Goal: Task Accomplishment & Management: Manage account settings

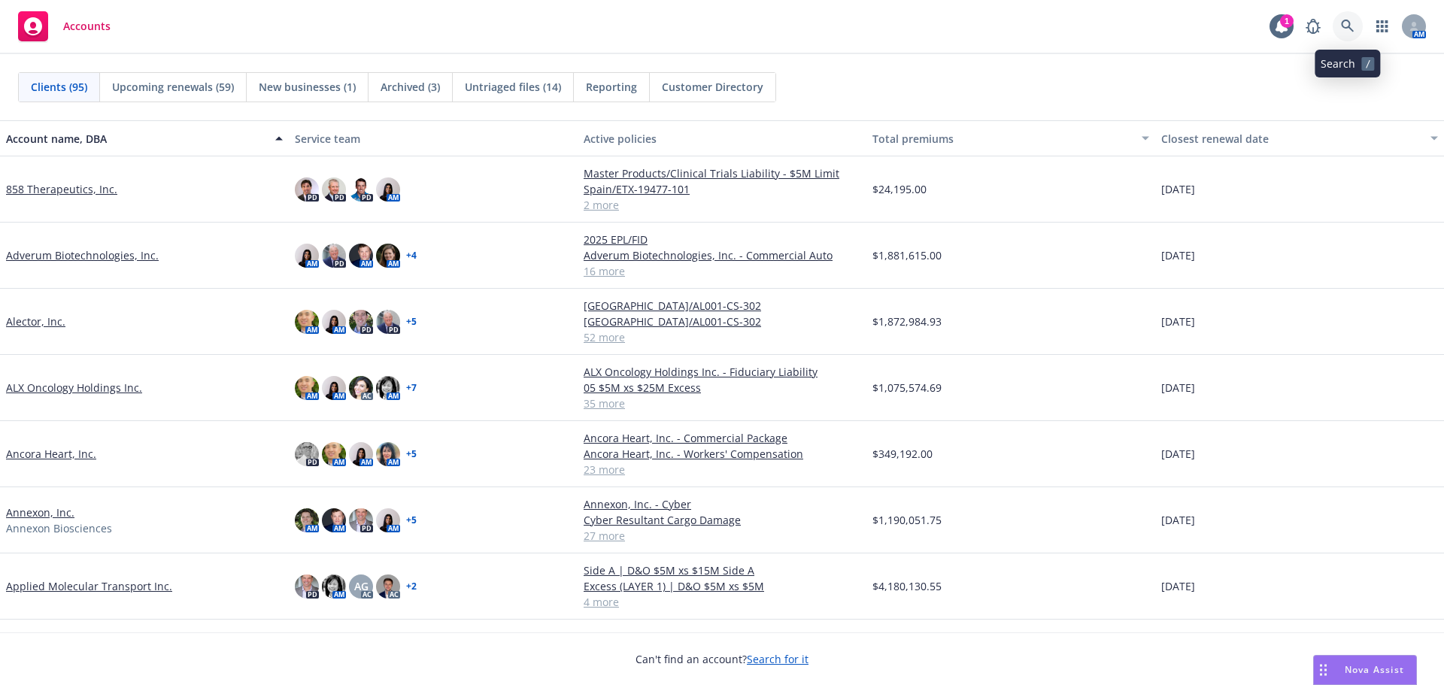
click at [1355, 29] on link at bounding box center [1348, 26] width 30 height 30
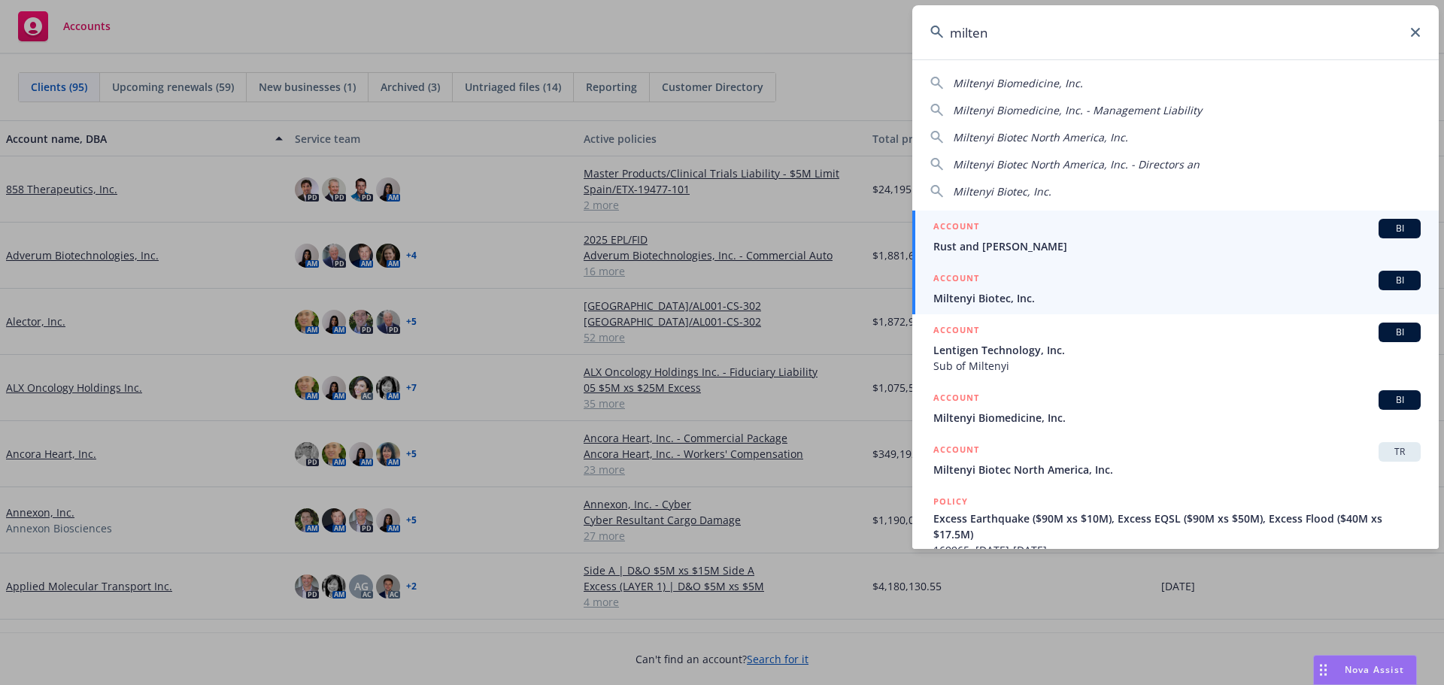
type input "milten"
click at [1159, 276] on div "ACCOUNT BI" at bounding box center [1176, 281] width 487 height 20
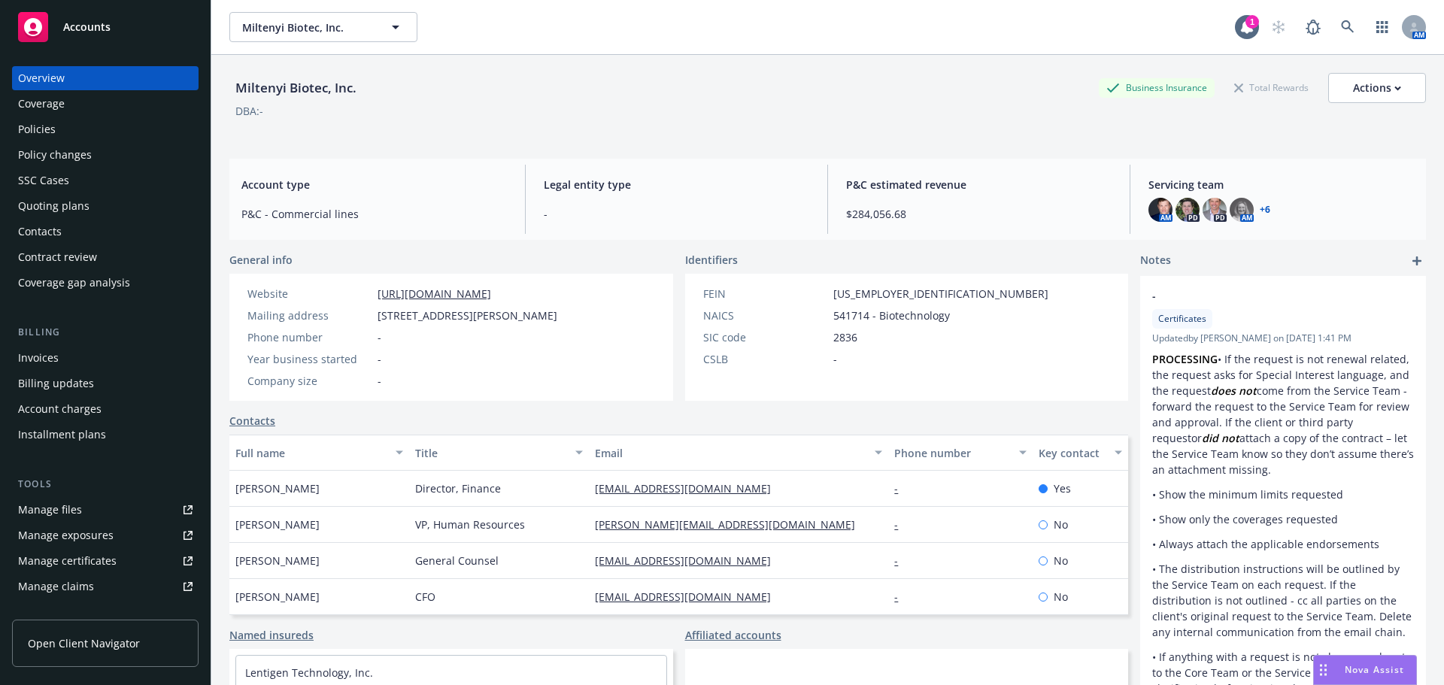
click at [105, 514] on link "Manage files" at bounding box center [105, 510] width 187 height 24
click at [99, 363] on div "Invoices" at bounding box center [105, 358] width 174 height 24
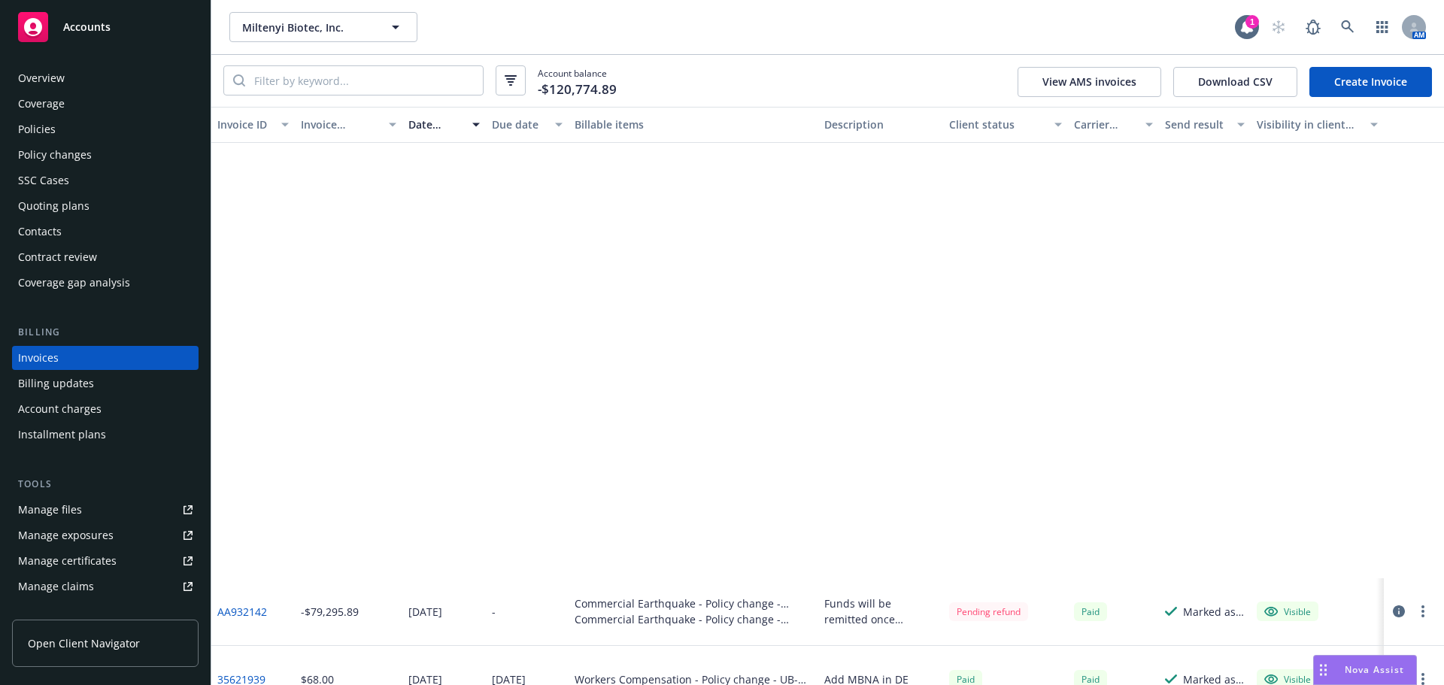
scroll to position [420, 0]
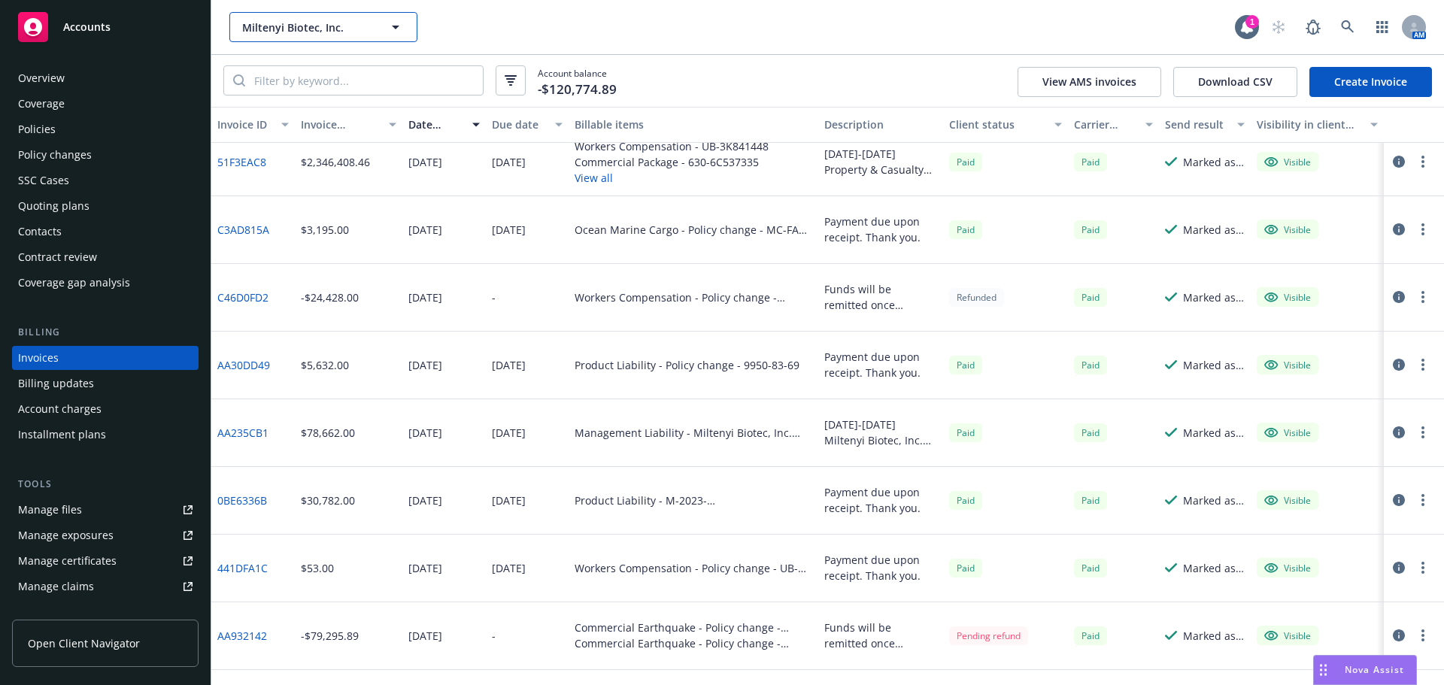
click at [277, 28] on span "Miltenyi Biotec, Inc." at bounding box center [307, 28] width 130 height 16
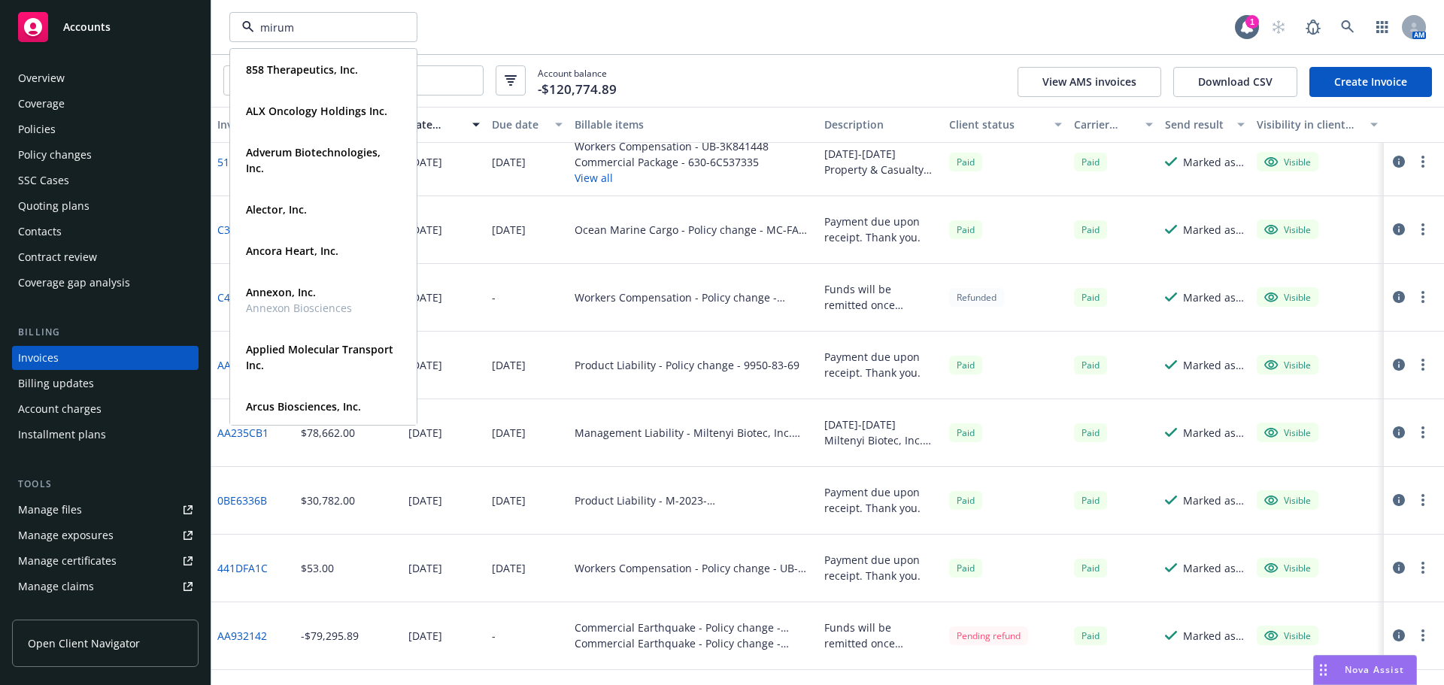
type input "mirum"
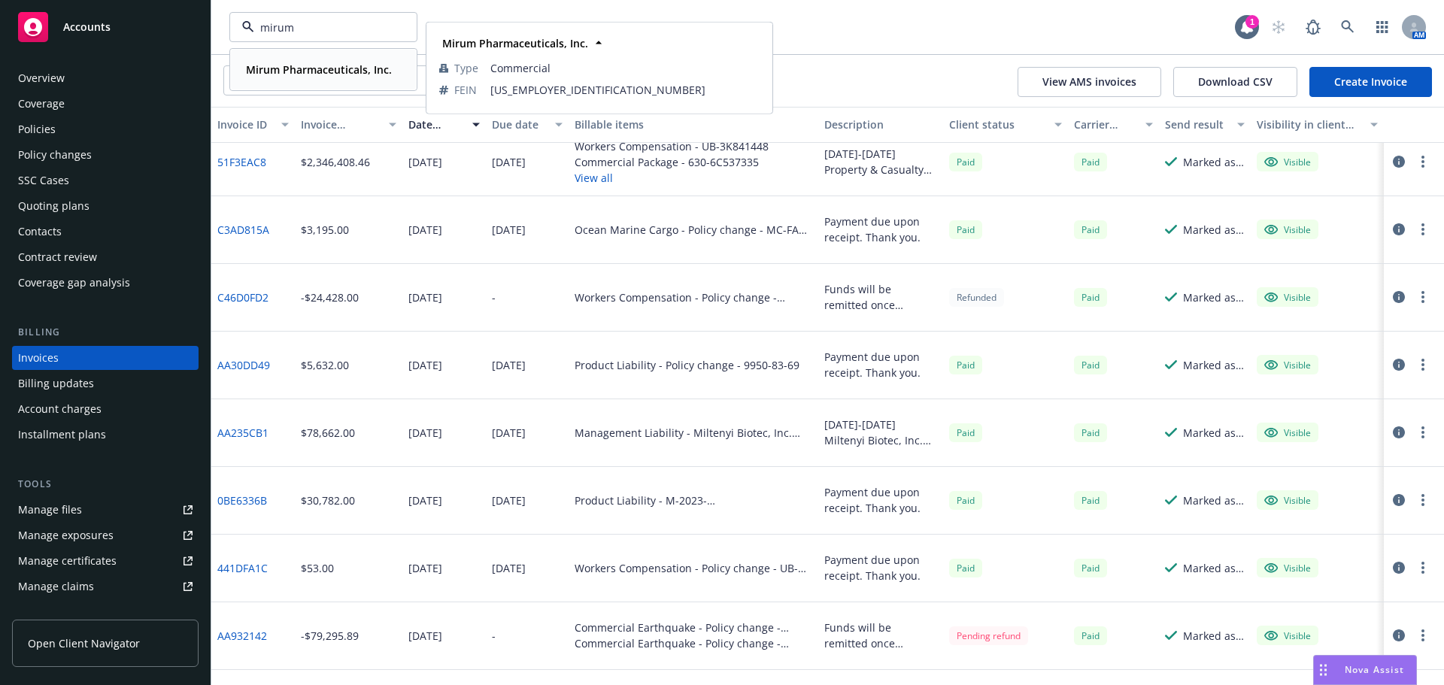
click at [287, 58] on div "Mirum Pharmaceuticals, Inc. Type Commercial FEIN 83-1281555" at bounding box center [323, 70] width 185 height 40
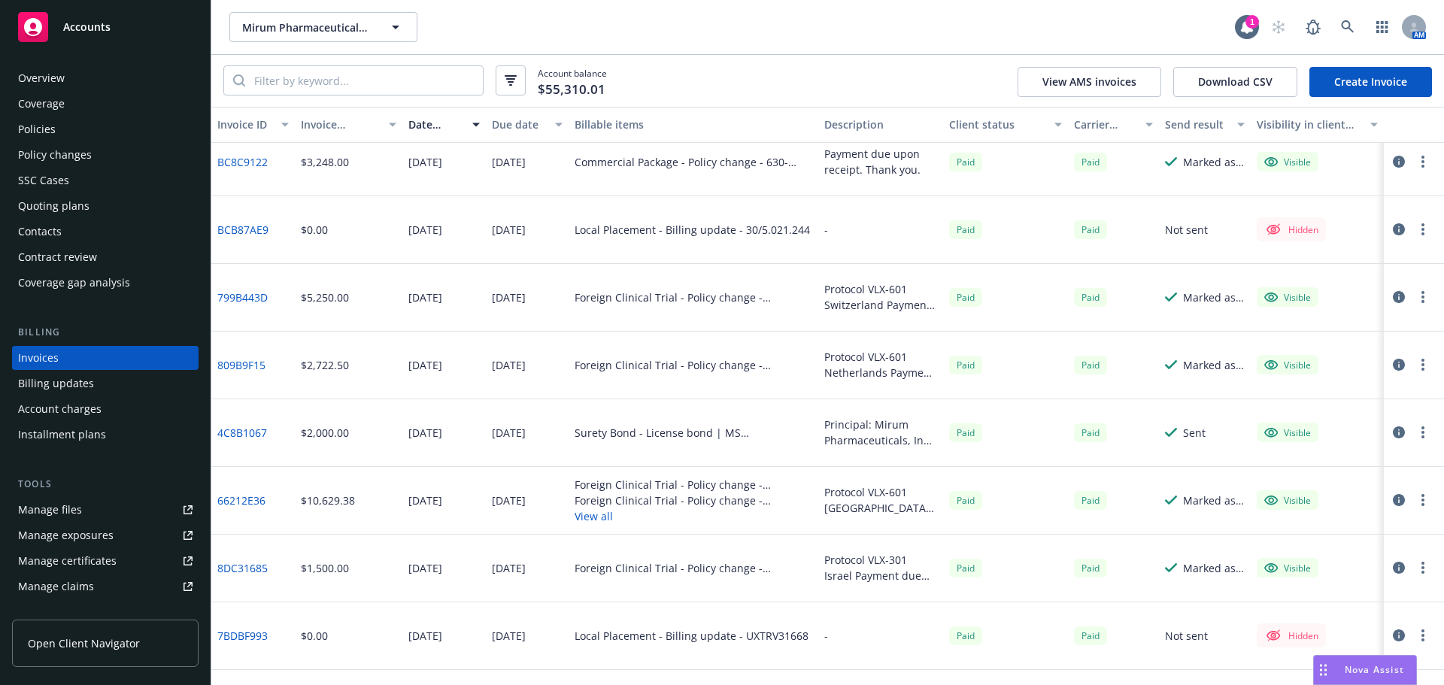
click at [112, 134] on div "Policies" at bounding box center [105, 129] width 174 height 24
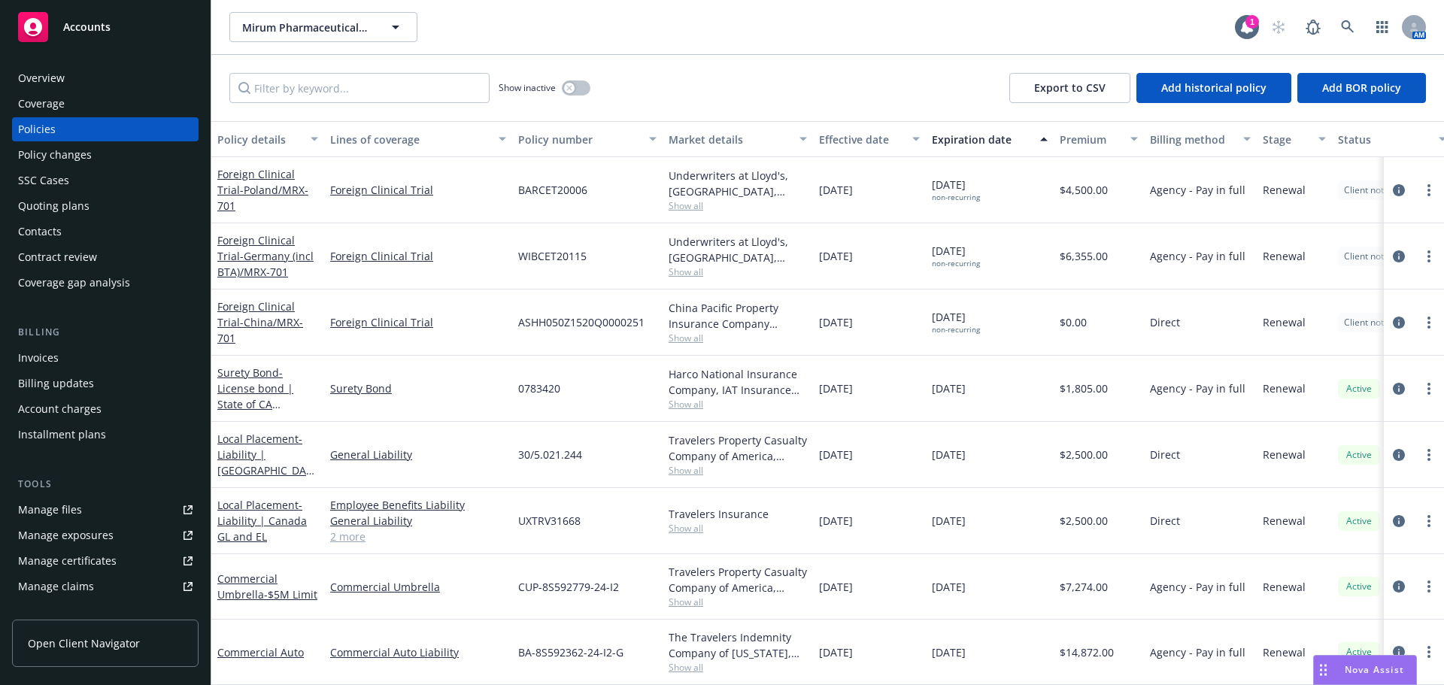
click at [77, 204] on div "Quoting plans" at bounding box center [53, 206] width 71 height 24
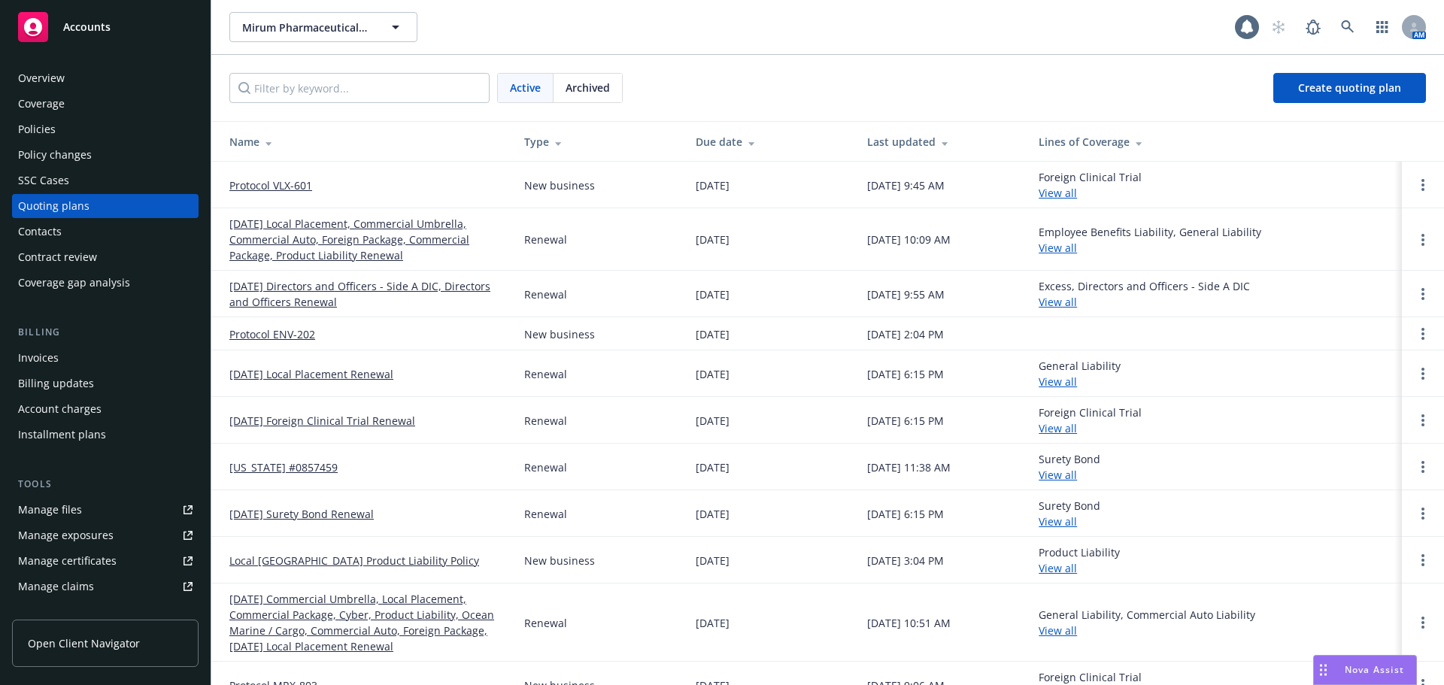
click at [269, 183] on link "Protocol VLX-601" at bounding box center [270, 185] width 83 height 16
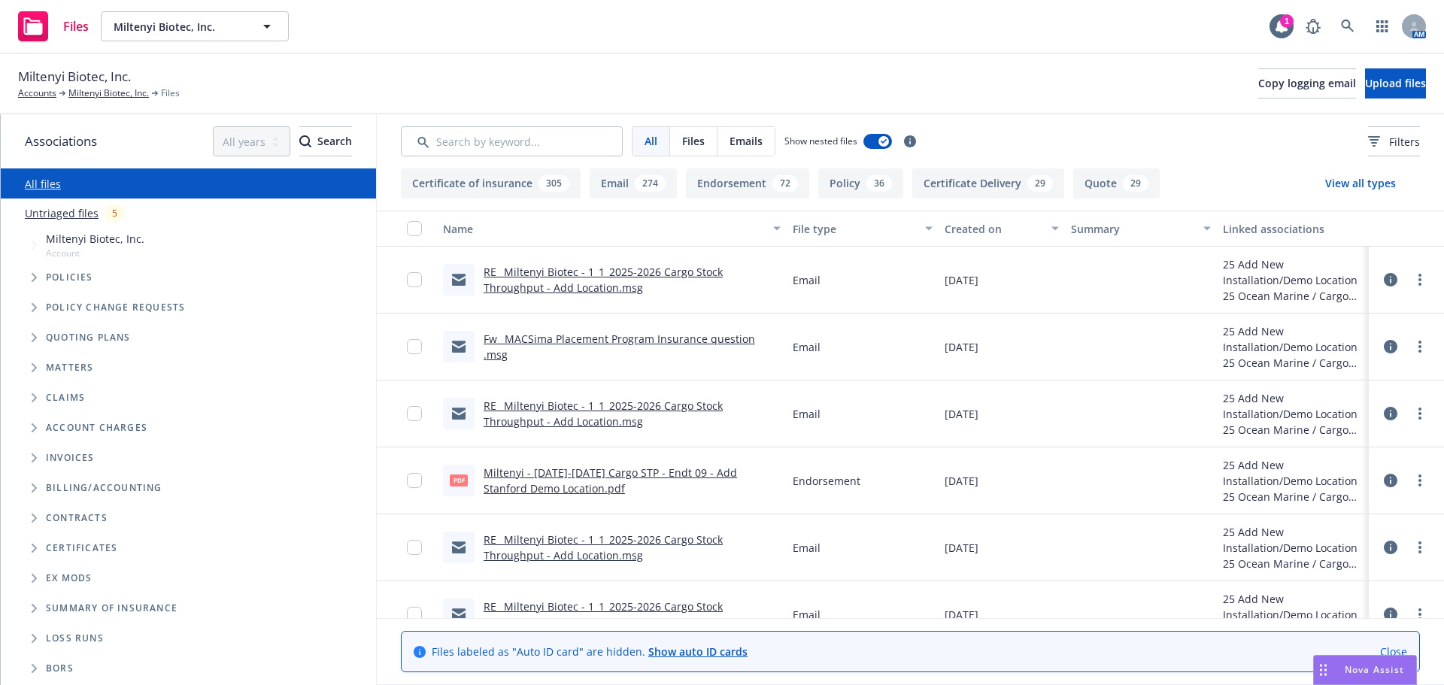
click at [43, 212] on link "Untriaged files" at bounding box center [62, 213] width 74 height 16
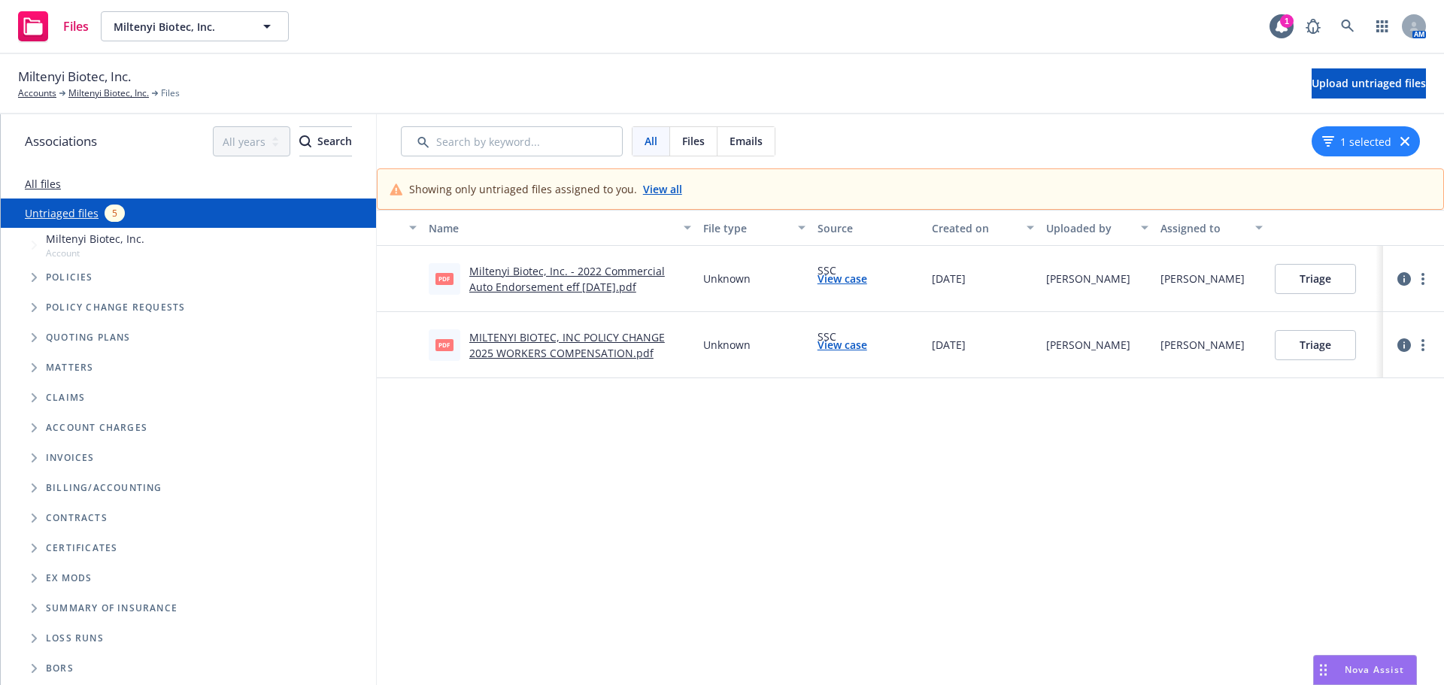
click at [659, 190] on link "View all" at bounding box center [662, 189] width 39 height 16
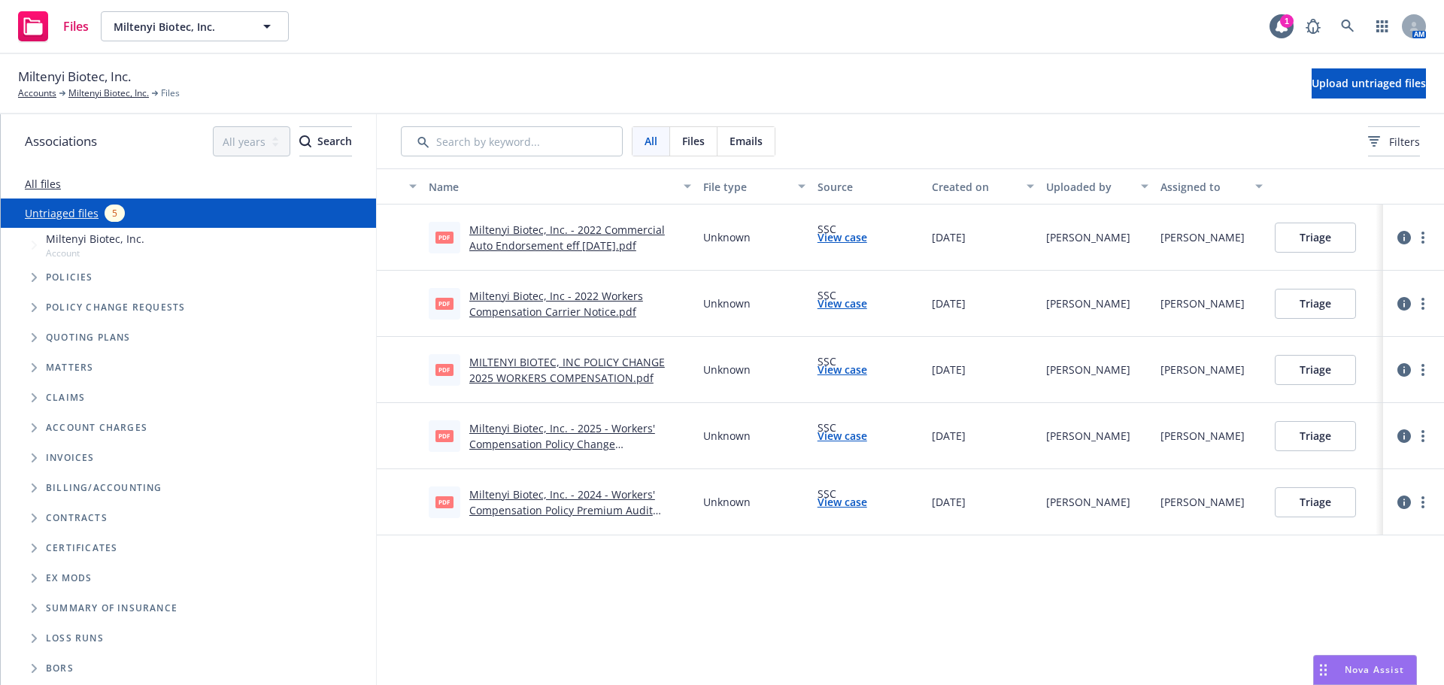
click at [588, 382] on link "MILTENYI BIOTEC, INC POLICY CHANGE 2025 WORKERS COMPENSATION.pdf" at bounding box center [567, 370] width 196 height 30
click at [540, 444] on link "Miltenyi Biotec, Inc. - 2025 - Workers' Compensation Policy Change Endorsement.…" at bounding box center [562, 444] width 186 height 46
click at [535, 507] on link "Miltenyi Biotec, Inc. - 2024 - Workers' Compensation Policy Premium Audit Adjus…" at bounding box center [562, 510] width 186 height 46
click at [573, 228] on link "Miltenyi Biotec, Inc. - 2022 Commercial Auto Endorsement eff 12-05-2022.pdf" at bounding box center [567, 238] width 196 height 30
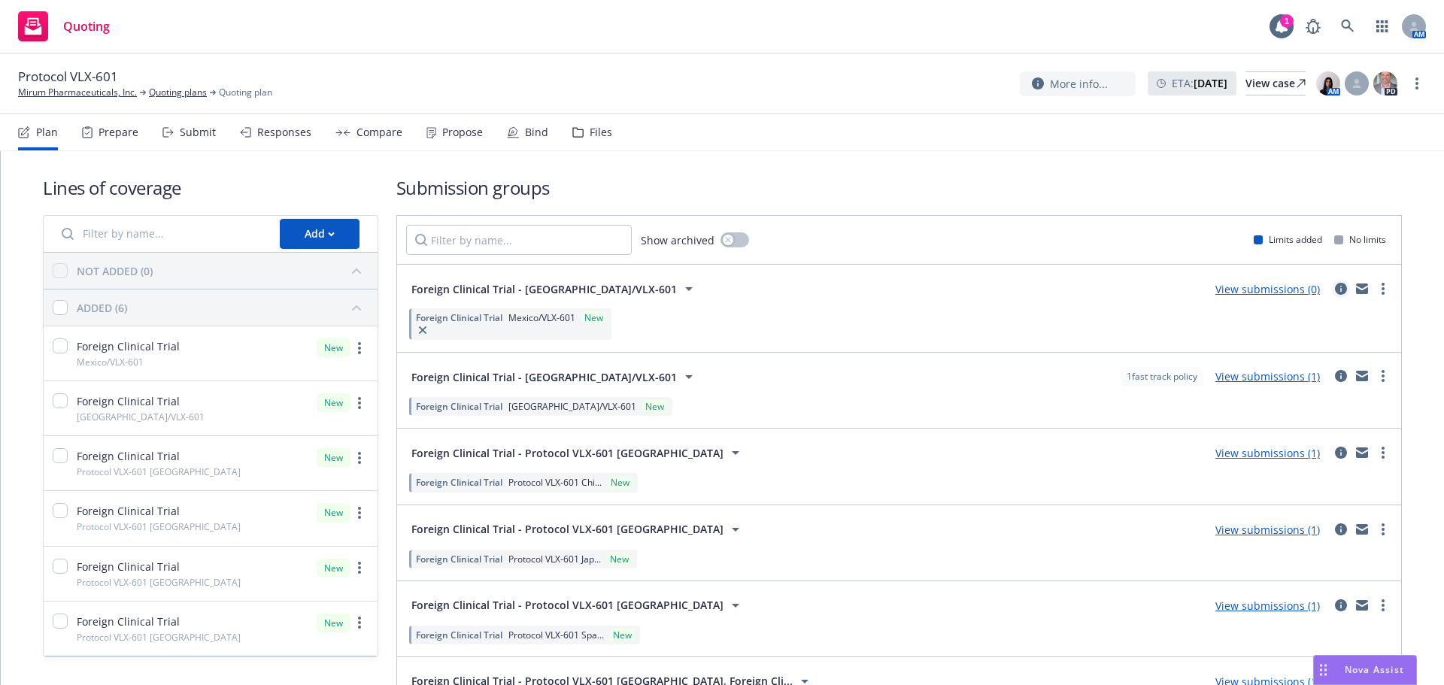
click at [1335, 286] on icon "circleInformation" at bounding box center [1341, 289] width 12 height 12
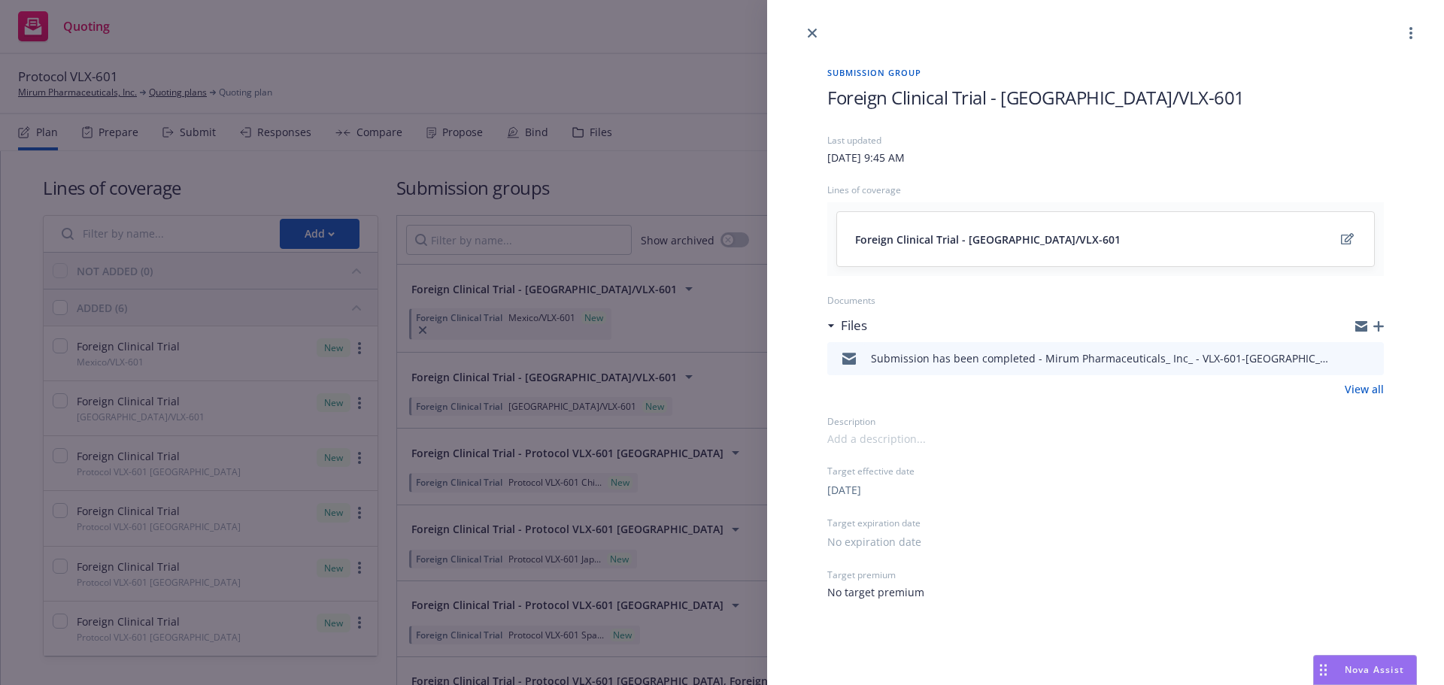
click at [1384, 325] on div "Submission group Foreign Clinical Trial - Mexico/VLX-601 Last updated Friday, A…" at bounding box center [1105, 333] width 605 height 582
click at [1382, 326] on icon "button" at bounding box center [1378, 326] width 11 height 11
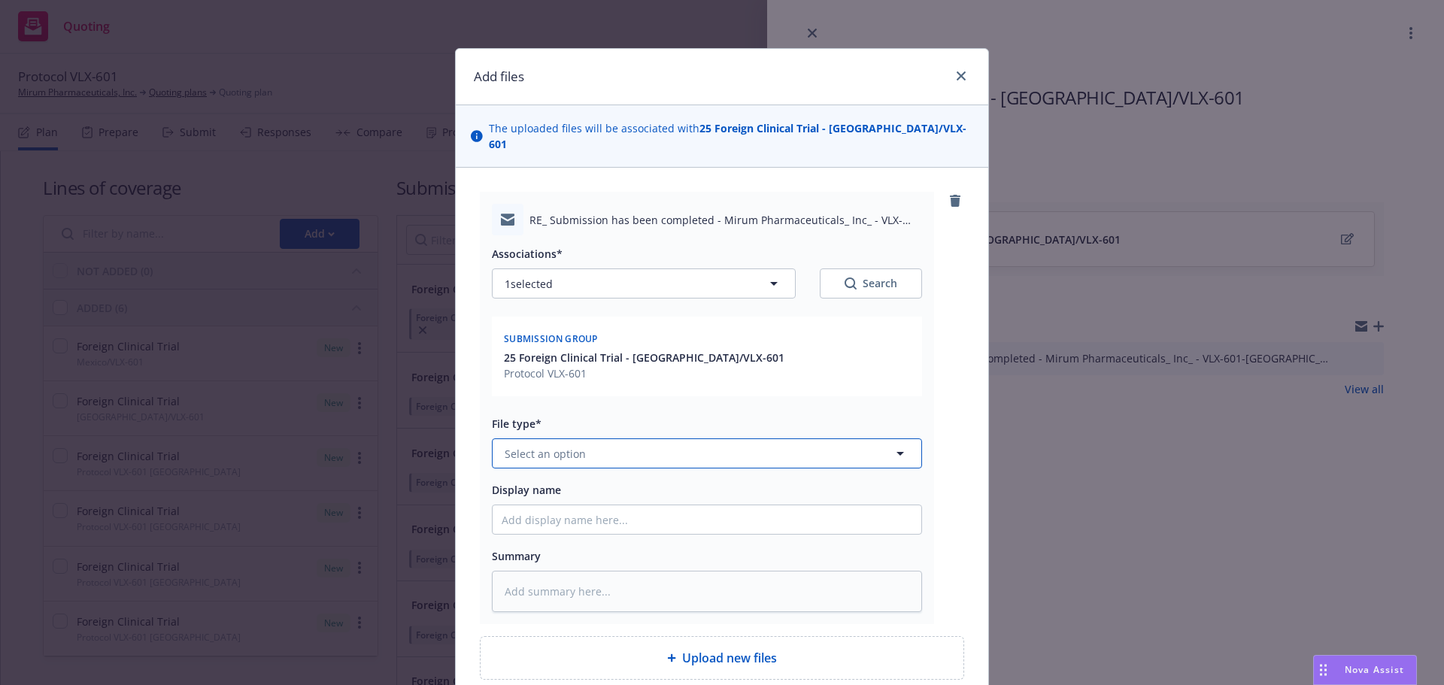
click at [602, 448] on button "Select an option" at bounding box center [707, 453] width 430 height 30
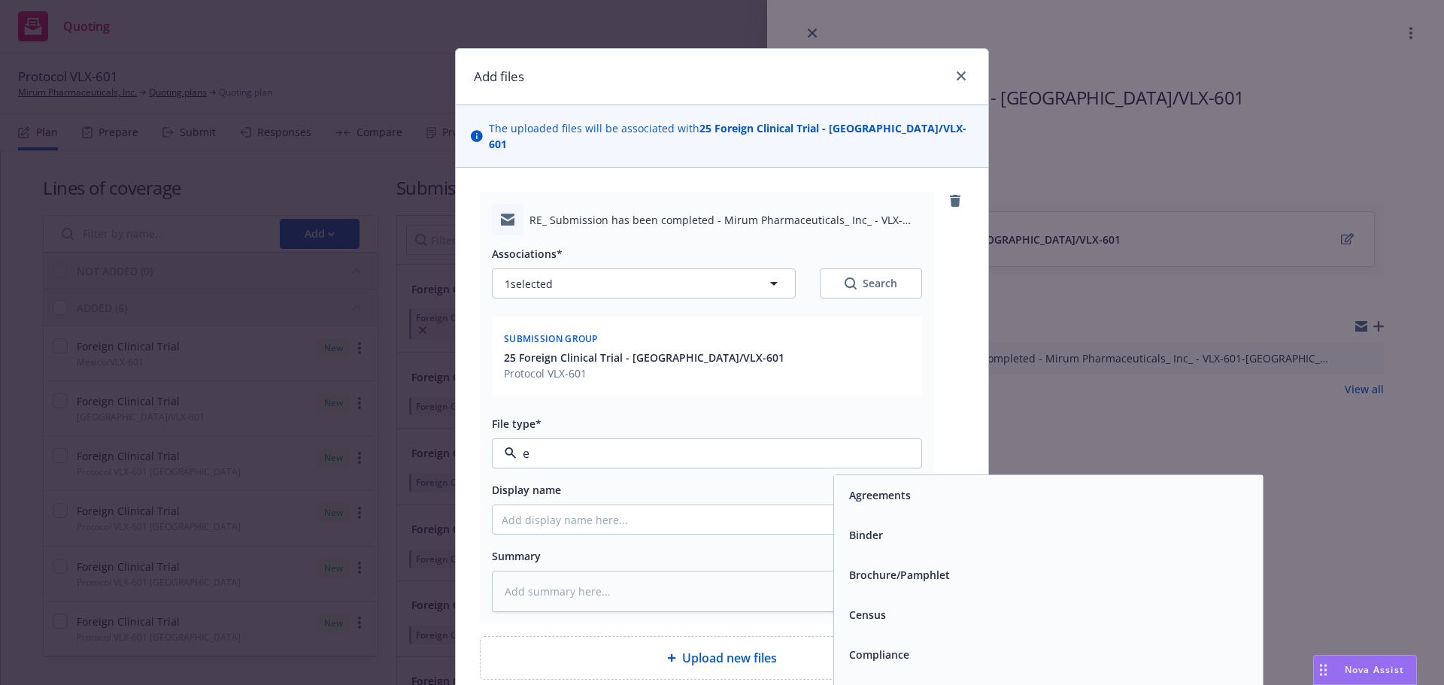
type input "em"
click at [897, 524] on div "Email" at bounding box center [1048, 535] width 411 height 22
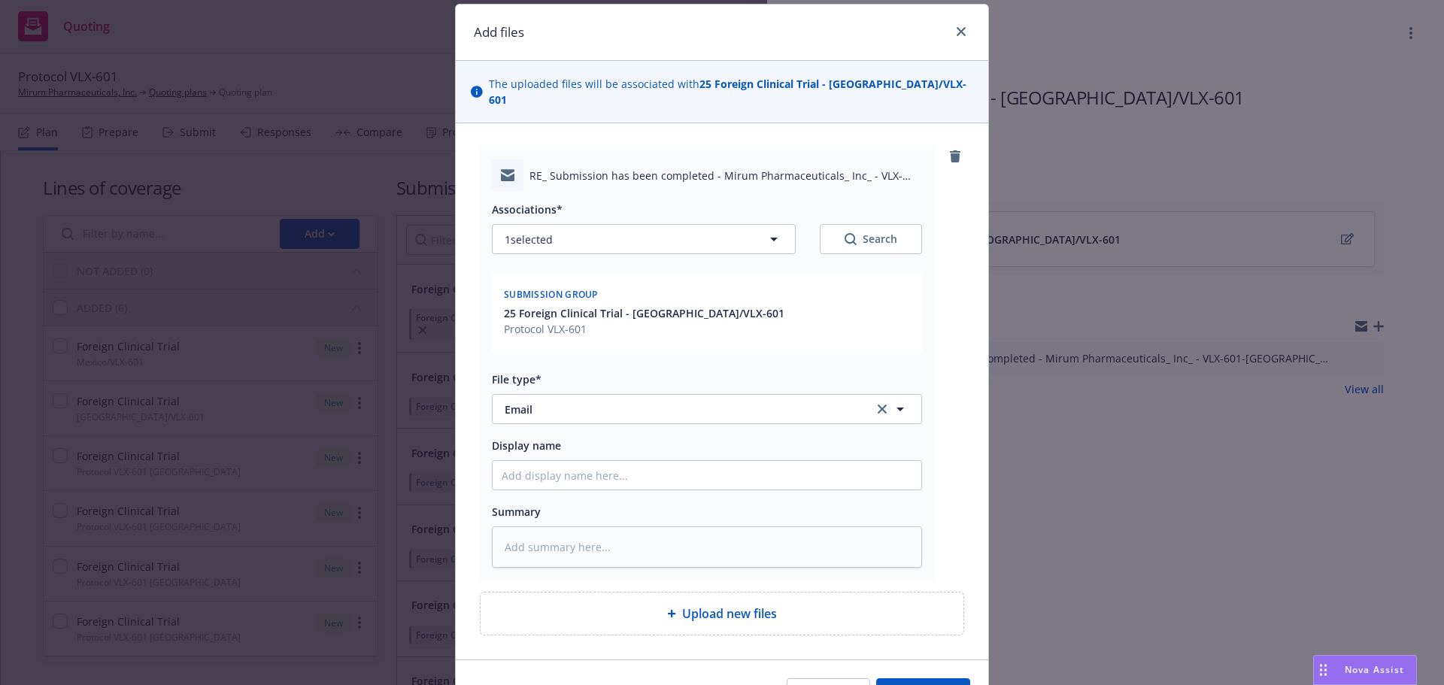
scroll to position [119, 0]
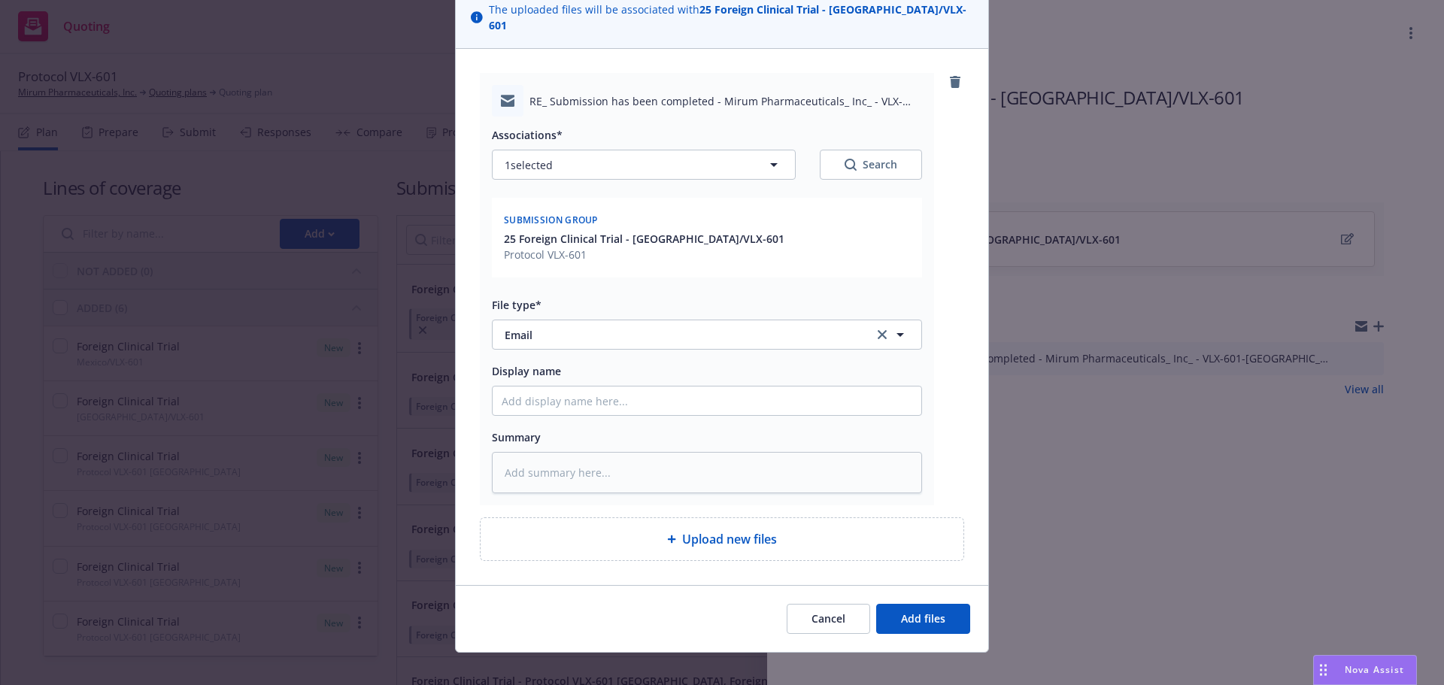
type textarea "x"
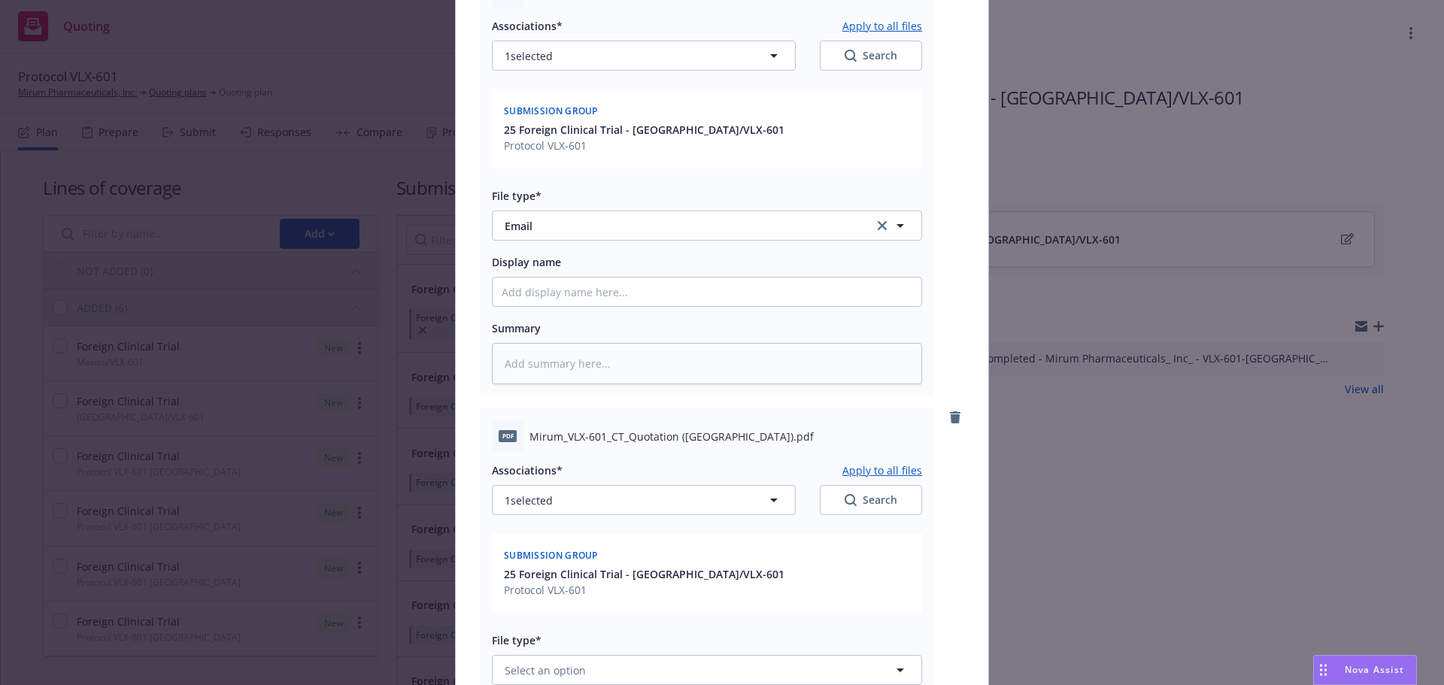
scroll to position [495, 0]
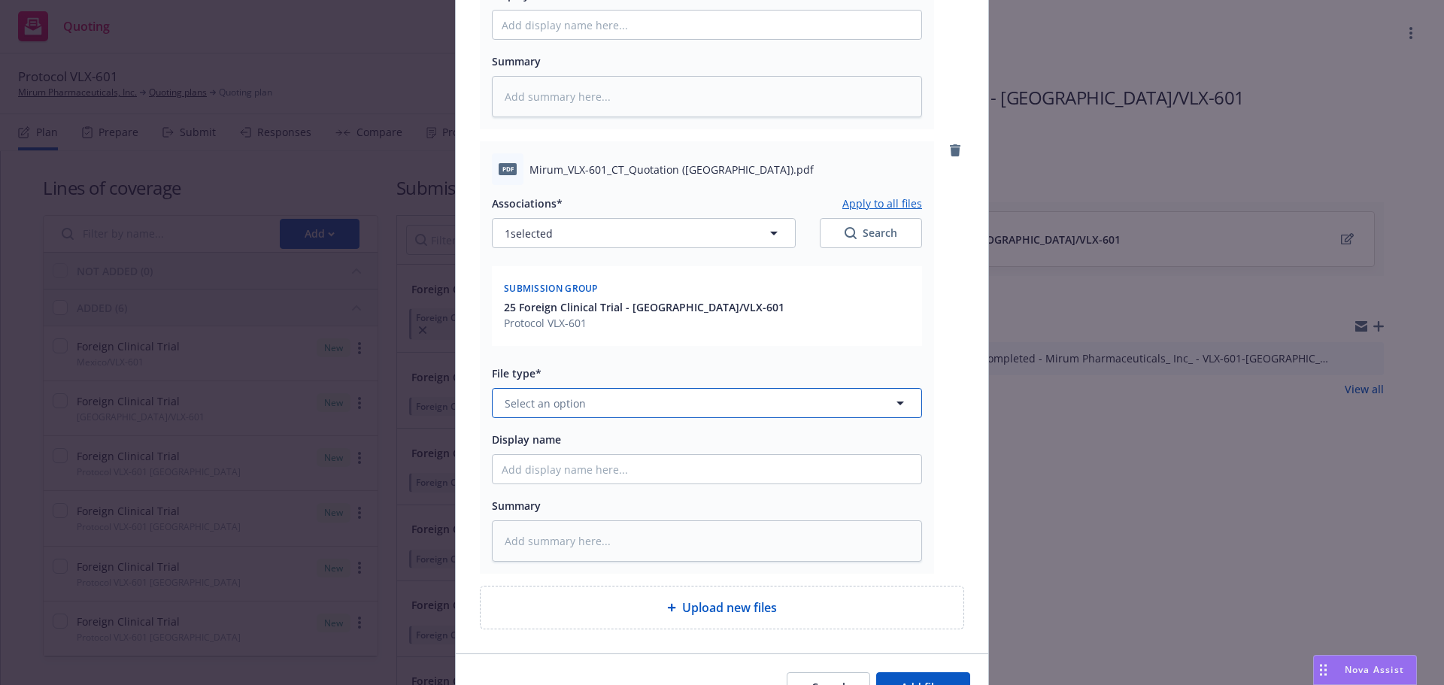
click at [529, 396] on span "Select an option" at bounding box center [545, 404] width 81 height 16
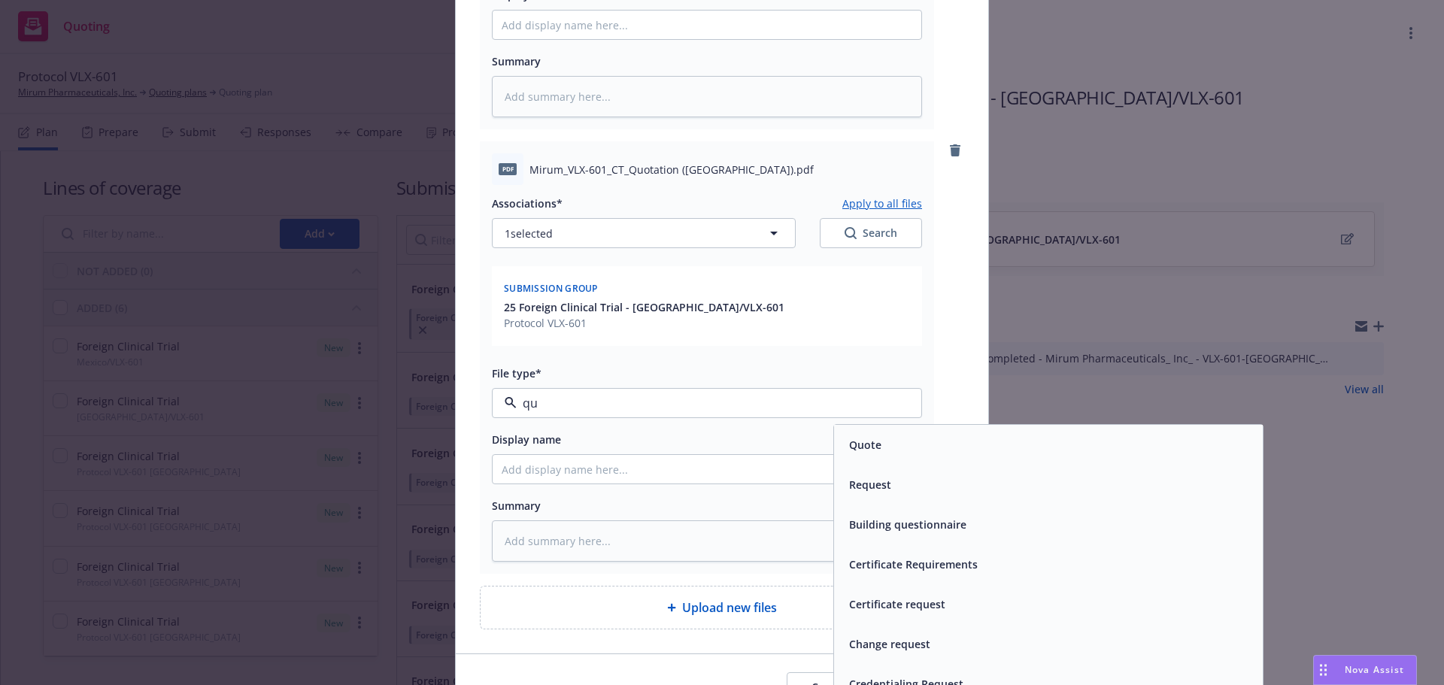
type input "quo"
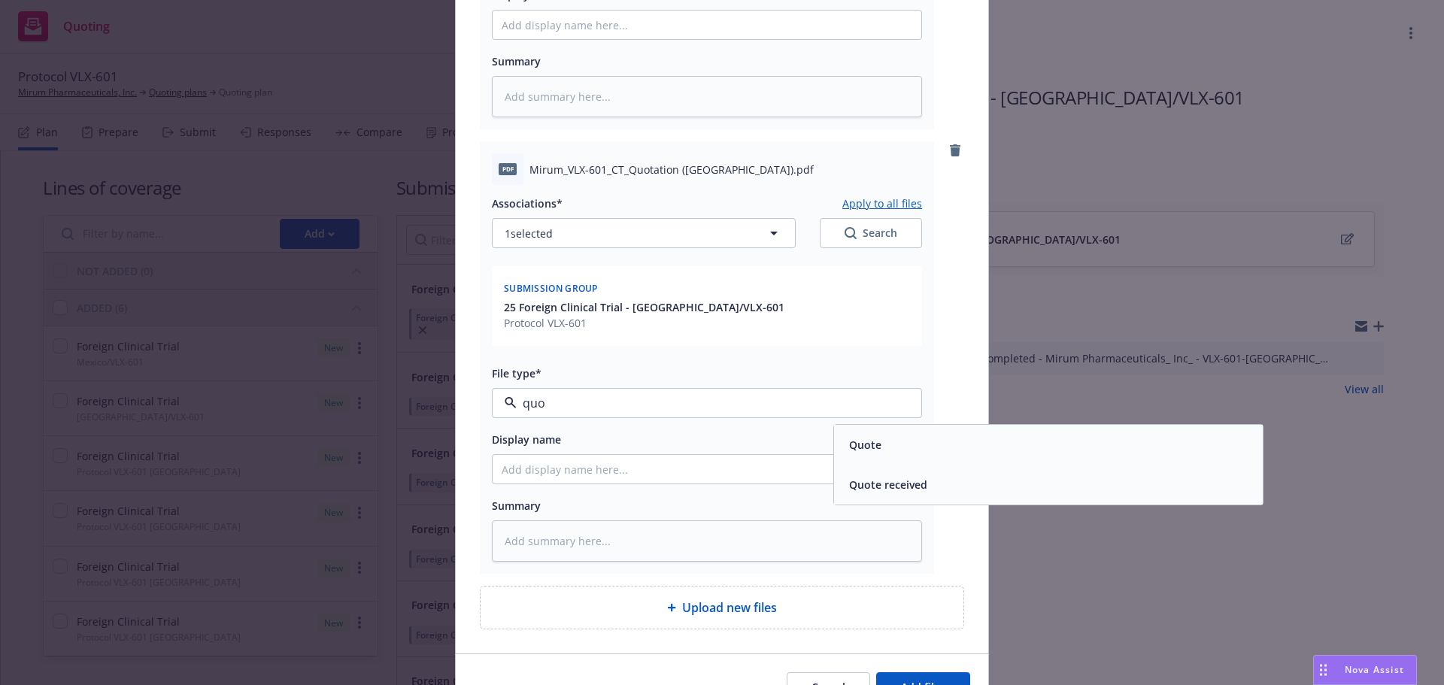
click at [850, 437] on span "Quote" at bounding box center [865, 445] width 32 height 16
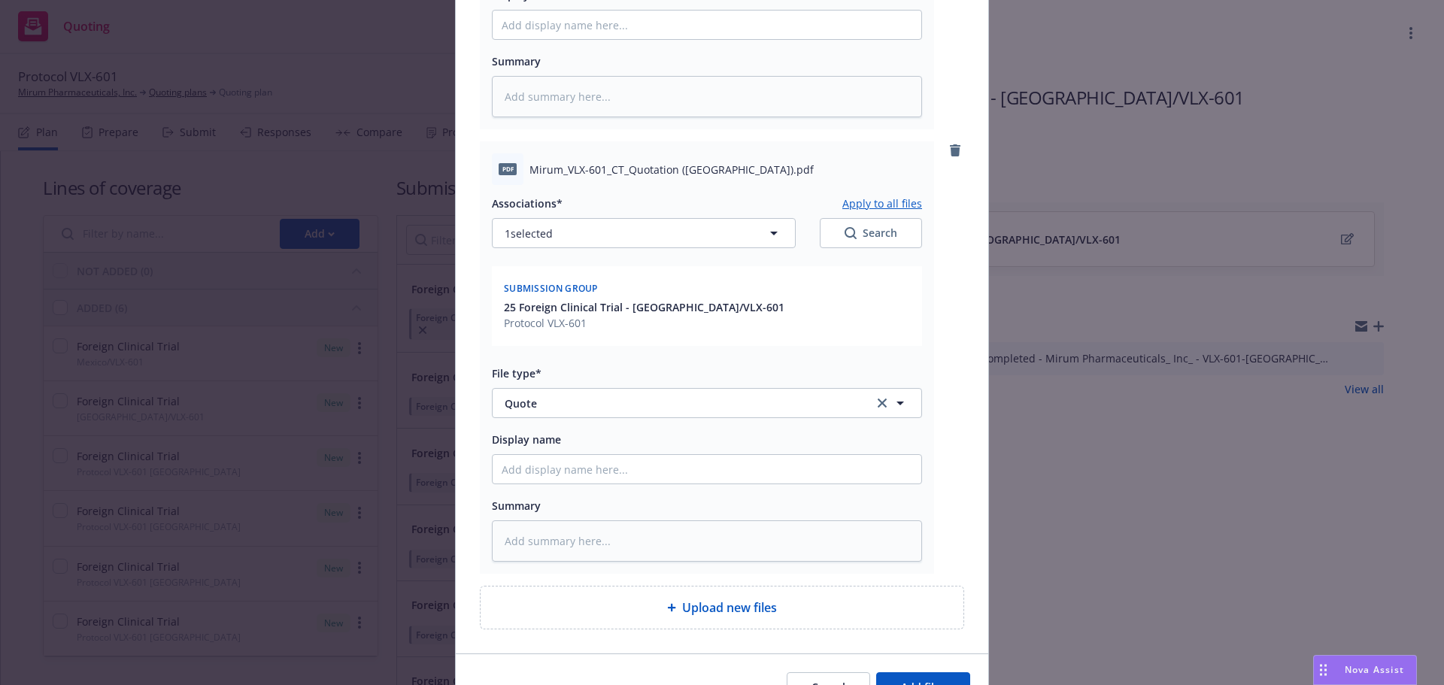
type textarea "x"
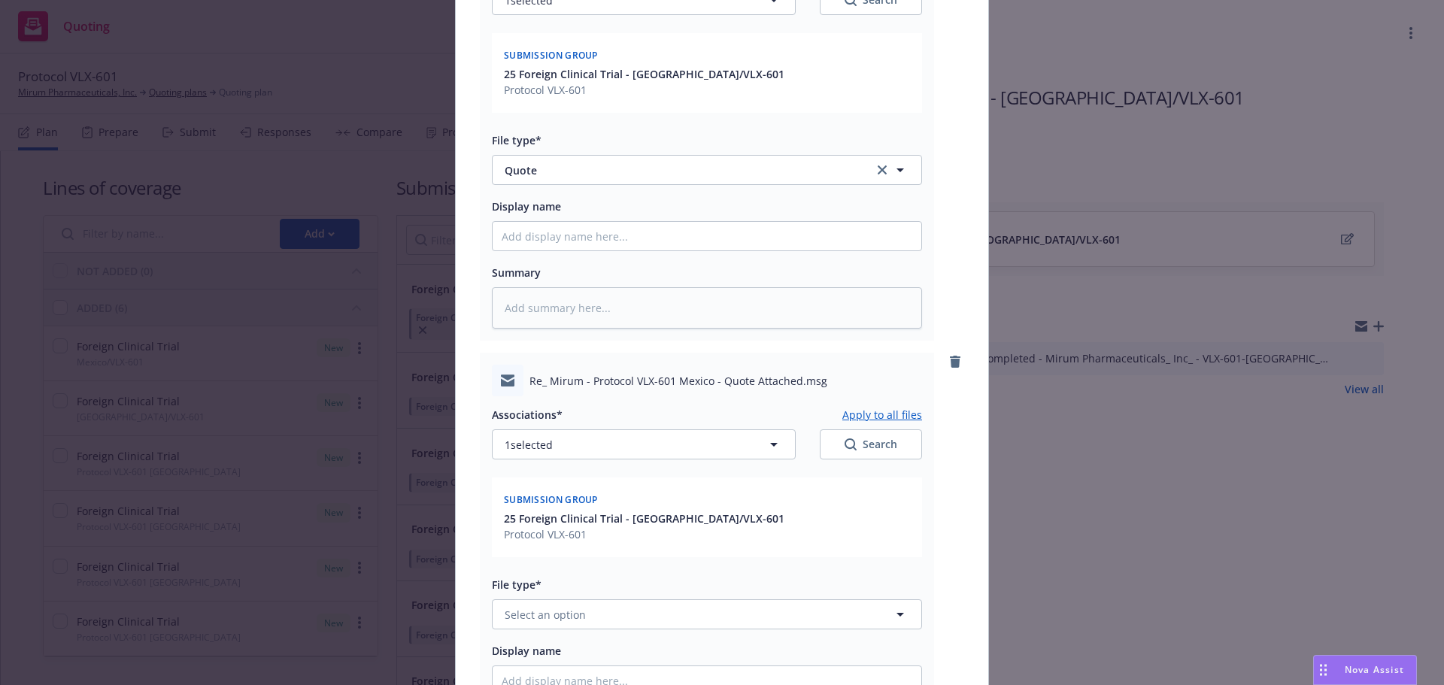
scroll to position [946, 0]
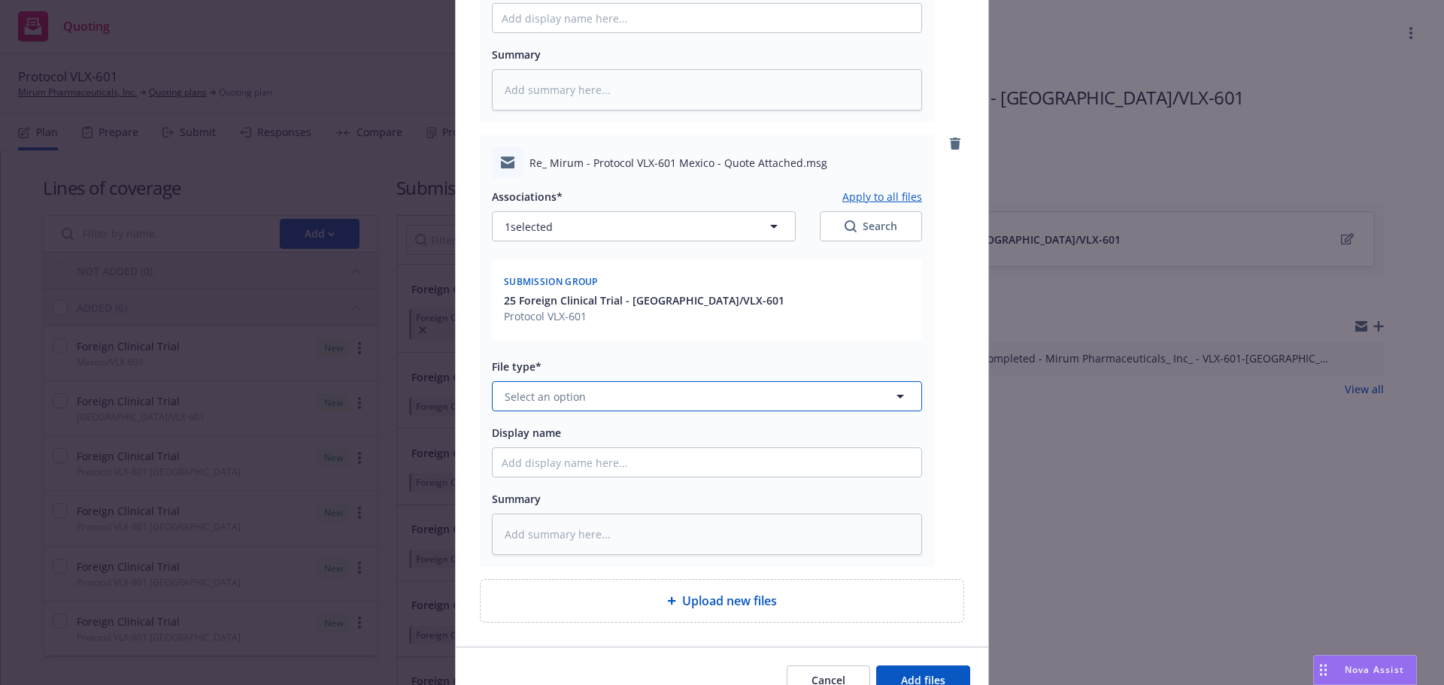
click at [552, 389] on span "Select an option" at bounding box center [545, 397] width 81 height 16
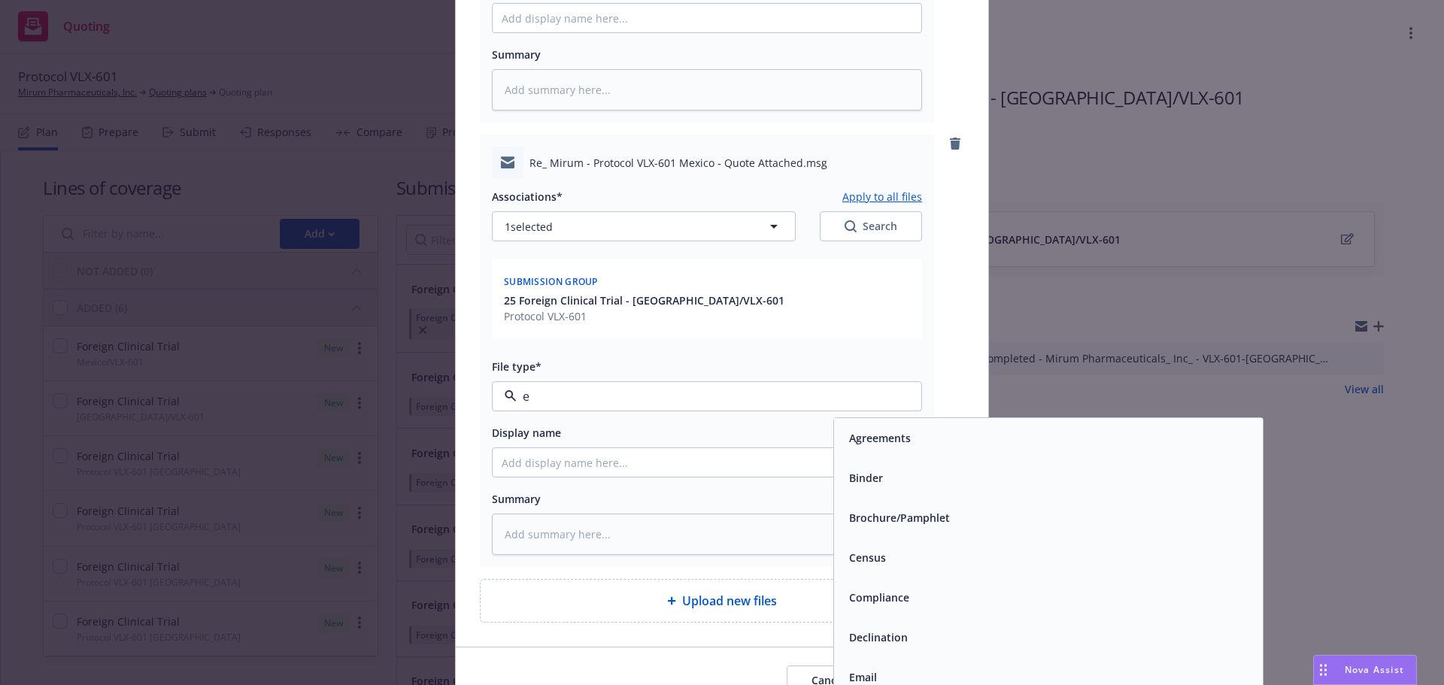
type input "em"
click at [915, 470] on div "Email" at bounding box center [1048, 478] width 411 height 22
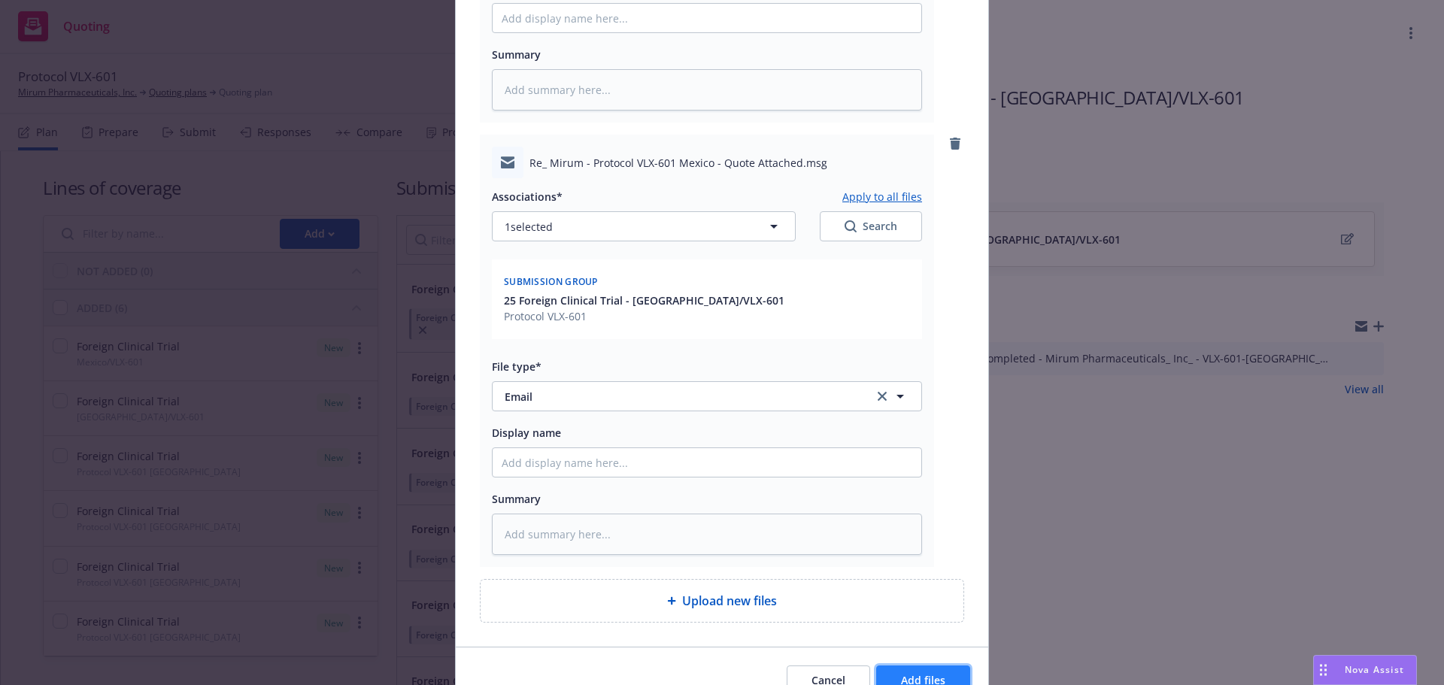
click at [937, 676] on button "Add files" at bounding box center [923, 681] width 94 height 30
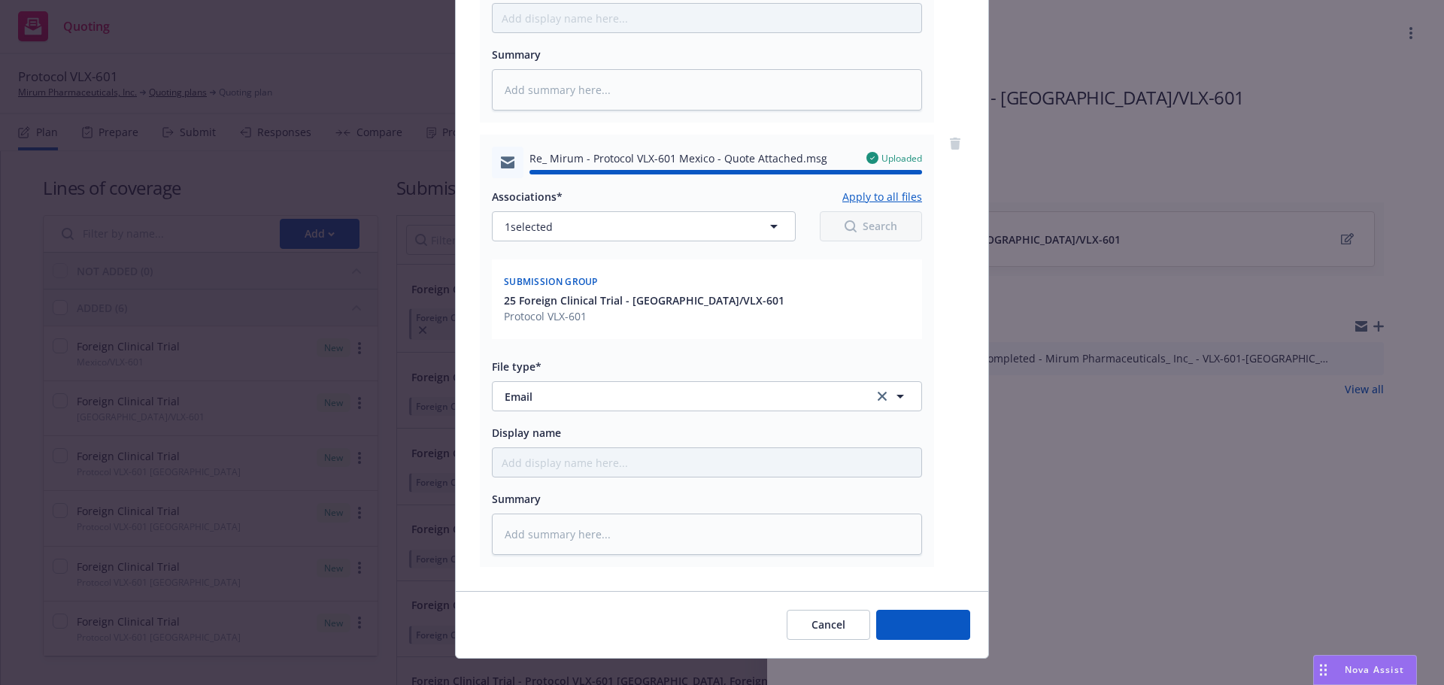
type textarea "x"
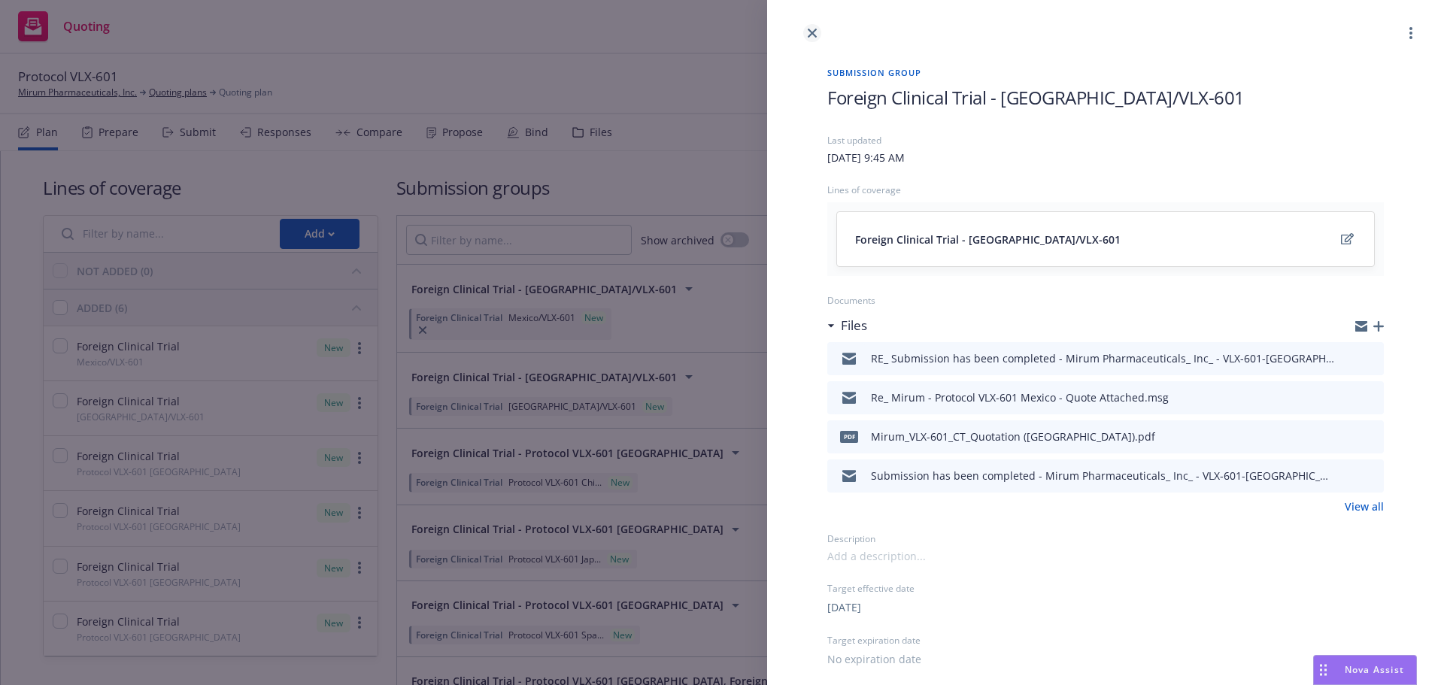
click at [817, 33] on link "close" at bounding box center [812, 33] width 18 height 18
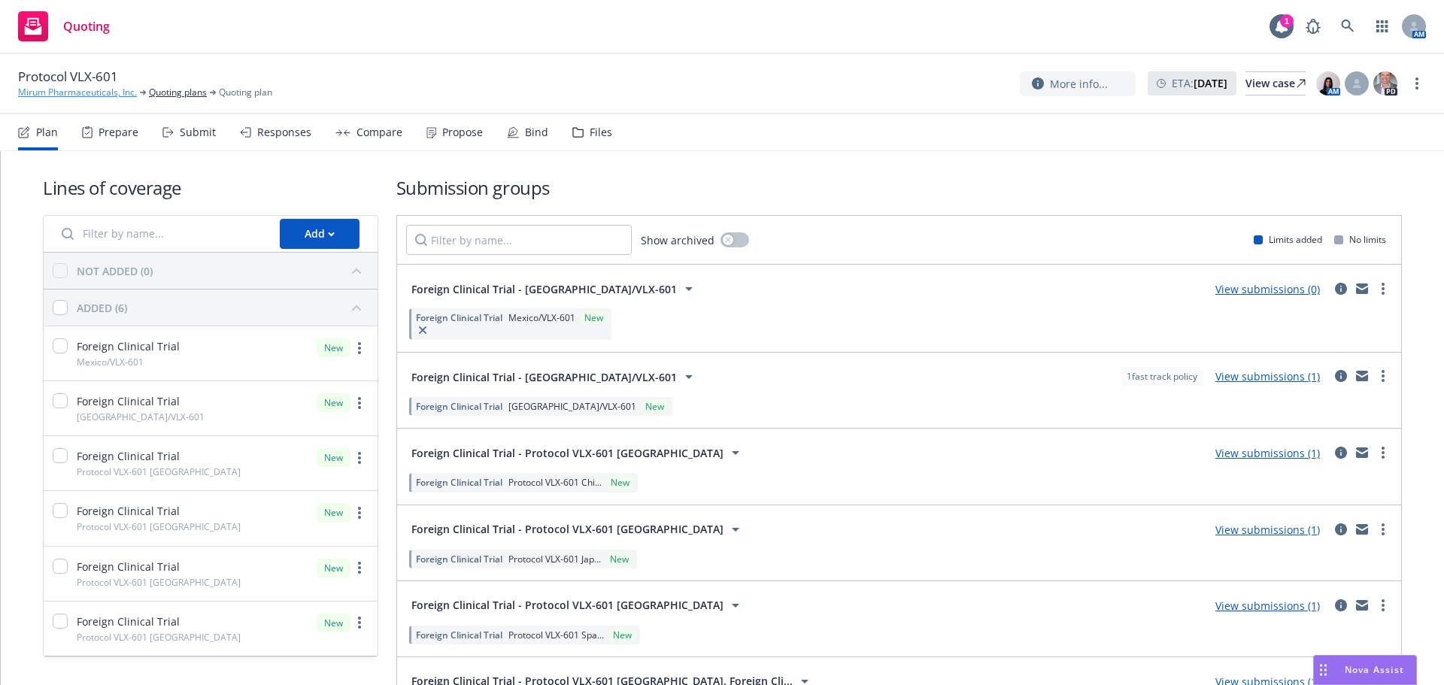
click at [80, 99] on link "Mirum Pharmaceuticals, Inc." at bounding box center [77, 93] width 119 height 14
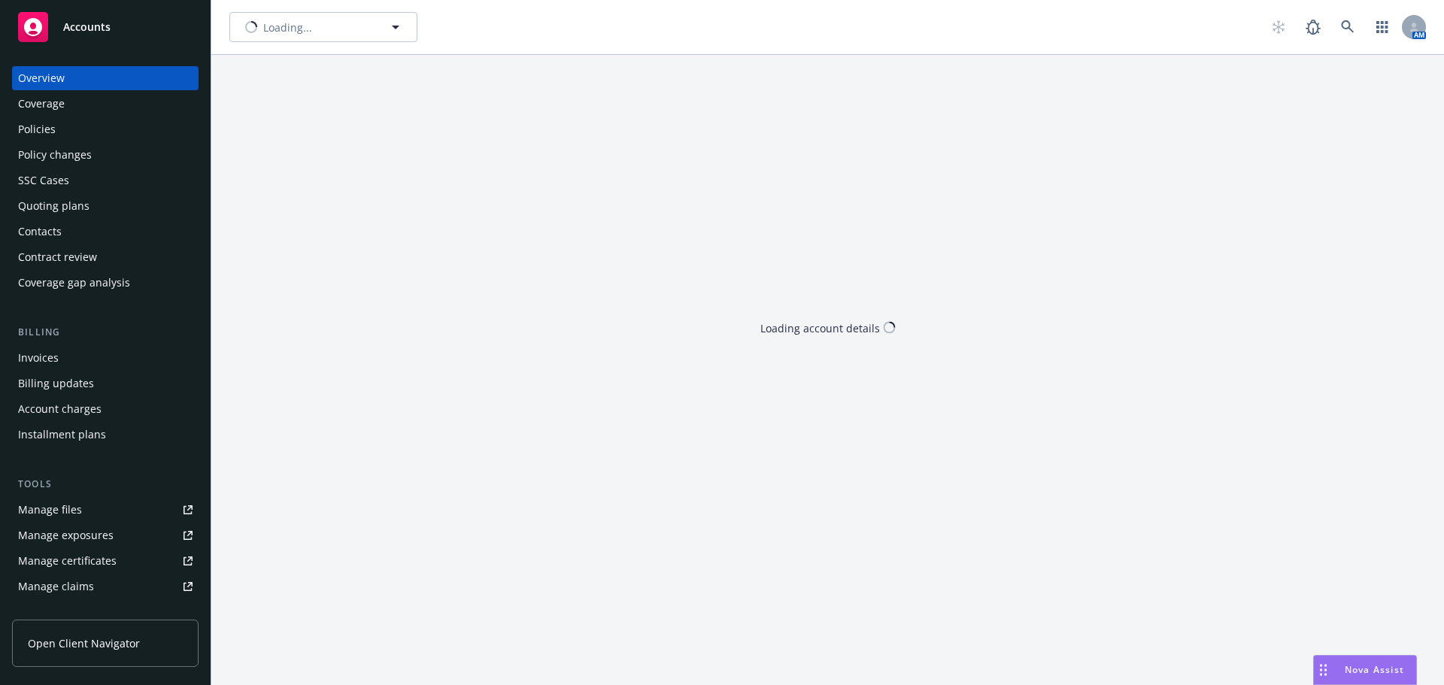
type input "Mirum Pharmaceuticals, Inc."
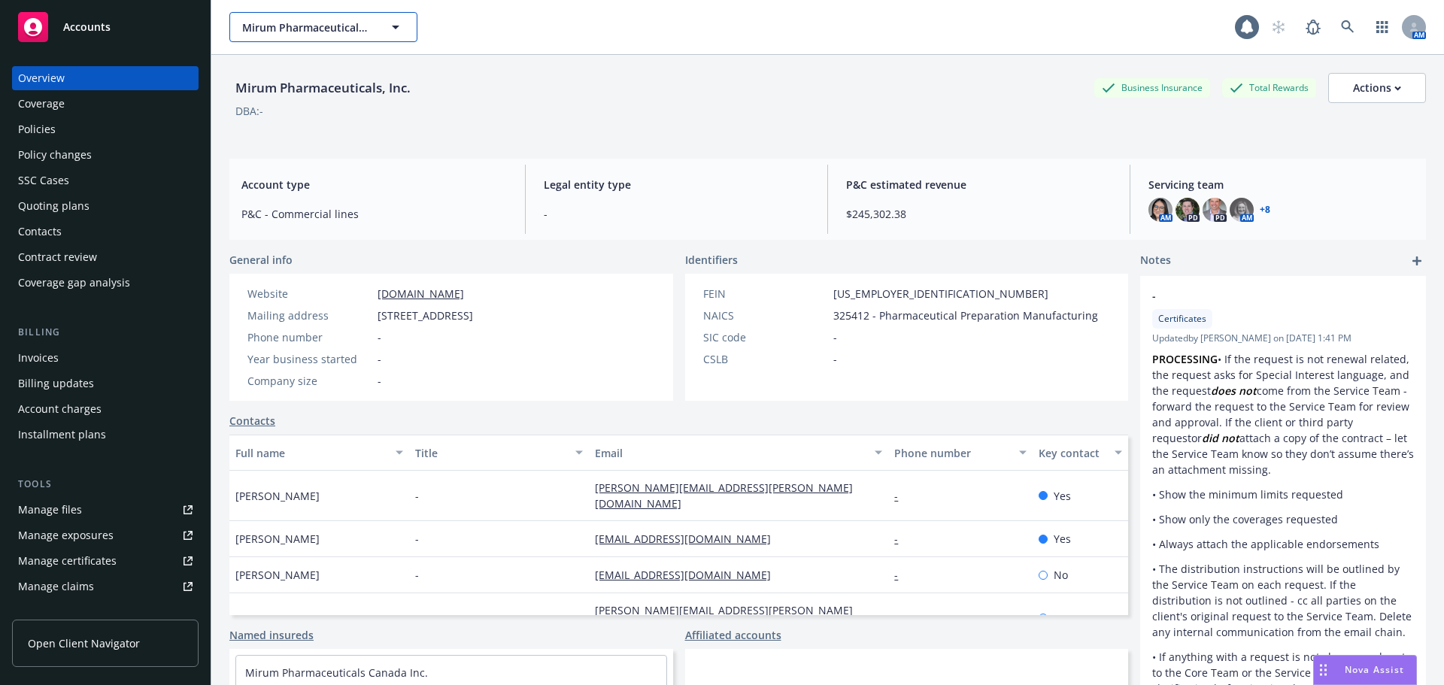
click at [299, 40] on button "Mirum Pharmaceuticals, Inc." at bounding box center [323, 27] width 188 height 30
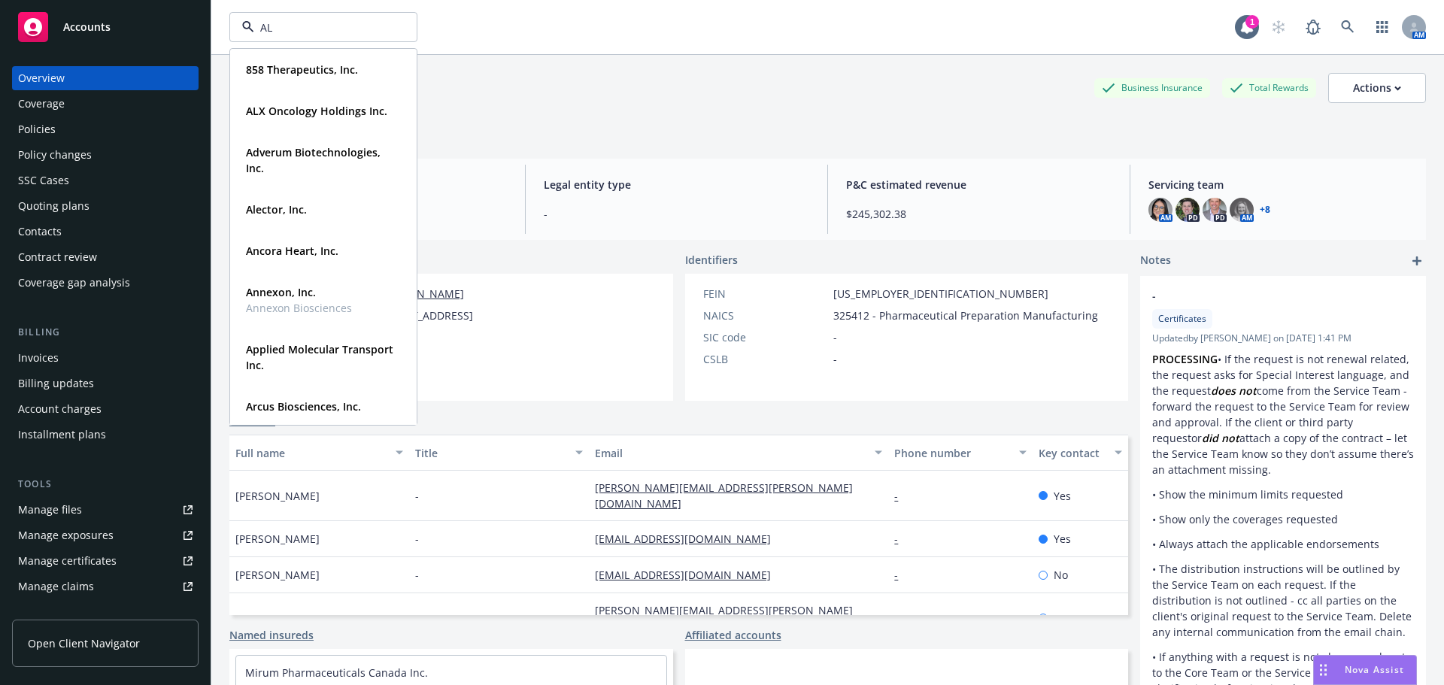
type input "ALX"
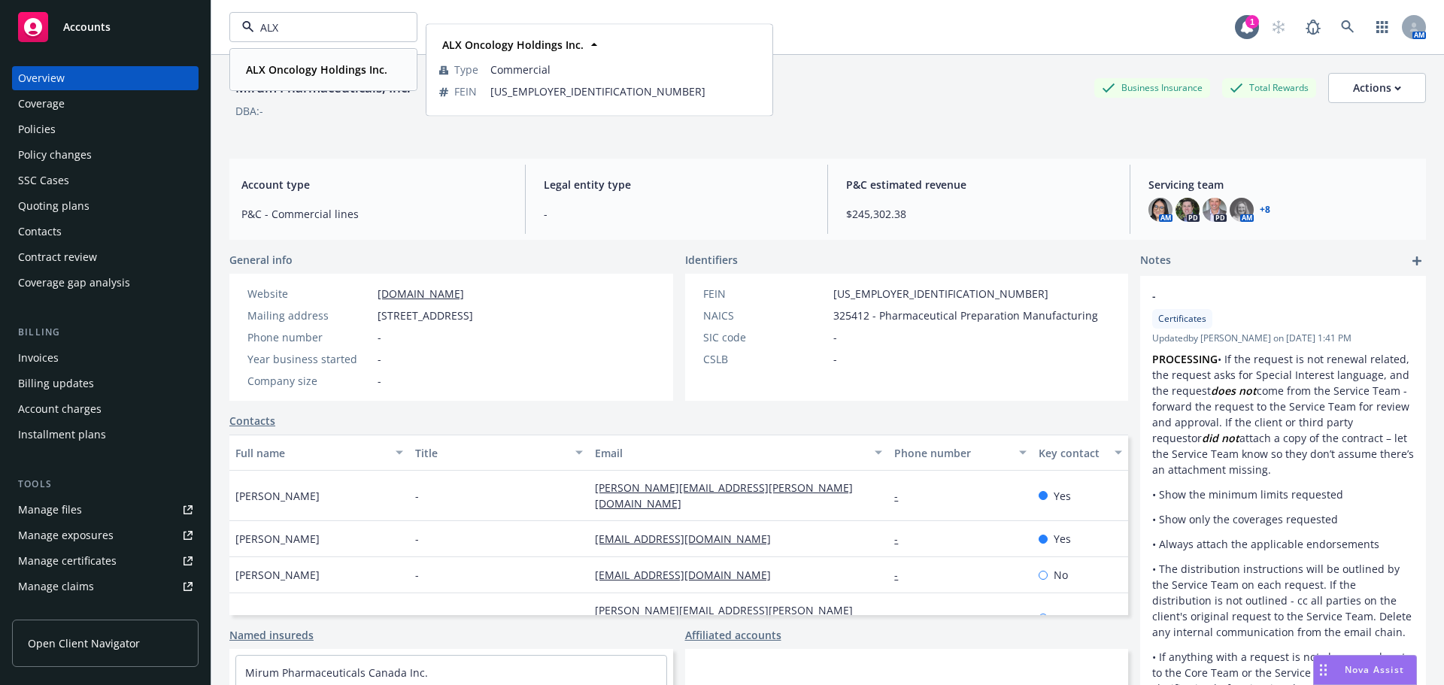
click at [314, 65] on strong "ALX Oncology Holdings Inc." at bounding box center [316, 69] width 141 height 14
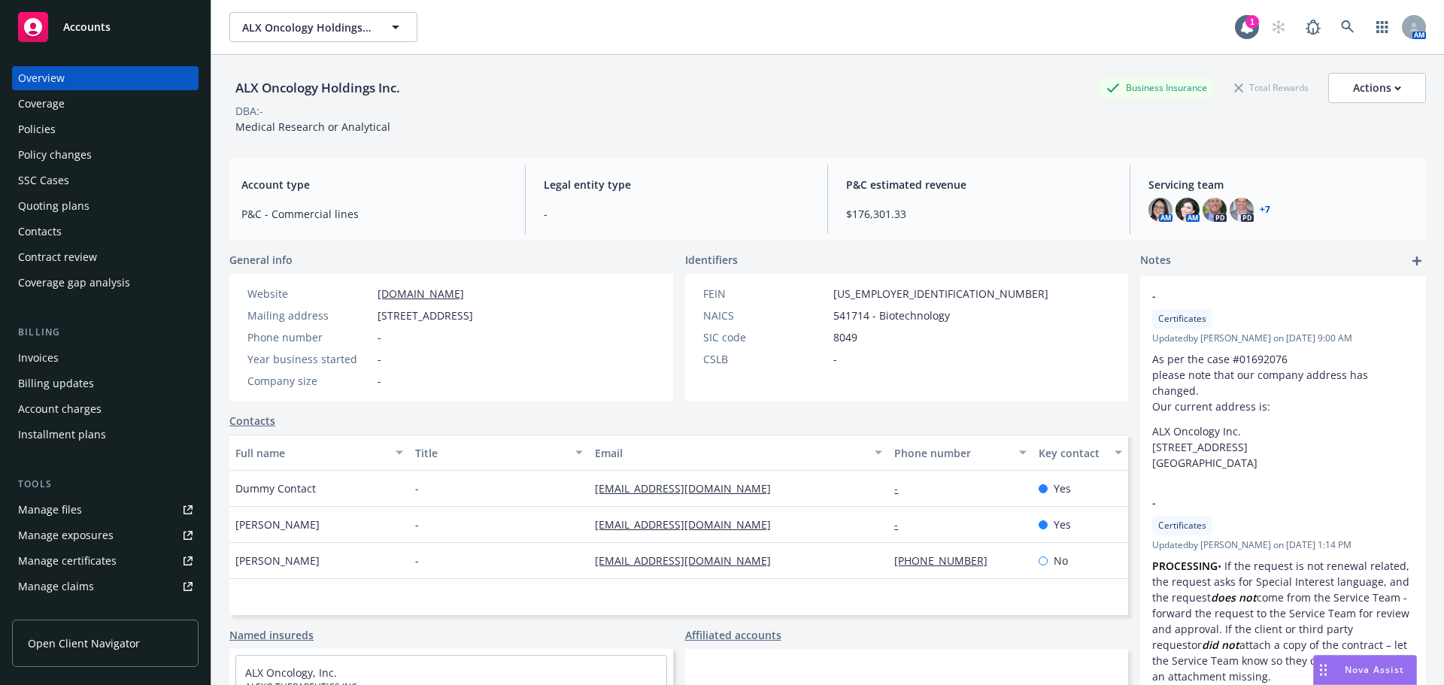
click at [74, 213] on div "Quoting plans" at bounding box center [53, 206] width 71 height 24
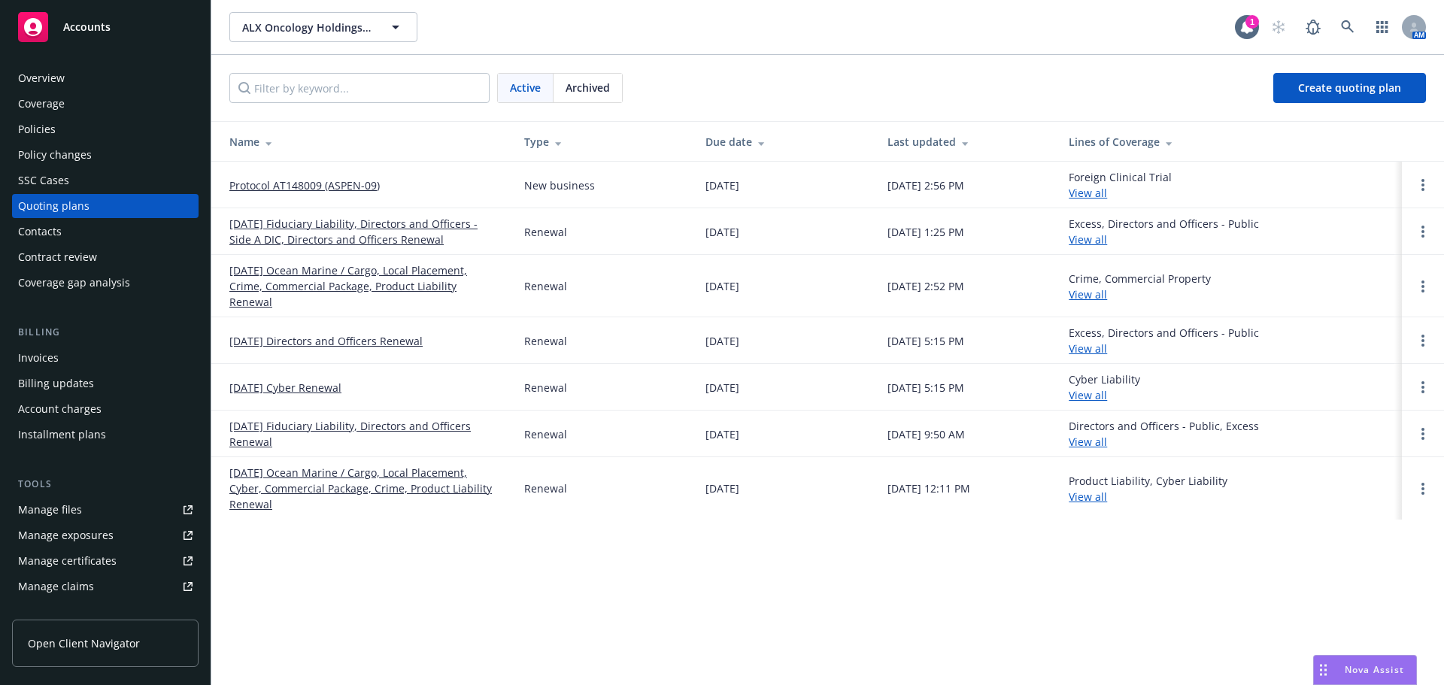
click at [364, 180] on link "Protocol AT148009 (ASPEN-09)" at bounding box center [304, 185] width 150 height 16
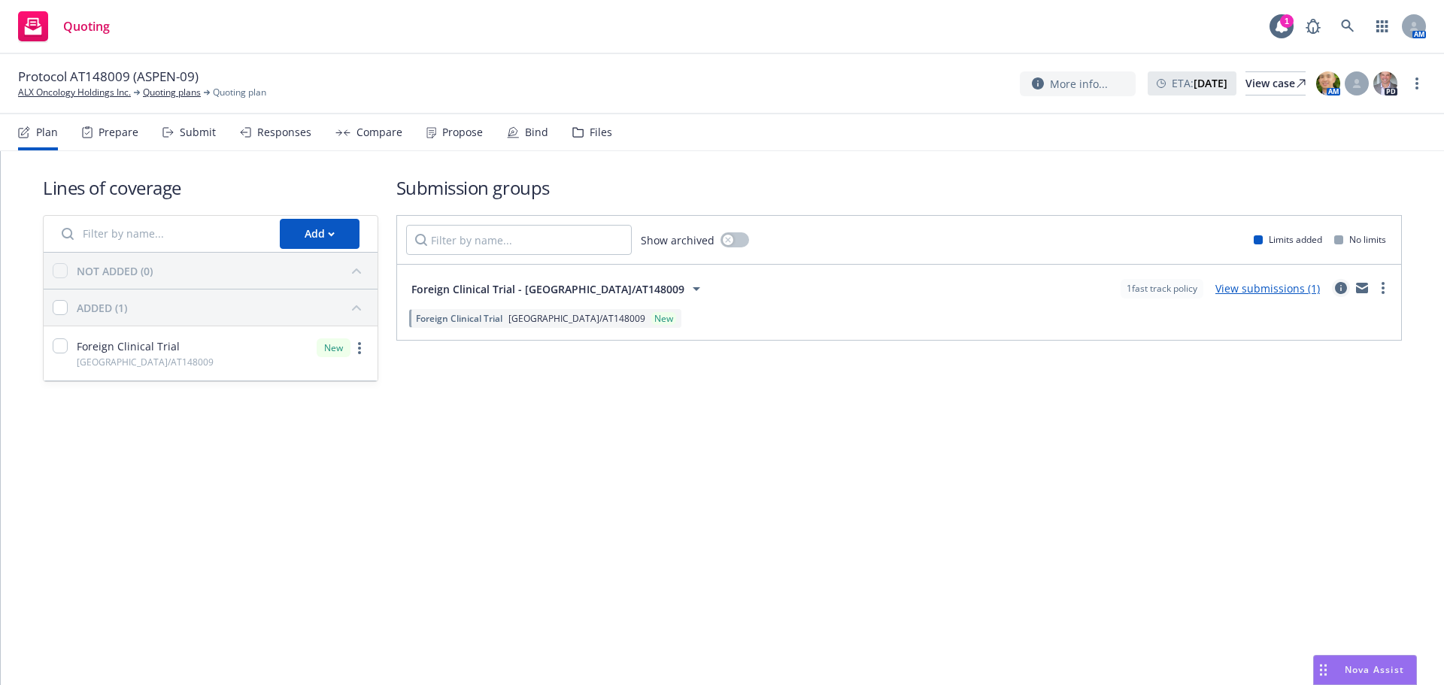
click at [1340, 287] on icon "circleInformation" at bounding box center [1341, 288] width 12 height 12
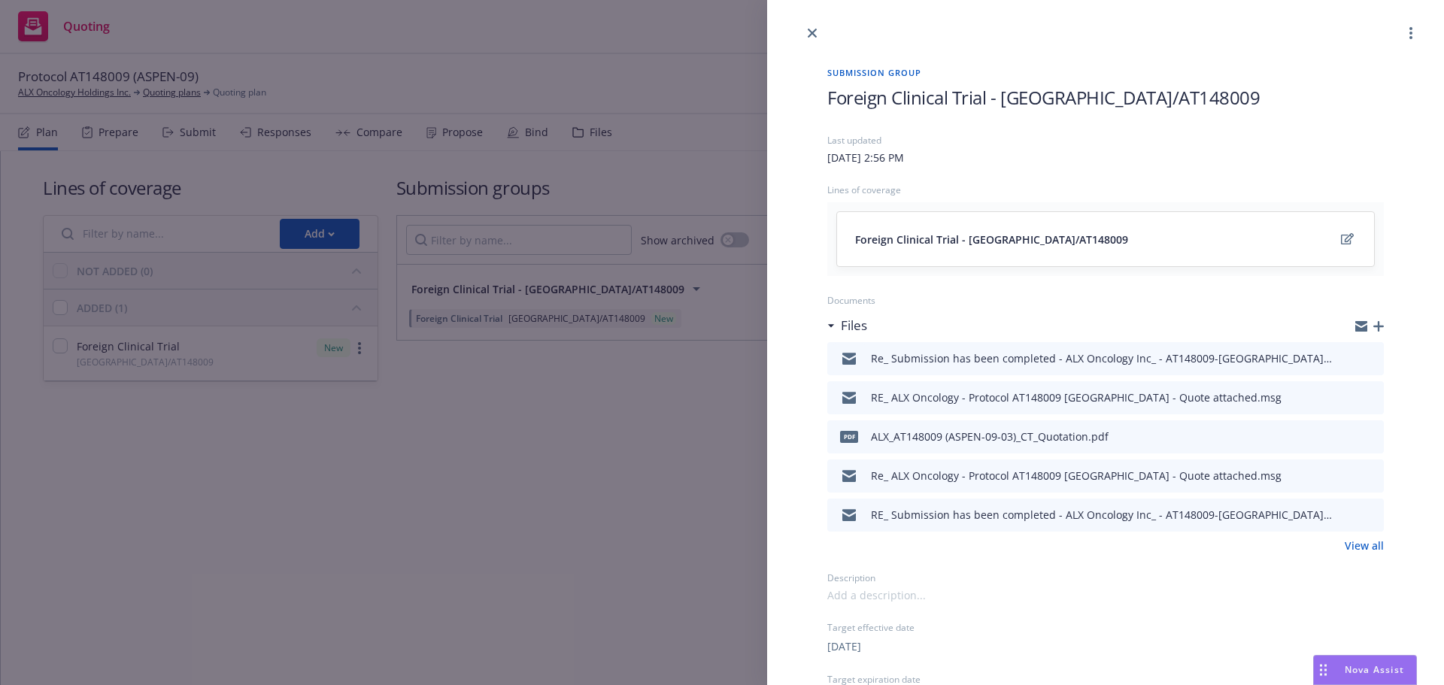
click at [1373, 326] on icon "button" at bounding box center [1378, 326] width 11 height 11
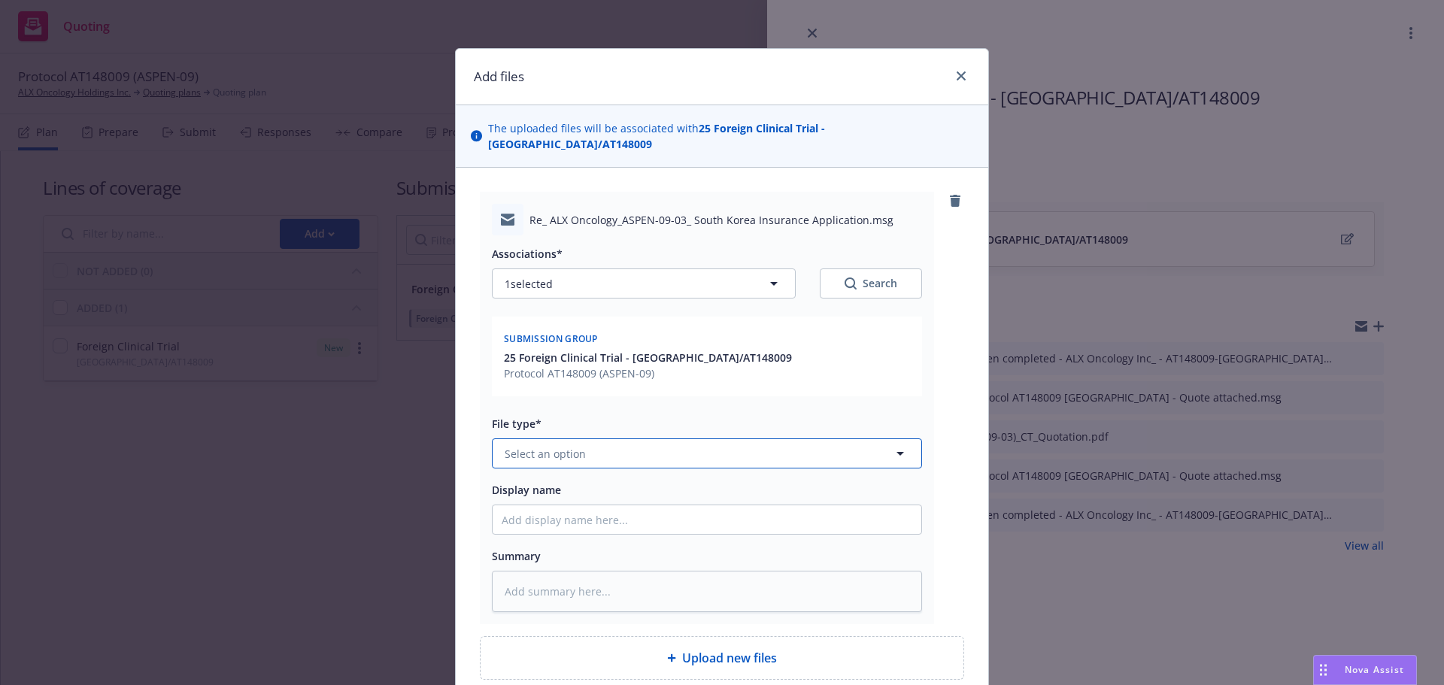
click at [595, 449] on button "Select an option" at bounding box center [707, 453] width 430 height 30
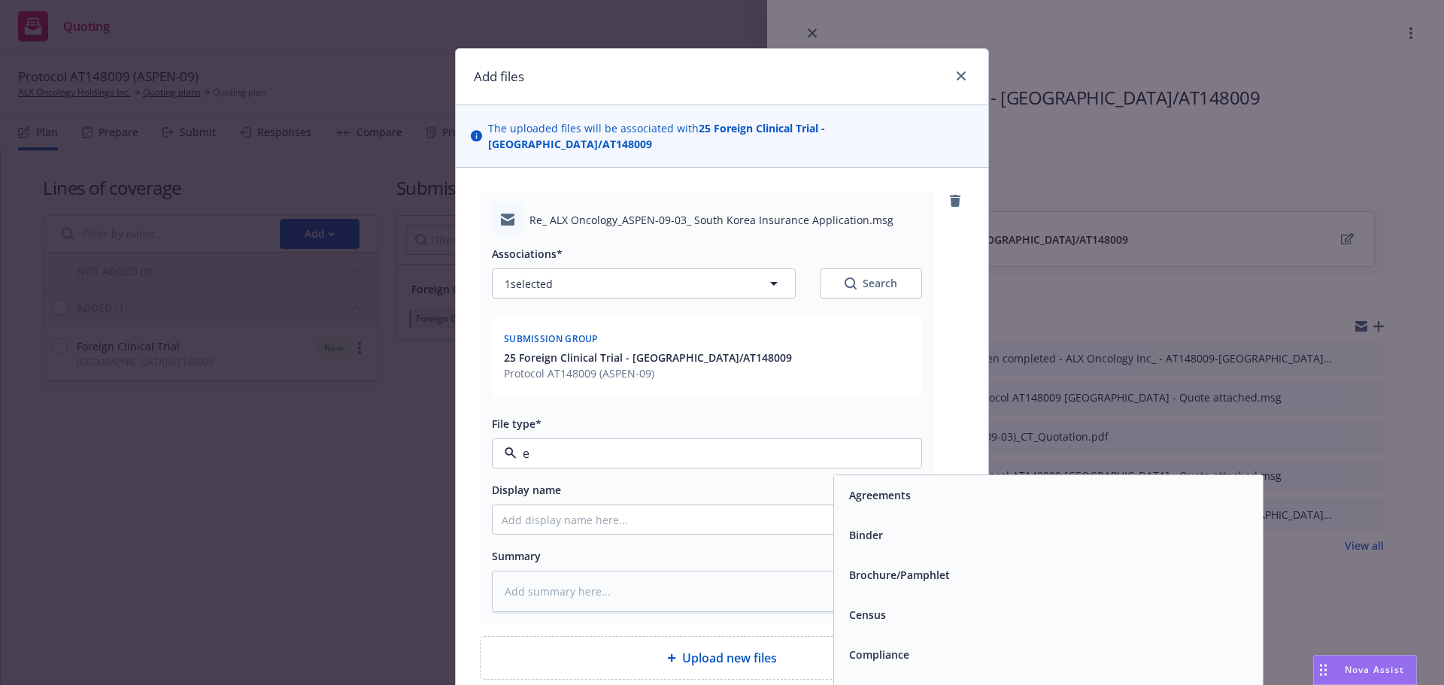
type input "em"
click at [902, 515] on div "Email" at bounding box center [1048, 535] width 429 height 40
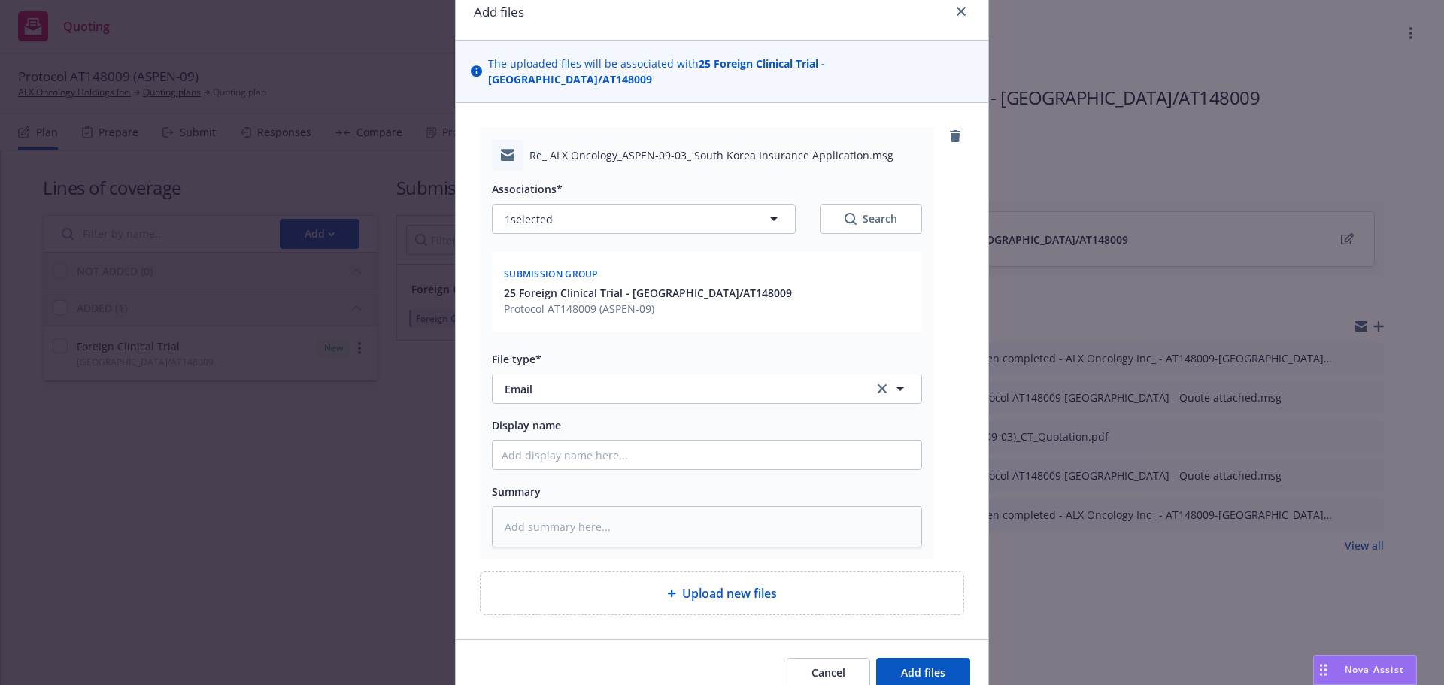
scroll to position [119, 0]
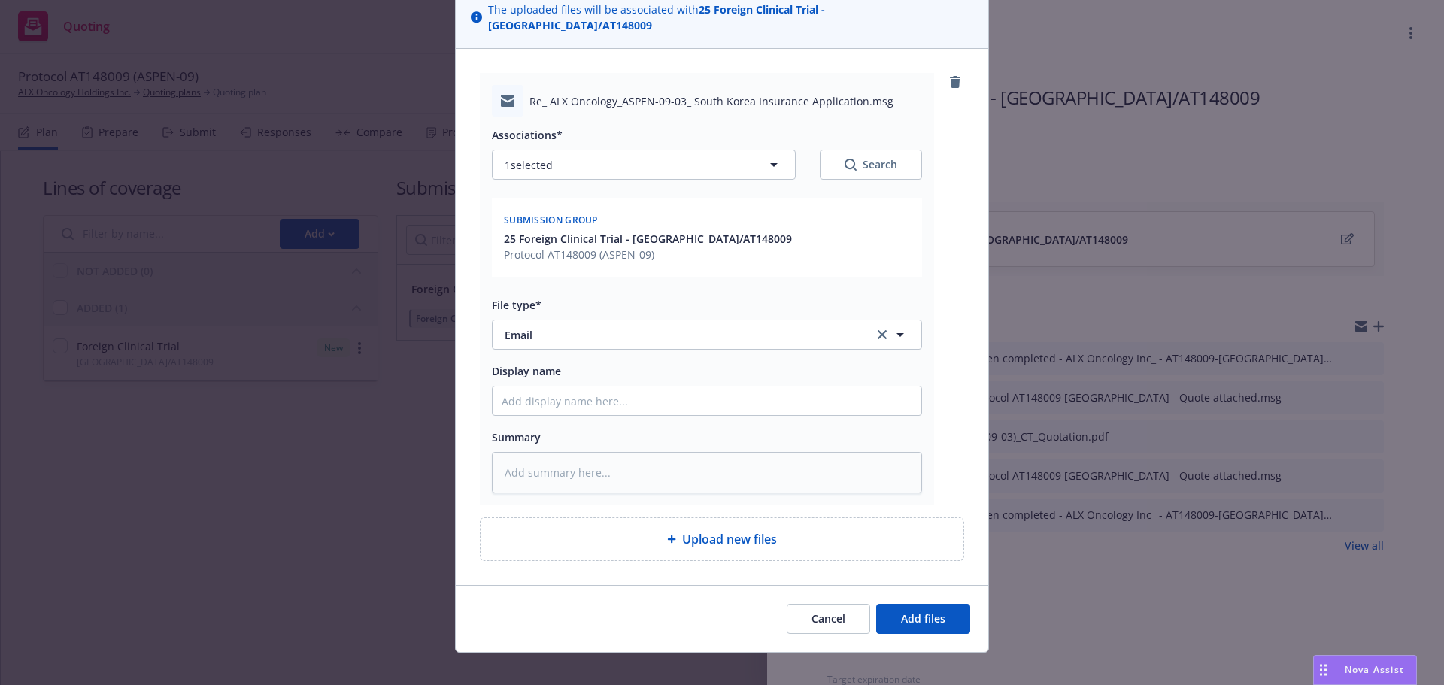
type textarea "x"
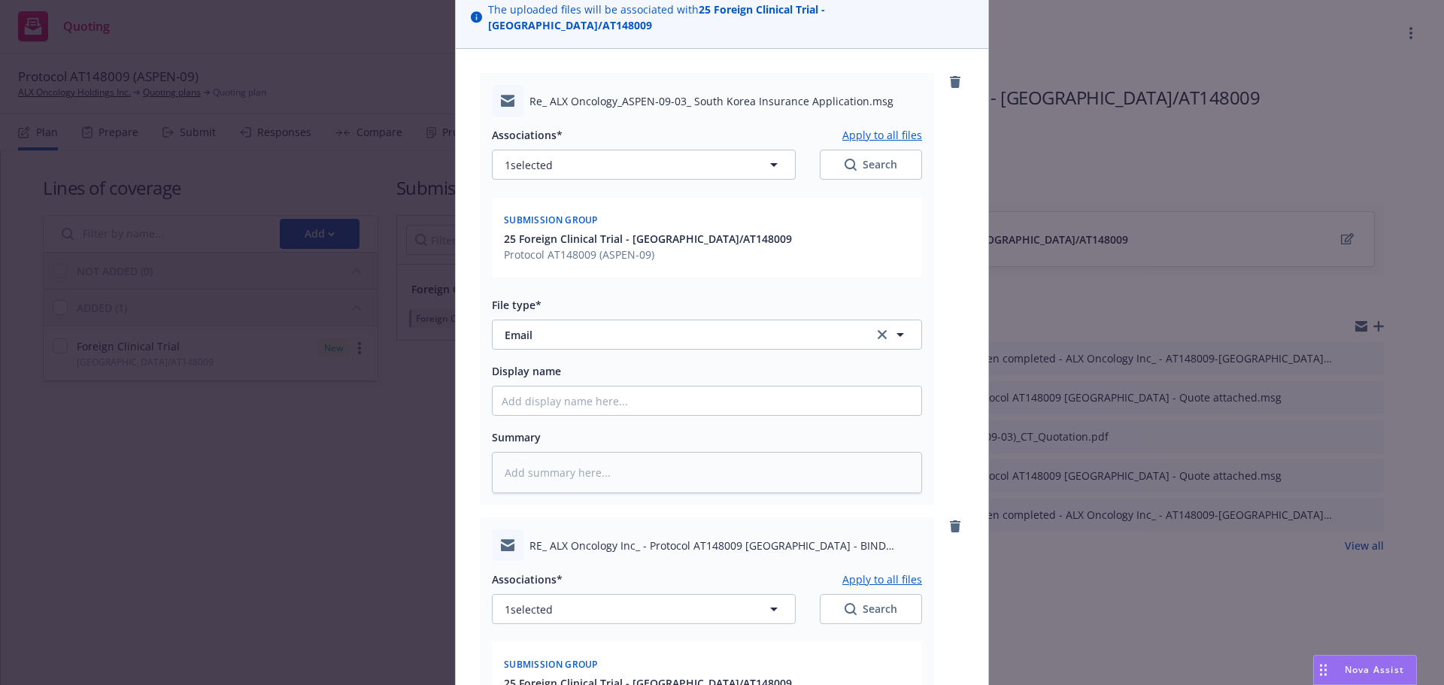
scroll to position [563, 0]
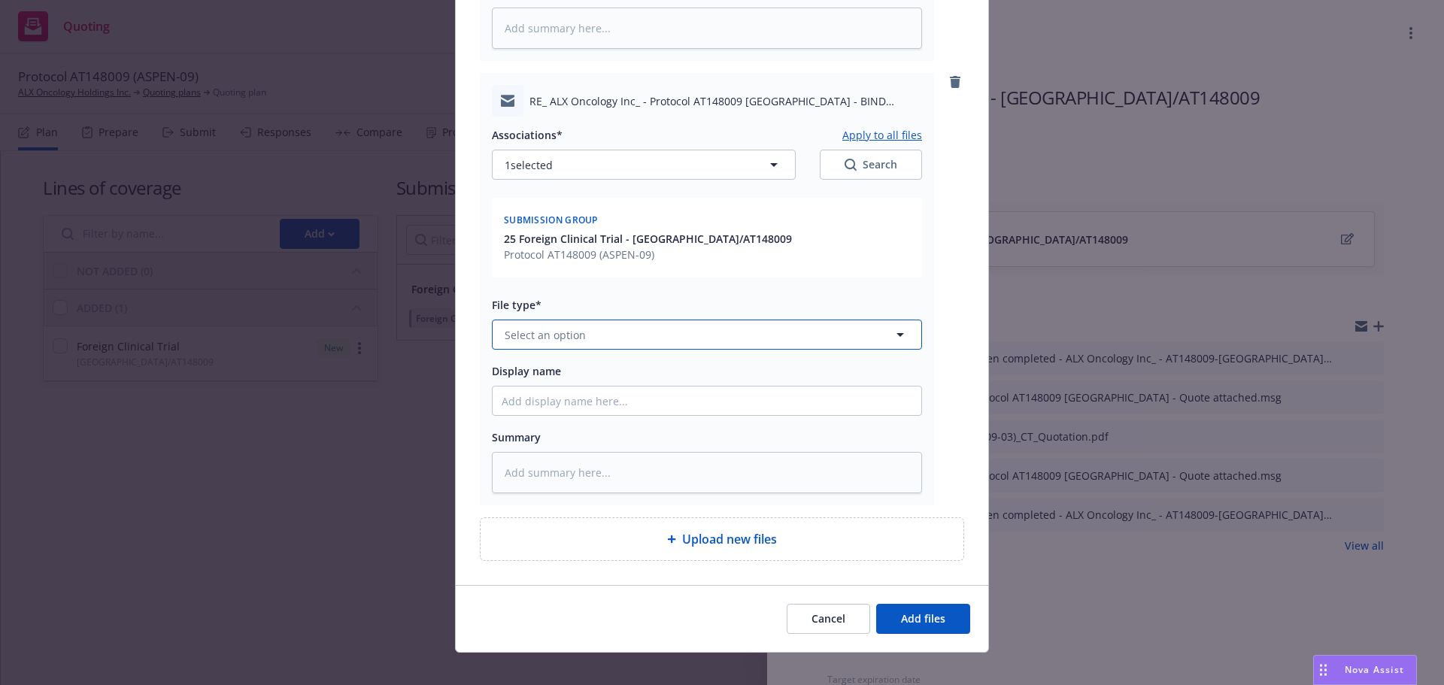
click at [554, 327] on span "Select an option" at bounding box center [545, 335] width 81 height 16
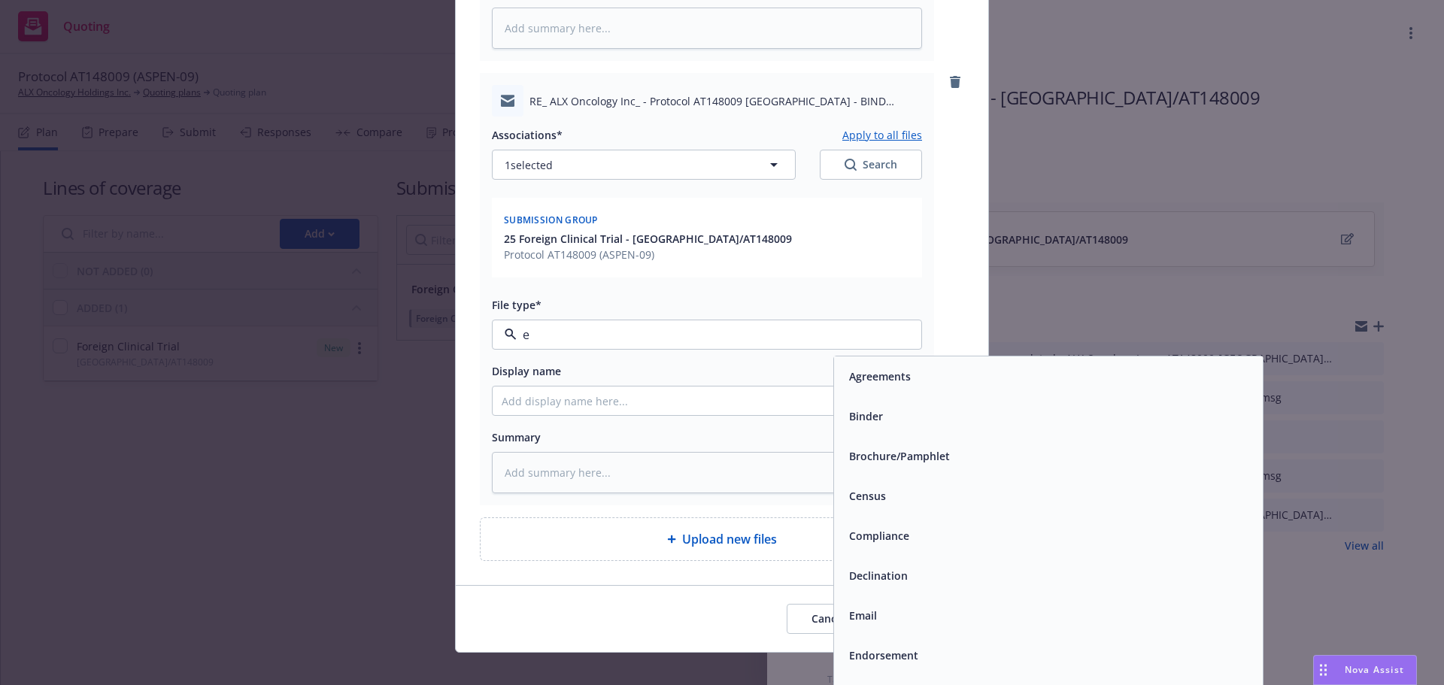
type input "em"
click at [909, 411] on div "Email" at bounding box center [1048, 416] width 411 height 22
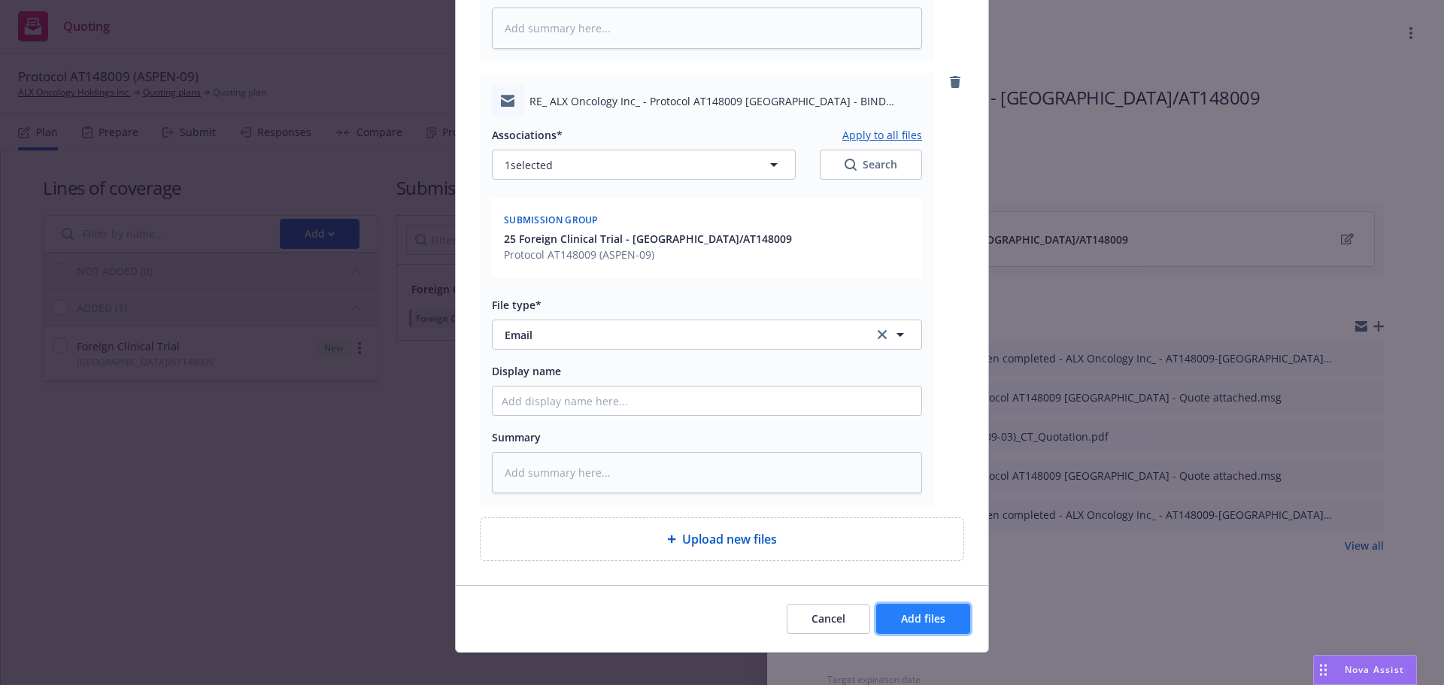
click at [939, 611] on span "Add files" at bounding box center [923, 618] width 44 height 14
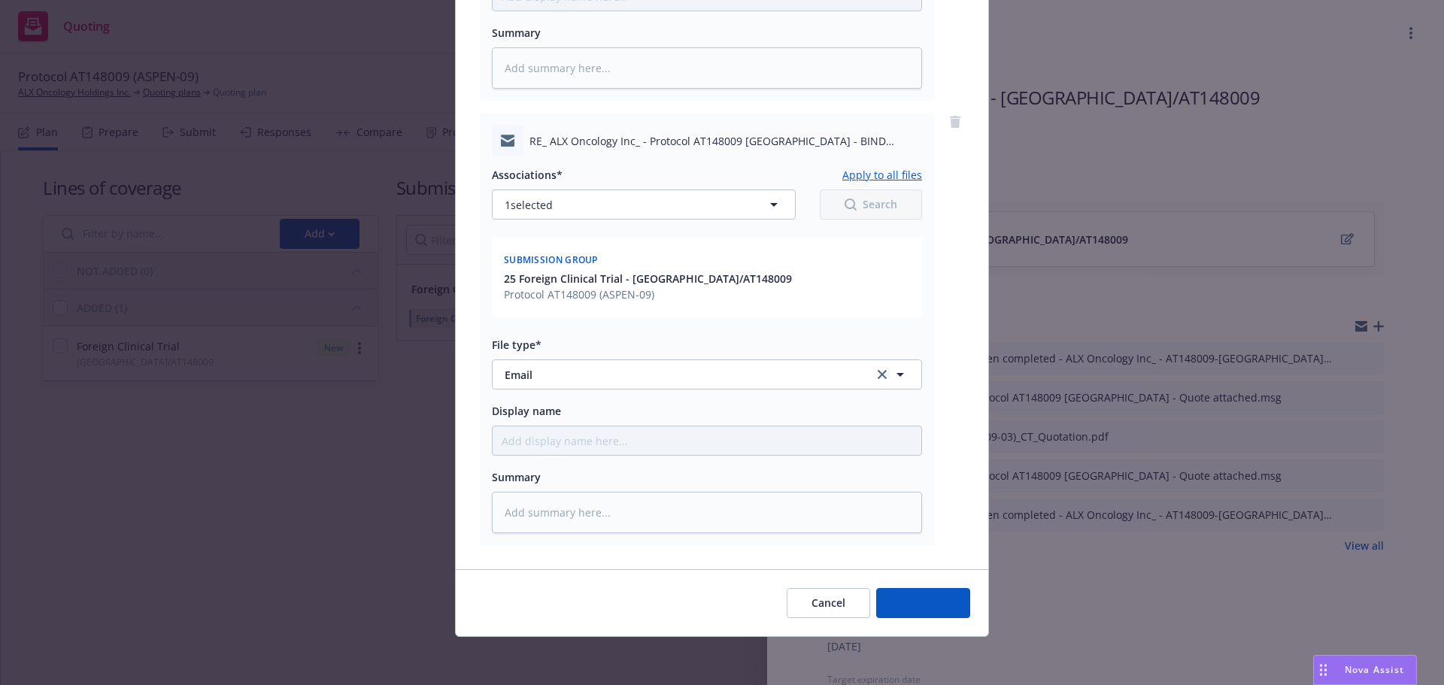
scroll to position [508, 0]
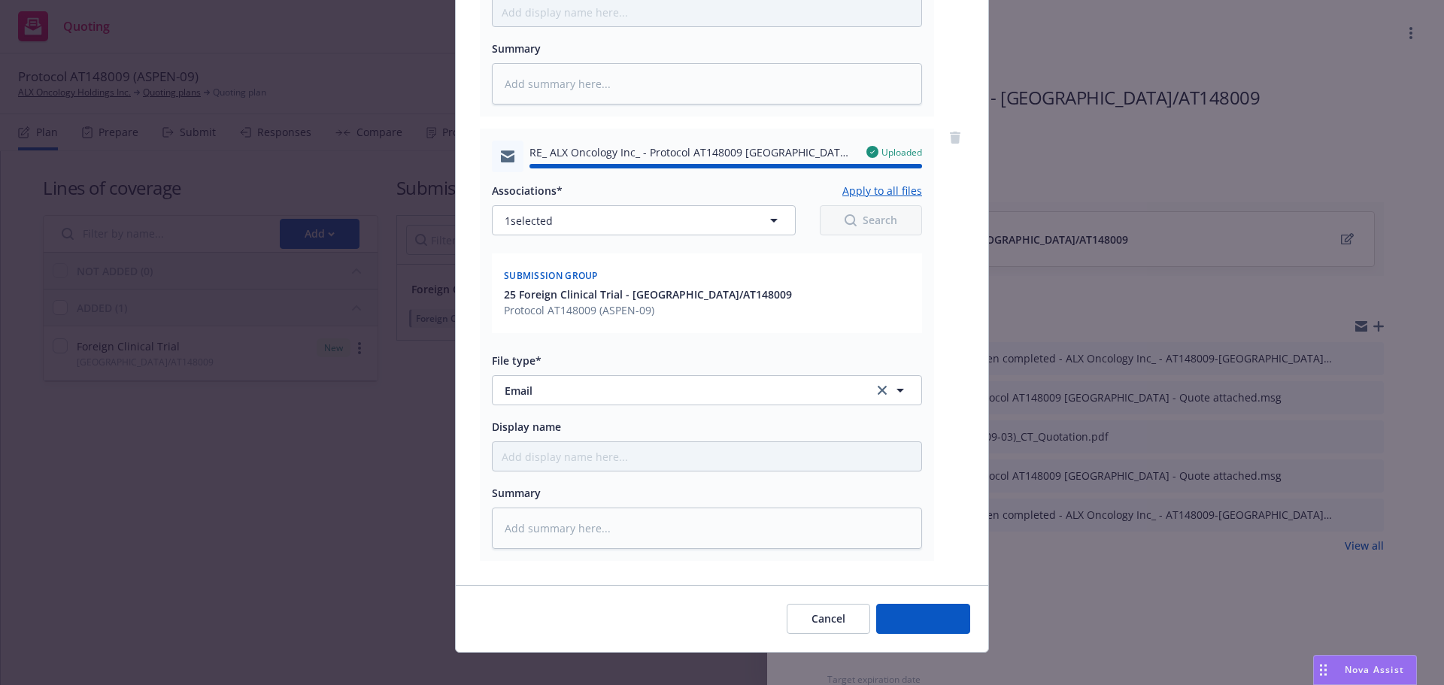
type textarea "x"
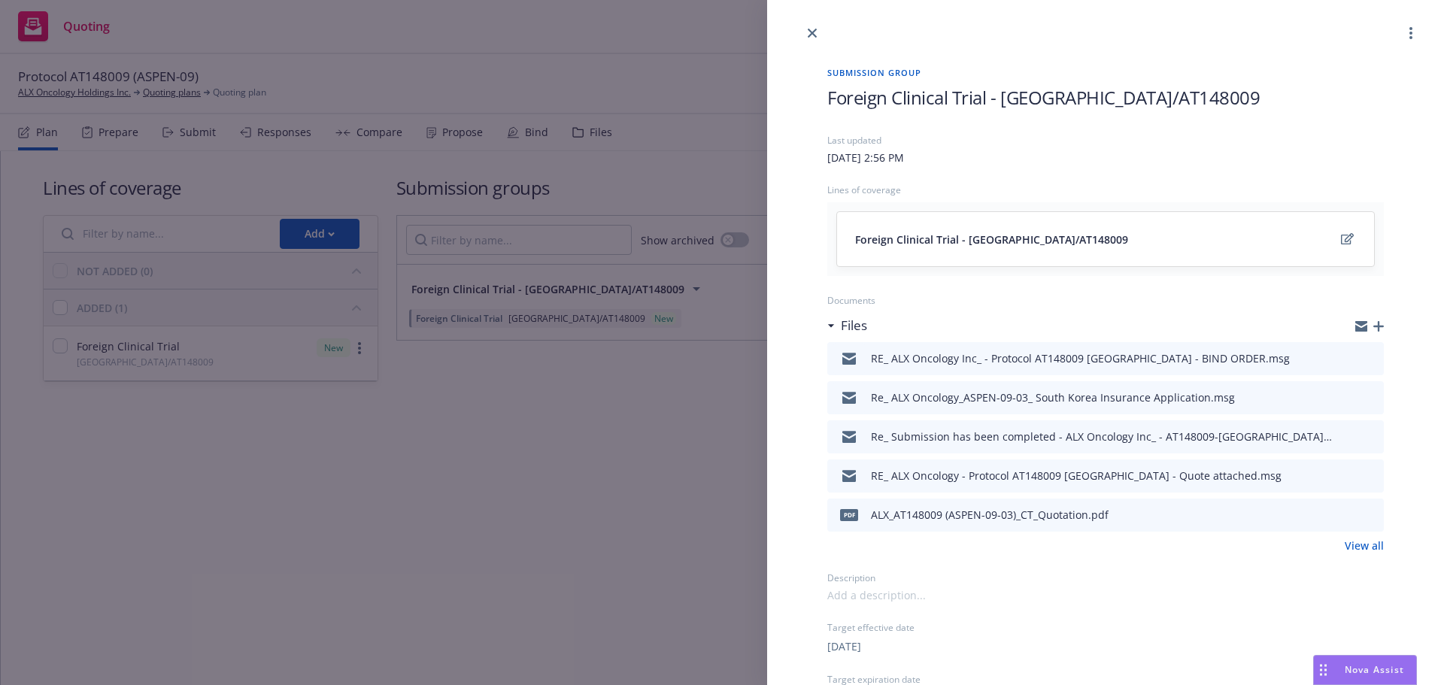
click at [812, 31] on icon "close" at bounding box center [812, 33] width 9 height 9
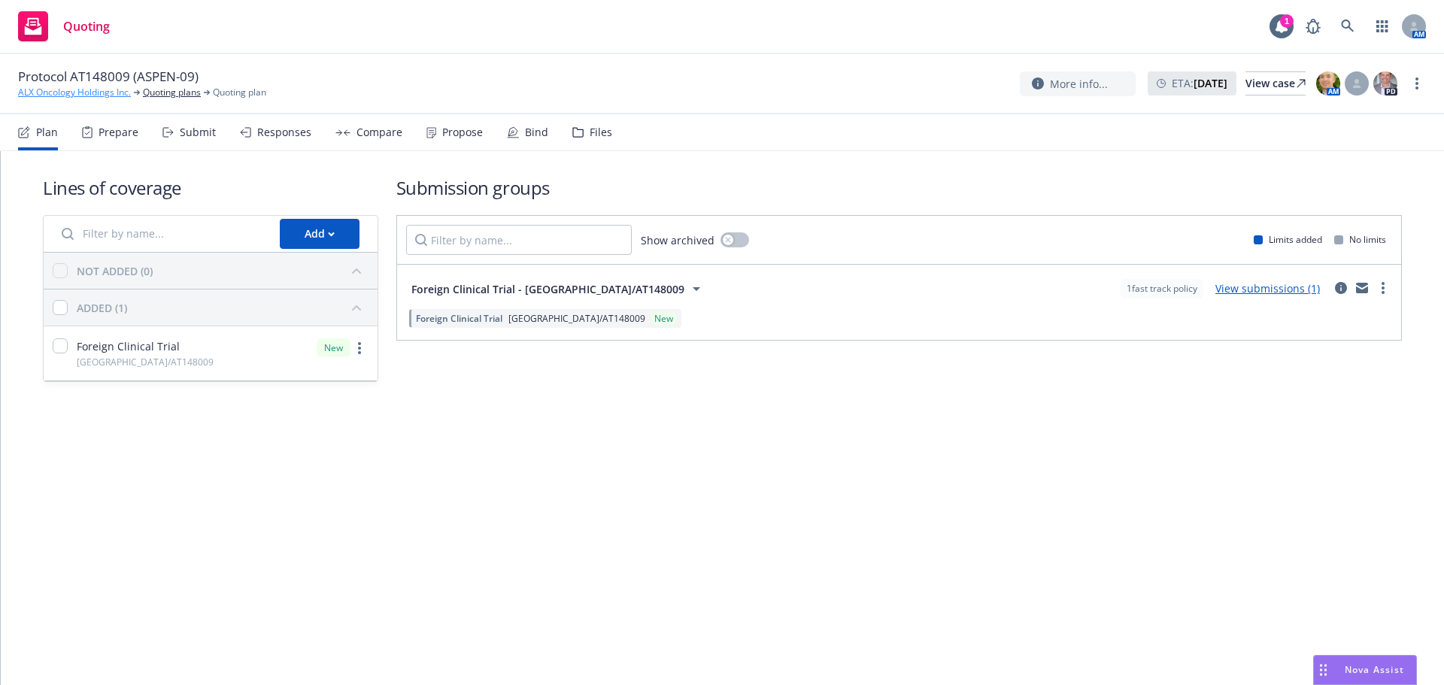
click at [112, 97] on link "ALX Oncology Holdings Inc." at bounding box center [74, 93] width 113 height 14
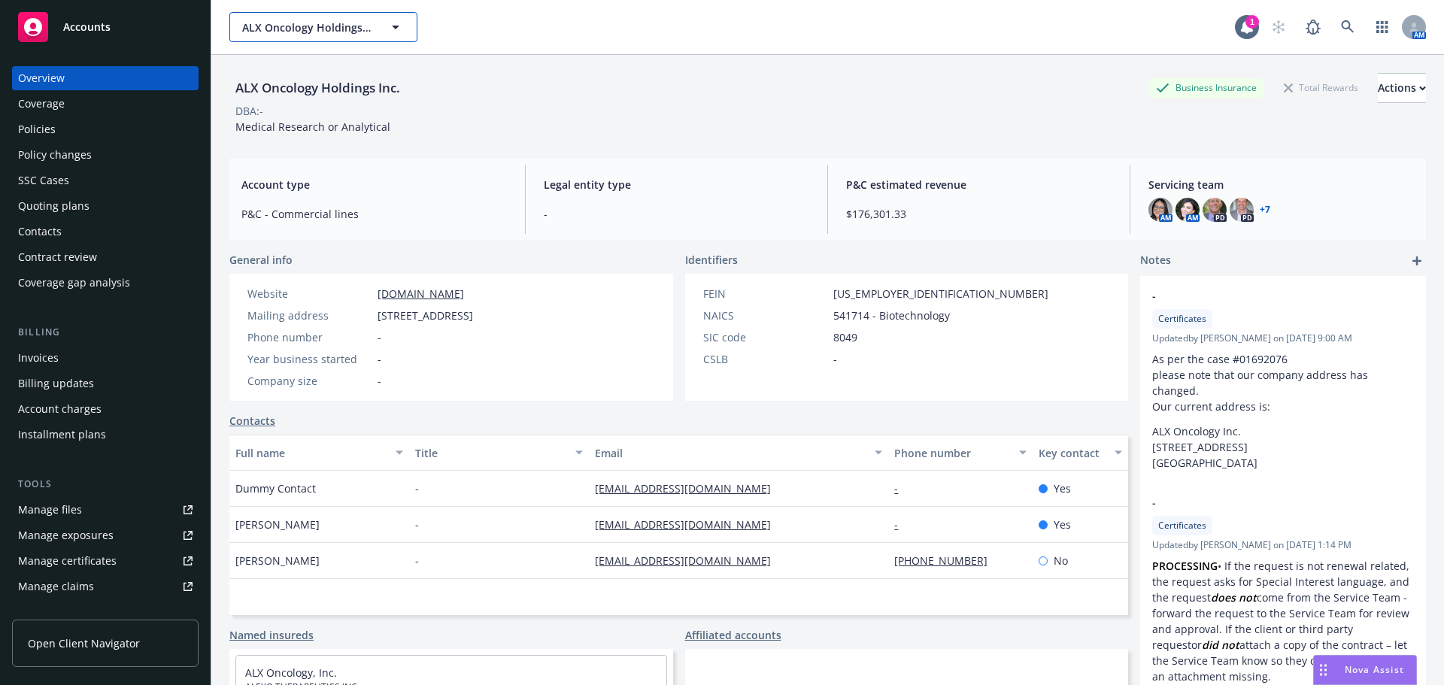
click at [287, 33] on span "ALX Oncology Holdings Inc." at bounding box center [307, 28] width 130 height 16
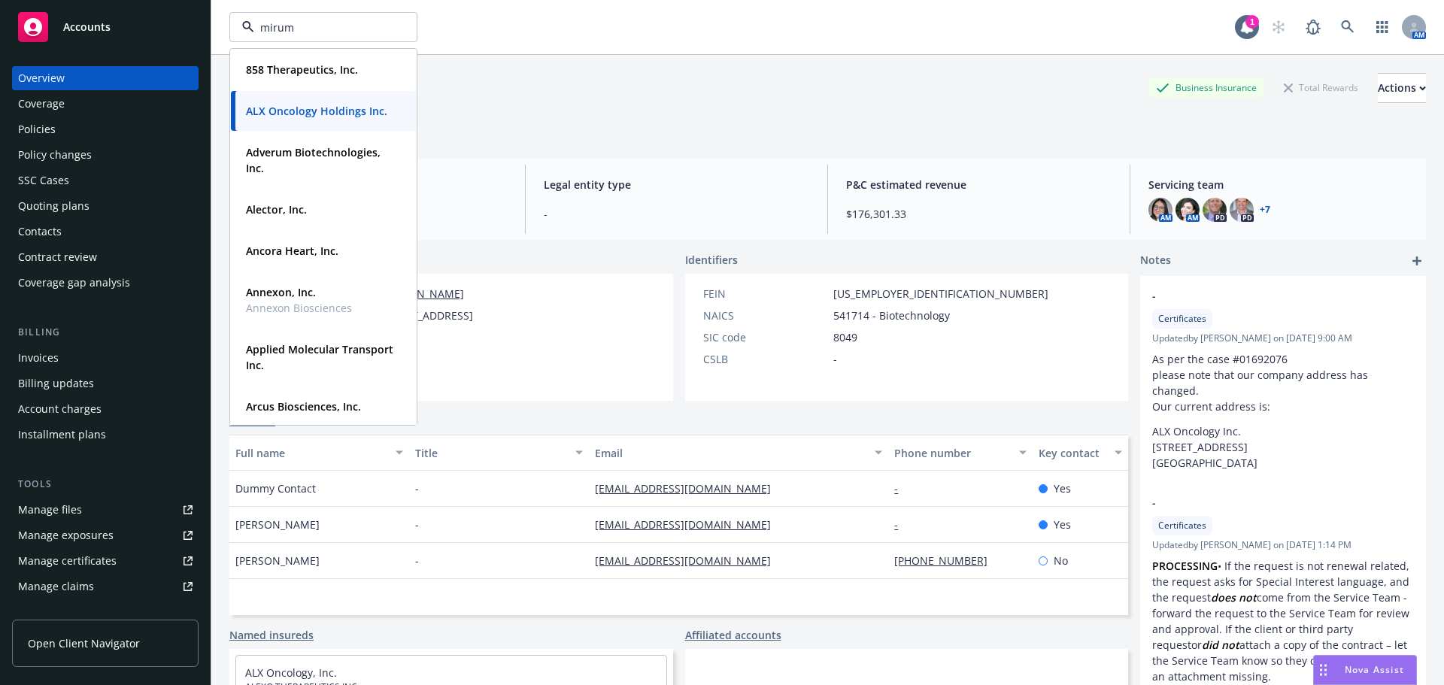
type input "mirum"
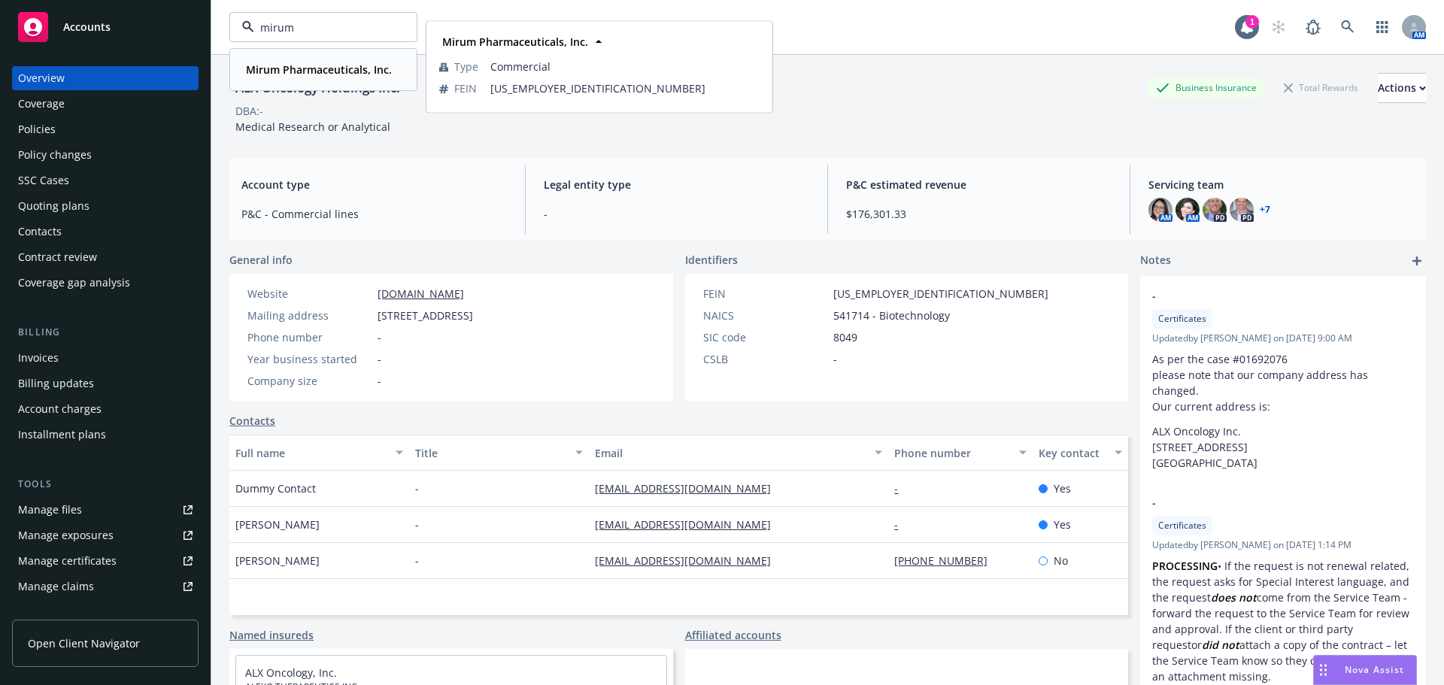
click at [288, 71] on strong "Mirum Pharmaceuticals, Inc." at bounding box center [319, 69] width 146 height 14
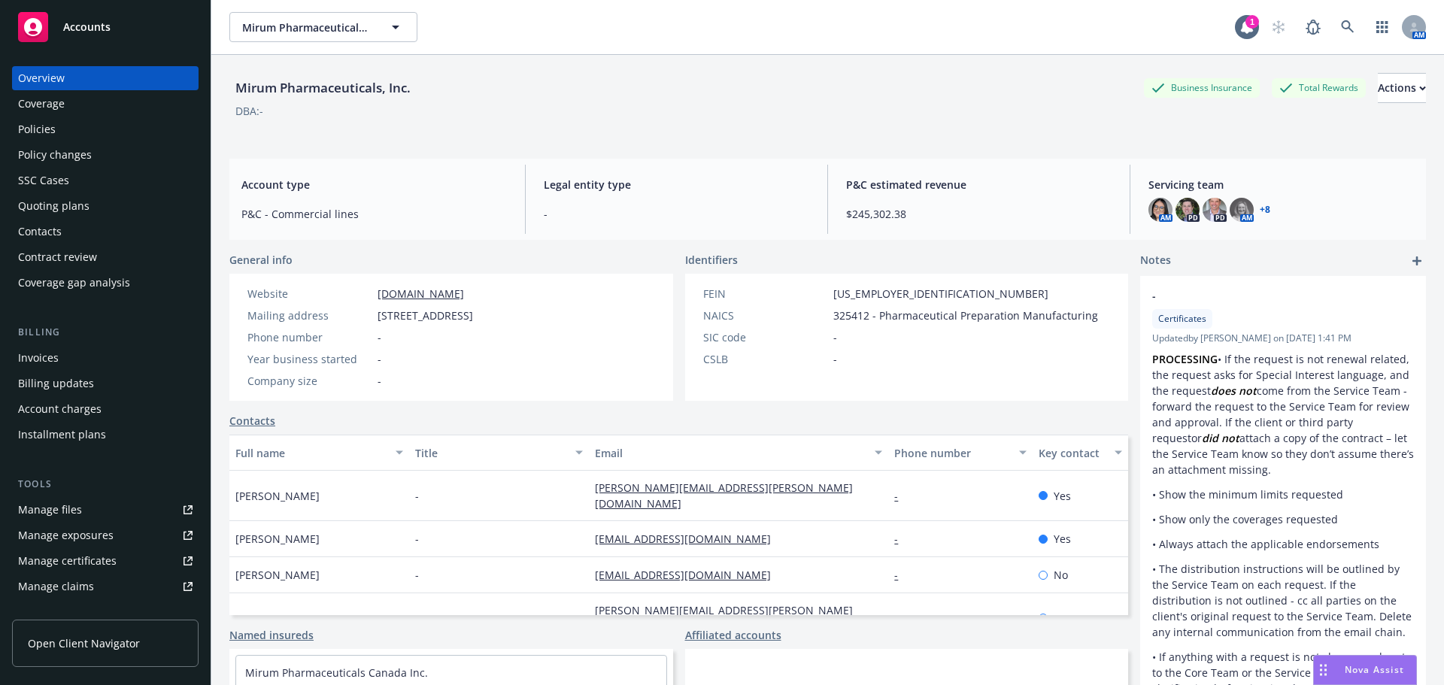
click at [85, 205] on div "Quoting plans" at bounding box center [53, 206] width 71 height 24
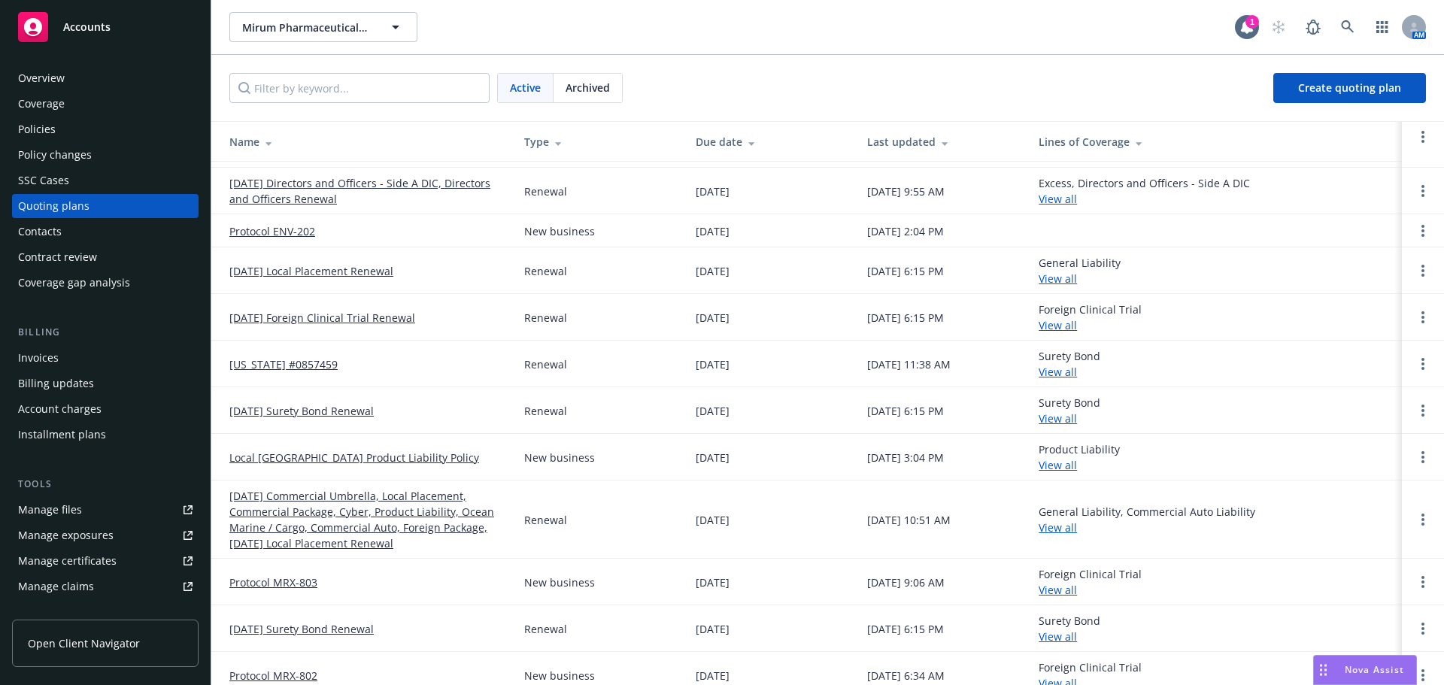
scroll to position [163, 0]
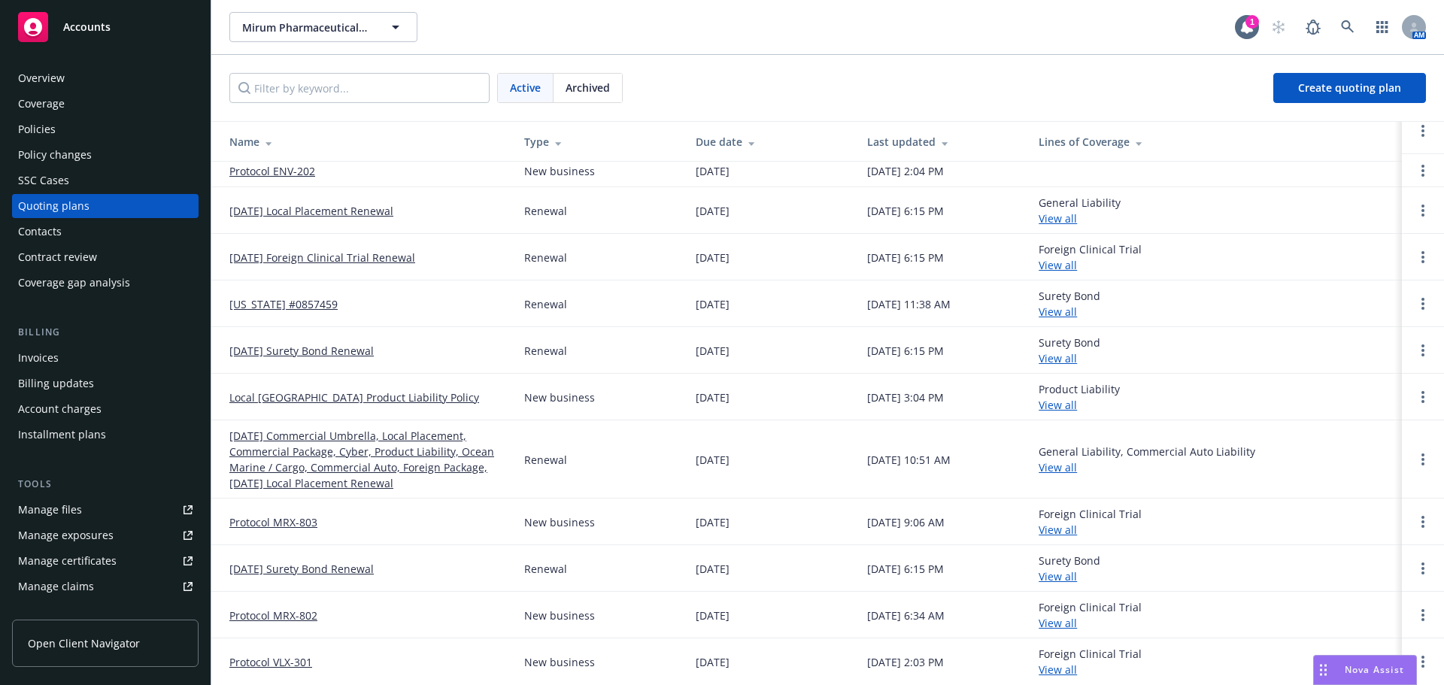
click at [290, 524] on link "Protocol MRX-803" at bounding box center [273, 522] width 88 height 16
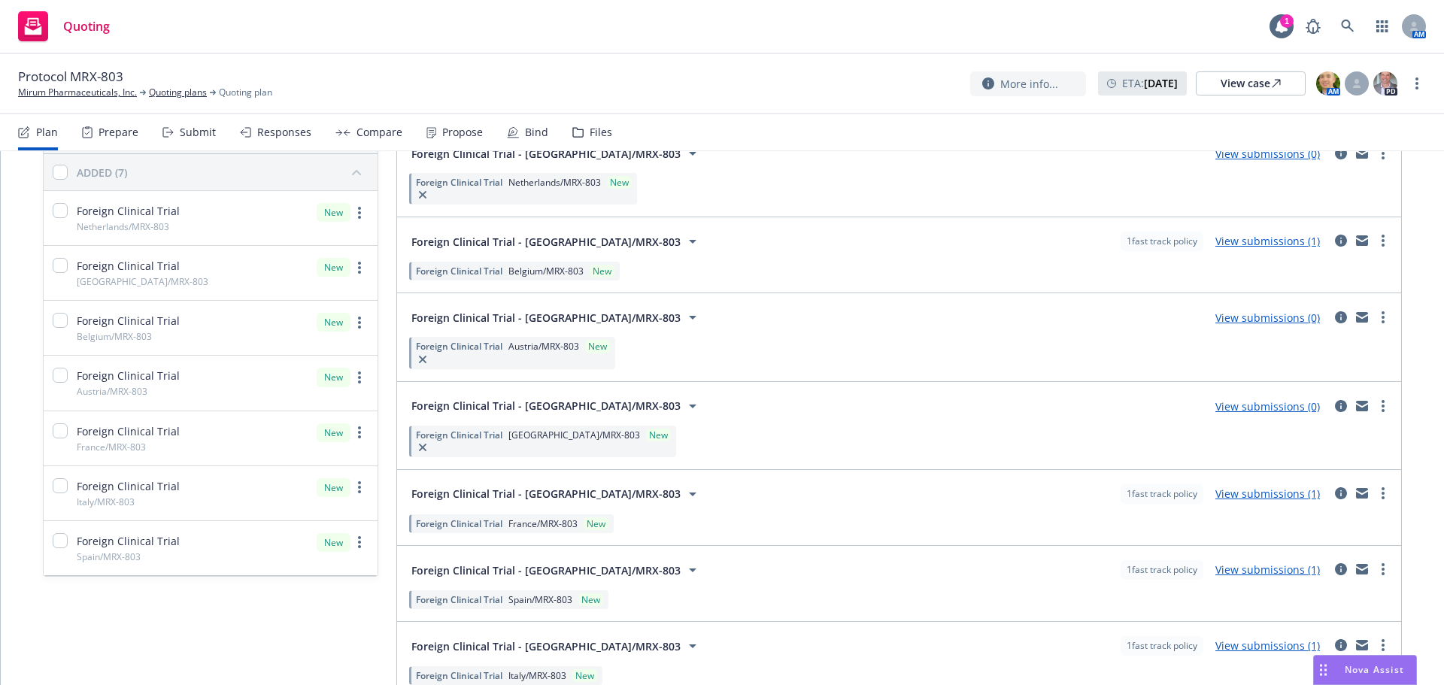
scroll to position [150, 0]
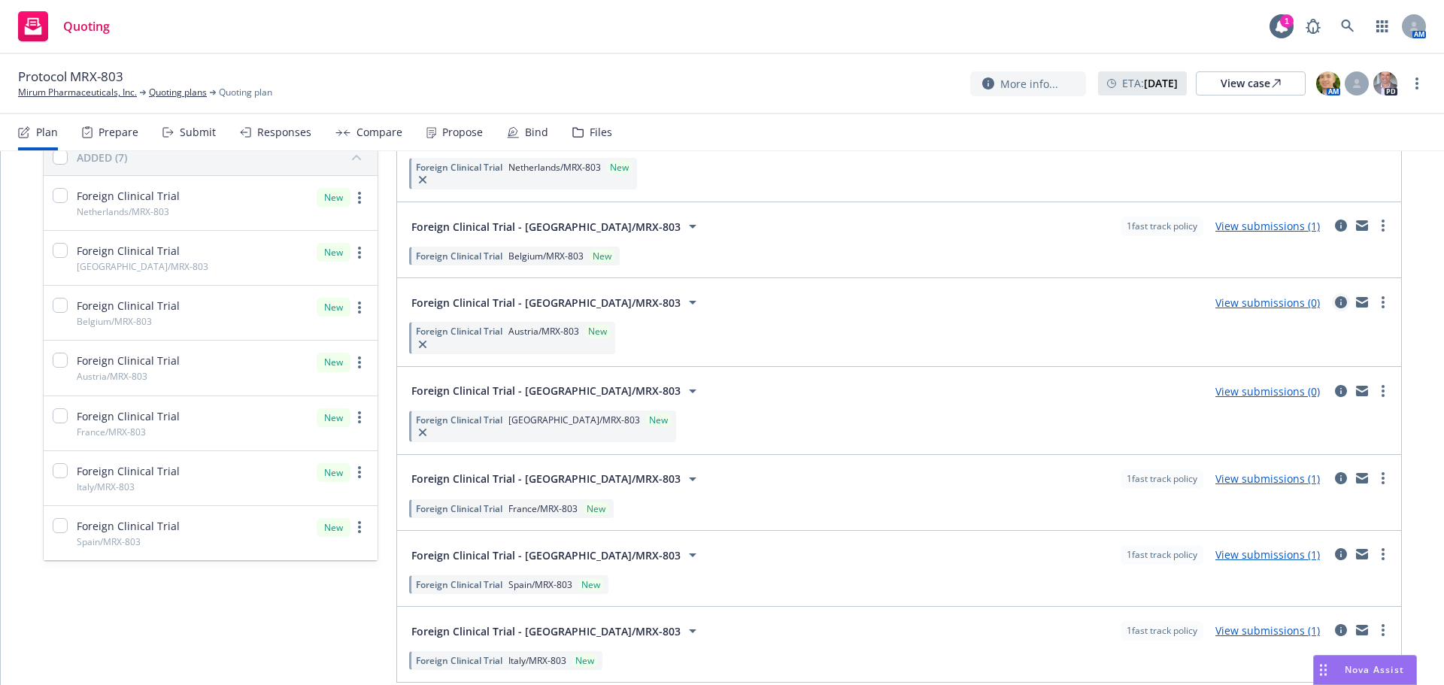
click at [1335, 301] on icon "circleInformation" at bounding box center [1341, 302] width 12 height 12
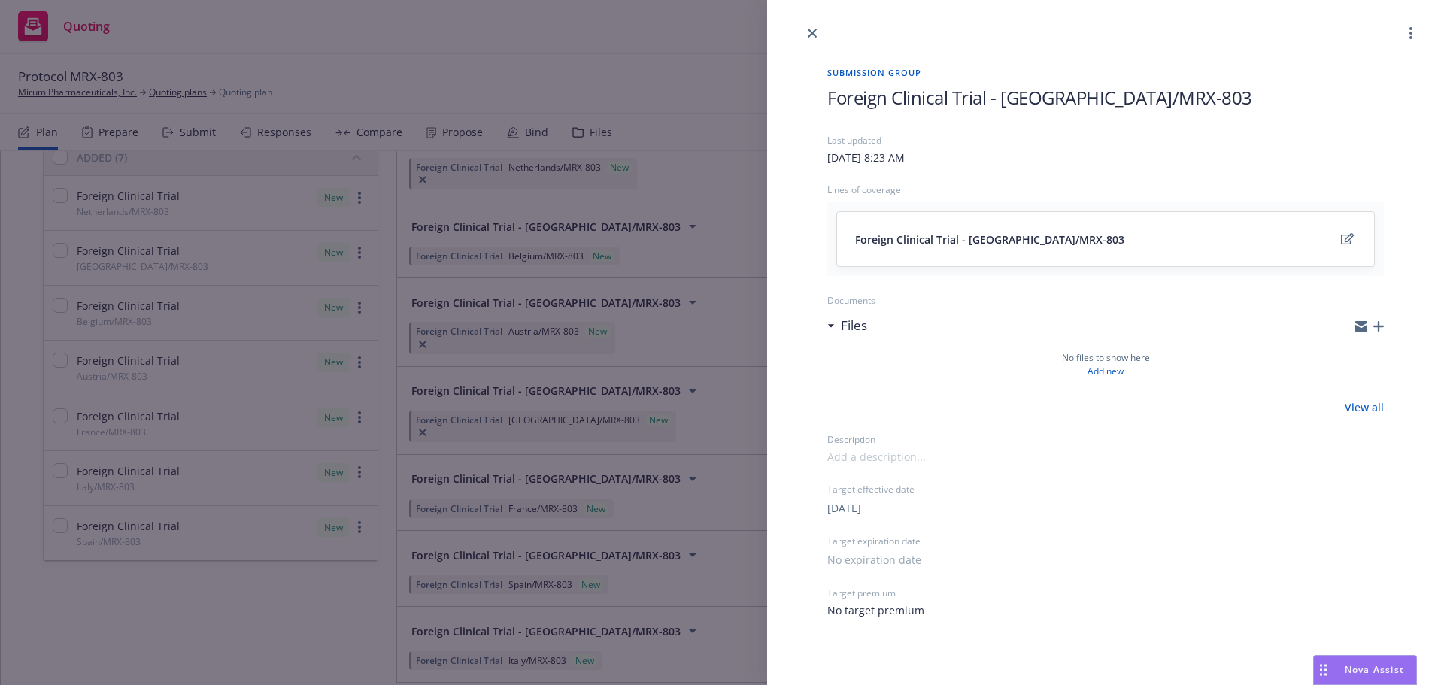
click at [1379, 326] on icon "button" at bounding box center [1378, 326] width 11 height 11
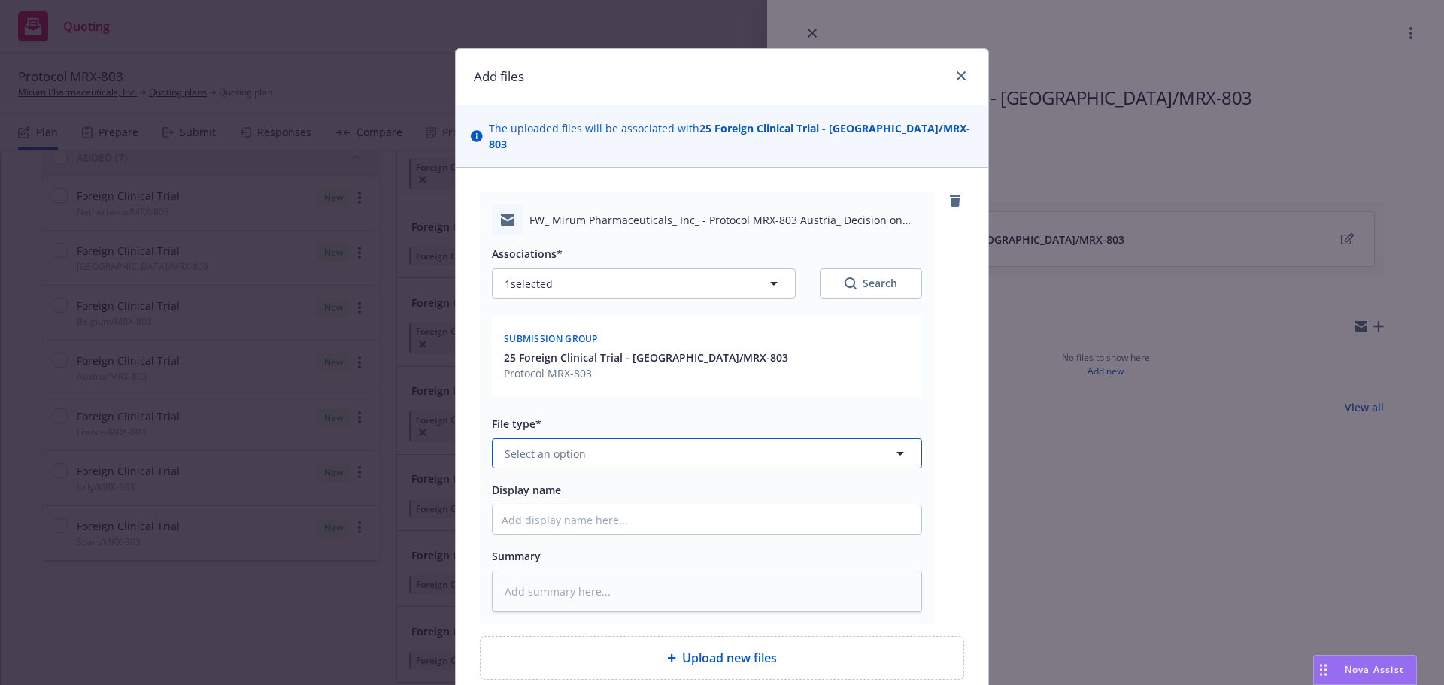
click at [639, 438] on button "Select an option" at bounding box center [707, 453] width 430 height 30
type input "em"
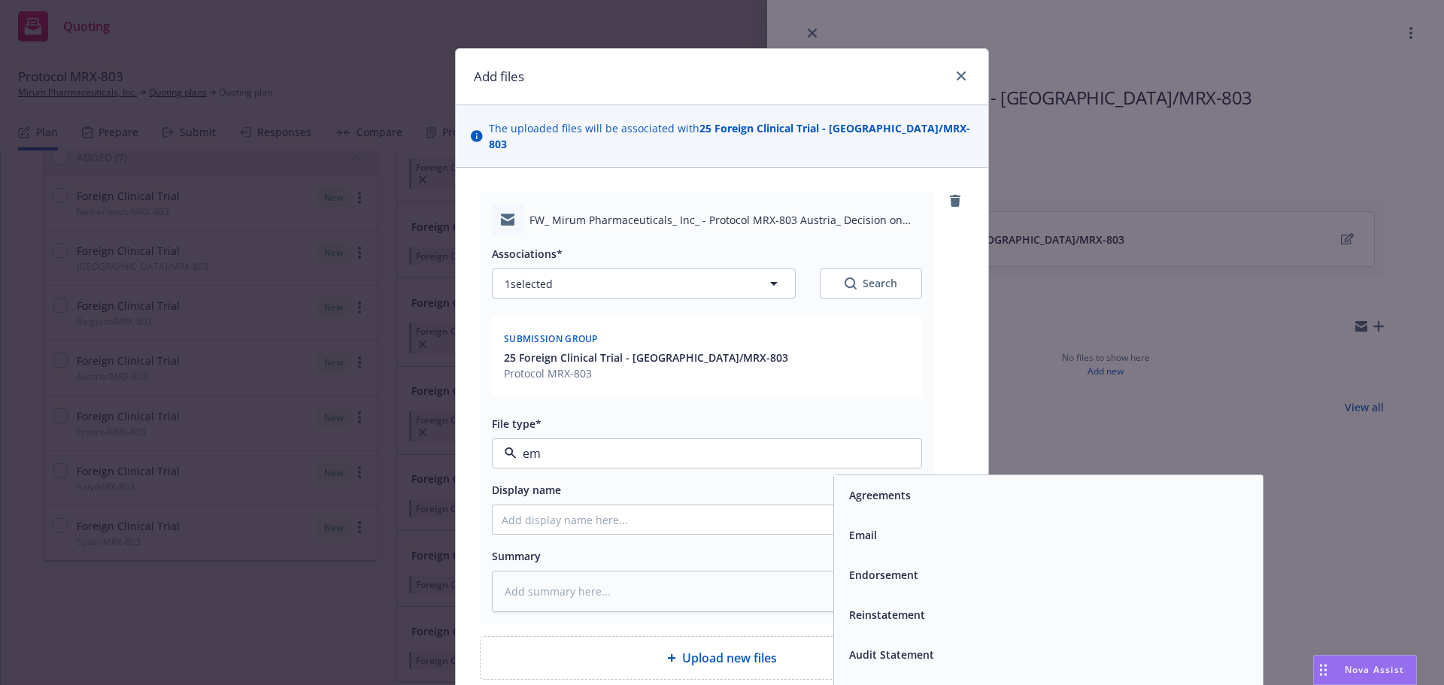
click at [924, 524] on div "Email" at bounding box center [1048, 535] width 411 height 22
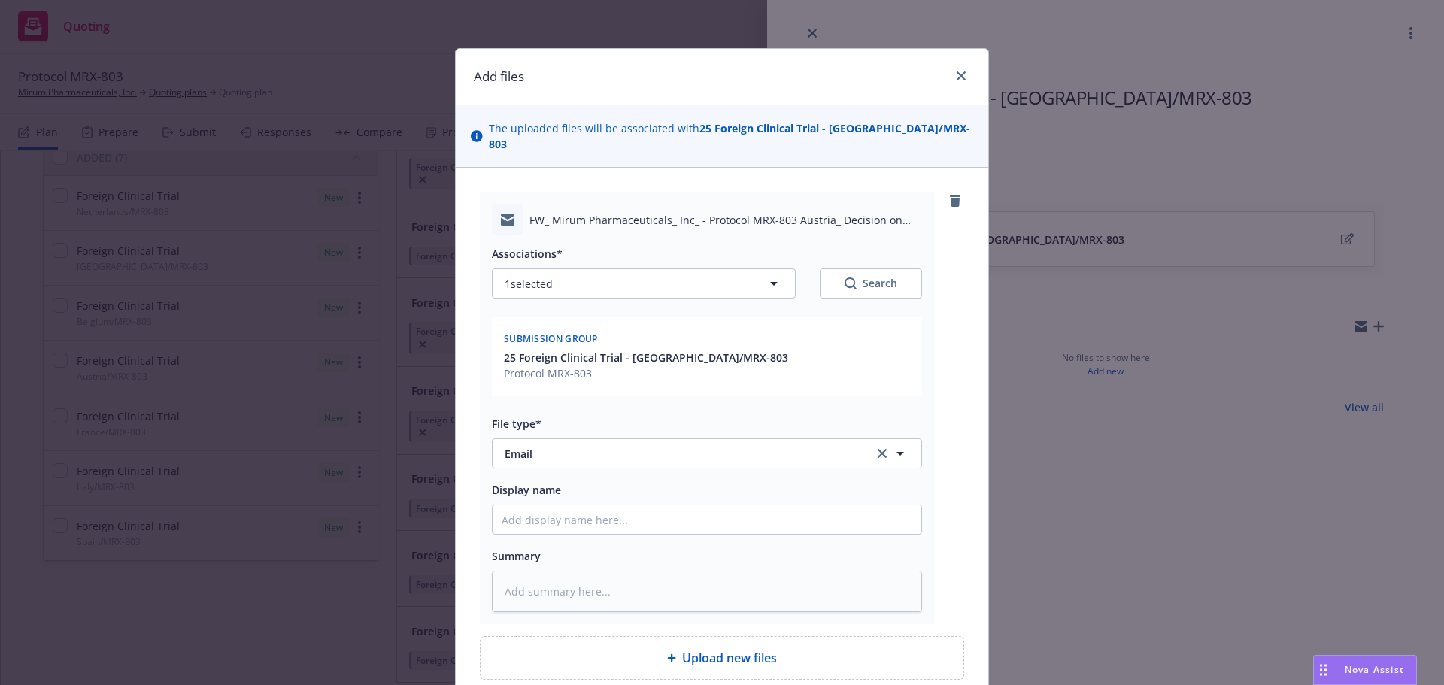
type textarea "x"
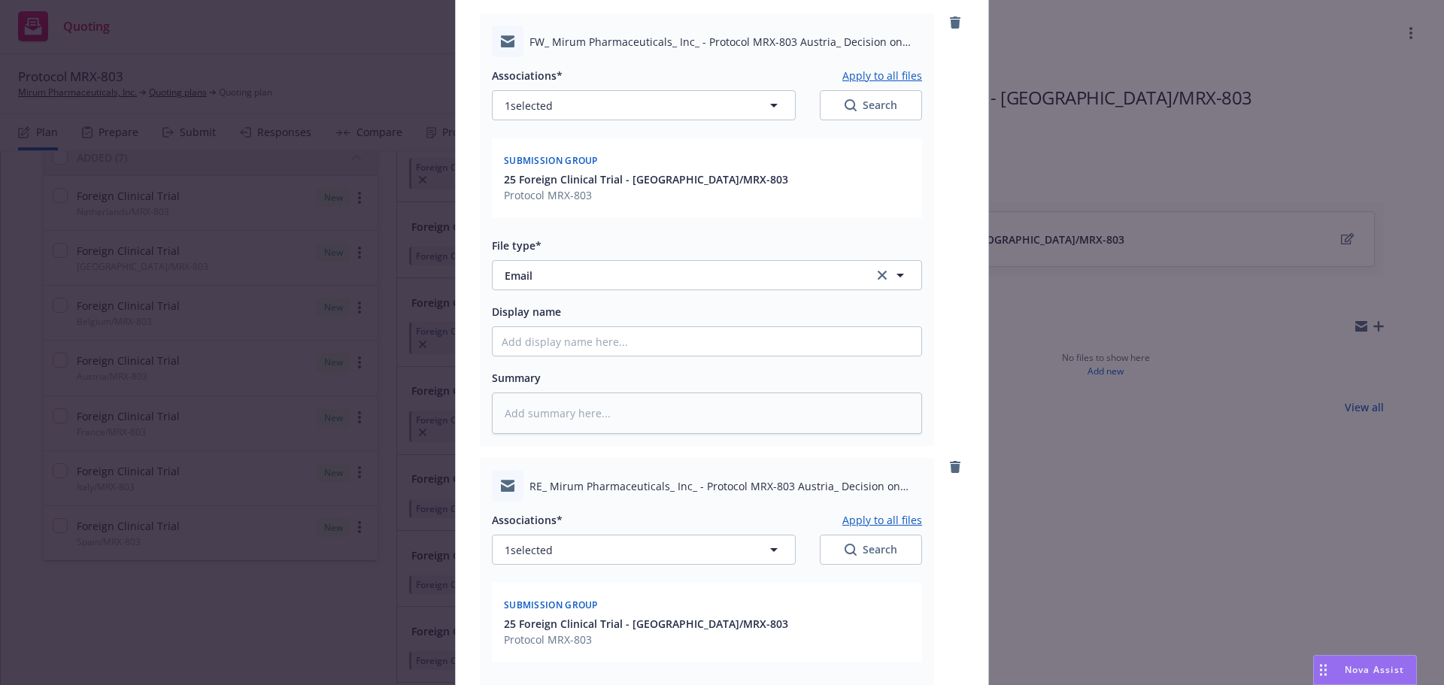
scroll to position [451, 0]
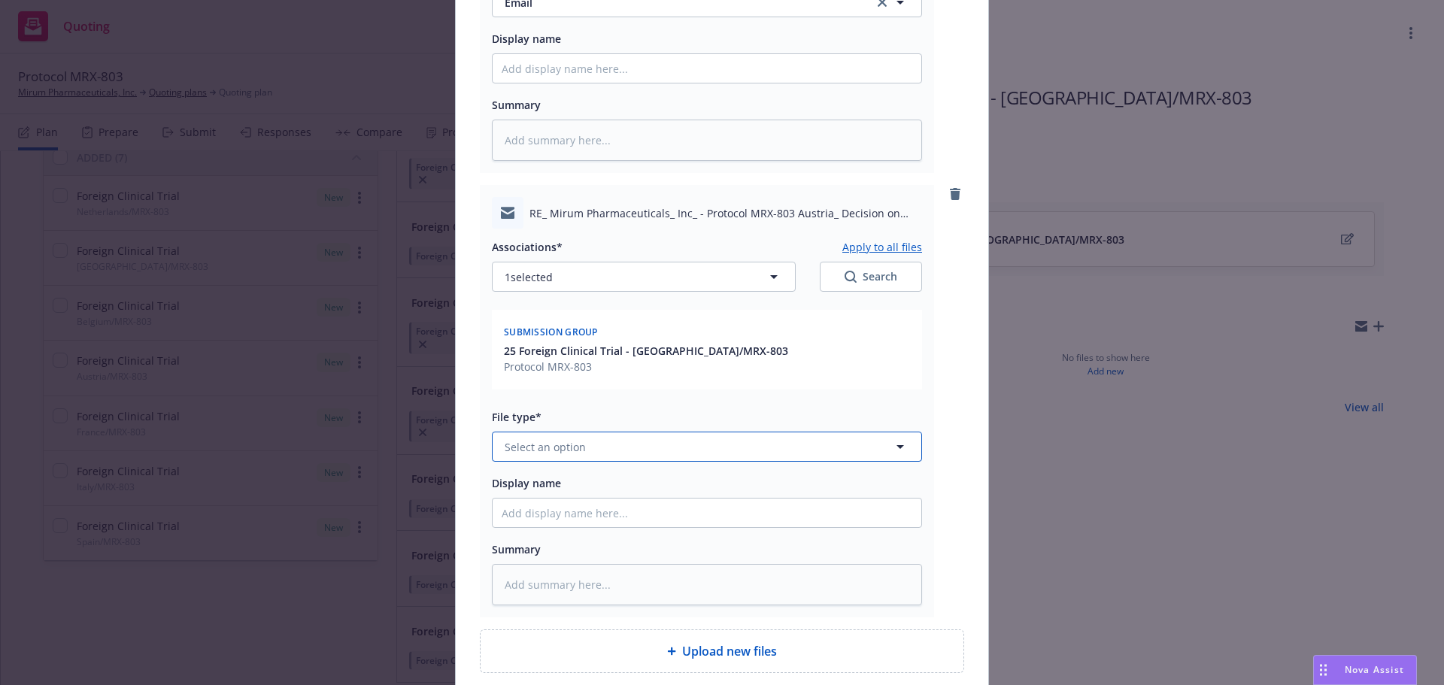
click at [560, 442] on button "Select an option" at bounding box center [707, 447] width 430 height 30
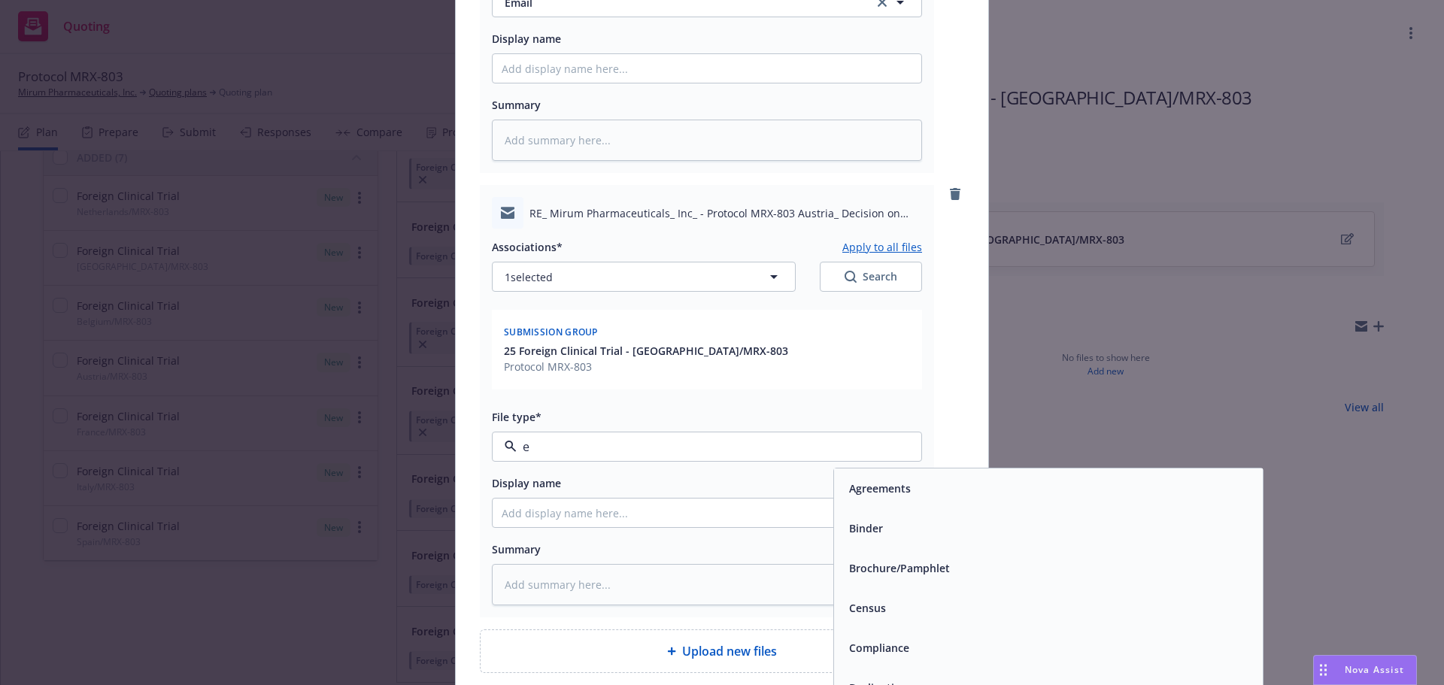
type input "em"
click at [982, 517] on div "Email" at bounding box center [1048, 528] width 411 height 22
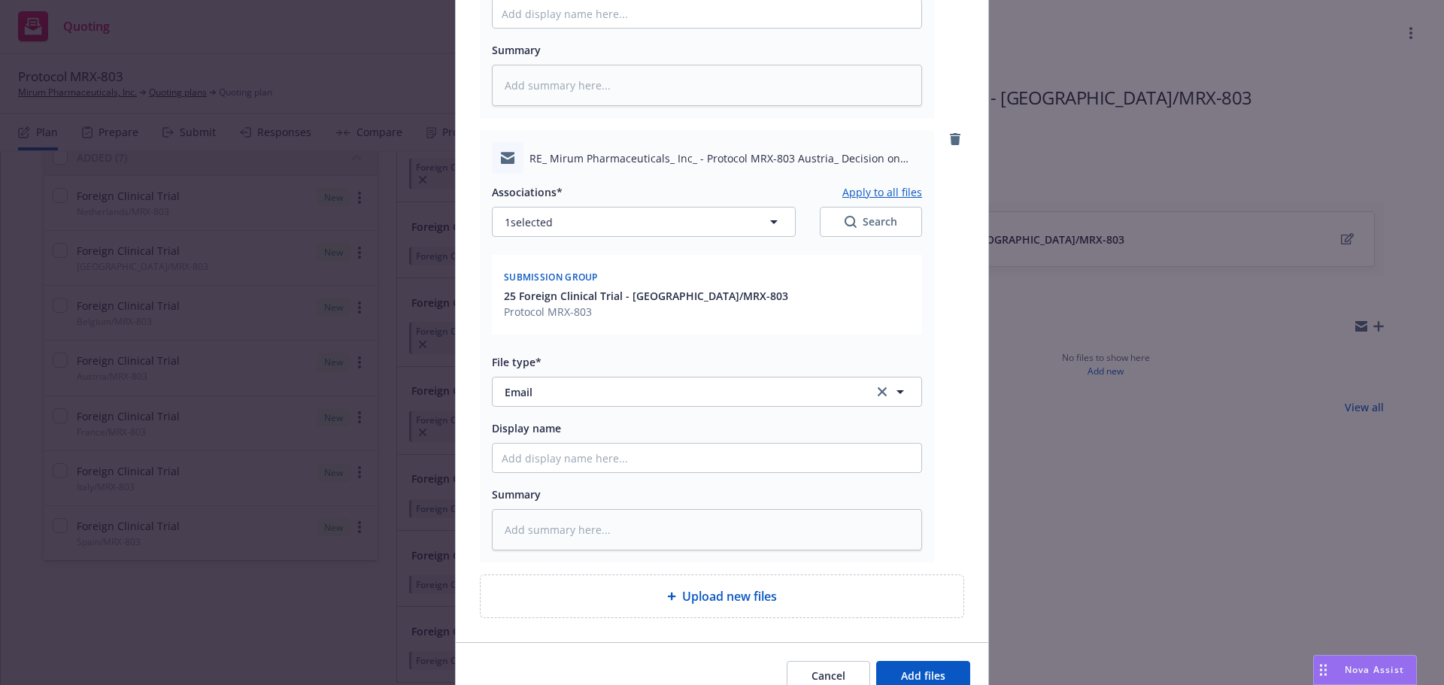
scroll to position [563, 0]
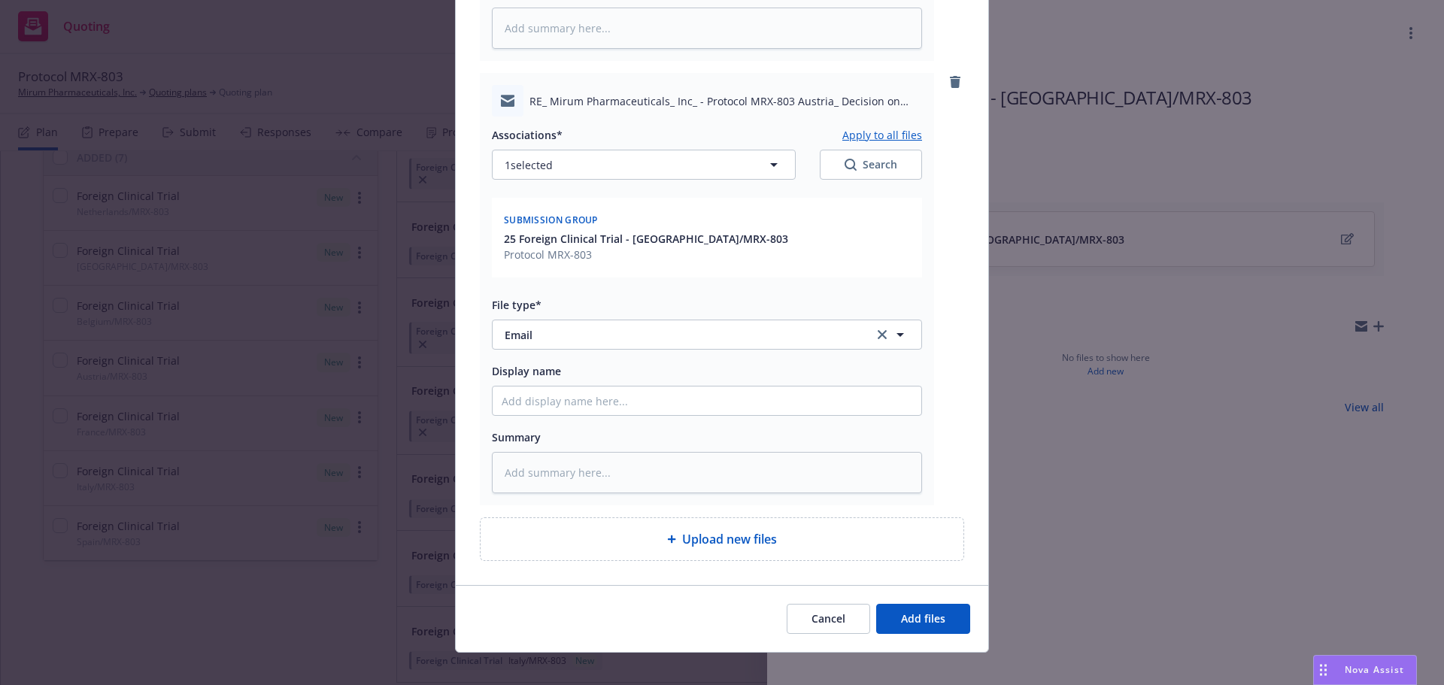
type textarea "x"
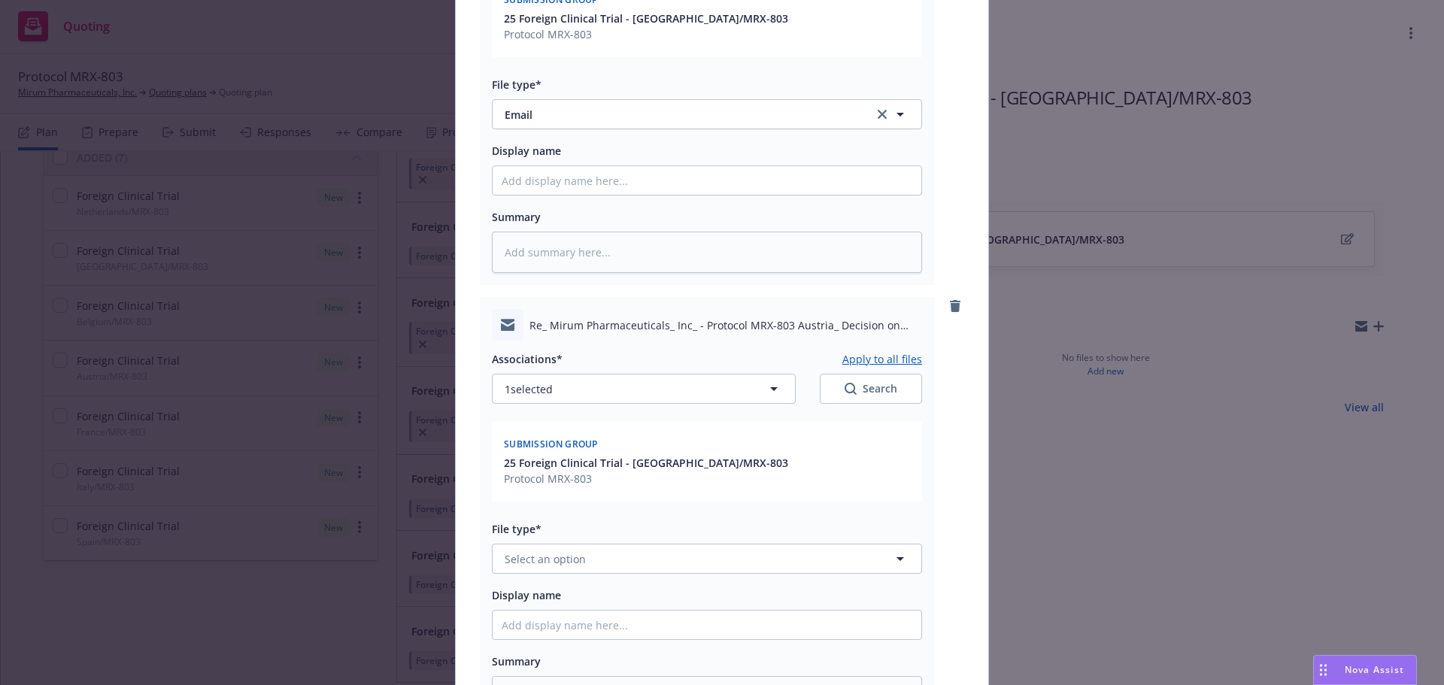
scroll to position [1008, 0]
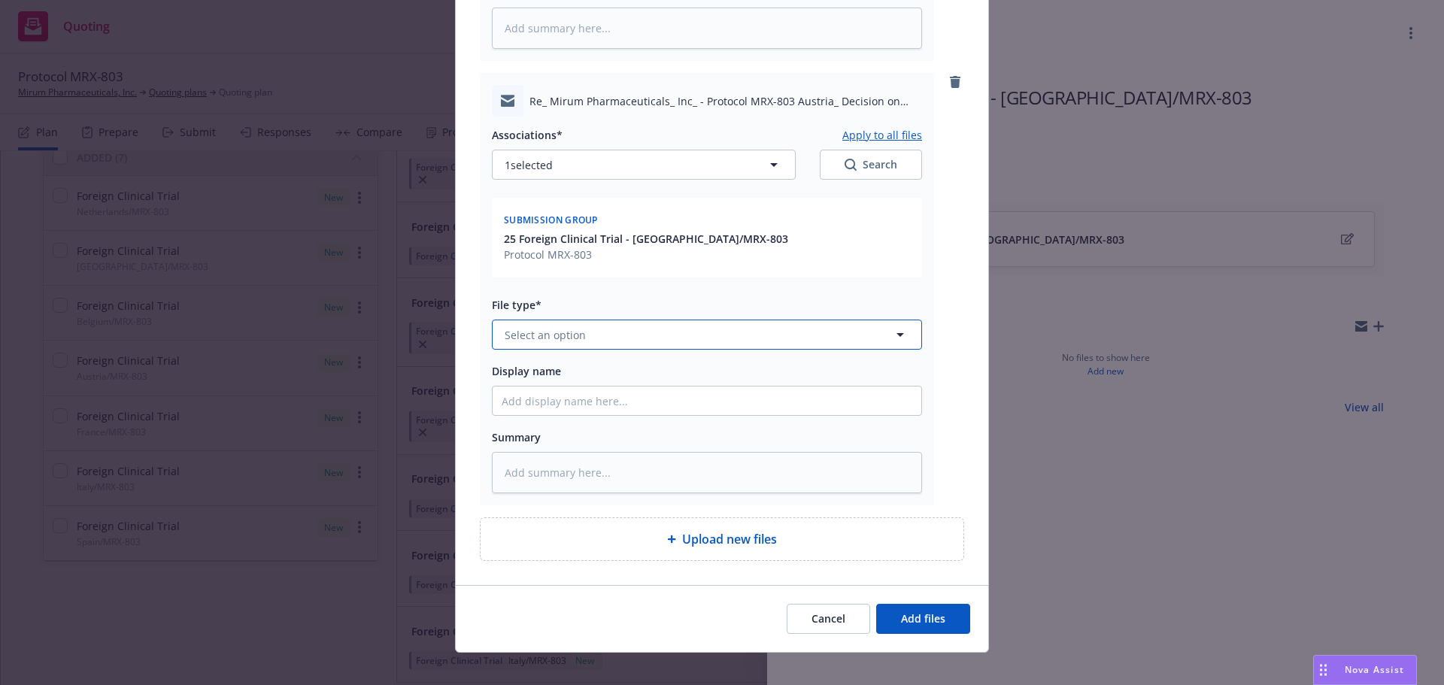
click at [587, 320] on button "Select an option" at bounding box center [707, 335] width 430 height 30
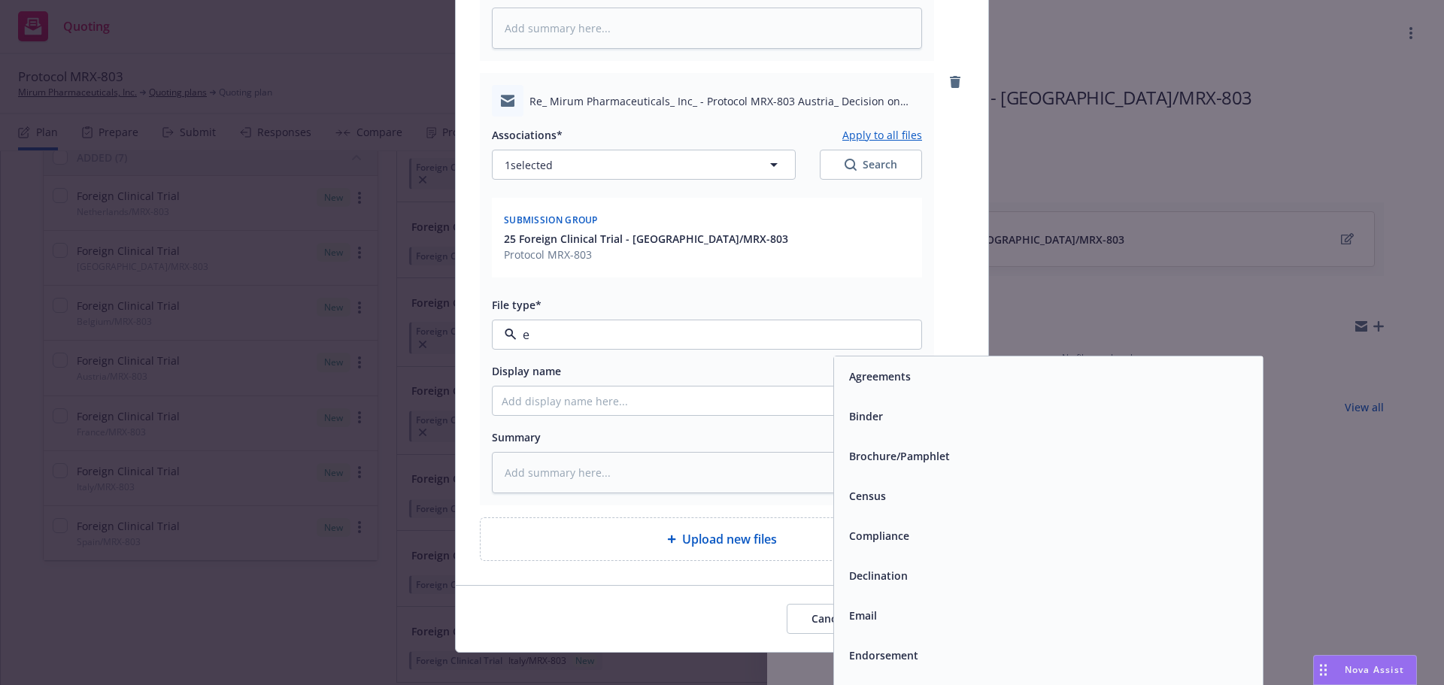
type input "em"
click at [953, 408] on div "Email" at bounding box center [1048, 416] width 411 height 22
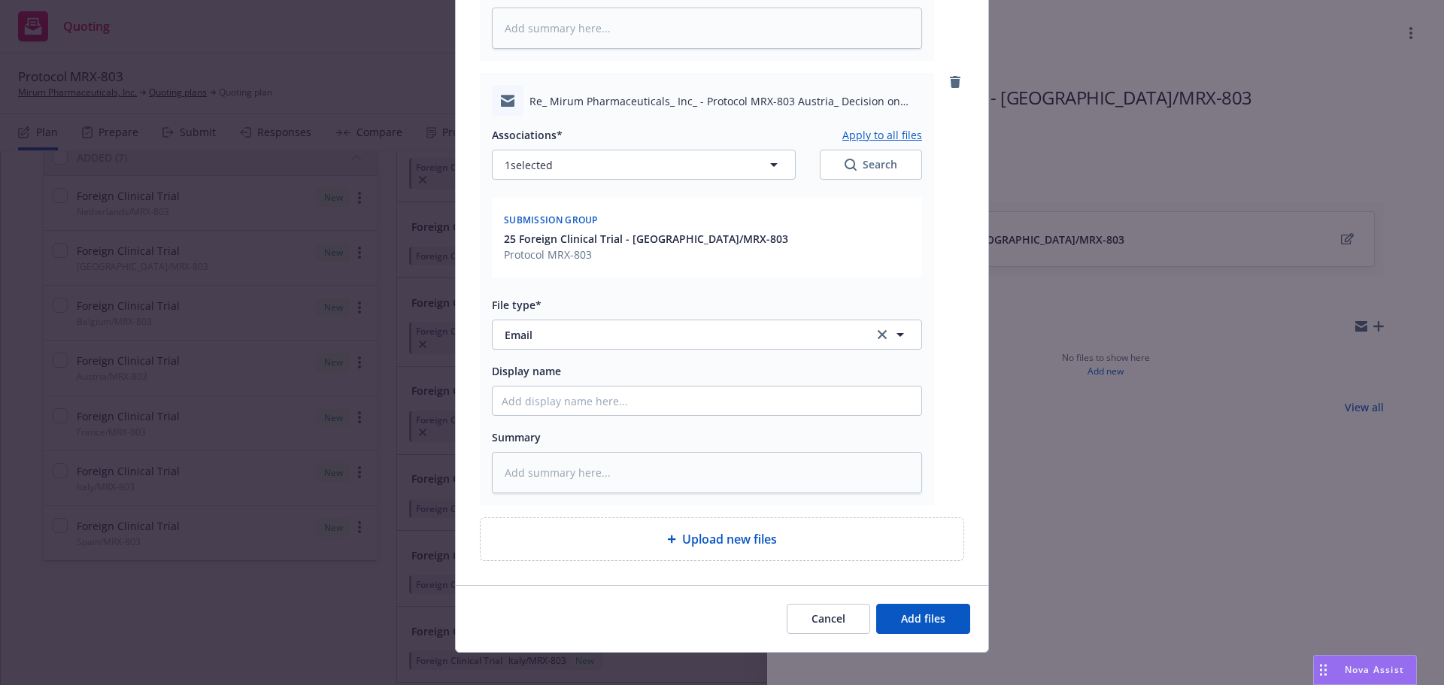
type textarea "x"
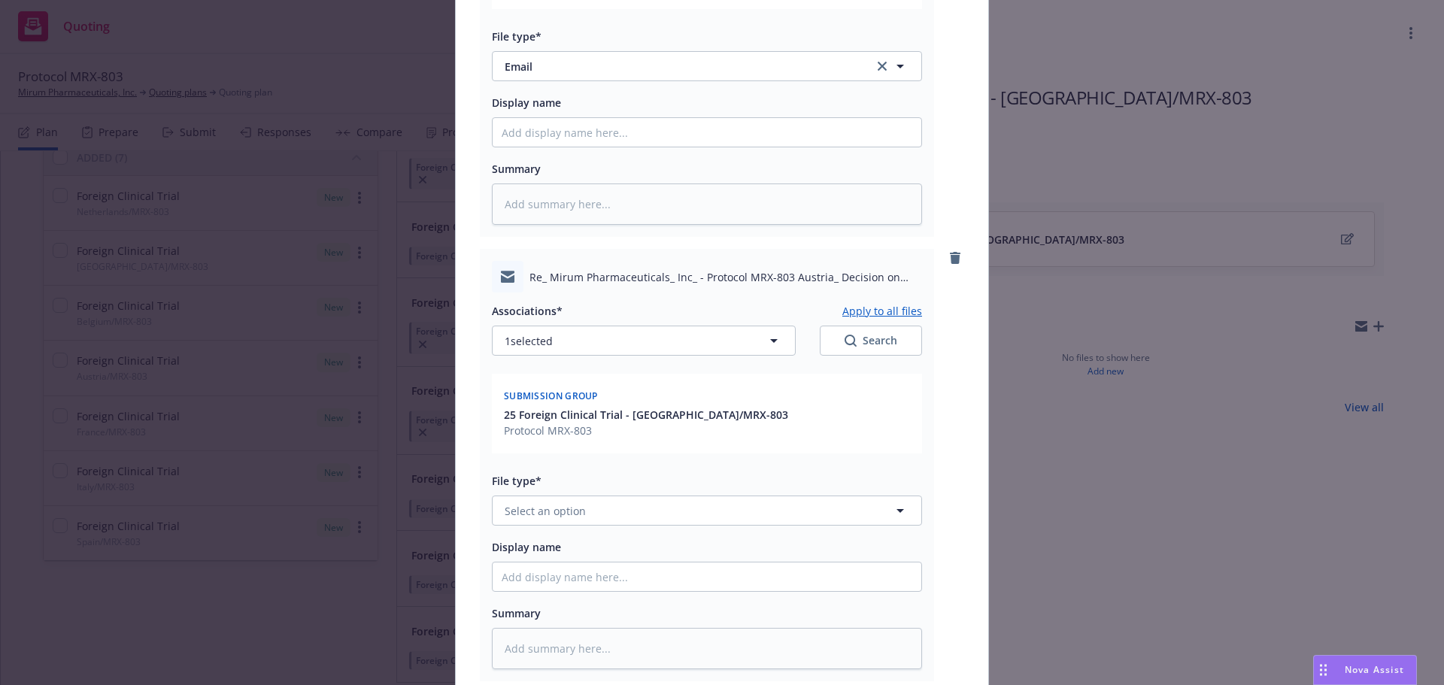
scroll to position [1452, 0]
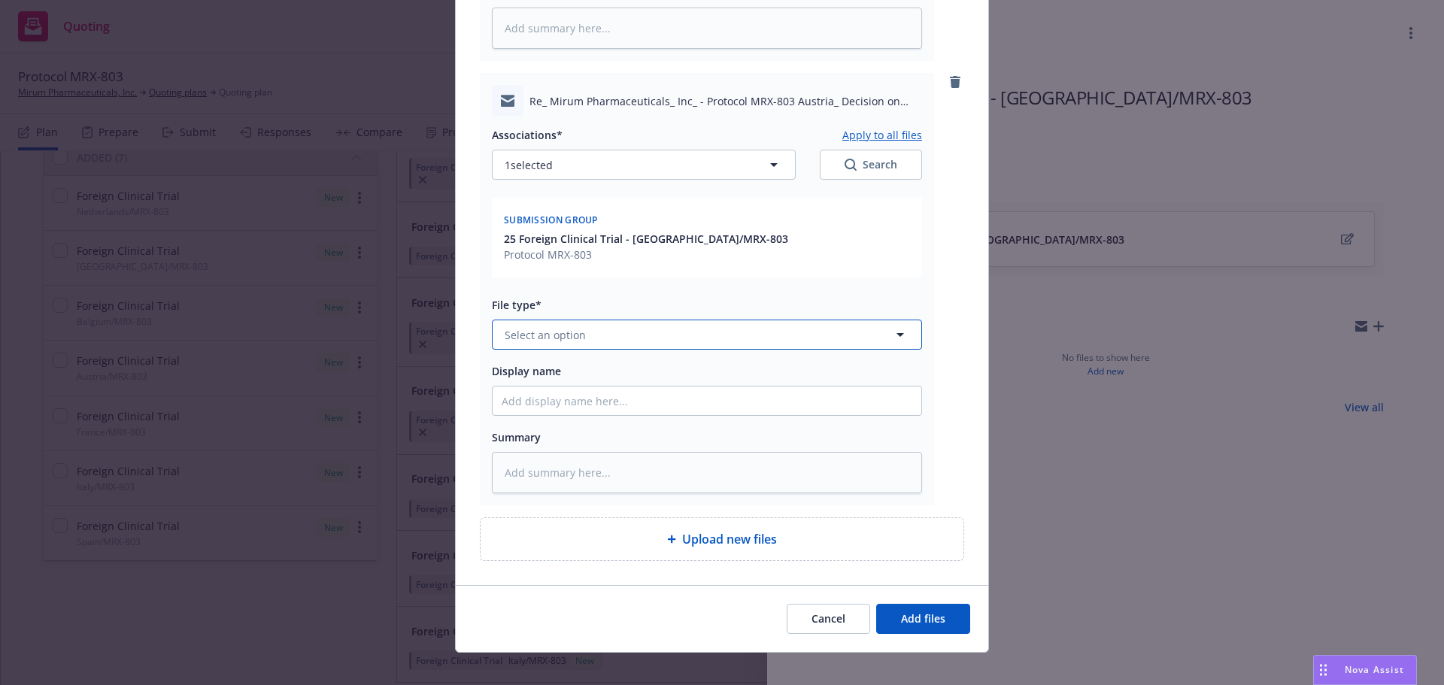
click at [579, 320] on button "Select an option" at bounding box center [707, 335] width 430 height 30
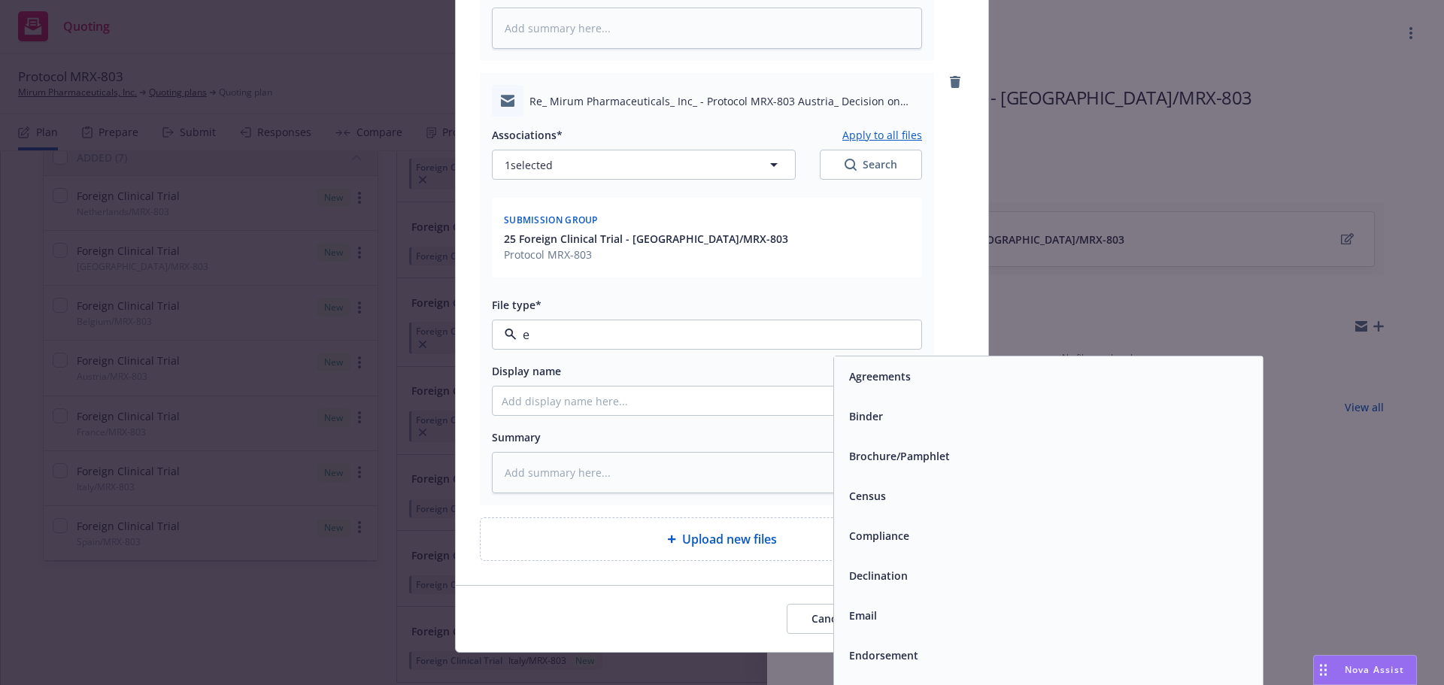
type input "em"
click at [878, 405] on div "Email" at bounding box center [1048, 416] width 411 height 22
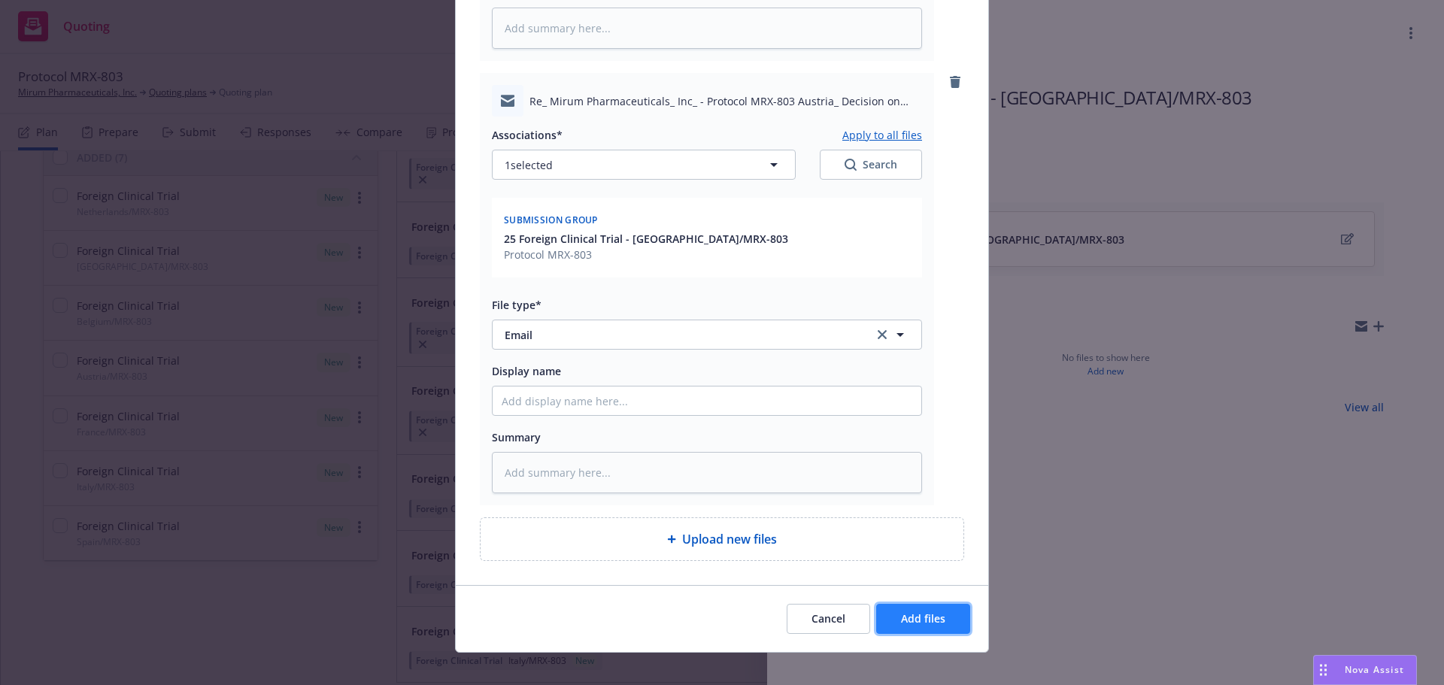
click at [939, 611] on span "Add files" at bounding box center [923, 618] width 44 height 14
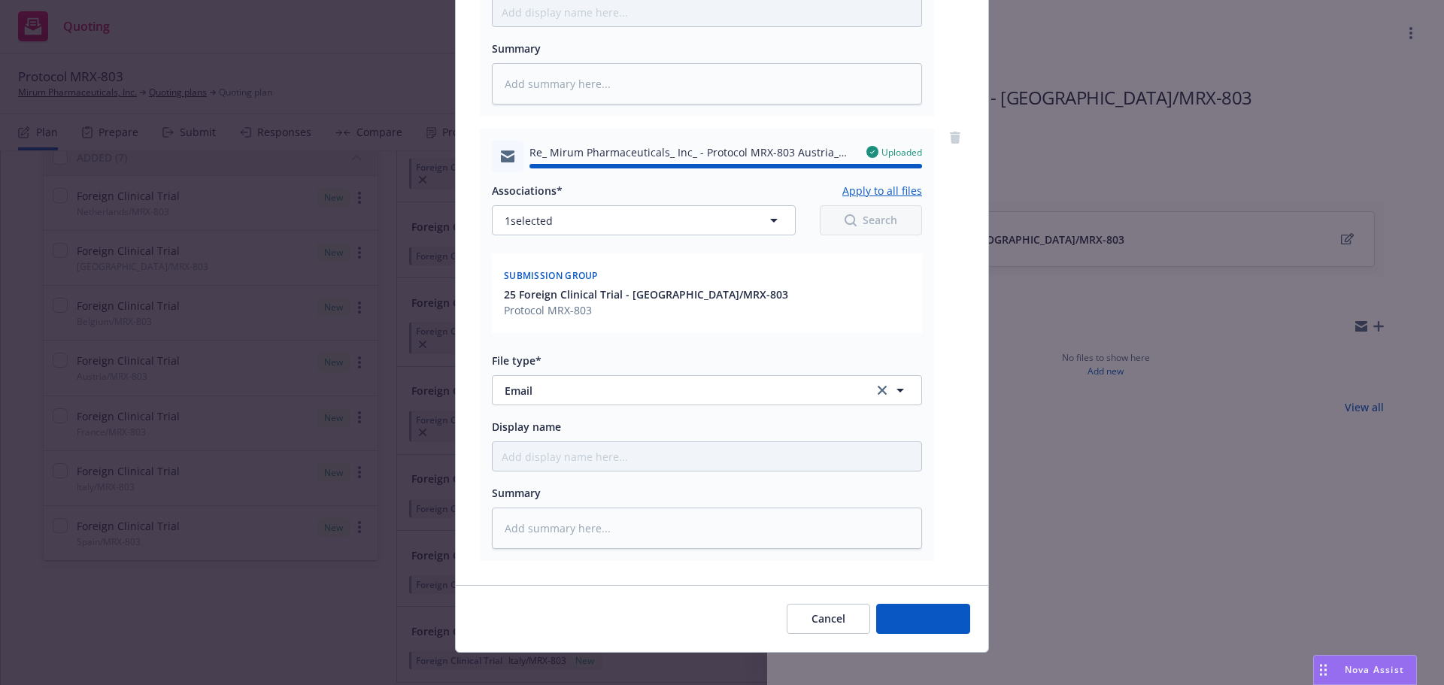
type textarea "x"
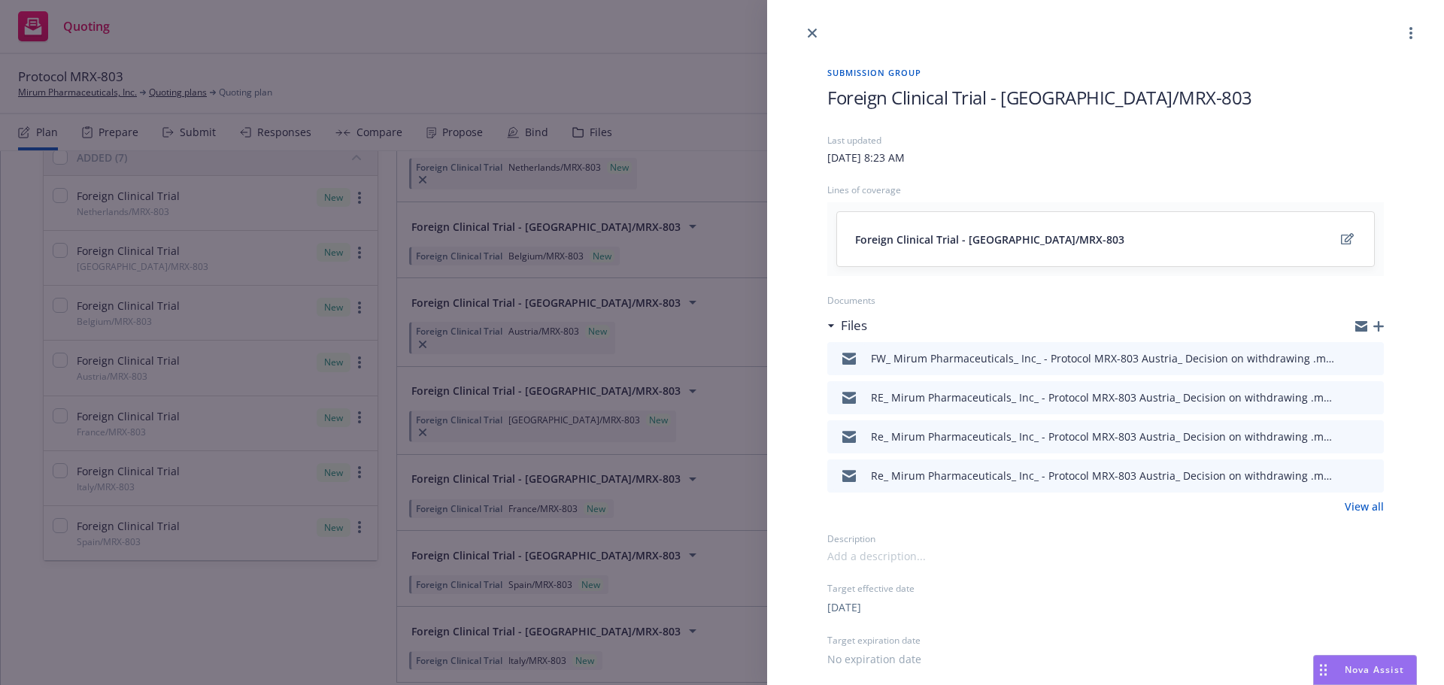
drag, startPoint x: 815, startPoint y: 28, endPoint x: 818, endPoint y: 35, distance: 7.7
click at [815, 28] on link "close" at bounding box center [812, 33] width 18 height 18
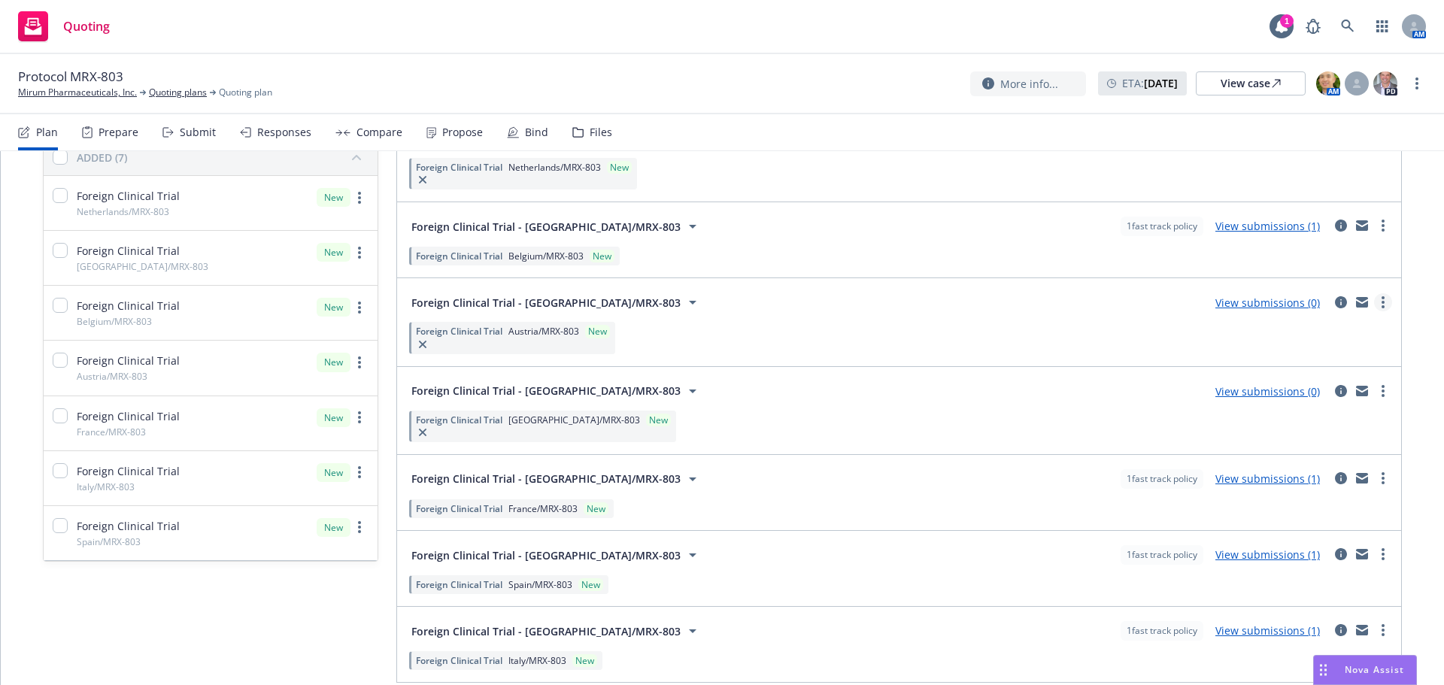
click at [1374, 300] on link "more" at bounding box center [1383, 302] width 18 height 18
click at [1282, 460] on span "Archive" at bounding box center [1258, 459] width 74 height 14
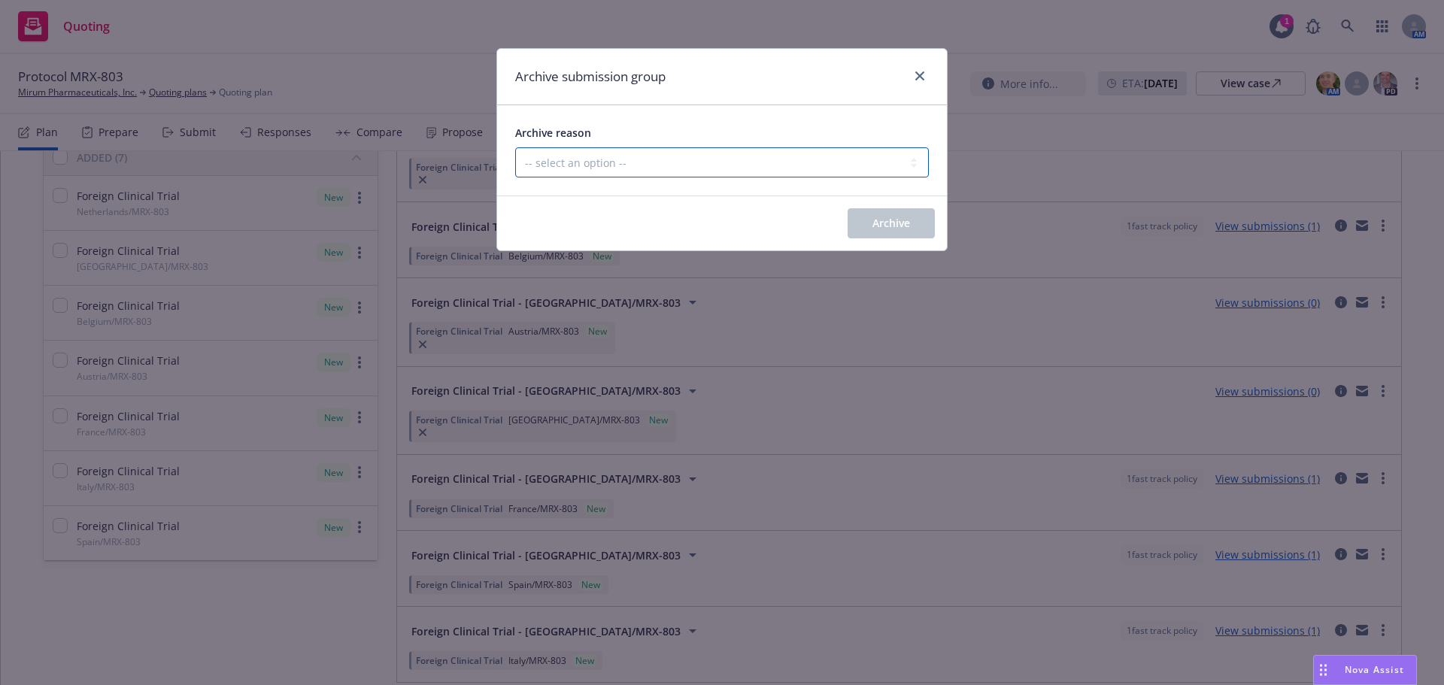
click at [663, 162] on select "-- select an option -- Customer no longer needs this coverage Duplicate Histori…" at bounding box center [722, 162] width 414 height 30
select select "CUSTOMER_NO_LONGER_NEEDS_THIS_COVERAGE"
click at [515, 147] on select "-- select an option -- Customer no longer needs this coverage Duplicate Histori…" at bounding box center [722, 162] width 414 height 30
click at [909, 228] on span "Archive" at bounding box center [891, 223] width 38 height 14
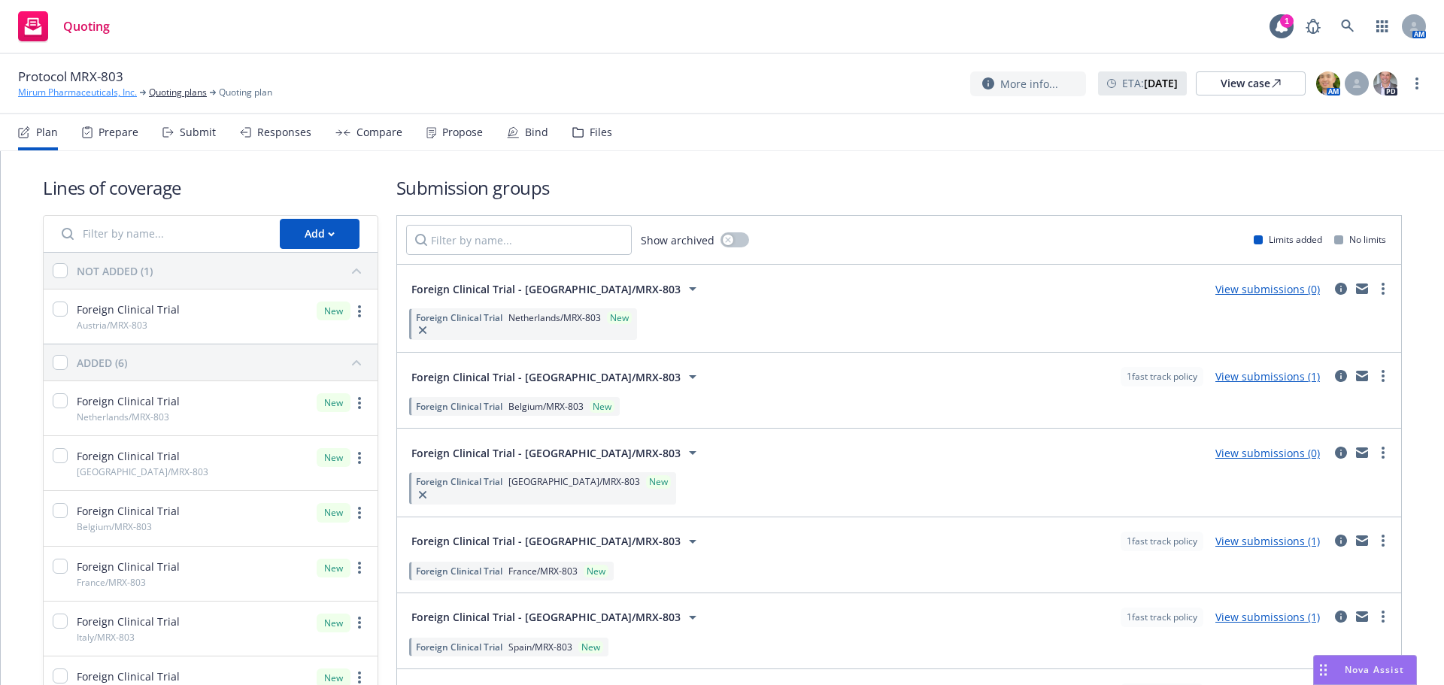
click at [96, 96] on link "Mirum Pharmaceuticals, Inc." at bounding box center [77, 93] width 119 height 14
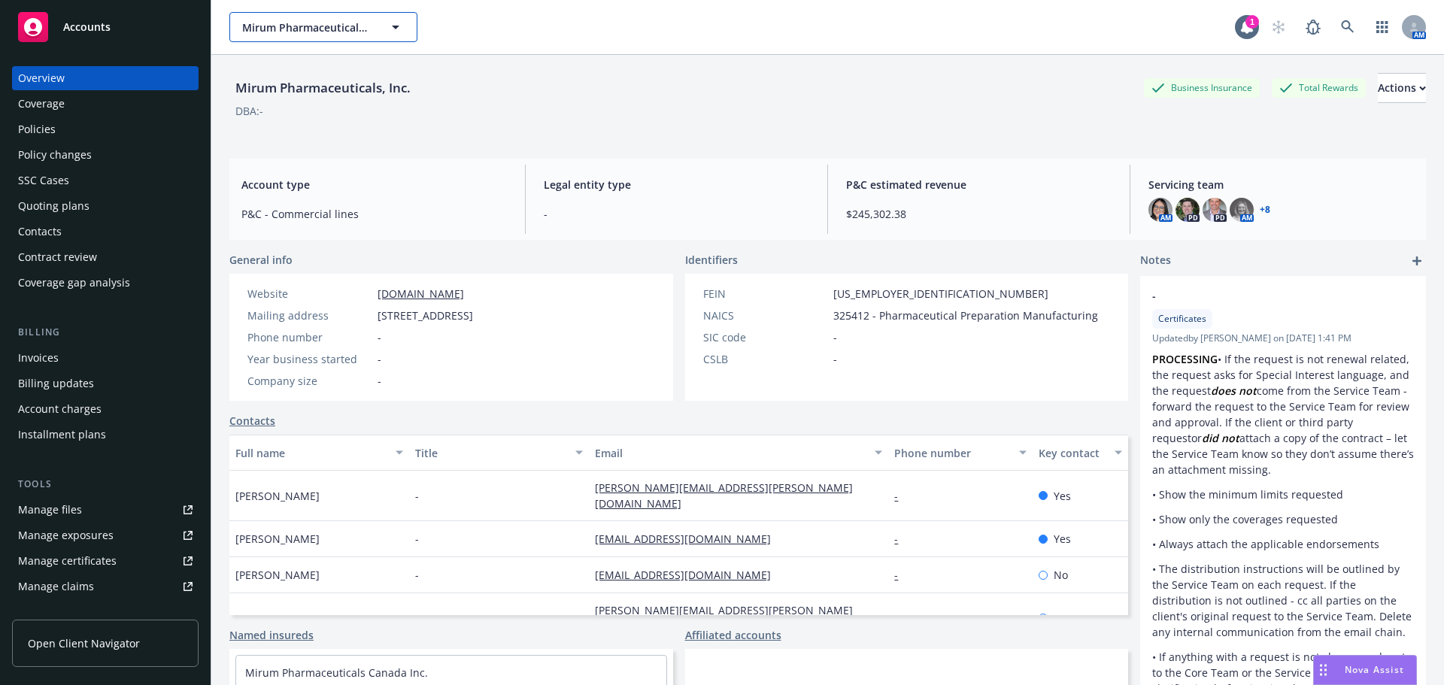
click at [310, 32] on span "Mirum Pharmaceuticals, Inc." at bounding box center [307, 28] width 130 height 16
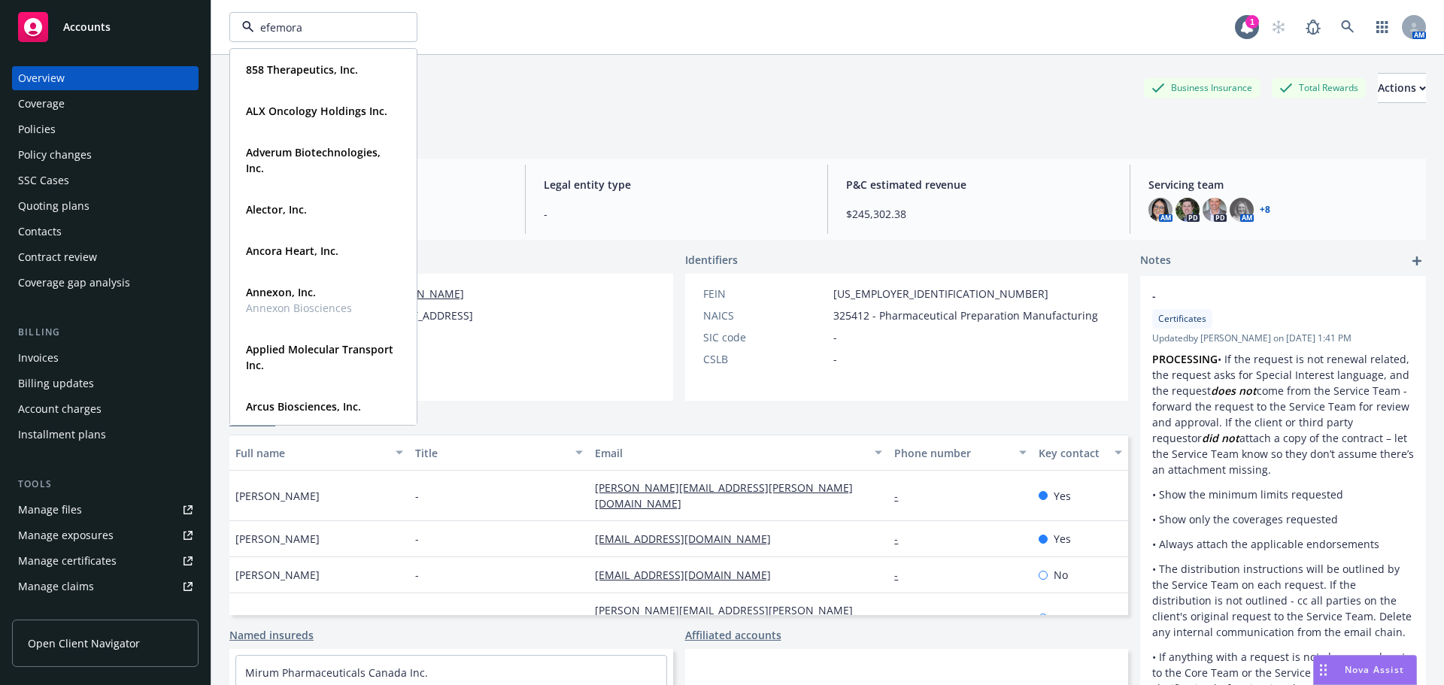
type input "efemoral"
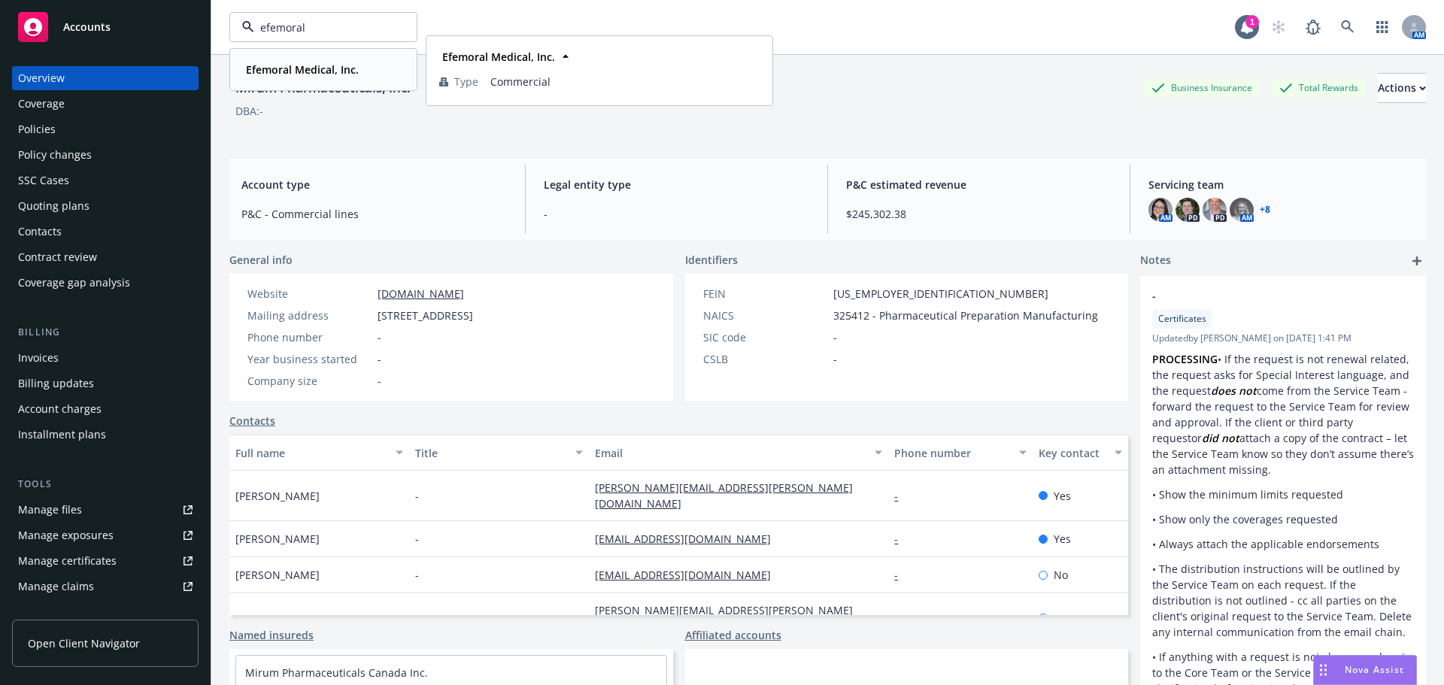
click at [307, 71] on strong "Efemoral Medical, Inc." at bounding box center [302, 69] width 113 height 14
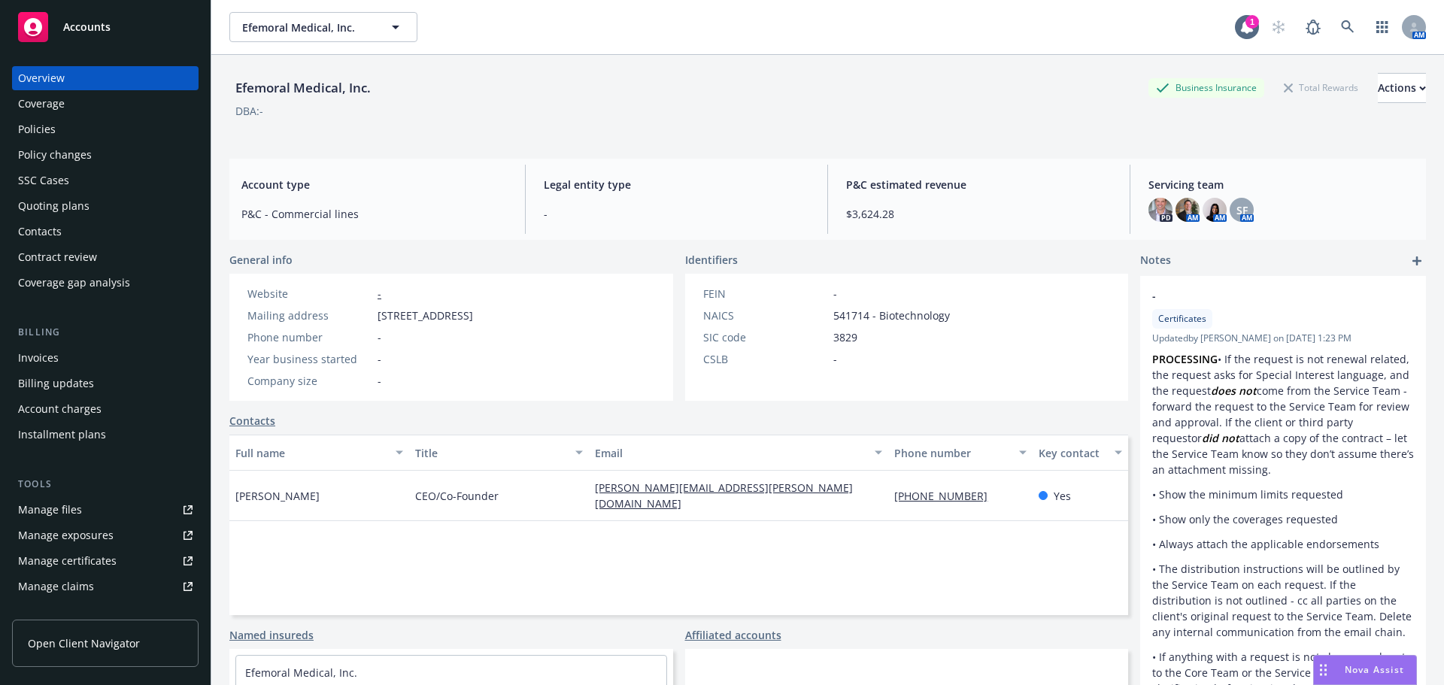
click at [42, 156] on div "Policy changes" at bounding box center [55, 155] width 74 height 24
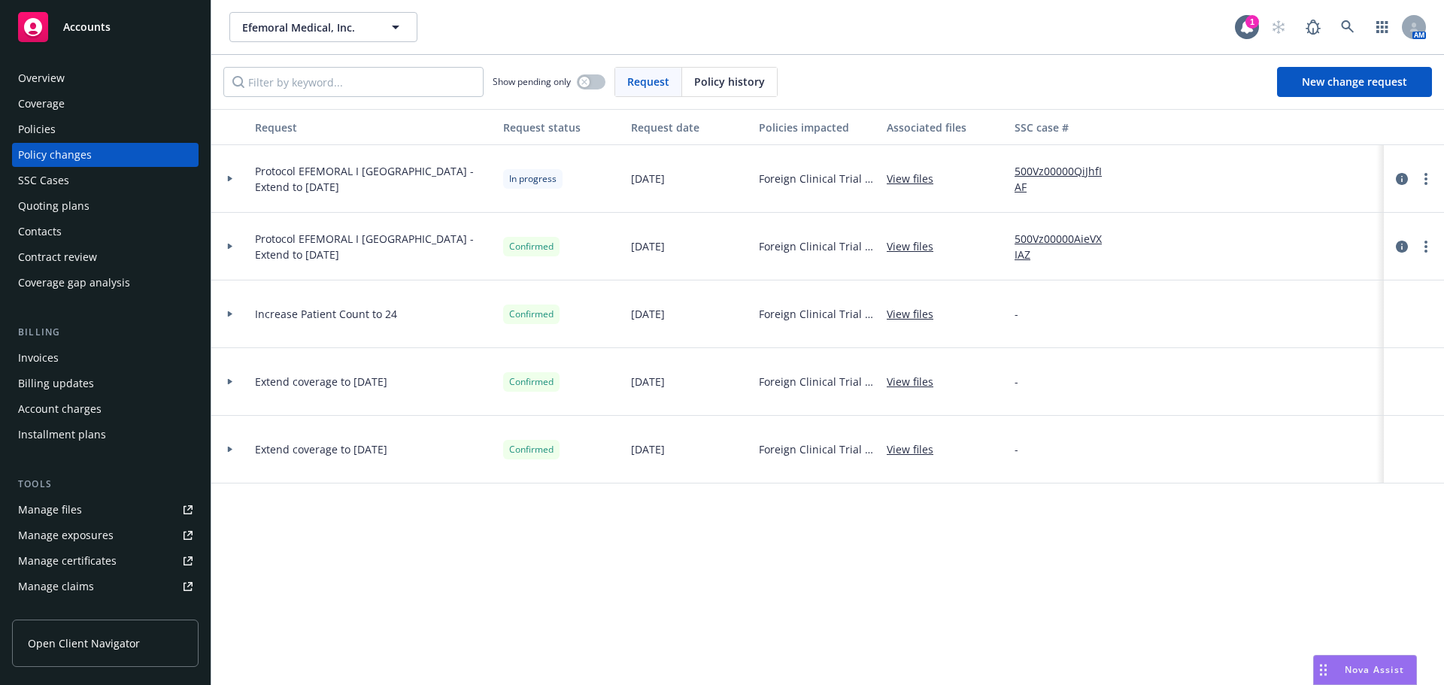
click at [92, 130] on div "Policies" at bounding box center [105, 129] width 174 height 24
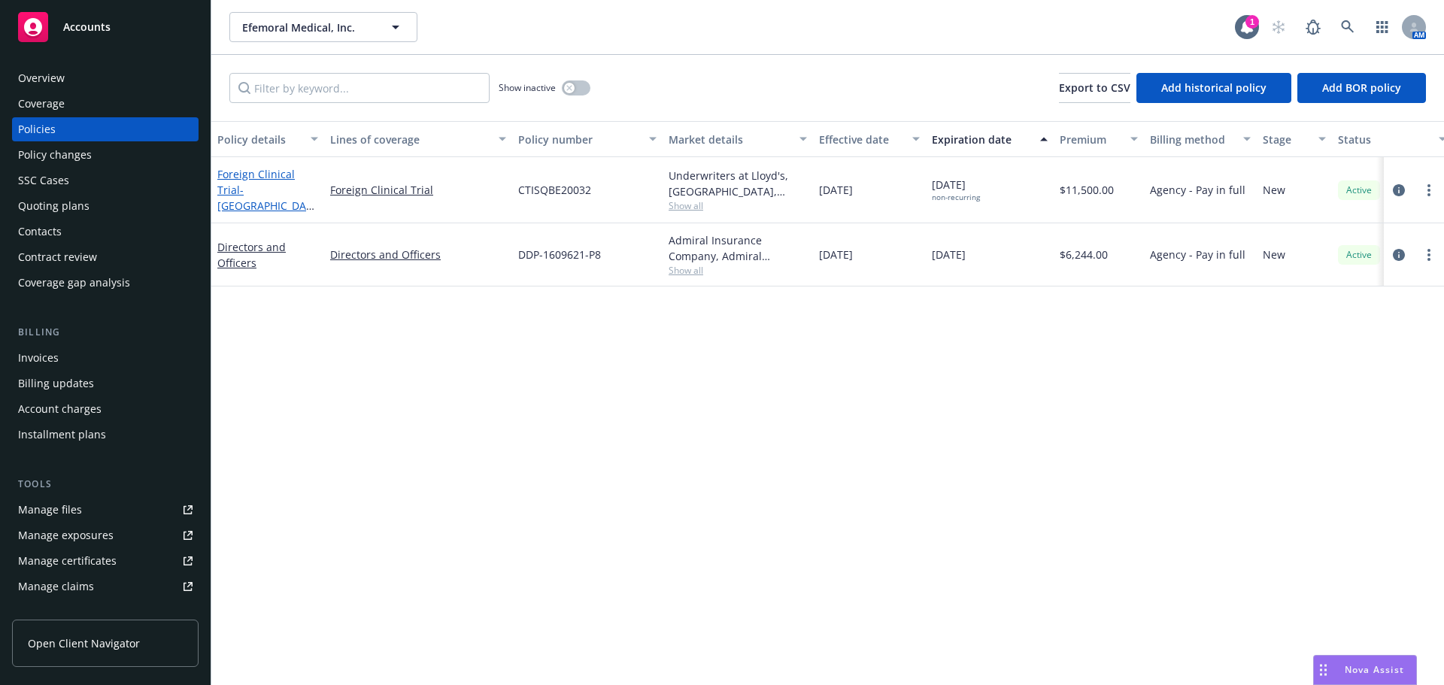
click at [281, 204] on span "- [GEOGRAPHIC_DATA]/EFEMORAL I" at bounding box center [265, 206] width 97 height 46
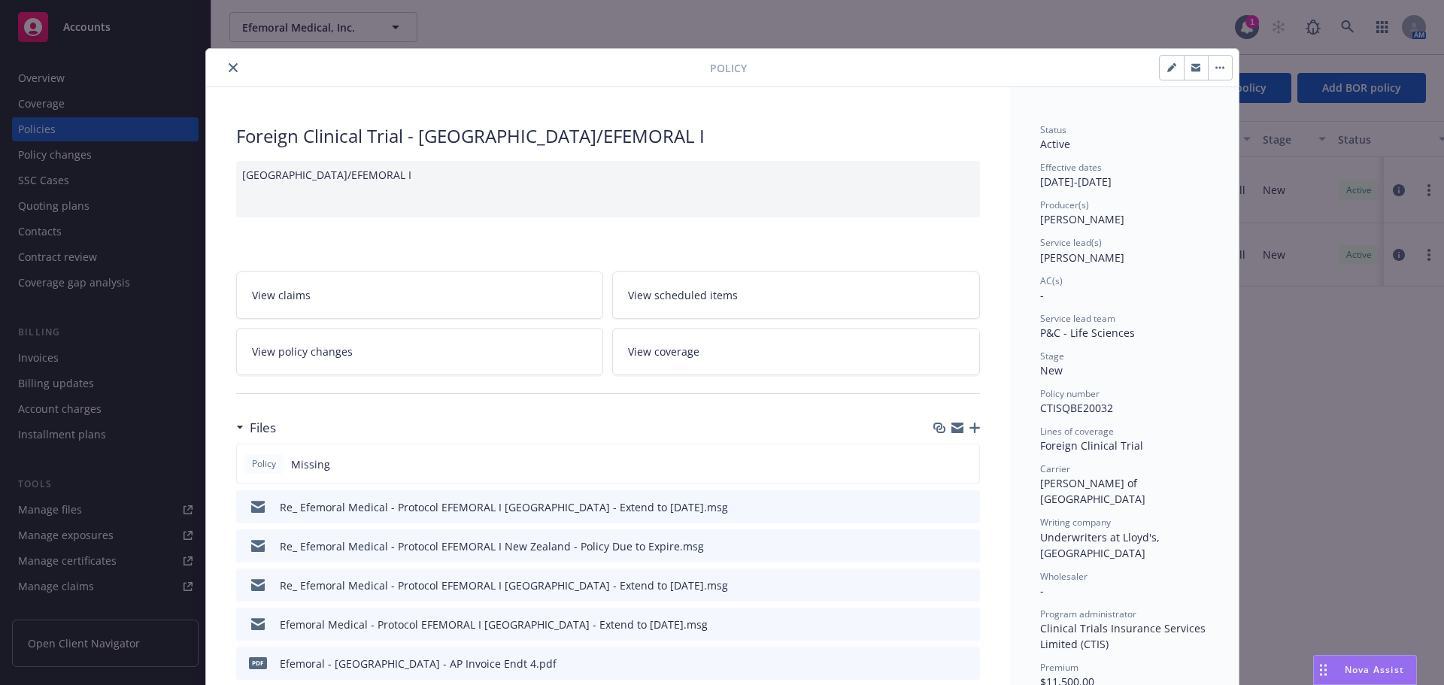
click at [1160, 75] on button "button" at bounding box center [1172, 68] width 24 height 24
select select "NEW"
select select "other"
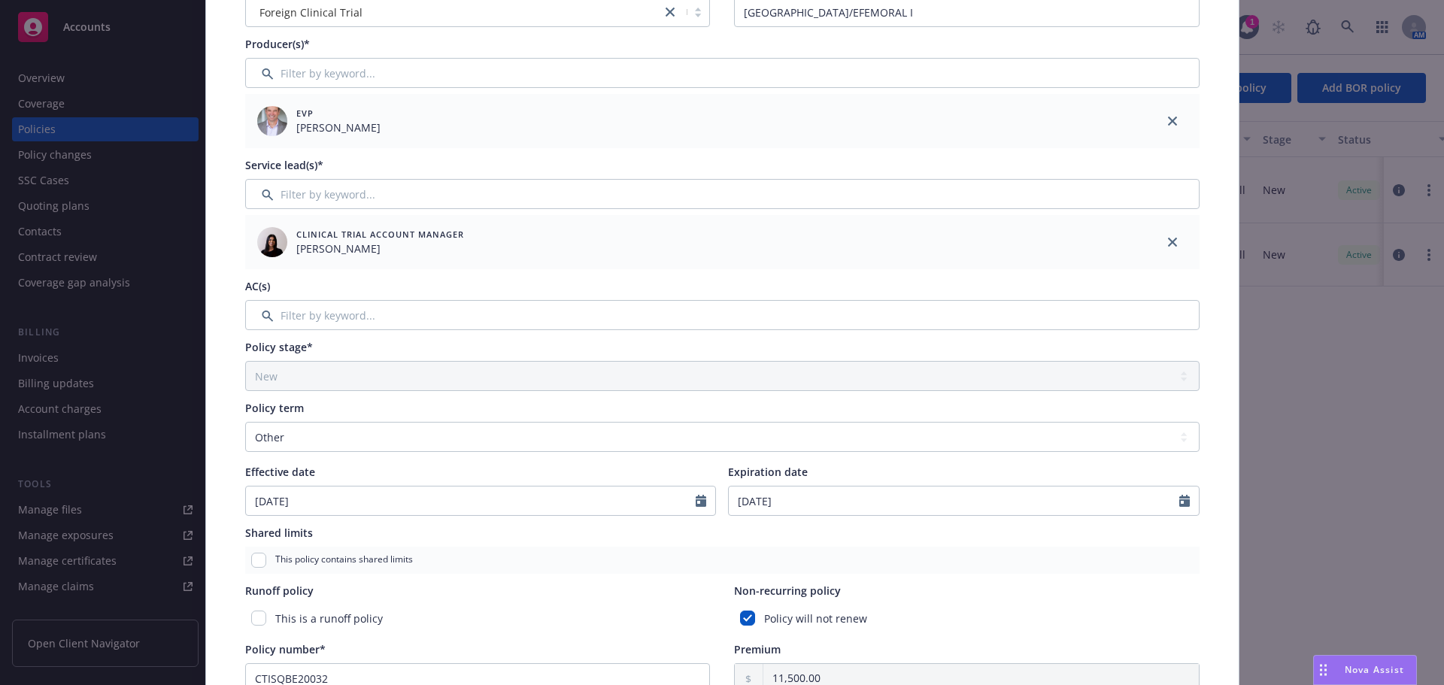
scroll to position [301, 0]
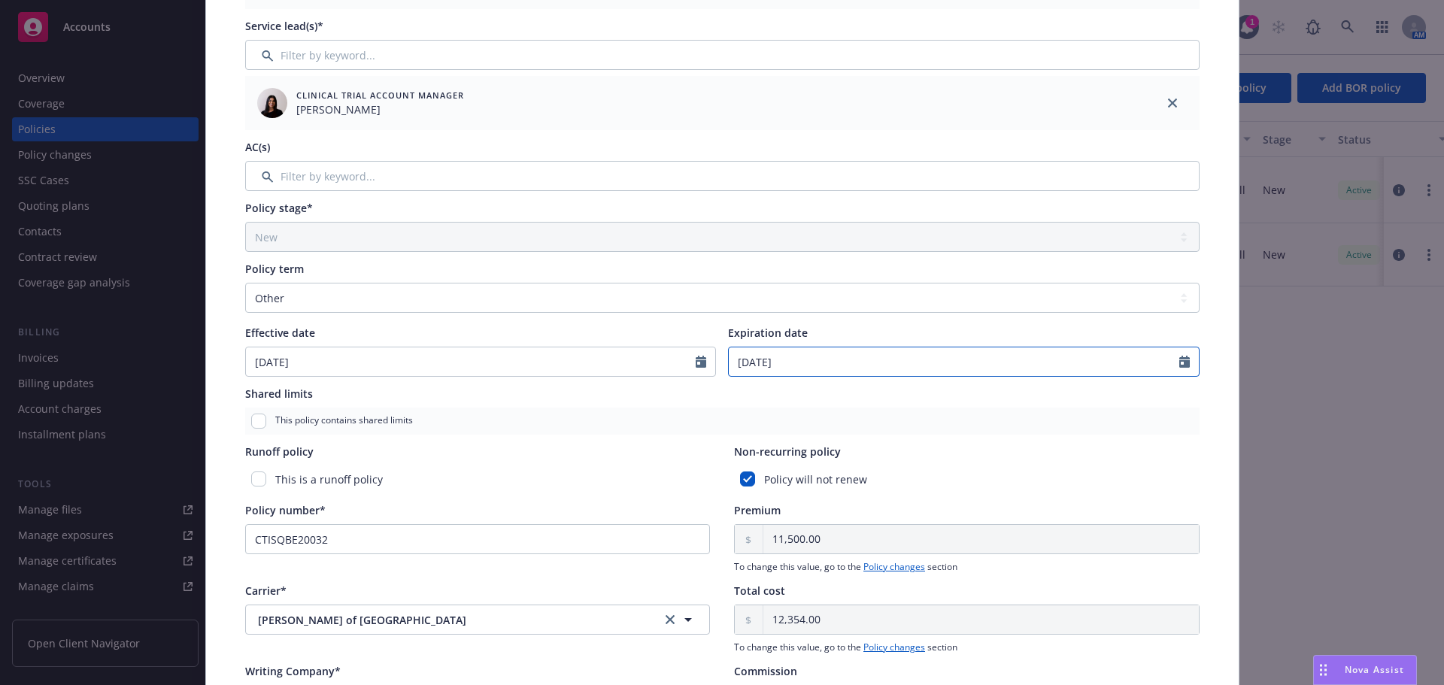
click at [815, 368] on input "[DATE]" at bounding box center [954, 361] width 451 height 29
select select "10"
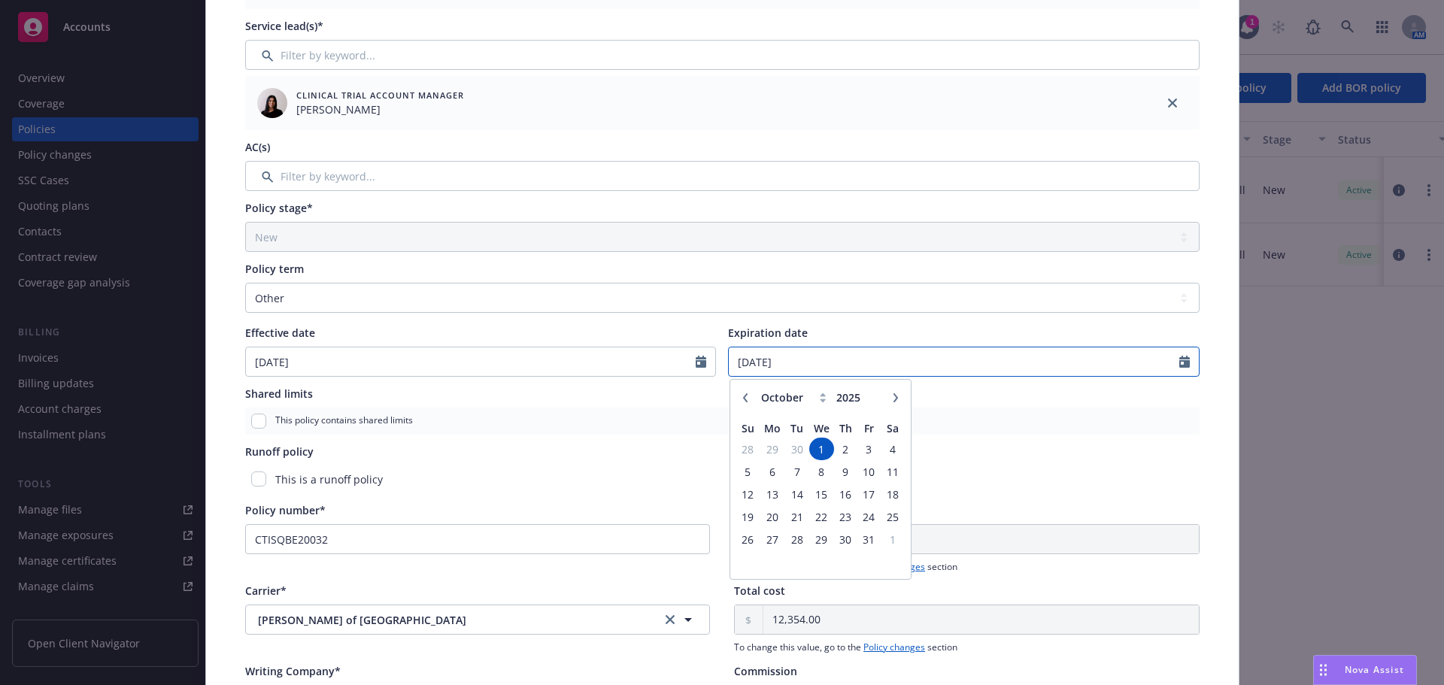
type input "[DATE]"
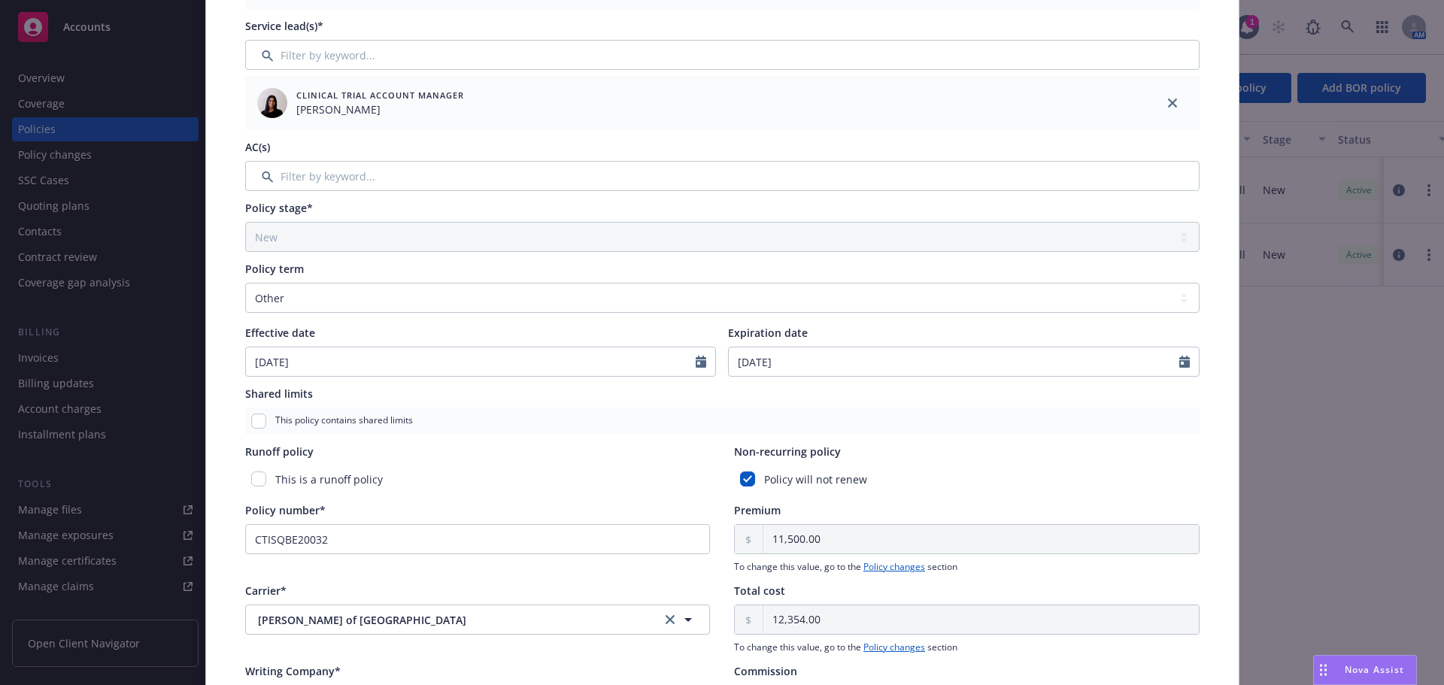
click at [1023, 401] on div "Shared limits" at bounding box center [722, 394] width 954 height 16
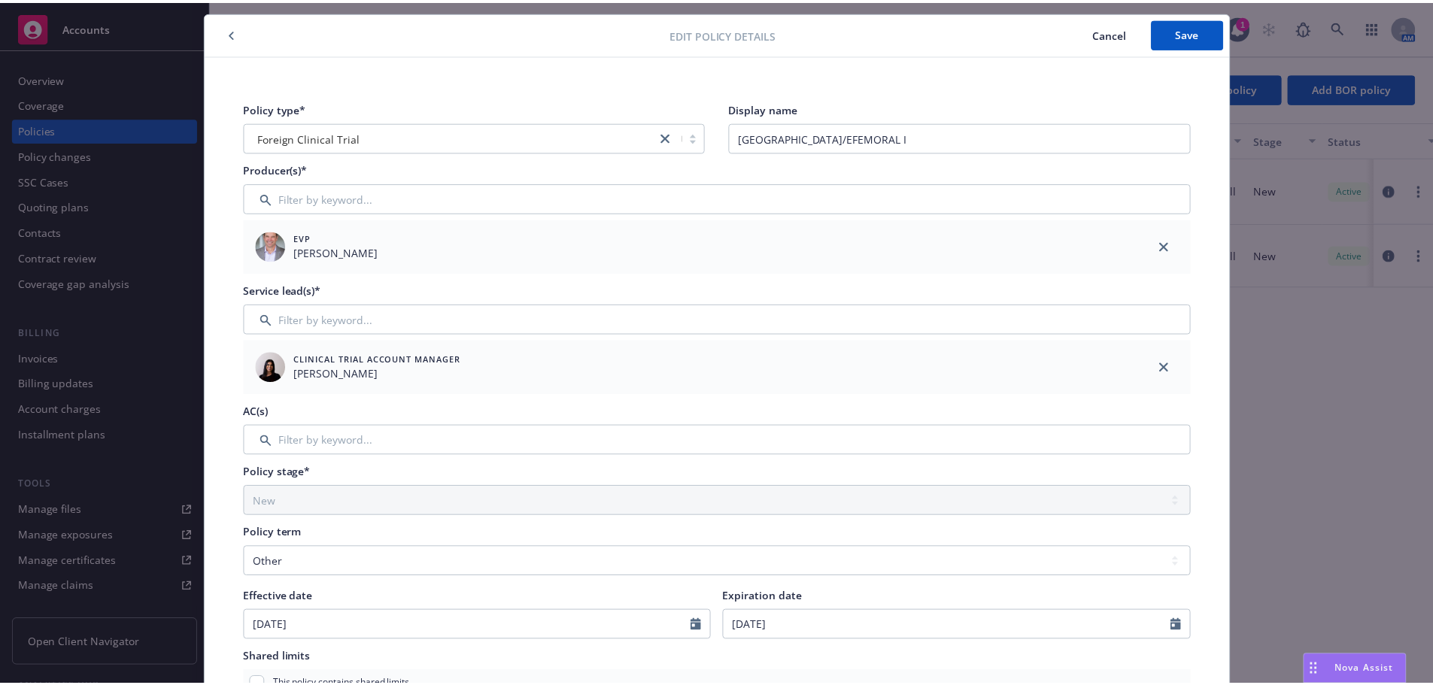
scroll to position [0, 0]
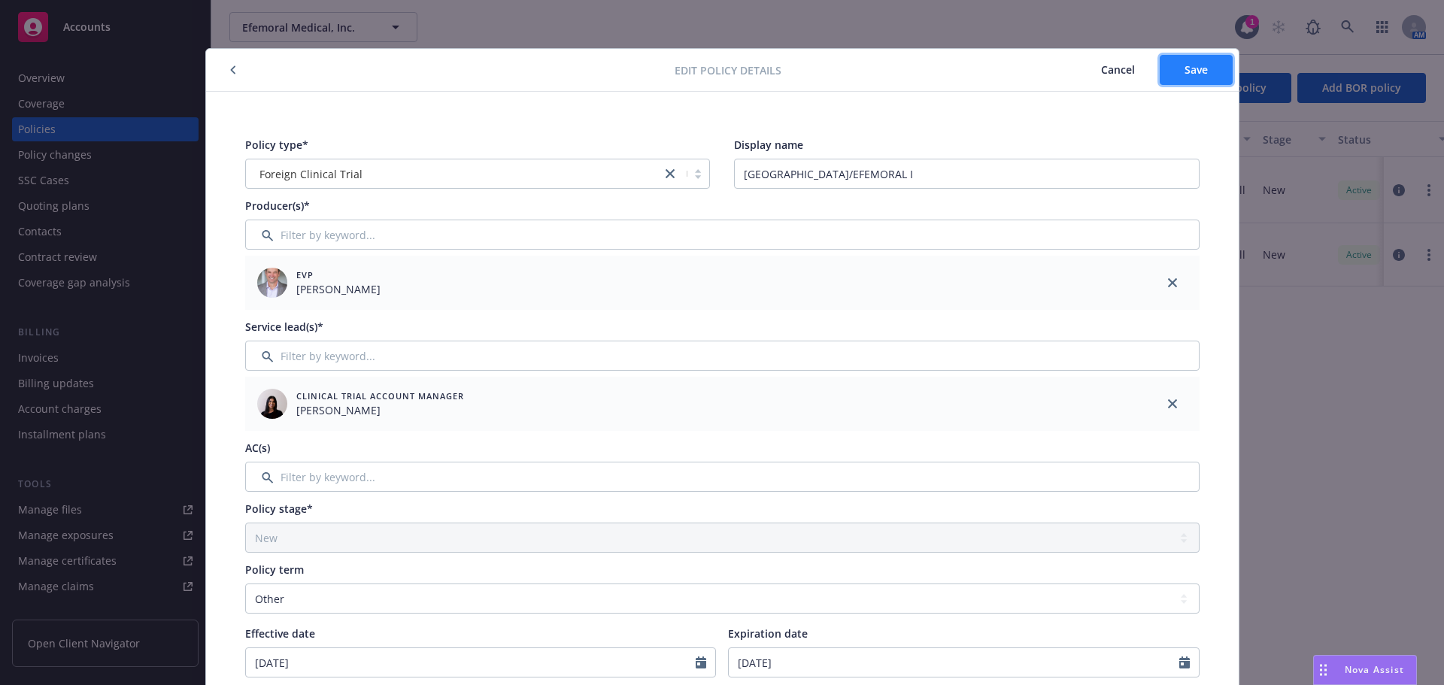
click at [1196, 76] on span "Save" at bounding box center [1196, 69] width 23 height 14
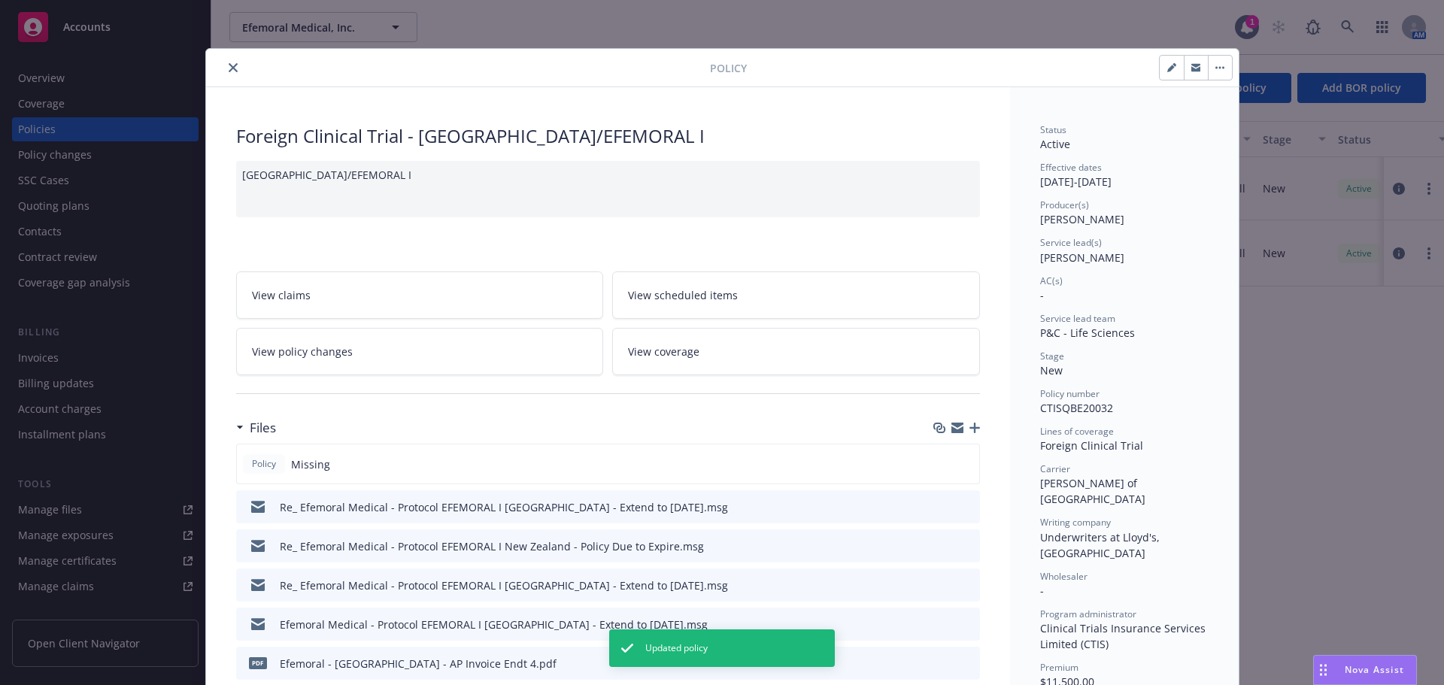
click at [228, 62] on button "close" at bounding box center [233, 68] width 18 height 18
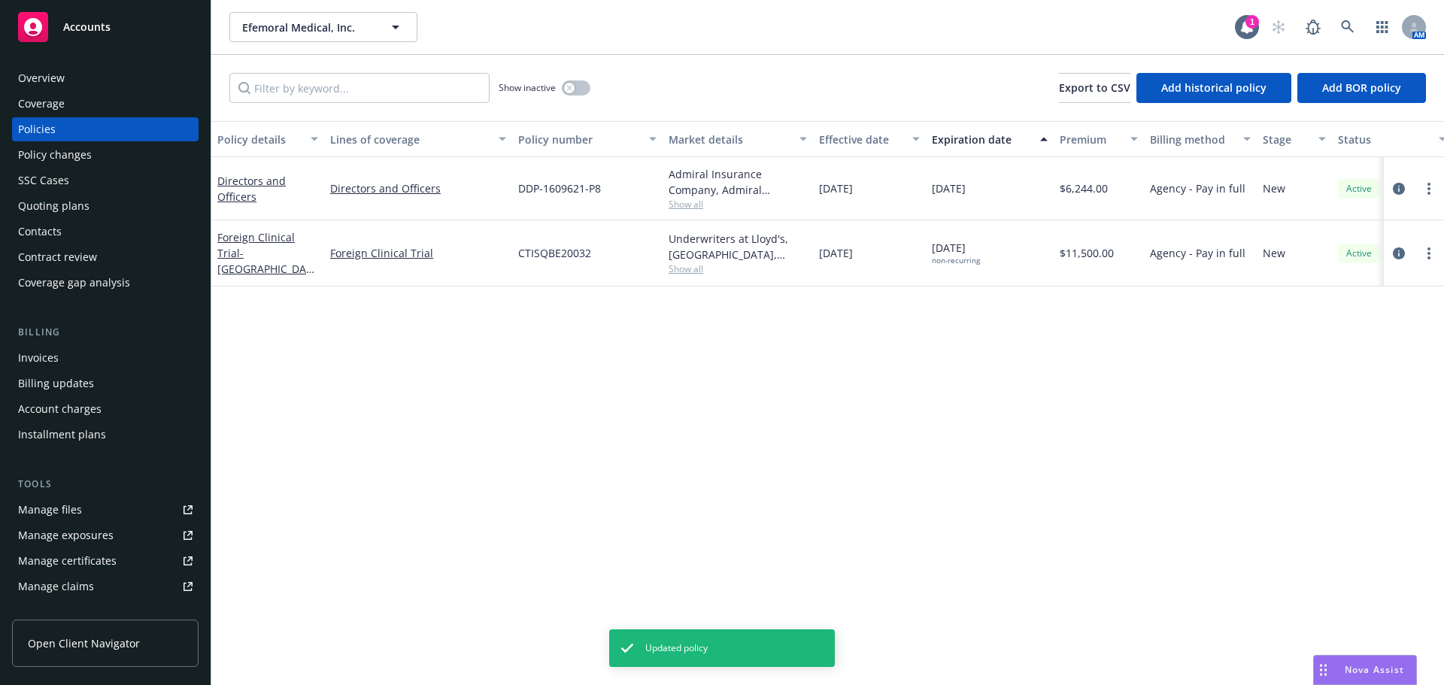
click at [126, 160] on div "Policy changes" at bounding box center [105, 155] width 174 height 24
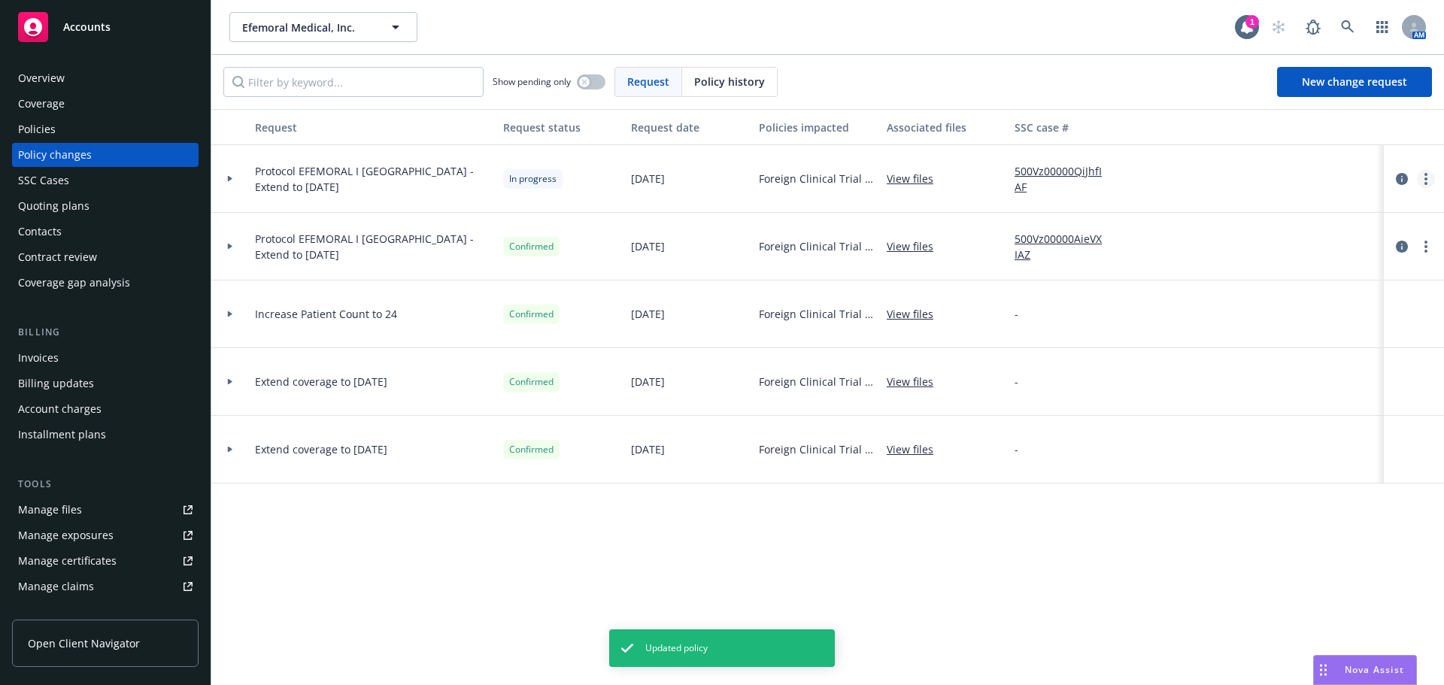
click at [1426, 173] on circle "more" at bounding box center [1426, 174] width 3 height 3
click at [1309, 297] on link "Resume workflow" at bounding box center [1305, 300] width 258 height 30
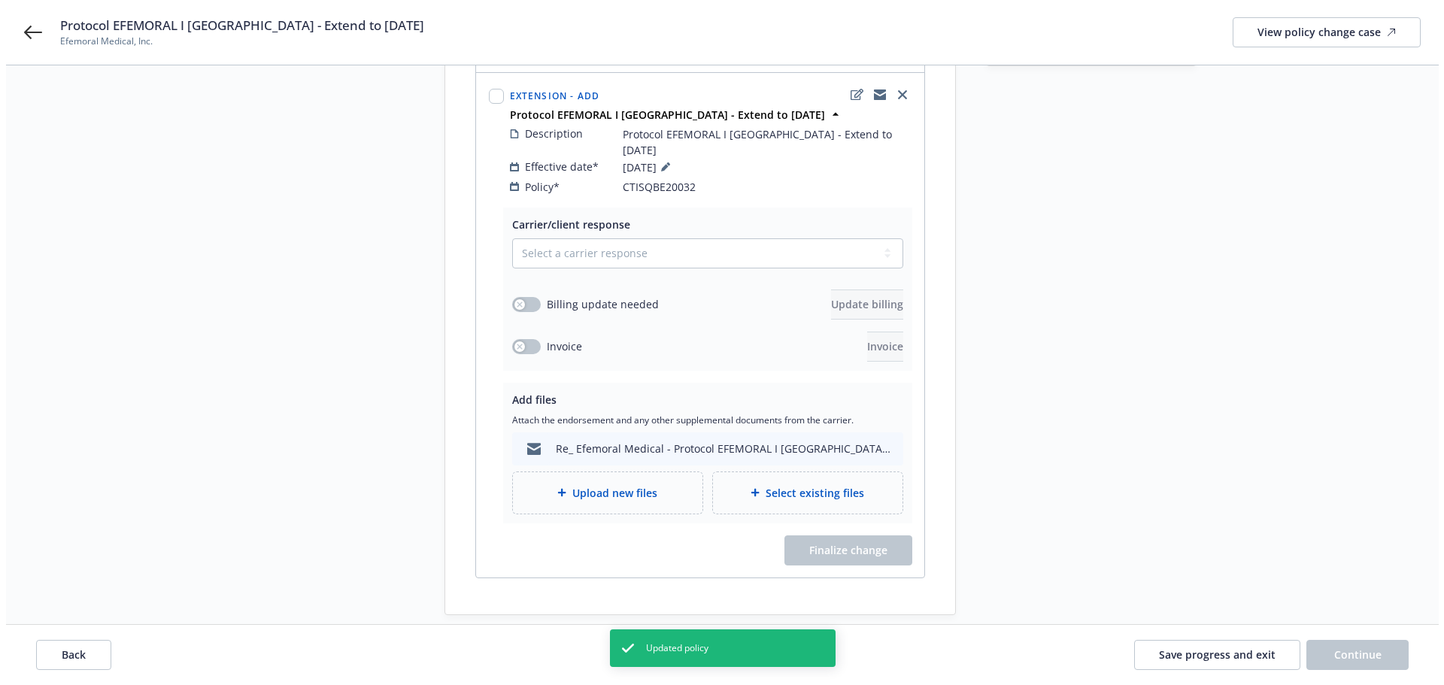
scroll to position [226, 0]
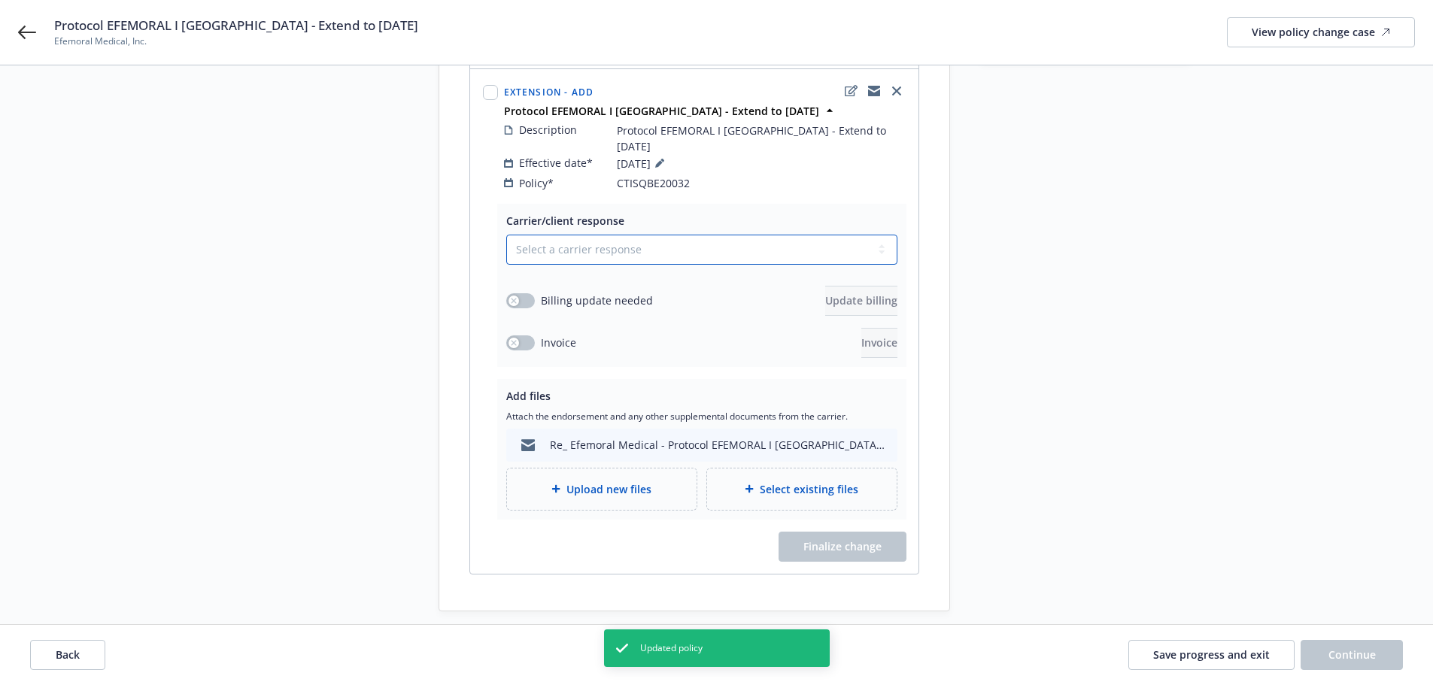
click at [601, 235] on select "Select a carrier response Accepted Accepted with revision No endorsement needed…" at bounding box center [701, 250] width 391 height 30
select select "ACCEPTED"
click at [506, 235] on select "Select a carrier response Accepted Accepted with revision No endorsement needed…" at bounding box center [701, 250] width 391 height 30
click at [515, 298] on icon "button" at bounding box center [514, 301] width 6 height 6
click at [825, 293] on span "Update billing" at bounding box center [861, 300] width 72 height 14
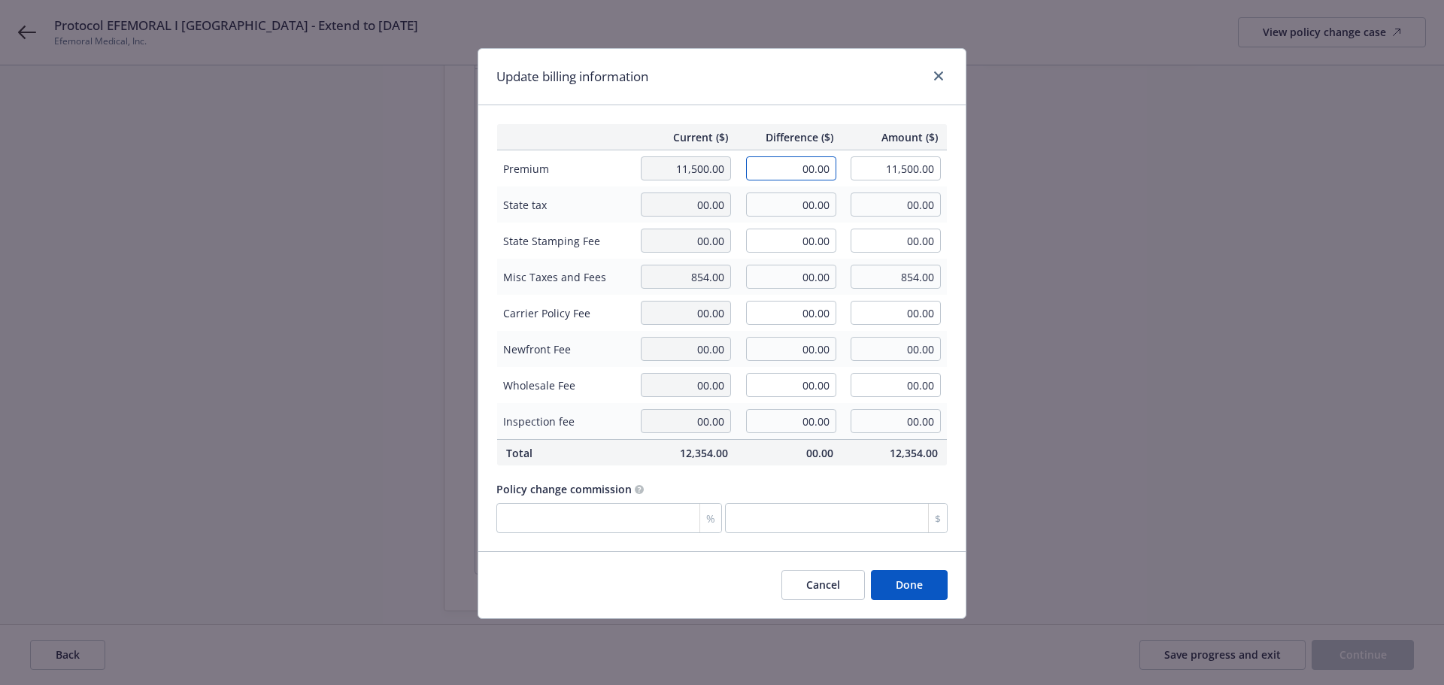
click at [818, 171] on input "00.00" at bounding box center [791, 168] width 90 height 24
type input "2,500.00"
type input "14,000.00"
click at [805, 390] on input "00.00" at bounding box center [791, 385] width 90 height 24
type input "250.00"
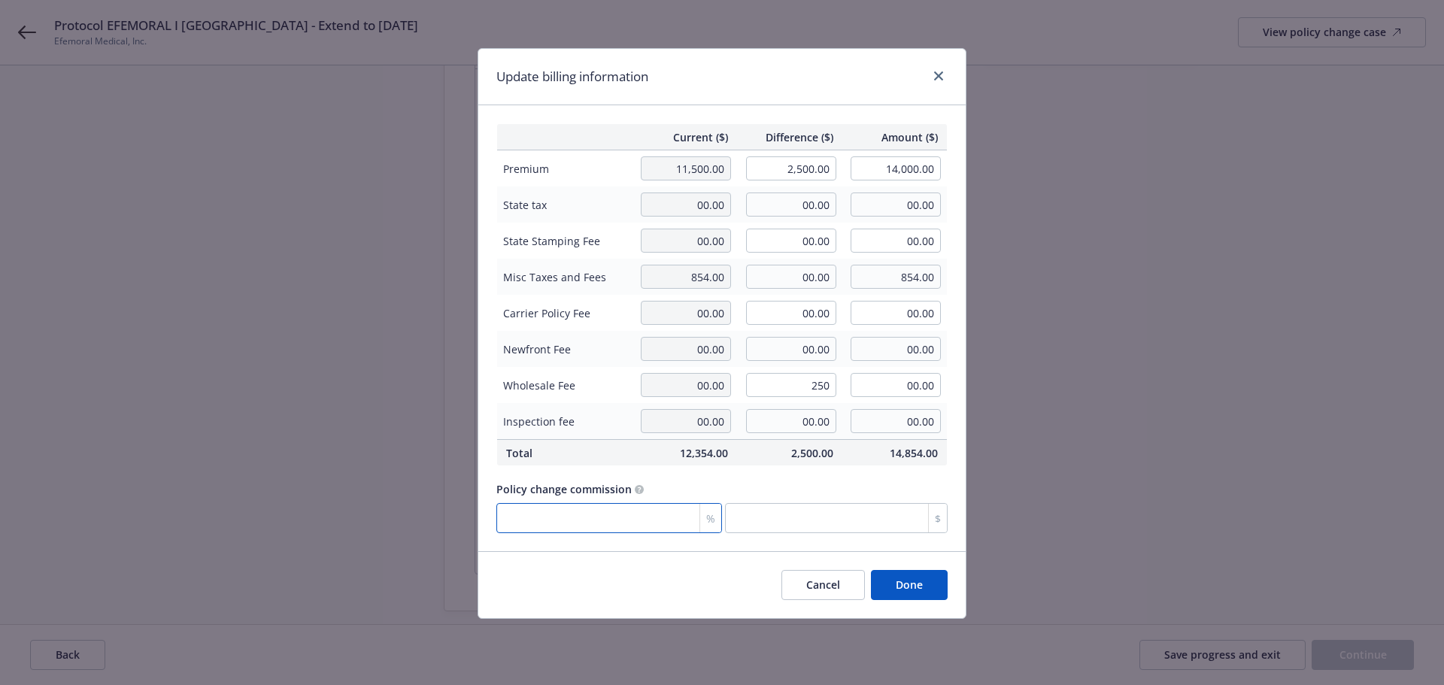
type input "250.00"
click at [616, 514] on input "number" at bounding box center [609, 518] width 226 height 30
type input "2"
type input "50"
type input "25"
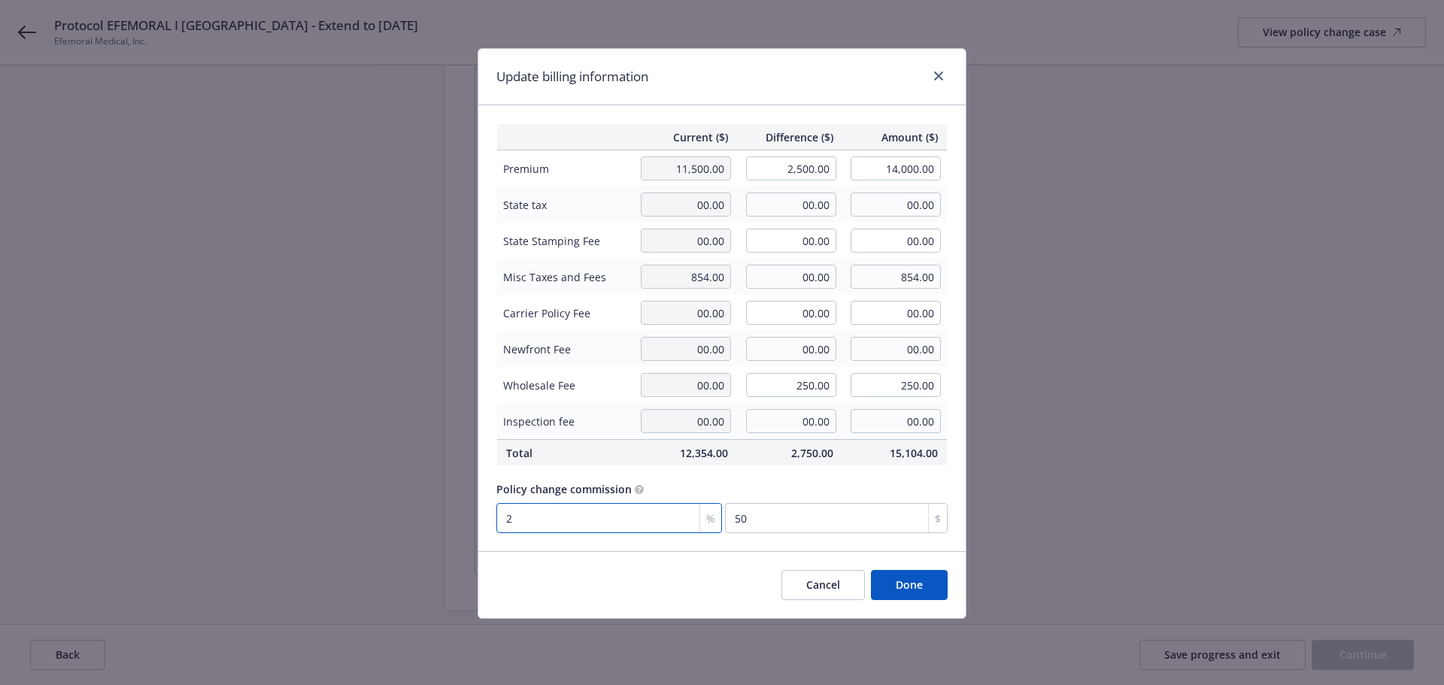
type input "625"
type input "25"
click at [910, 593] on button "Done" at bounding box center [909, 585] width 77 height 30
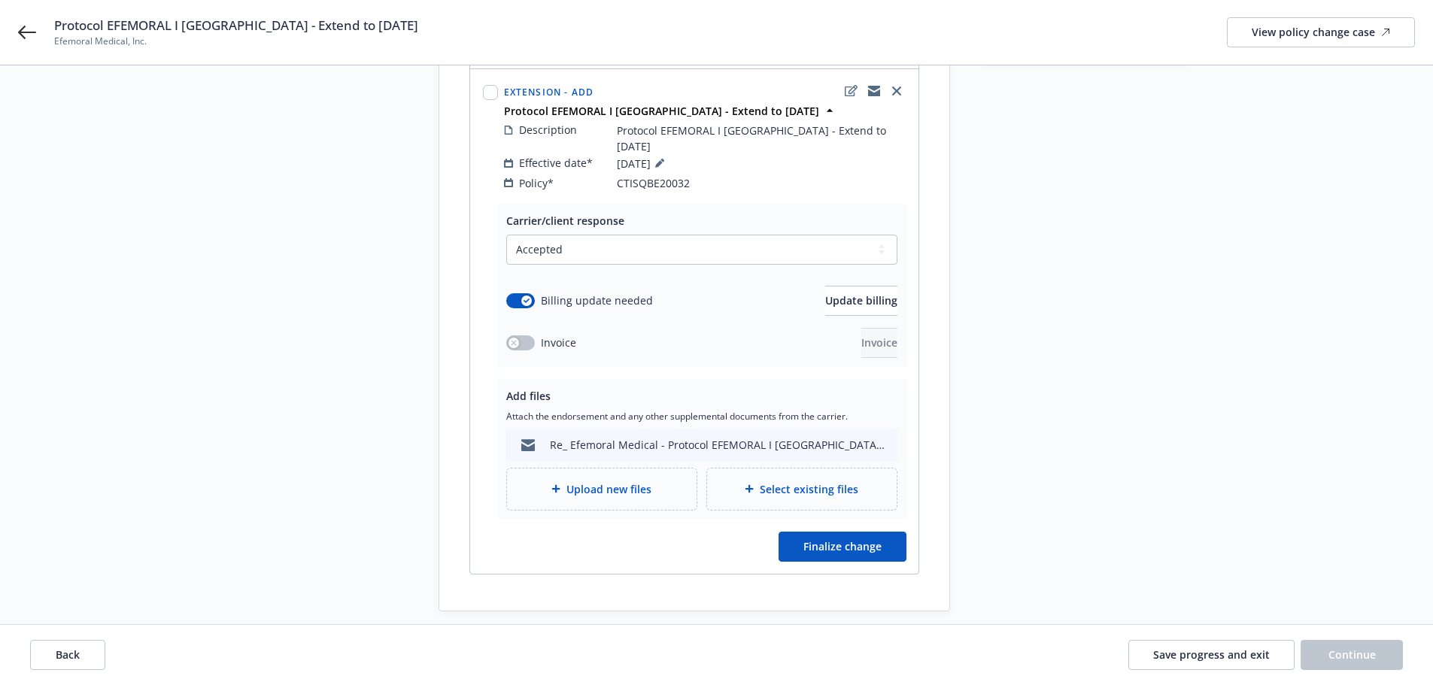
click at [589, 481] on span "Upload new files" at bounding box center [608, 489] width 85 height 16
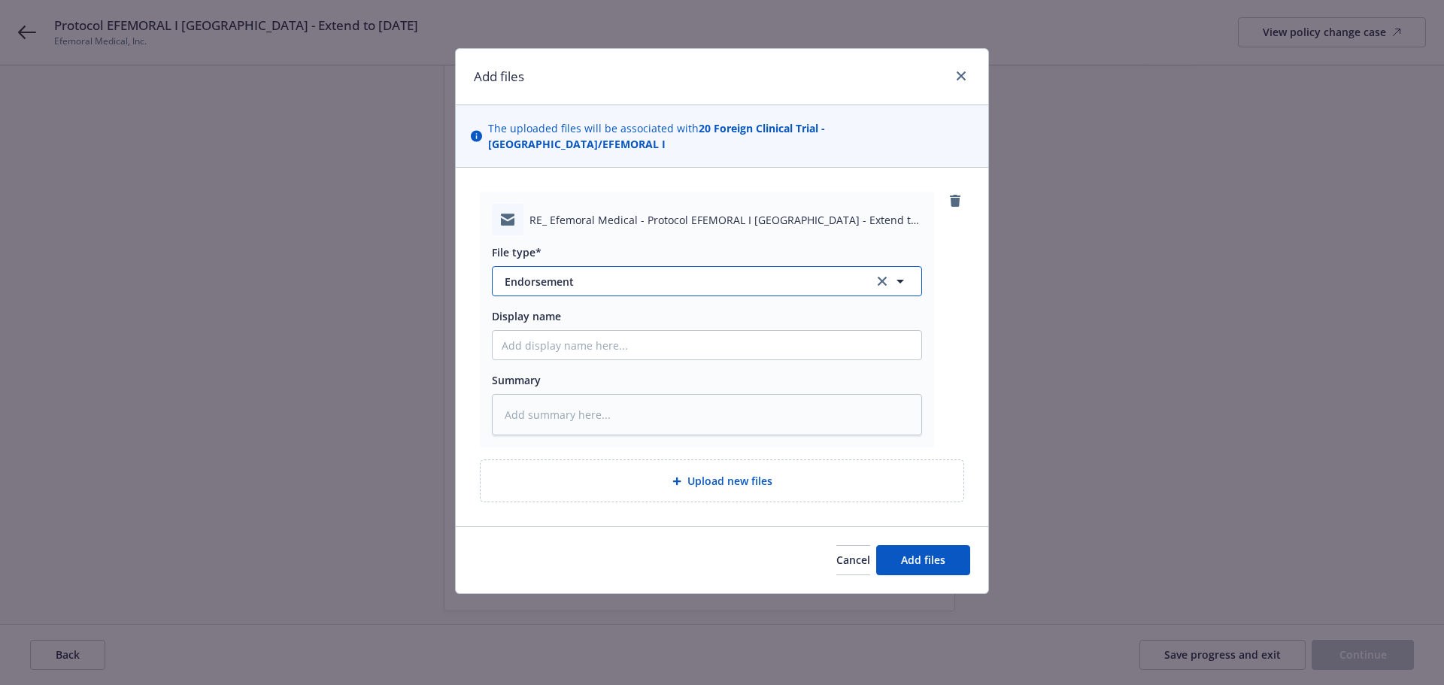
click at [616, 274] on span "Endorsement" at bounding box center [679, 282] width 348 height 16
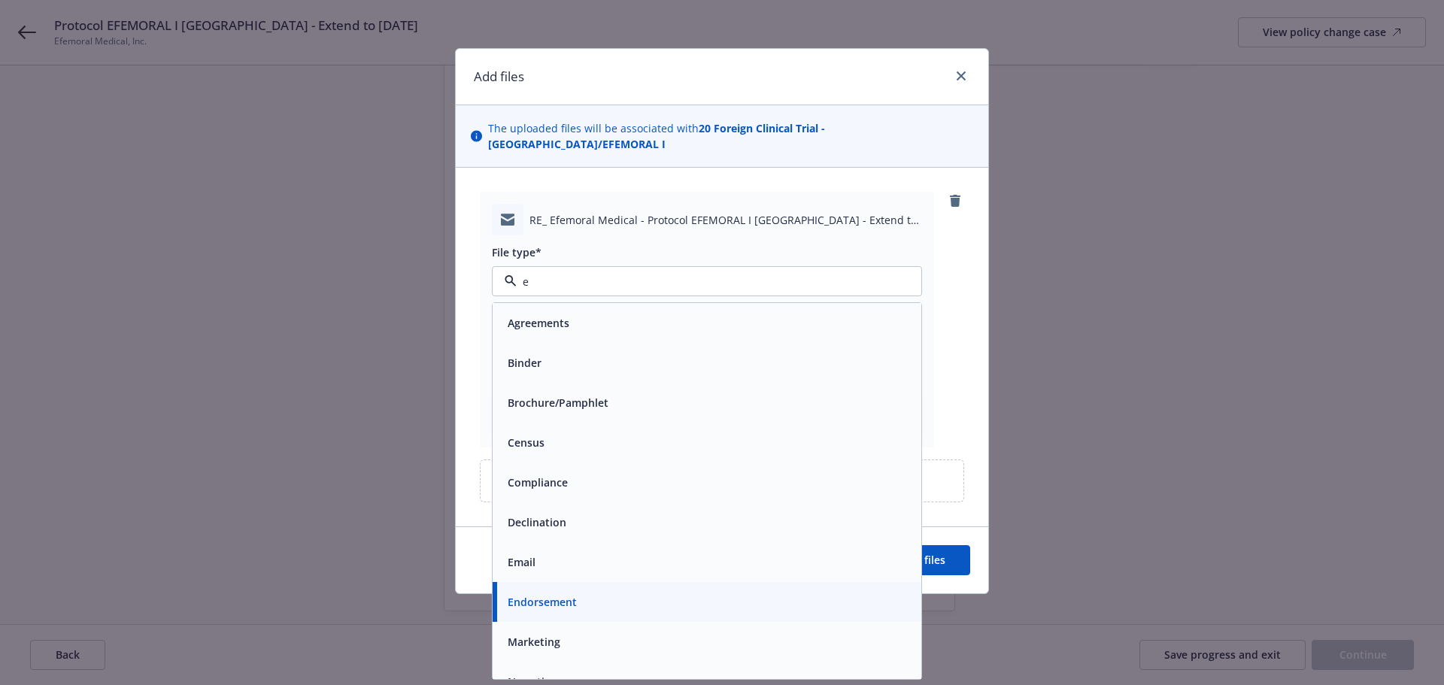
type input "em"
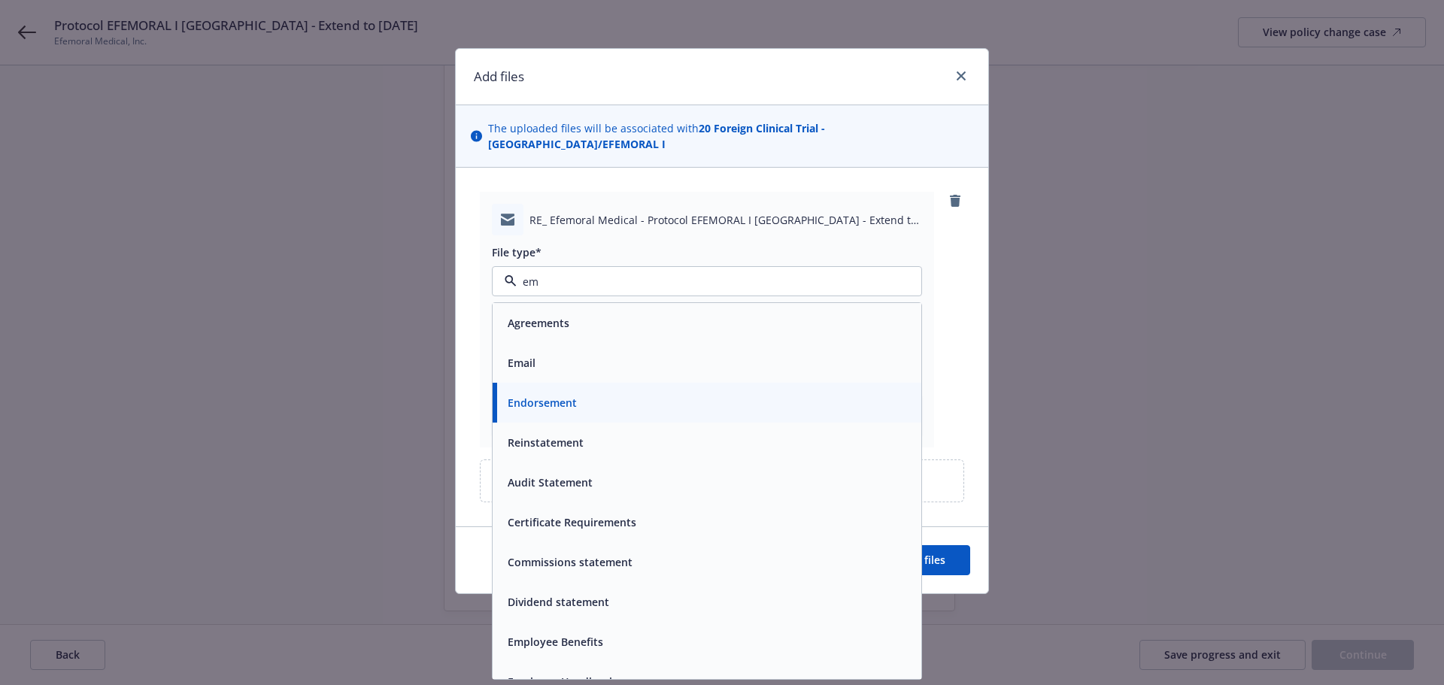
click at [605, 352] on div "Email" at bounding box center [707, 363] width 411 height 22
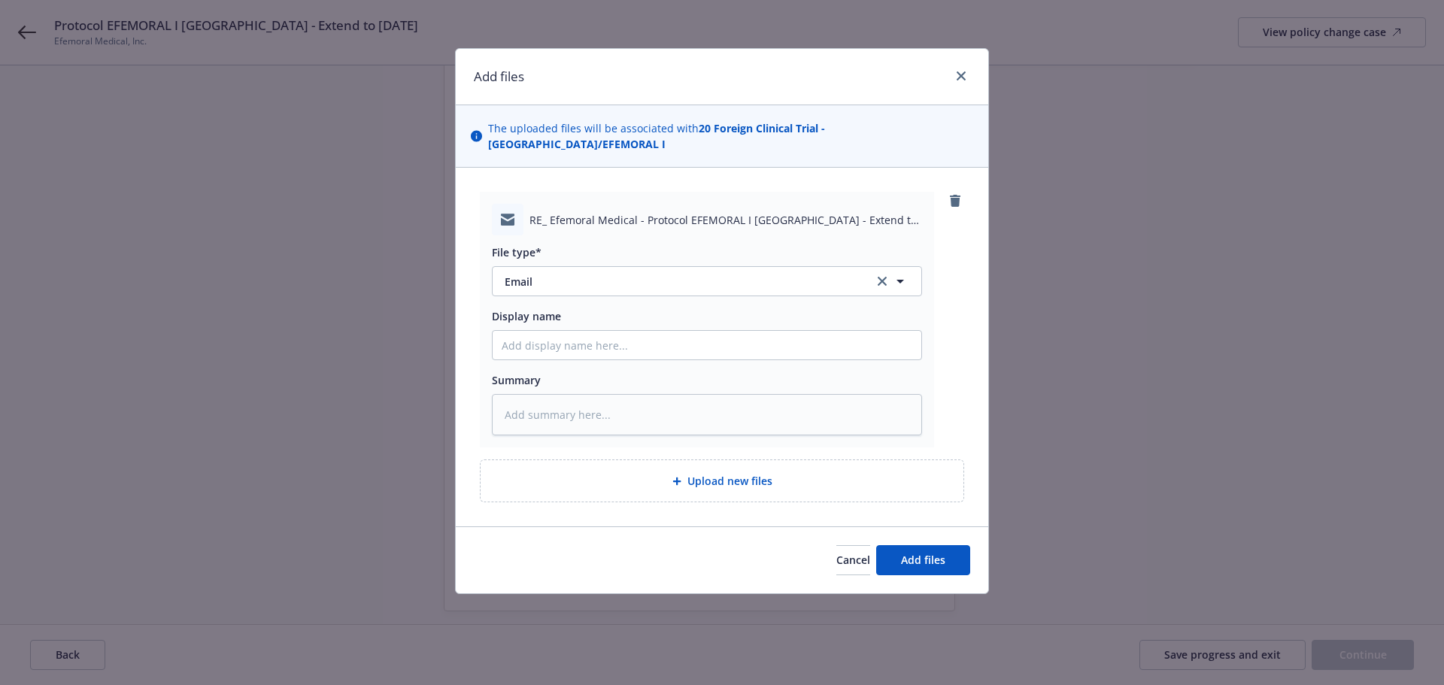
type textarea "x"
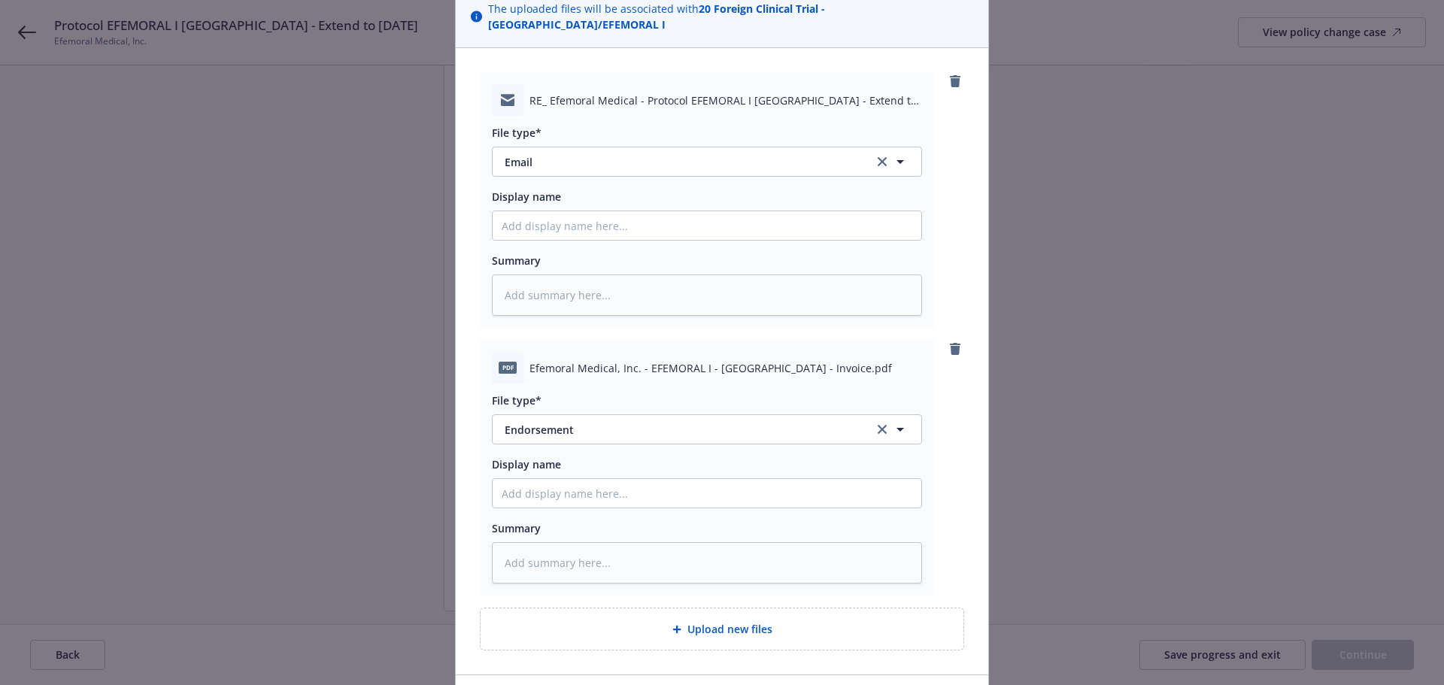
scroll to position [209, 0]
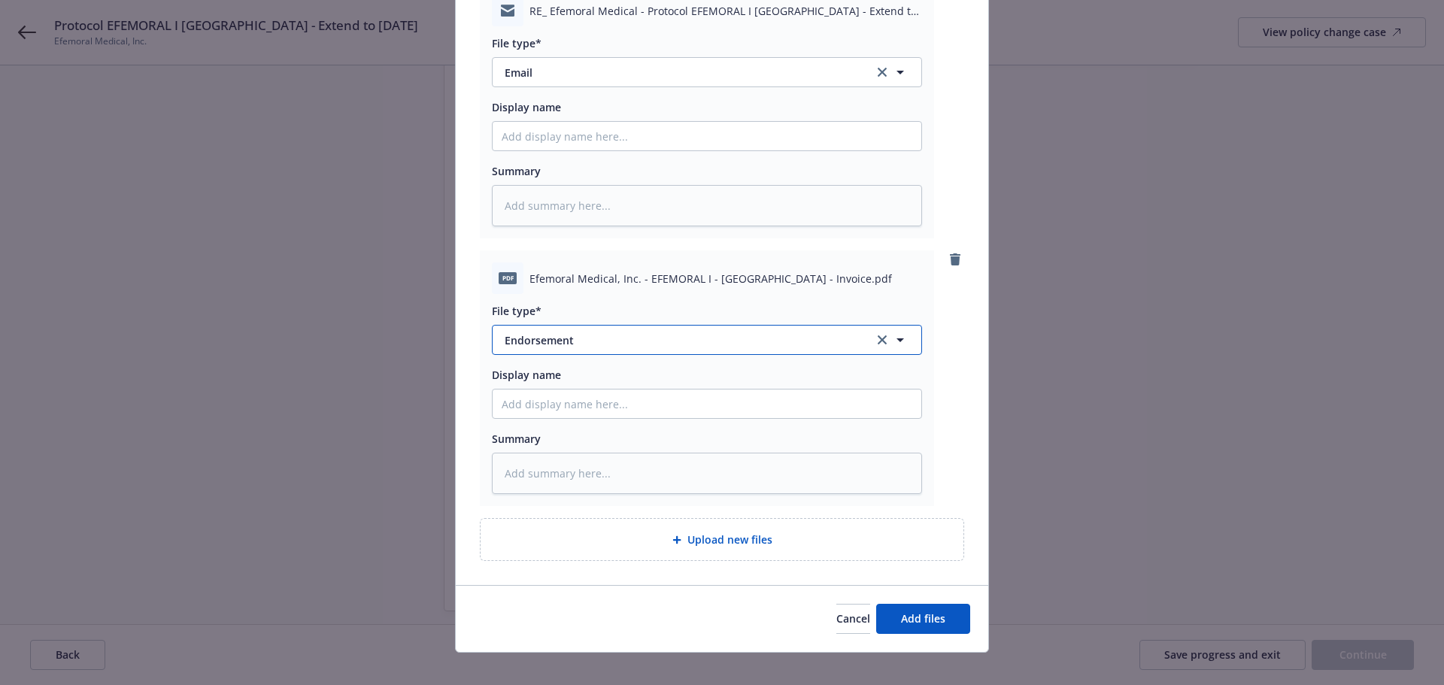
click at [593, 335] on button "Endorsement" at bounding box center [707, 340] width 430 height 30
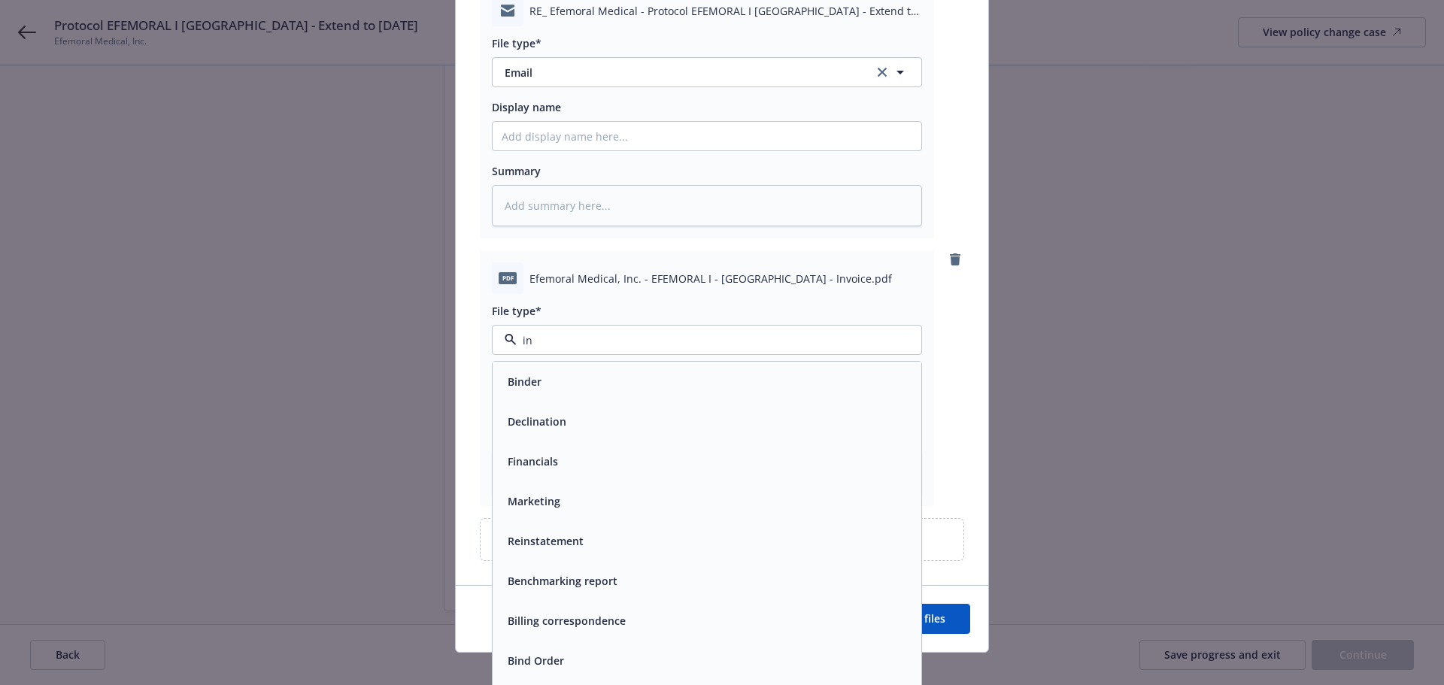
type input "inv"
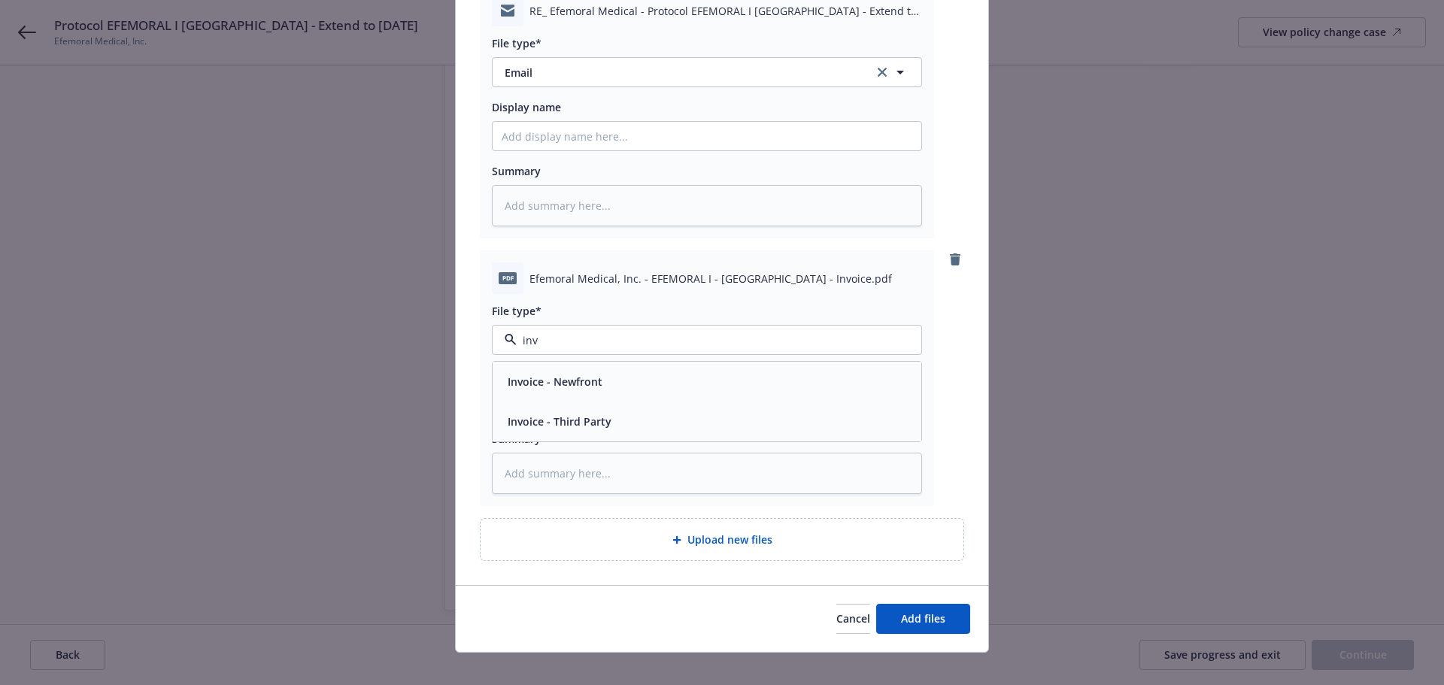
click at [639, 414] on div "Invoice - Third Party" at bounding box center [707, 422] width 411 height 22
type textarea "x"
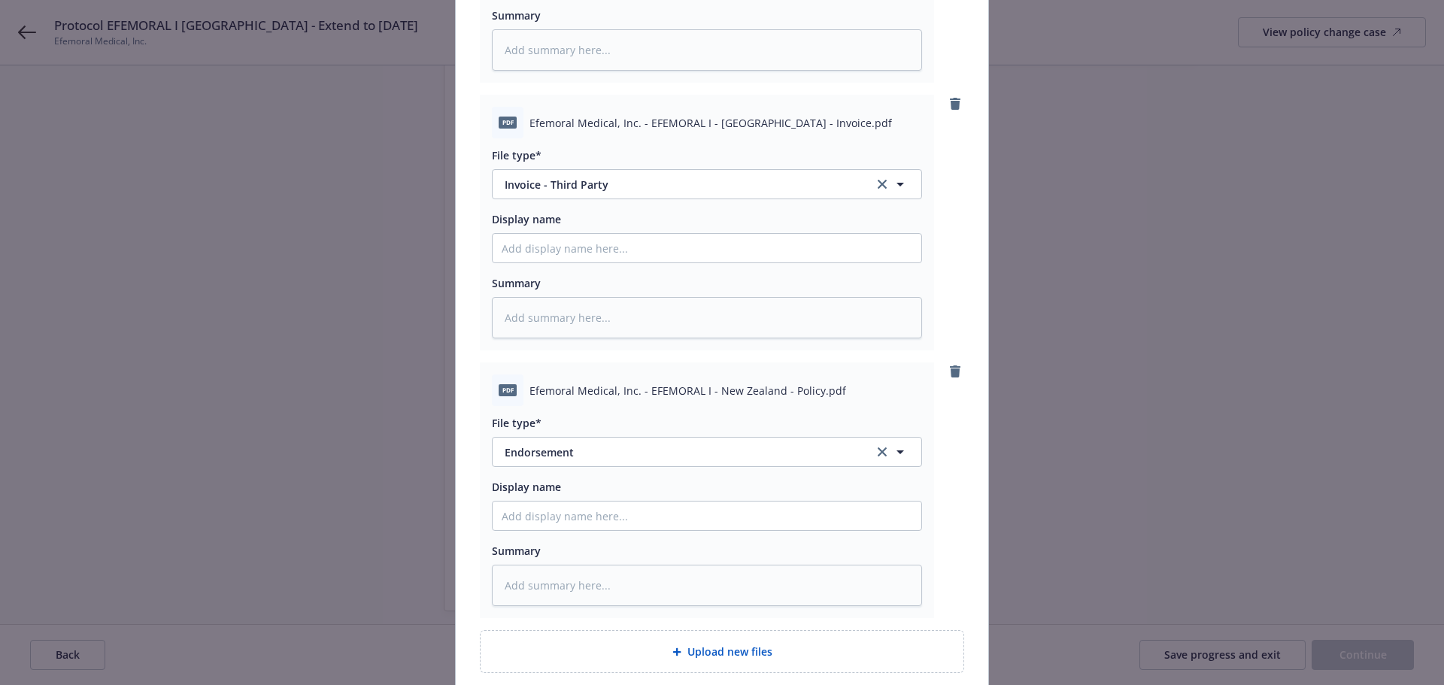
scroll to position [477, 0]
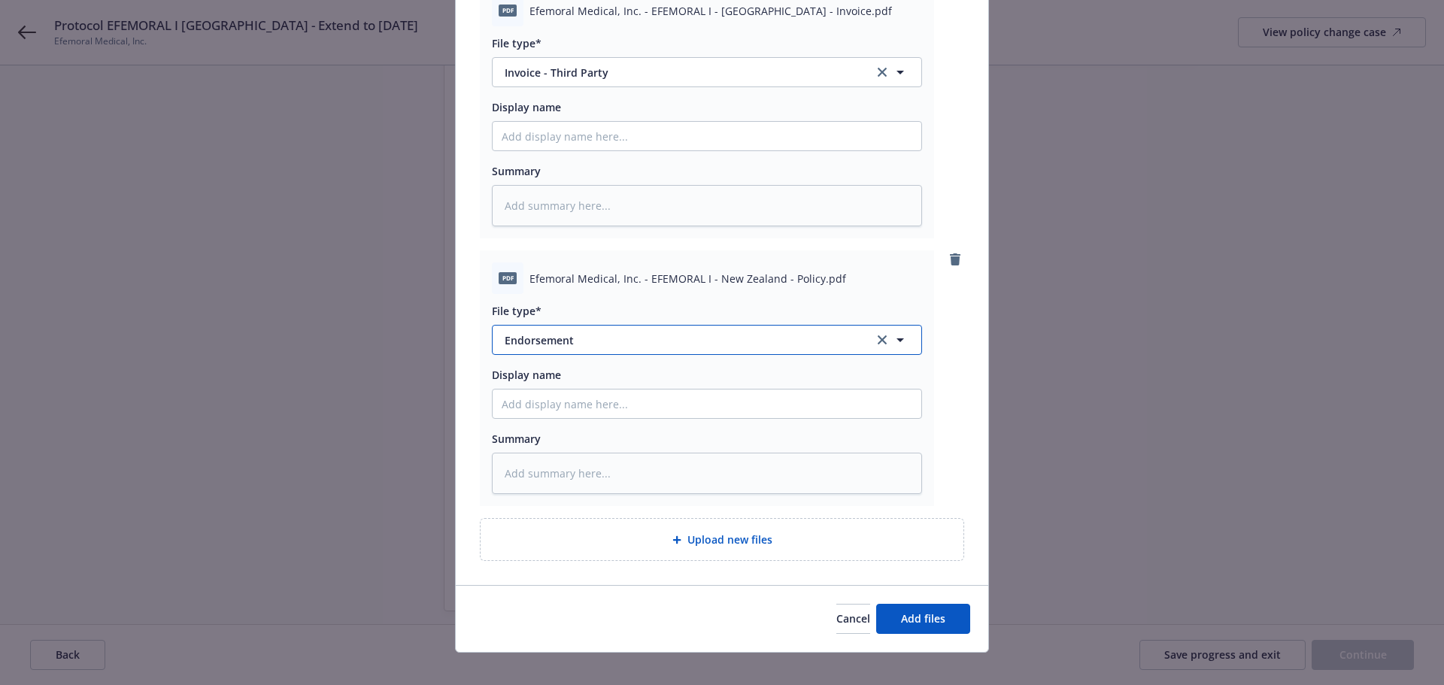
click at [597, 332] on span "Endorsement" at bounding box center [679, 340] width 348 height 16
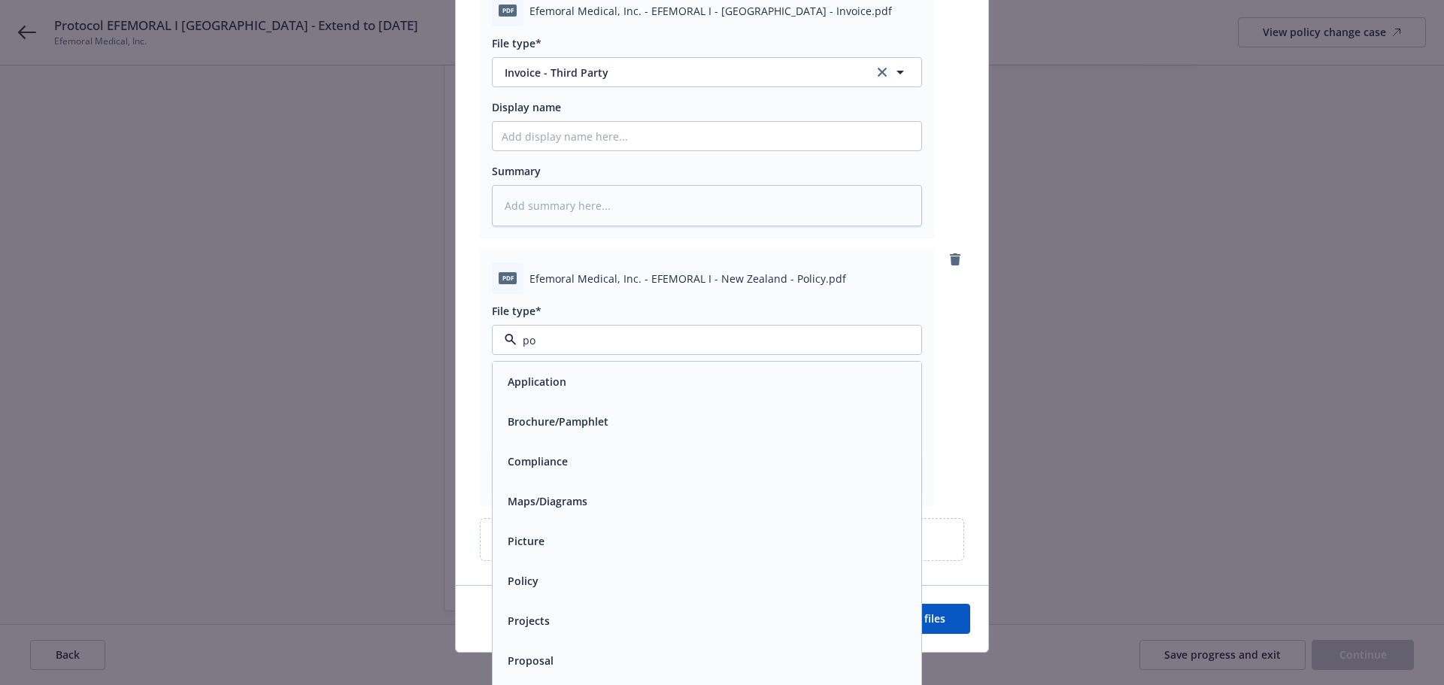
type input "pol"
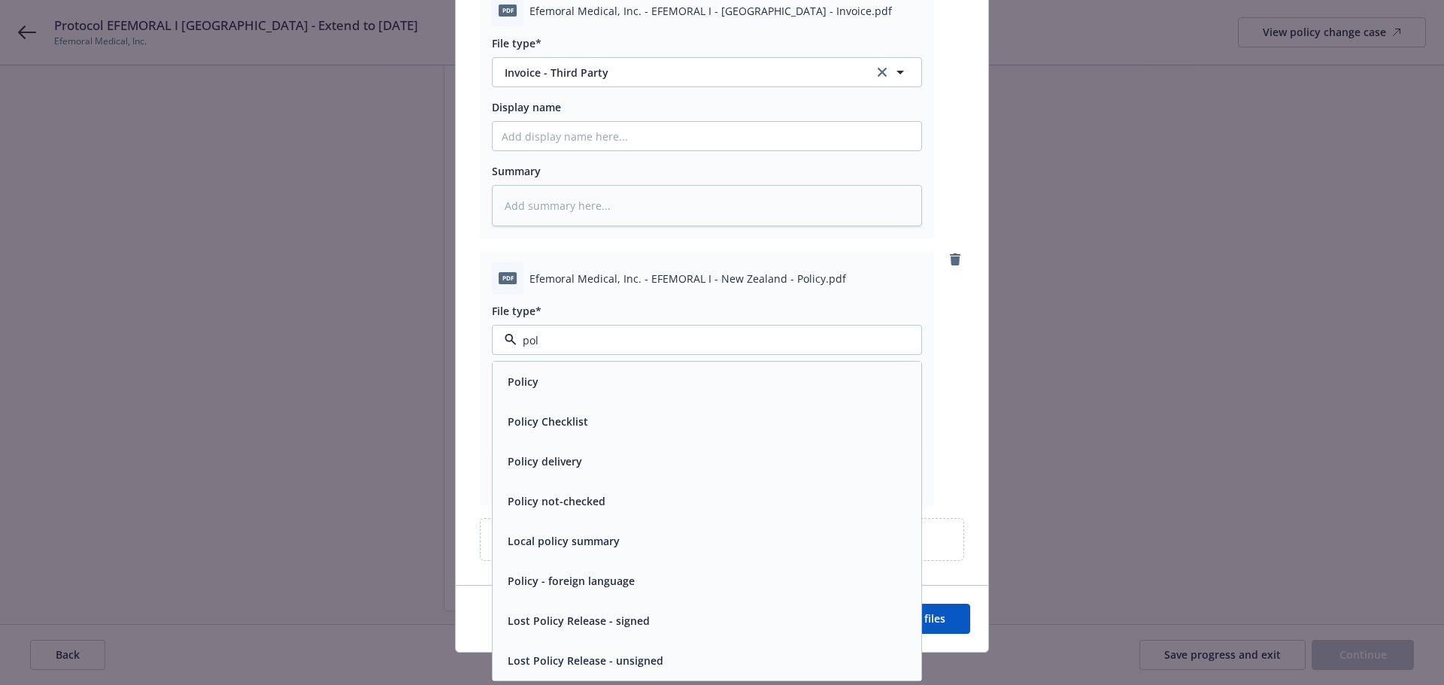
click at [577, 373] on div "Policy" at bounding box center [707, 382] width 411 height 22
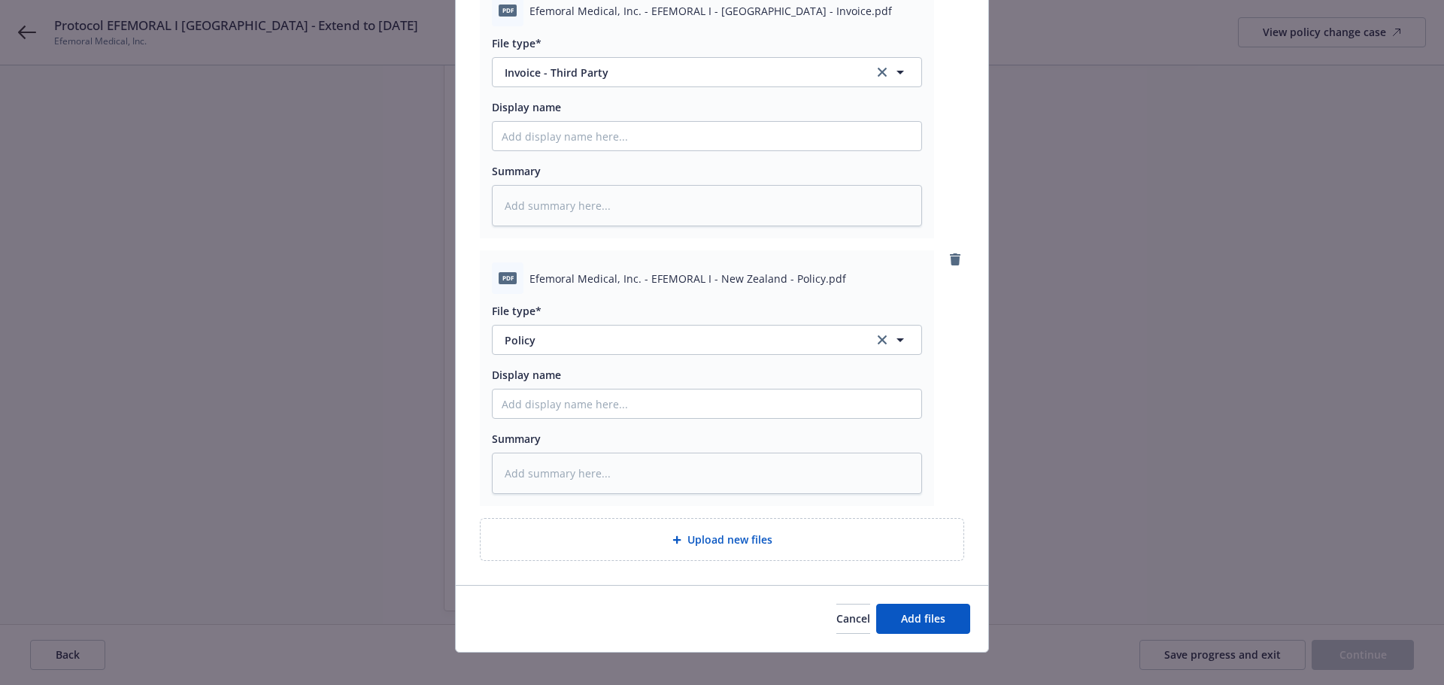
type textarea "x"
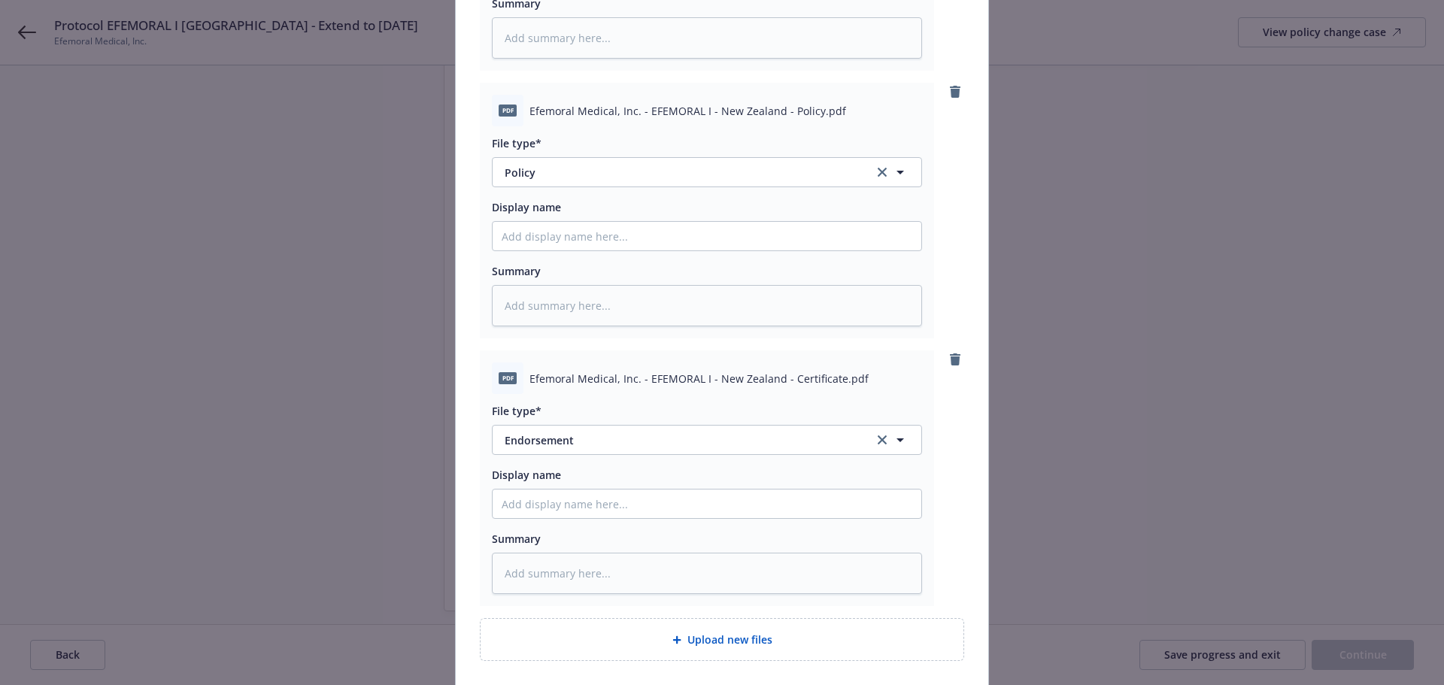
scroll to position [745, 0]
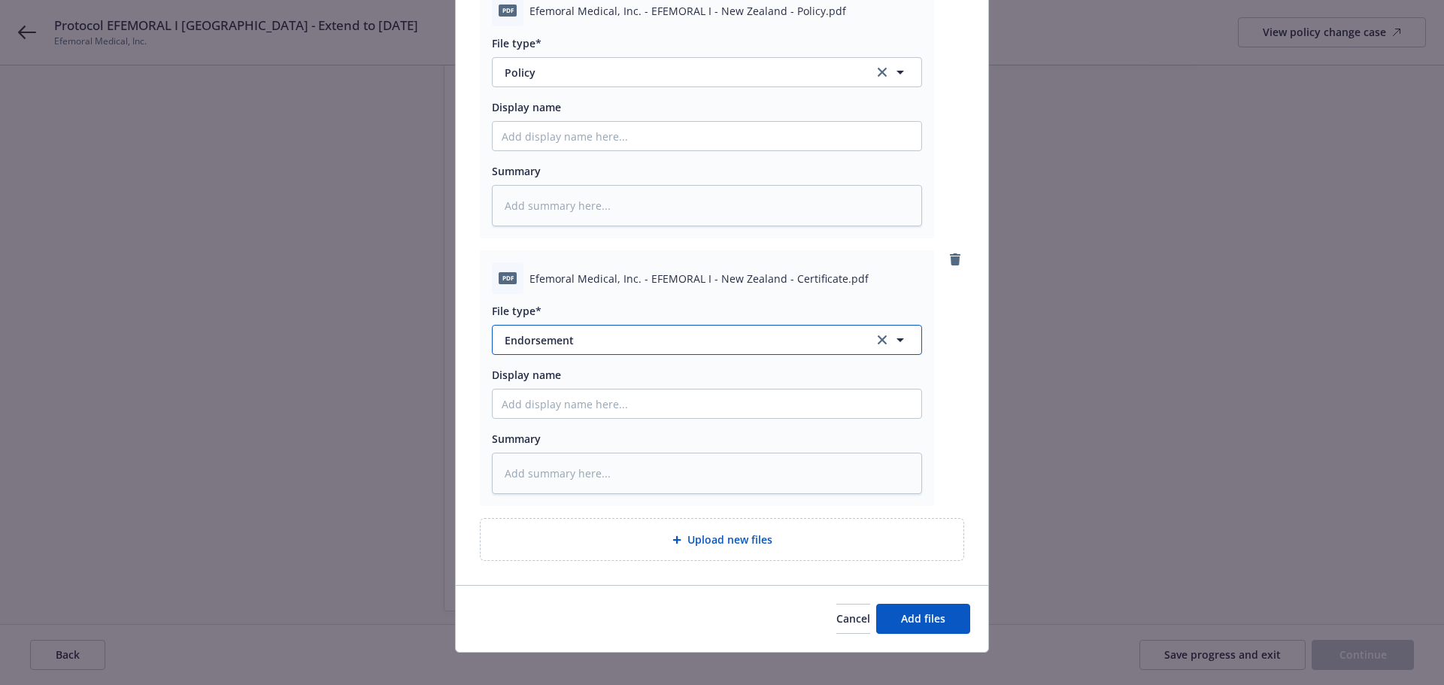
click at [609, 332] on span "Endorsement" at bounding box center [679, 340] width 348 height 16
type input "cert"
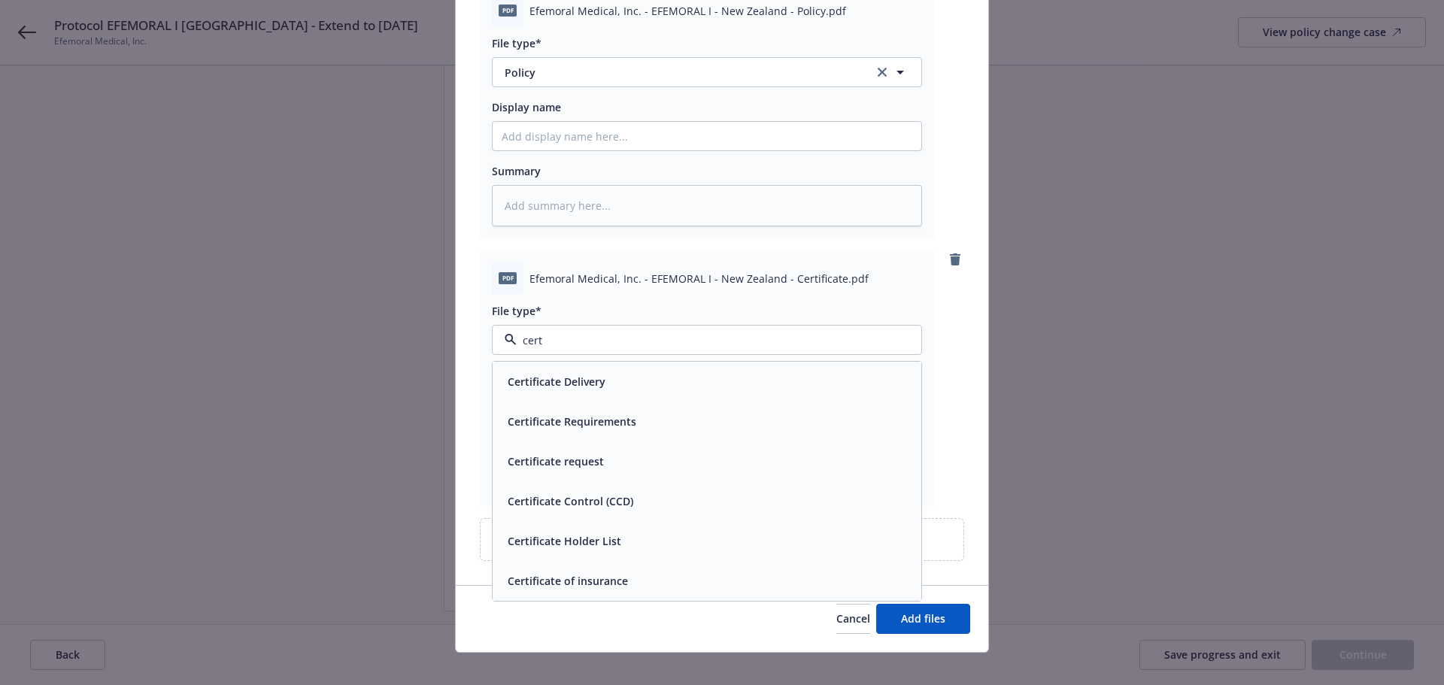
click at [635, 570] on div "Certificate of insurance" at bounding box center [707, 581] width 411 height 22
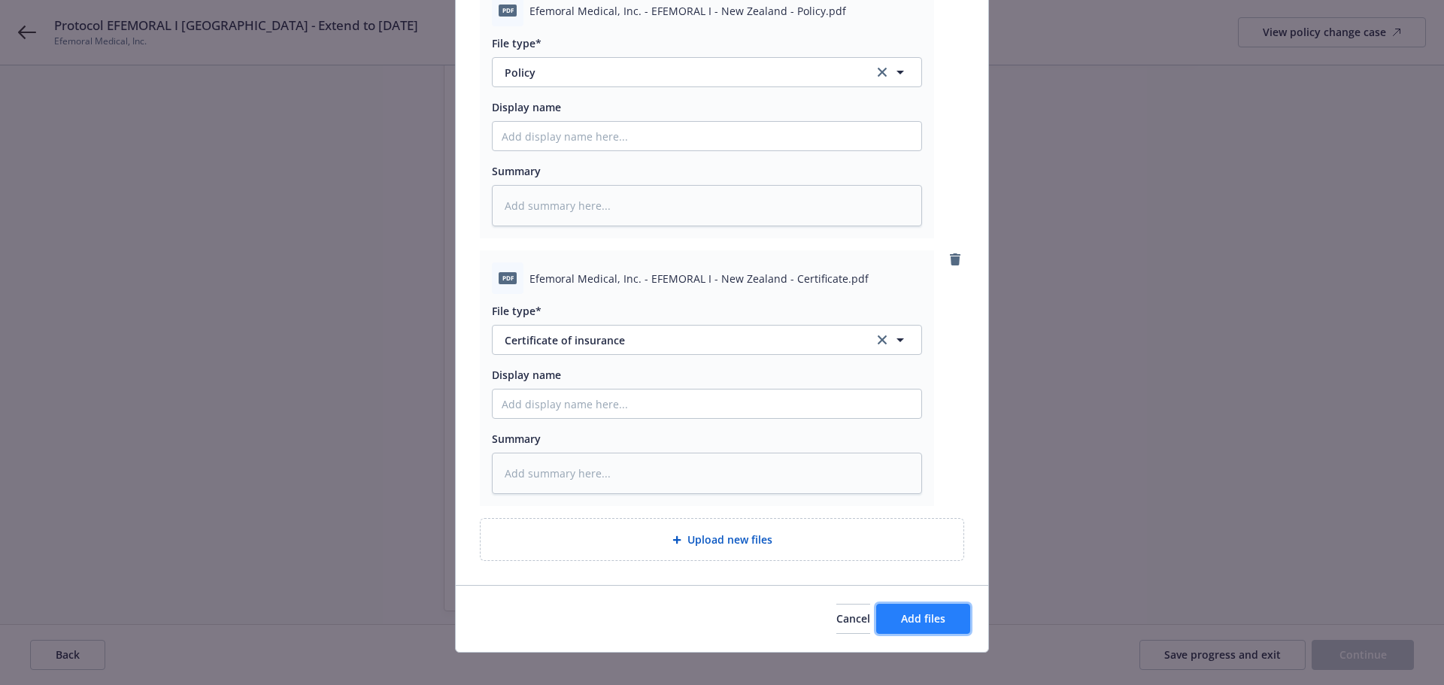
click at [930, 611] on span "Add files" at bounding box center [923, 618] width 44 height 14
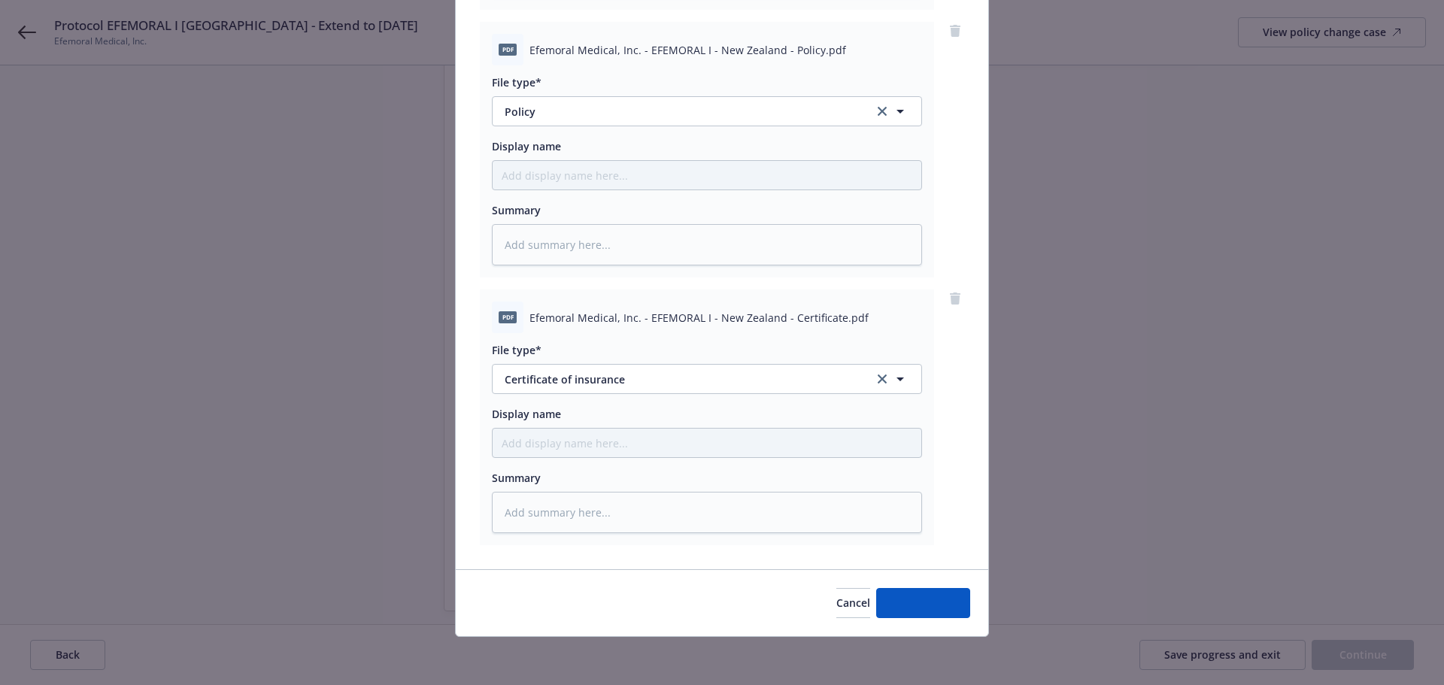
scroll to position [690, 0]
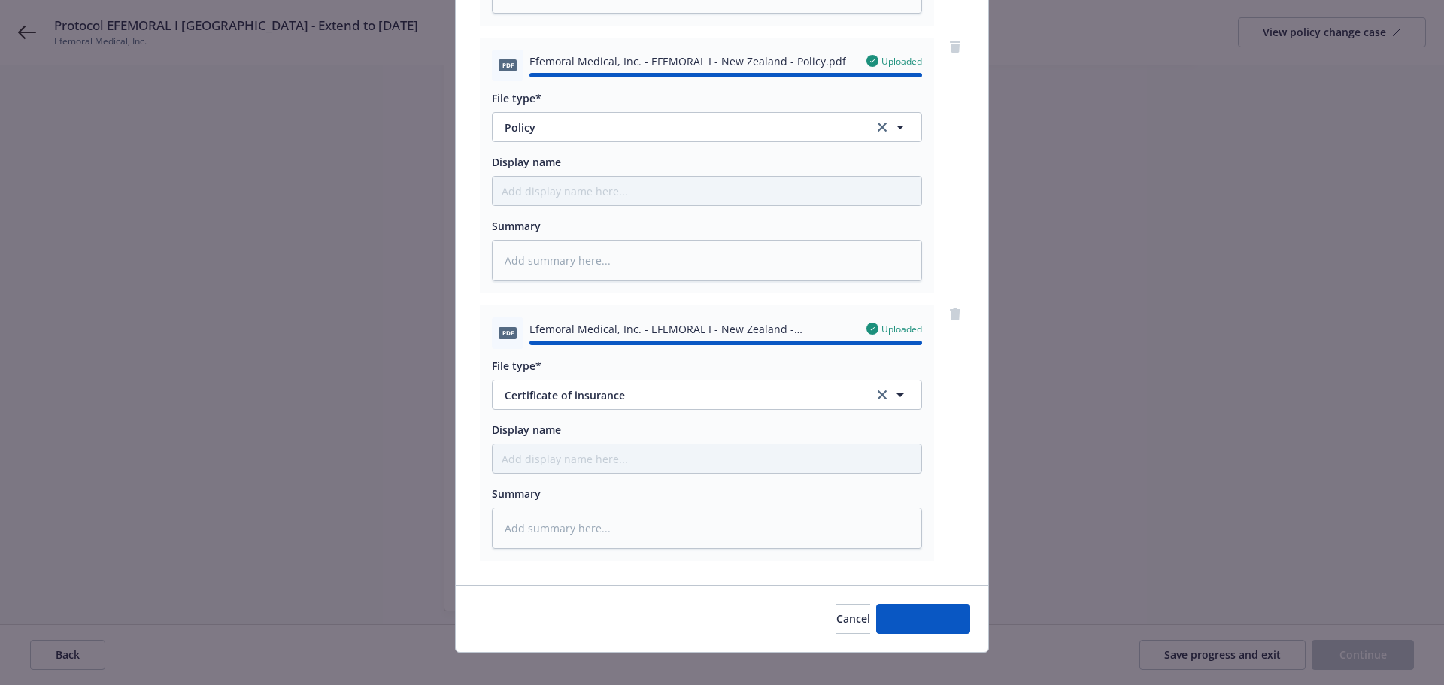
type textarea "x"
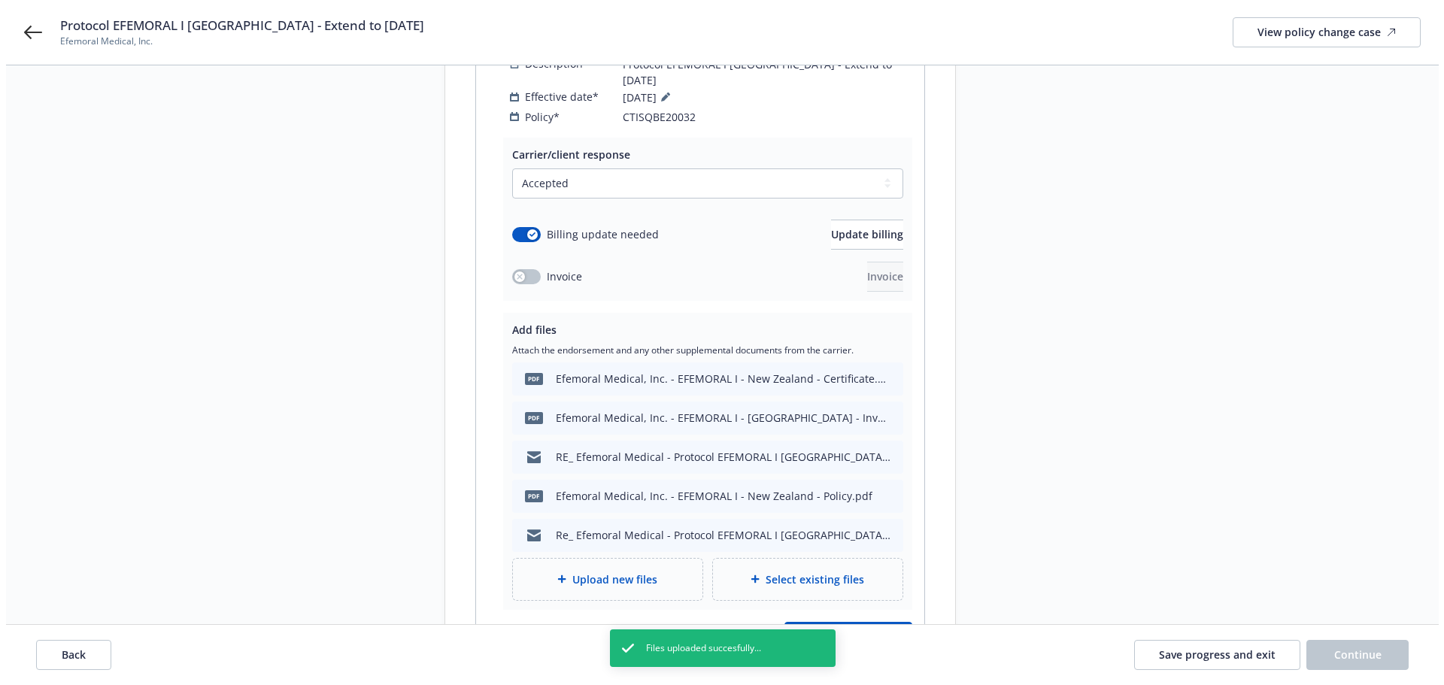
scroll to position [398, 0]
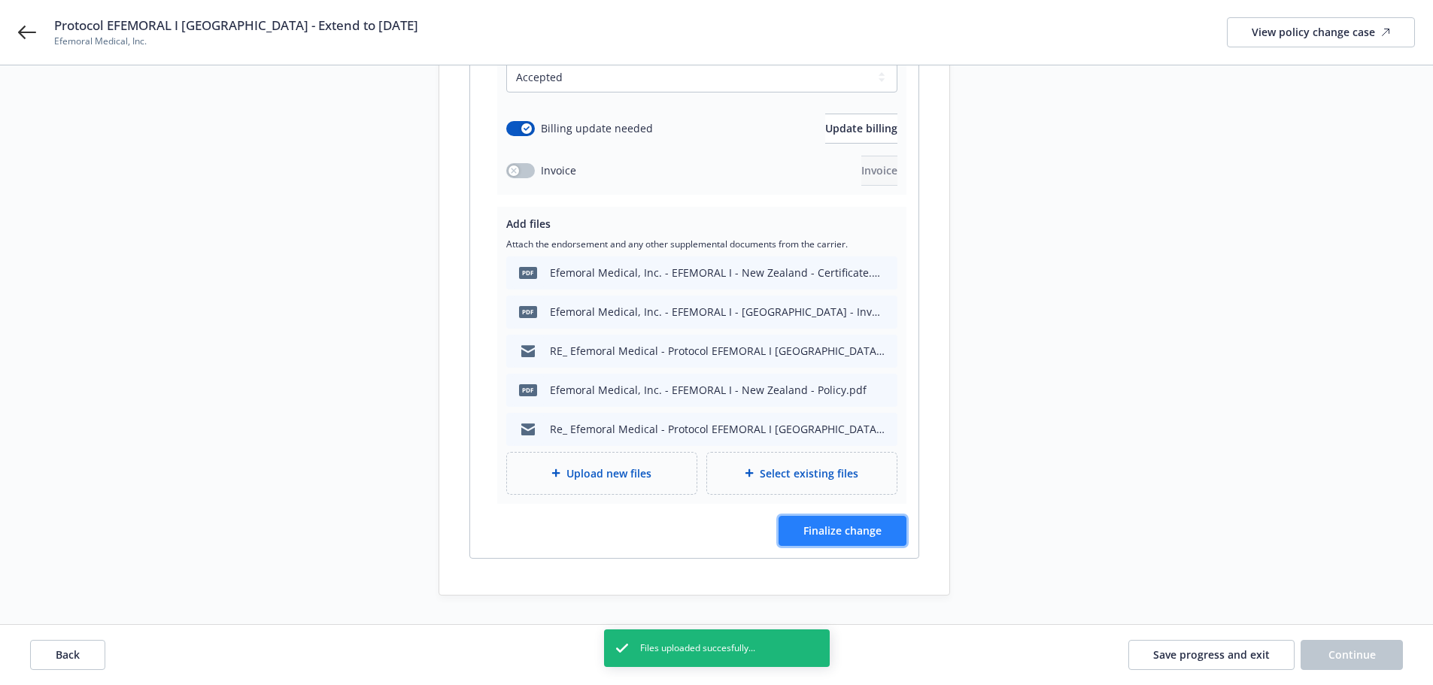
click at [857, 523] on span "Finalize change" at bounding box center [842, 530] width 78 height 14
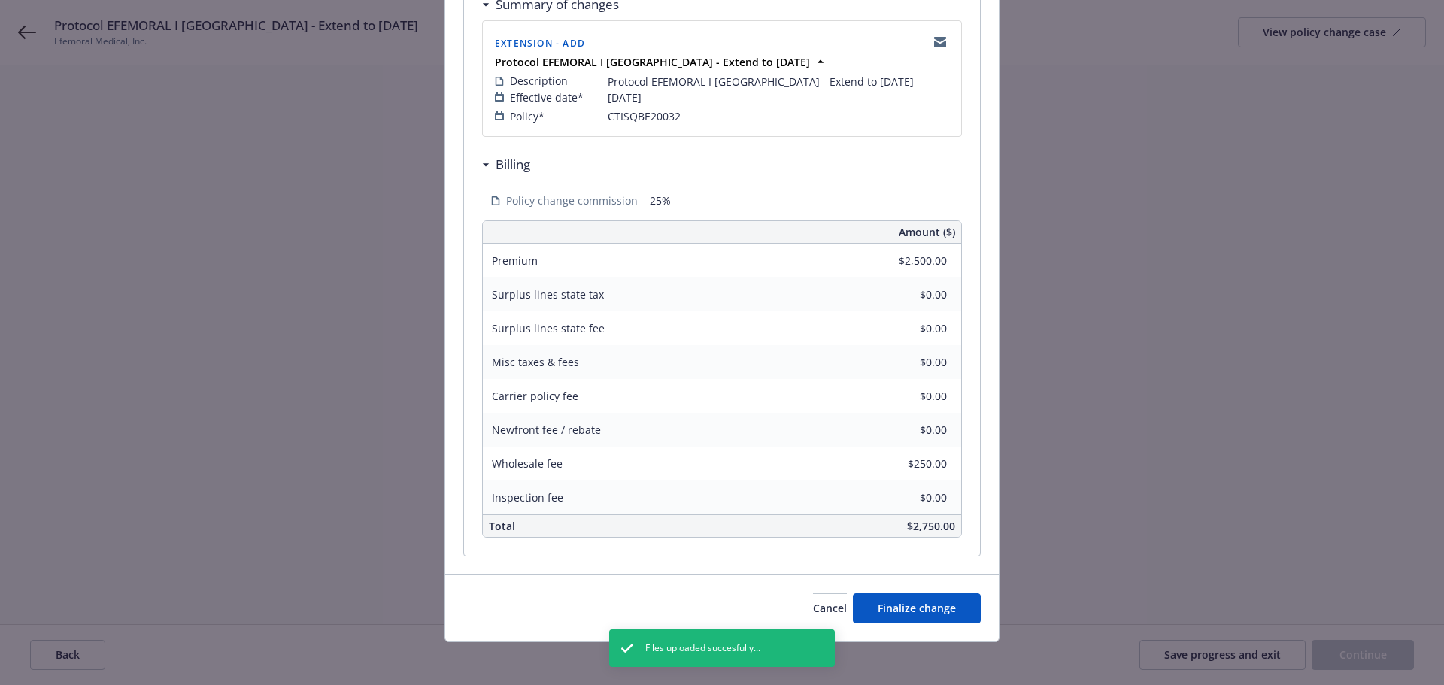
scroll to position [310, 0]
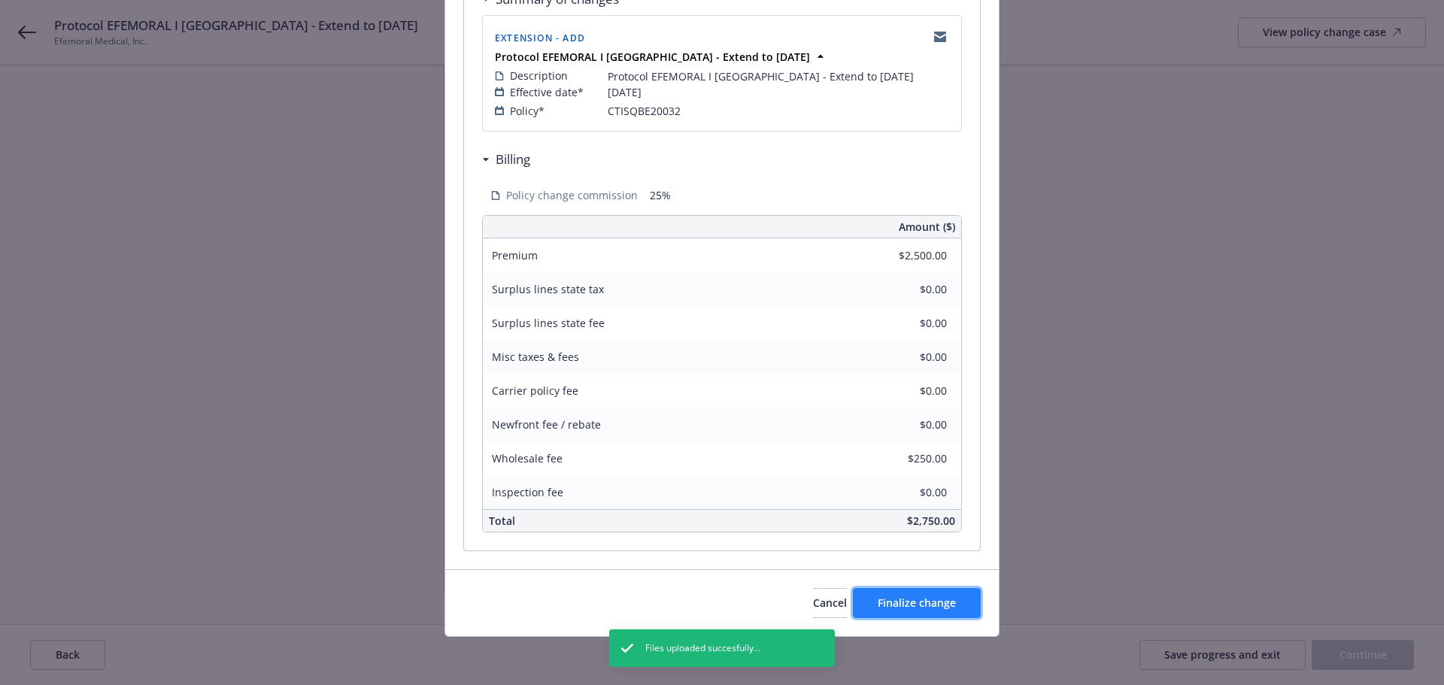
click at [903, 593] on button "Finalize change" at bounding box center [917, 603] width 128 height 30
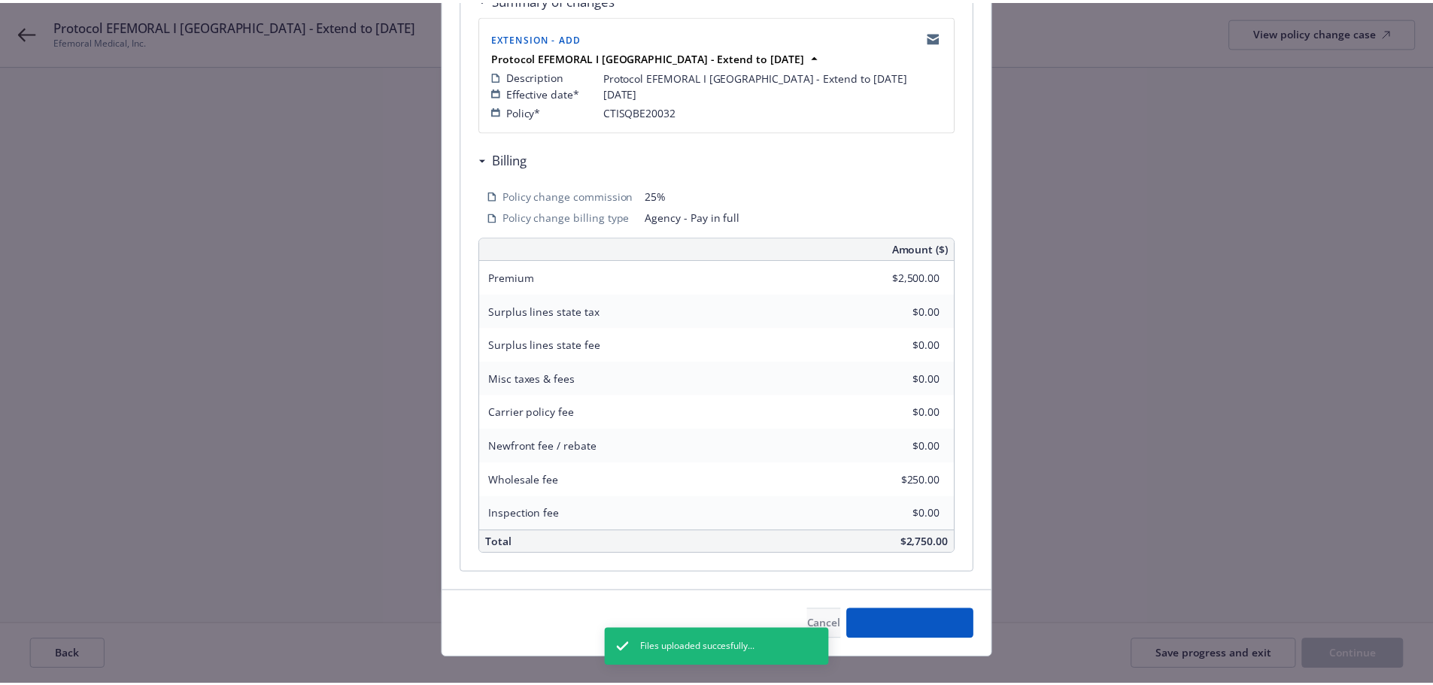
scroll to position [397, 0]
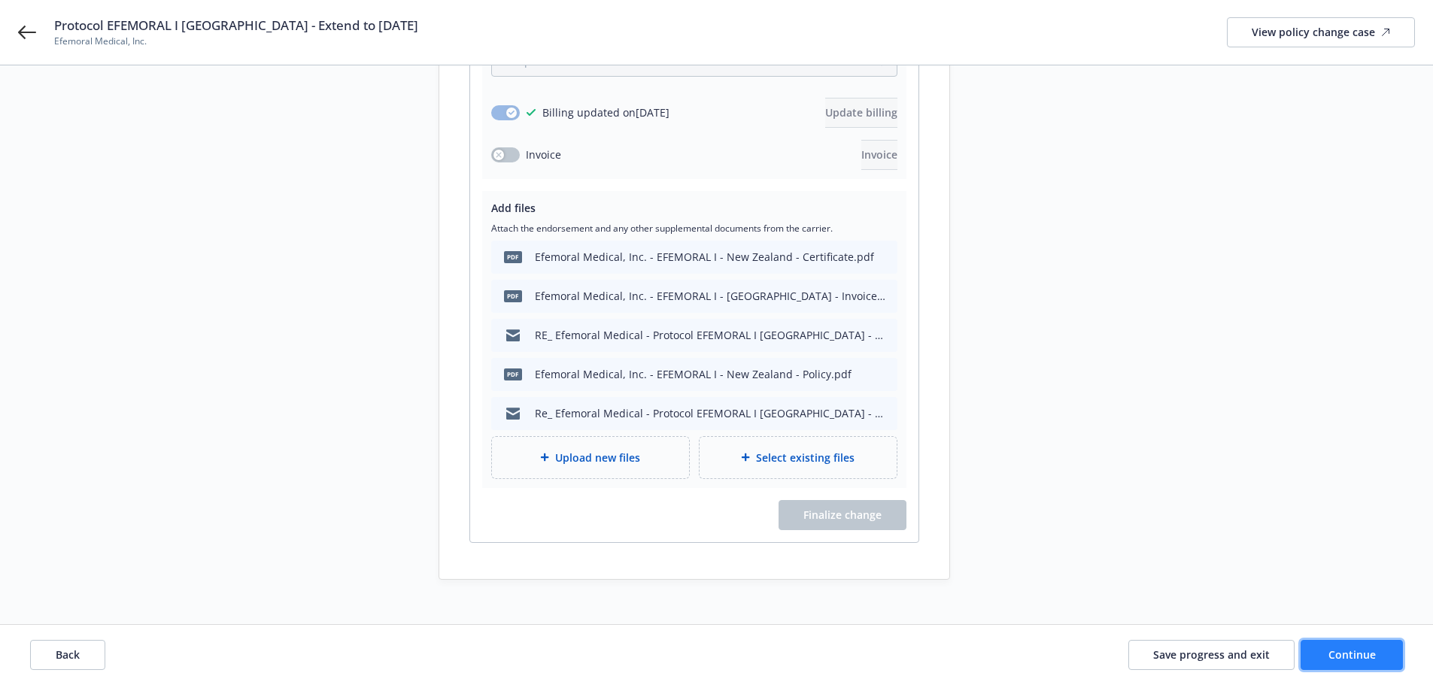
click at [1328, 651] on span "Continue" at bounding box center [1351, 655] width 47 height 14
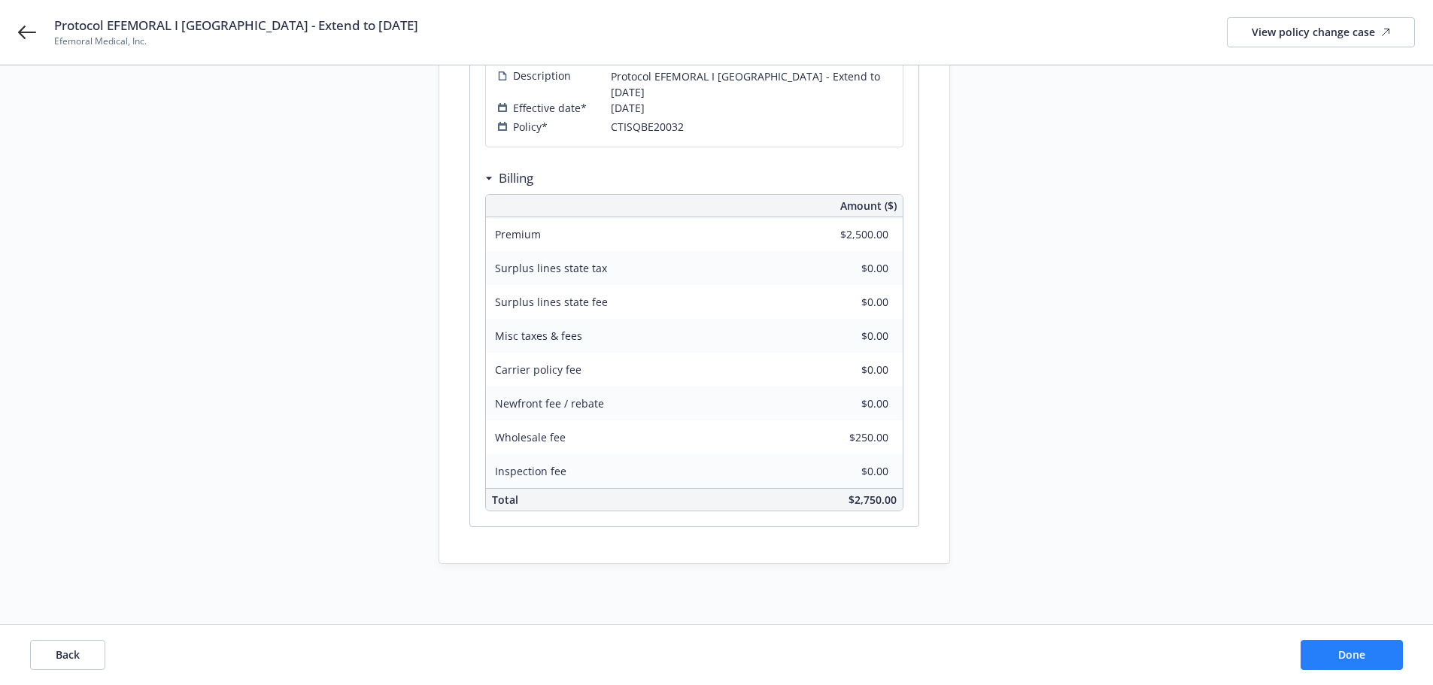
scroll to position [312, 0]
click at [1328, 651] on button "Done" at bounding box center [1351, 655] width 102 height 30
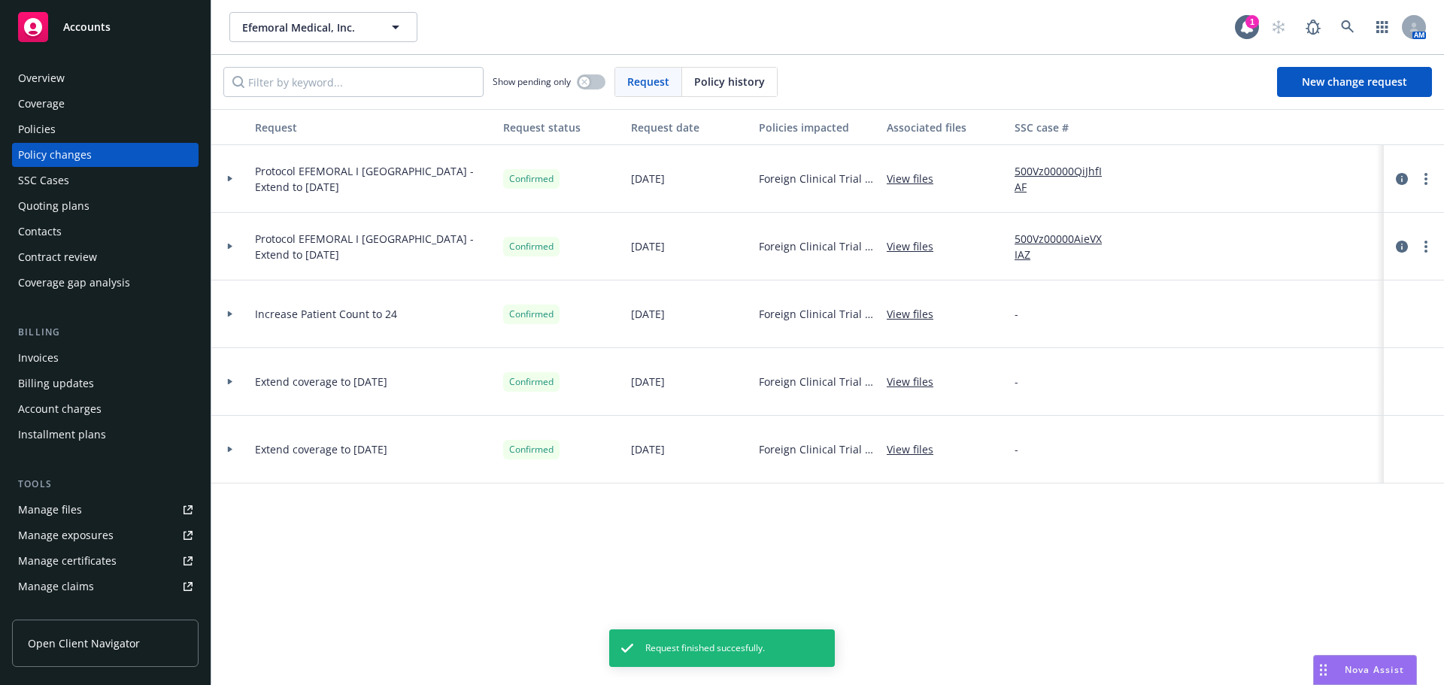
click at [62, 356] on div "Invoices" at bounding box center [105, 358] width 174 height 24
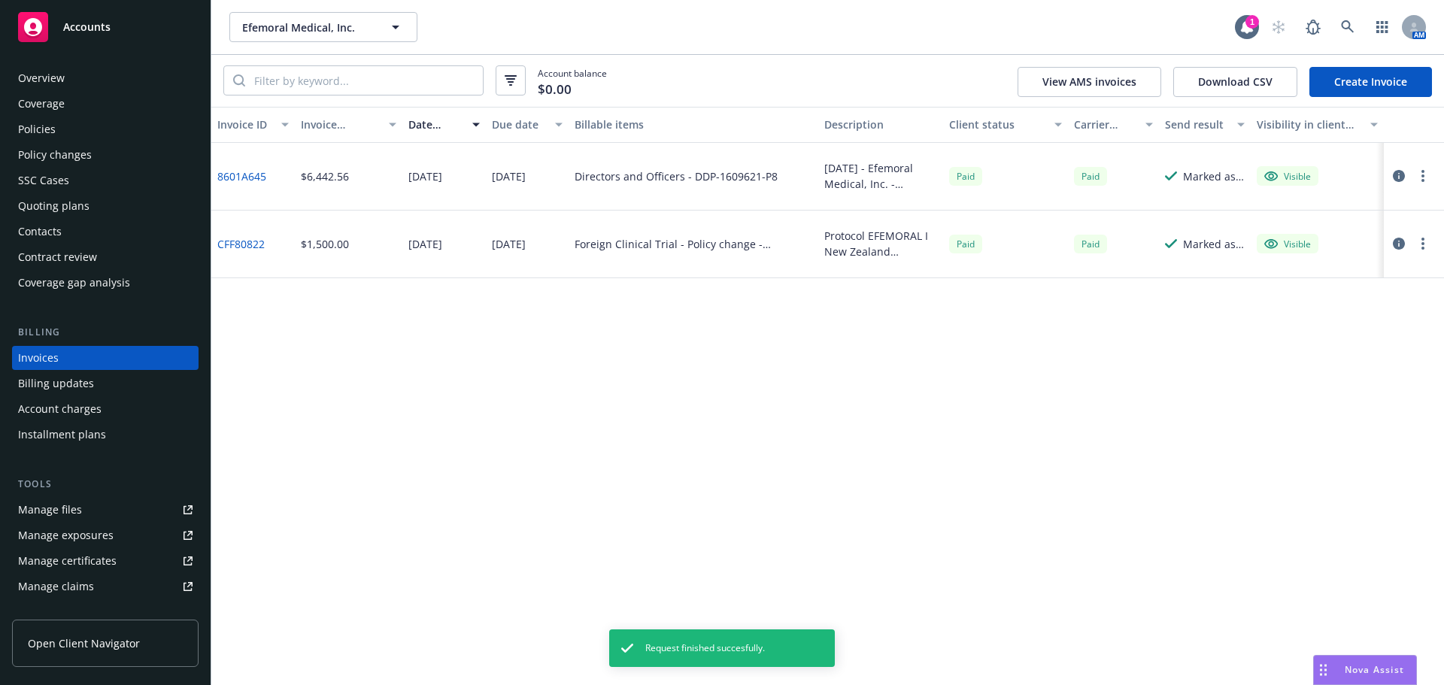
click at [1355, 74] on link "Create Invoice" at bounding box center [1370, 82] width 123 height 30
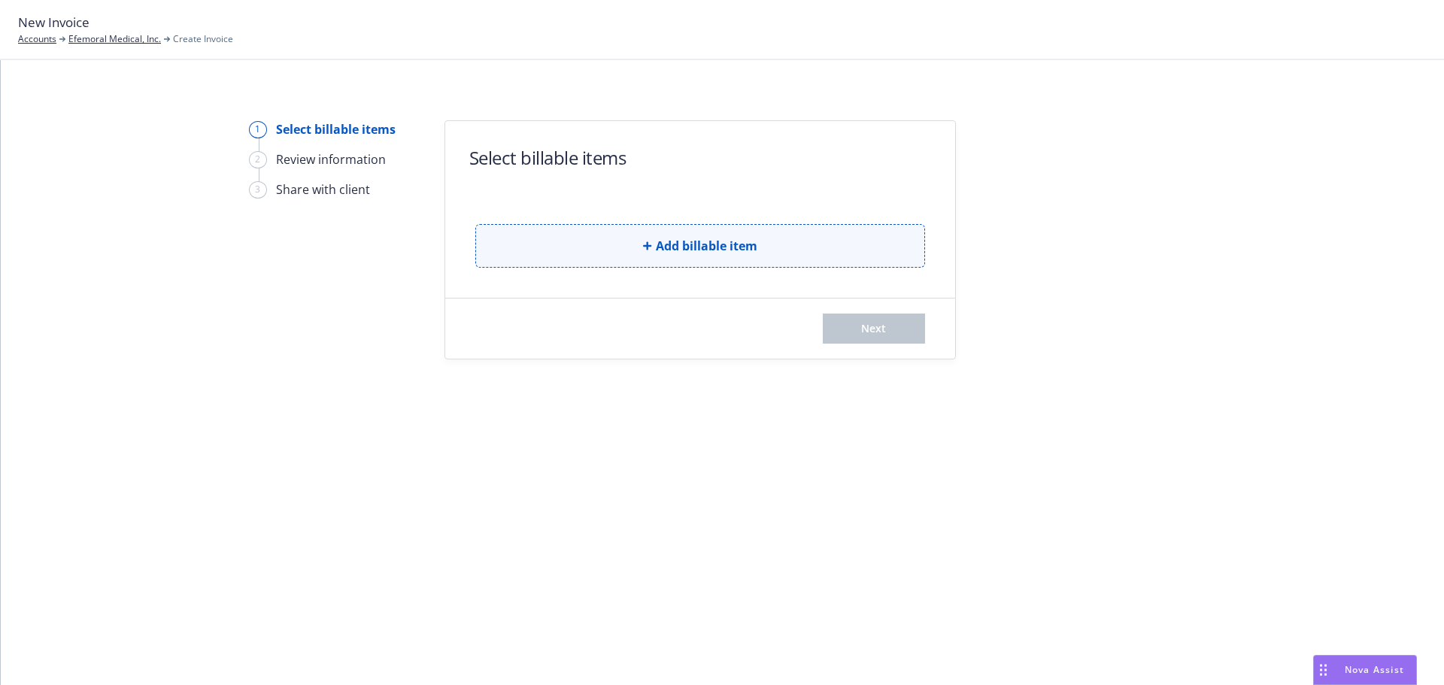
click at [645, 247] on icon "button" at bounding box center [647, 245] width 9 height 9
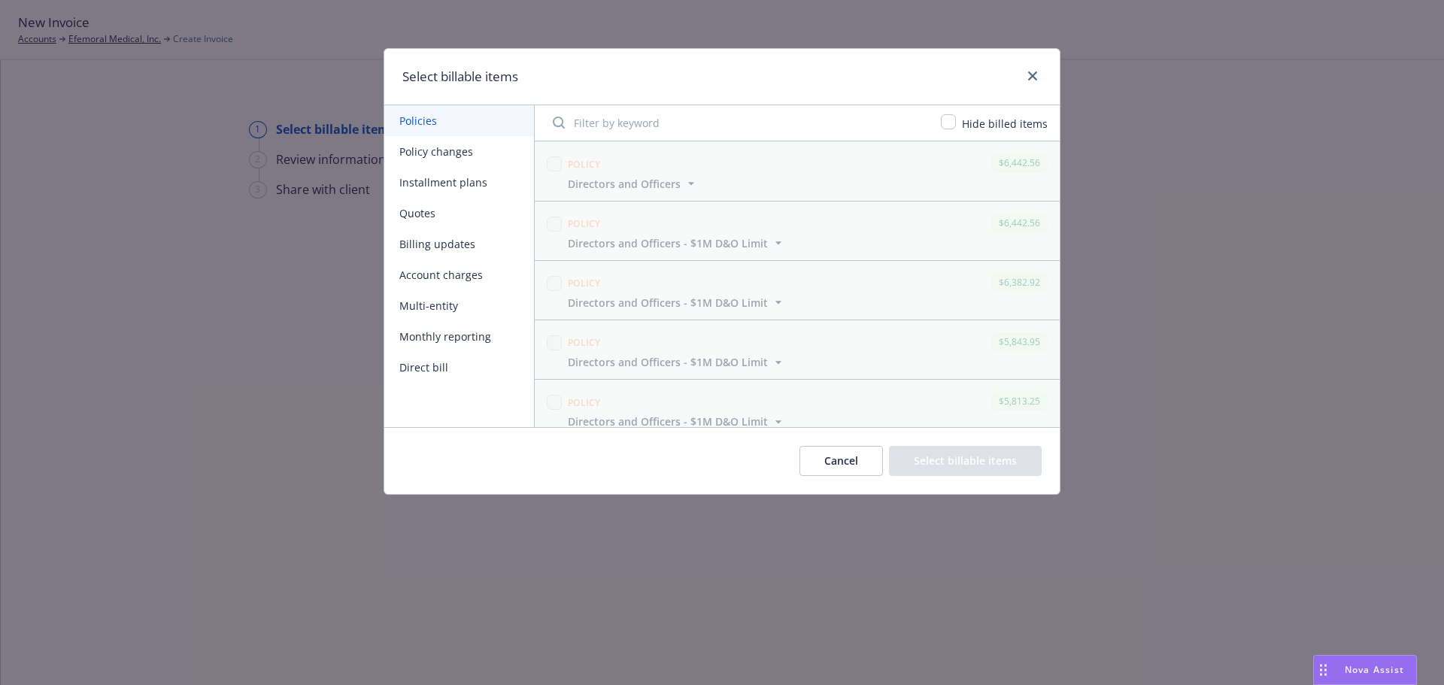
click at [446, 151] on button "Policy changes" at bounding box center [459, 151] width 150 height 31
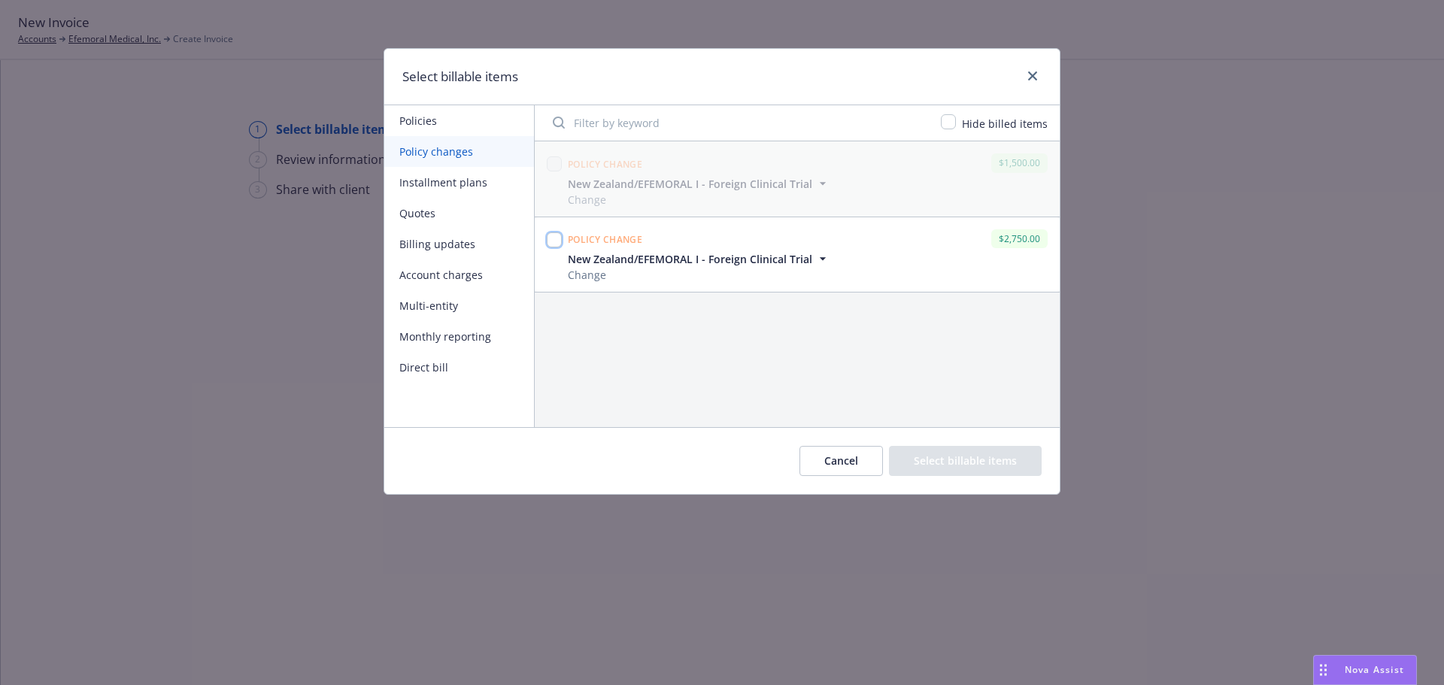
click at [551, 239] on input "checkbox" at bounding box center [554, 239] width 15 height 15
checkbox input "true"
click at [1005, 457] on button "Select billable items" at bounding box center [965, 461] width 153 height 30
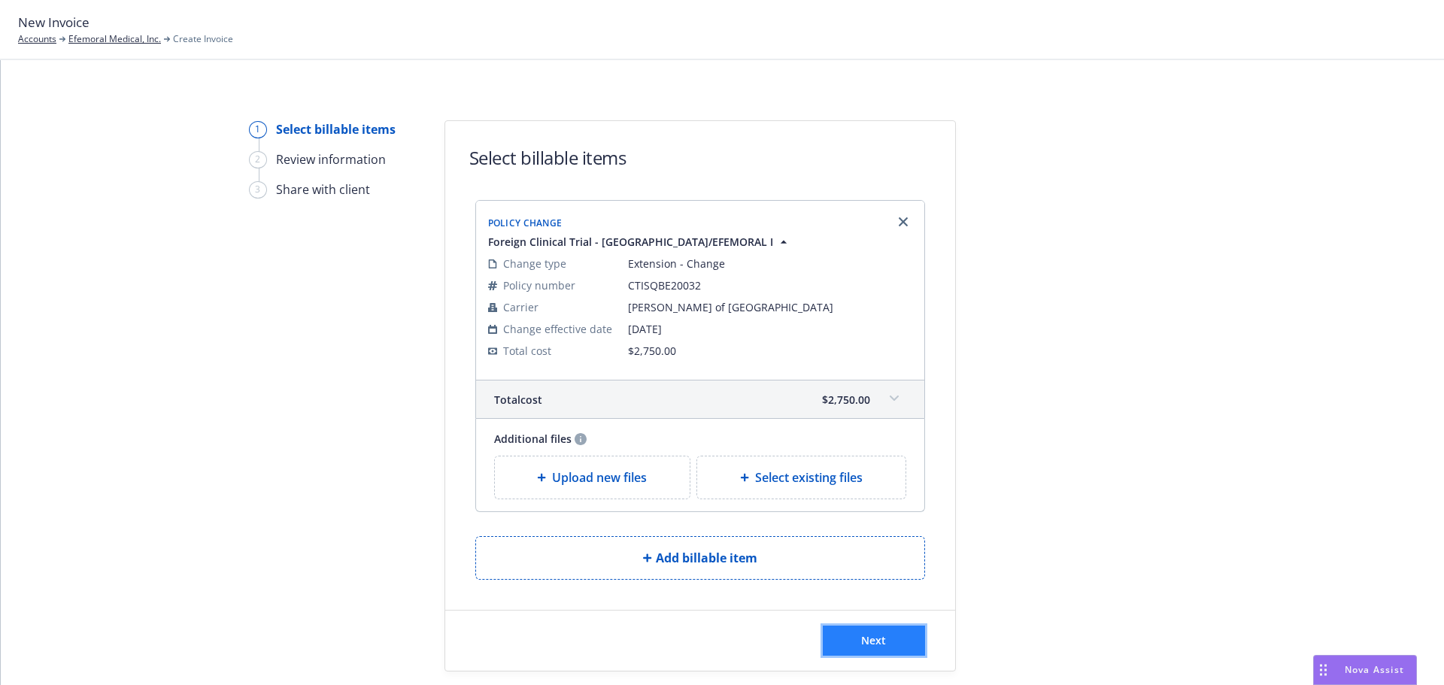
click at [851, 636] on button "Next" at bounding box center [874, 641] width 102 height 30
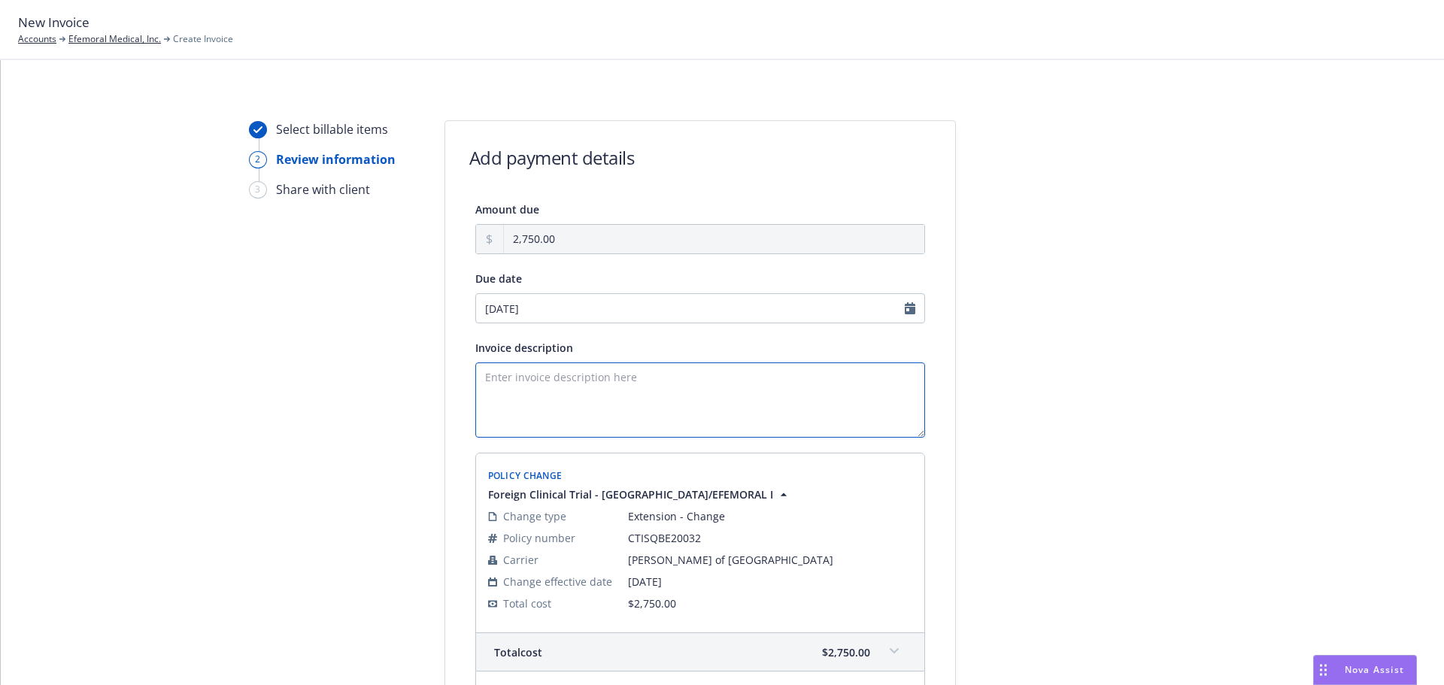
click at [499, 369] on textarea "Invoice description" at bounding box center [700, 400] width 450 height 75
click at [519, 378] on textarea "Invoice description" at bounding box center [700, 400] width 450 height 75
paste textarea "Protocol EFEMORAL I [GEOGRAPHIC_DATA]"
type textarea "Protocol EFEMORAL I New Zealand Payment due upon receipt. Thank you."
click at [1148, 478] on div at bounding box center [1091, 488] width 211 height 736
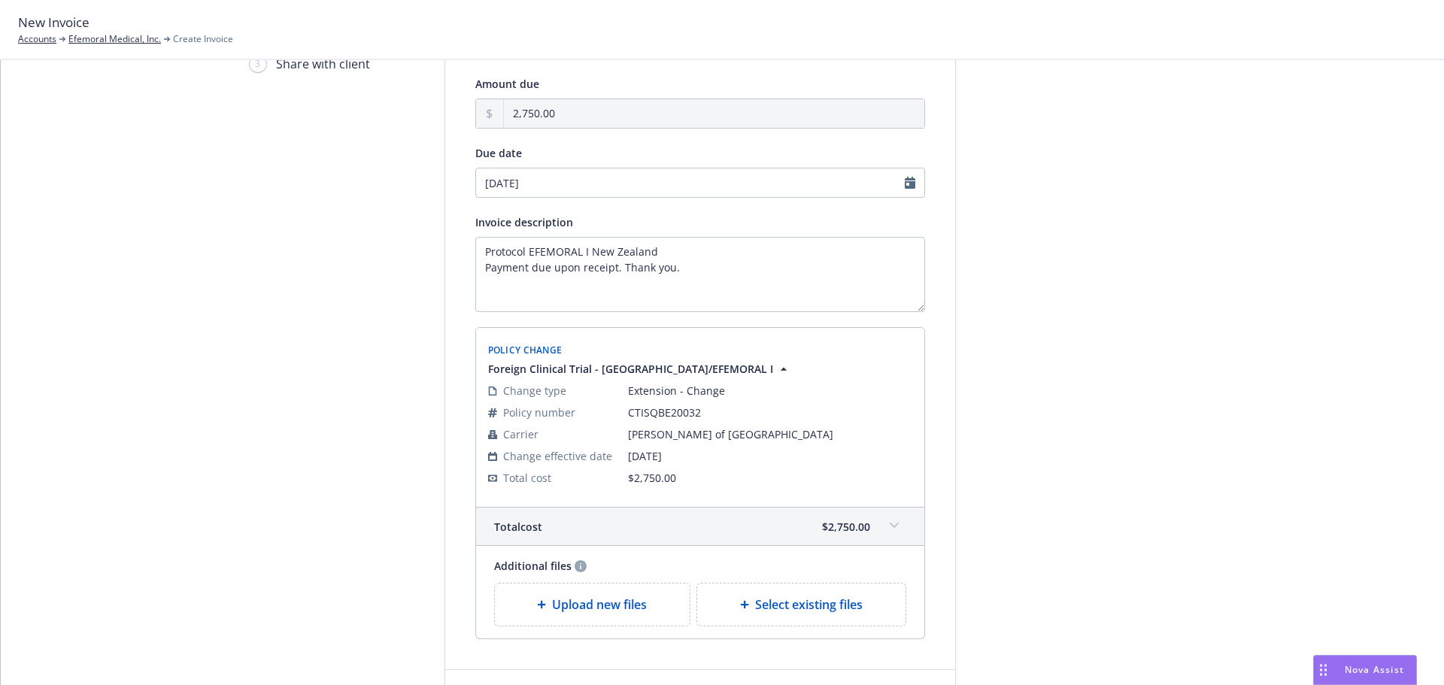
scroll to position [232, 0]
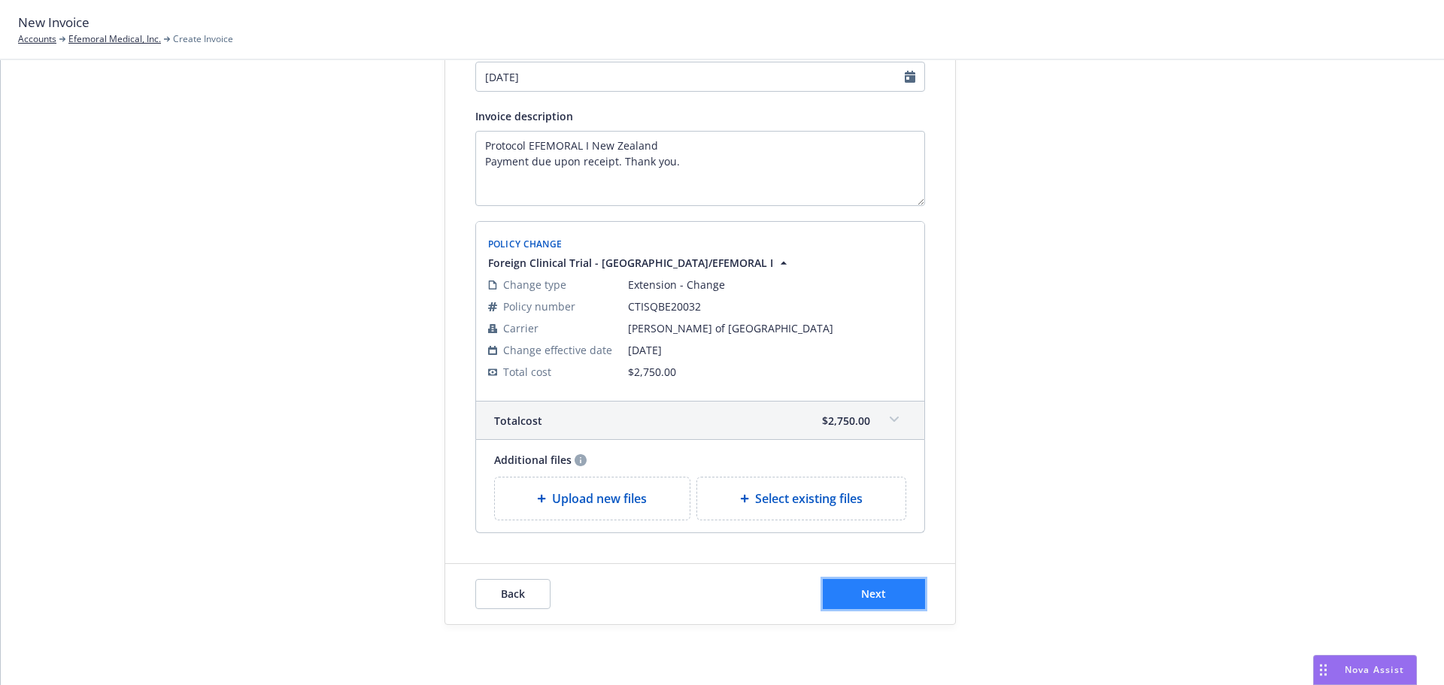
click at [873, 590] on span "Next" at bounding box center [873, 594] width 25 height 14
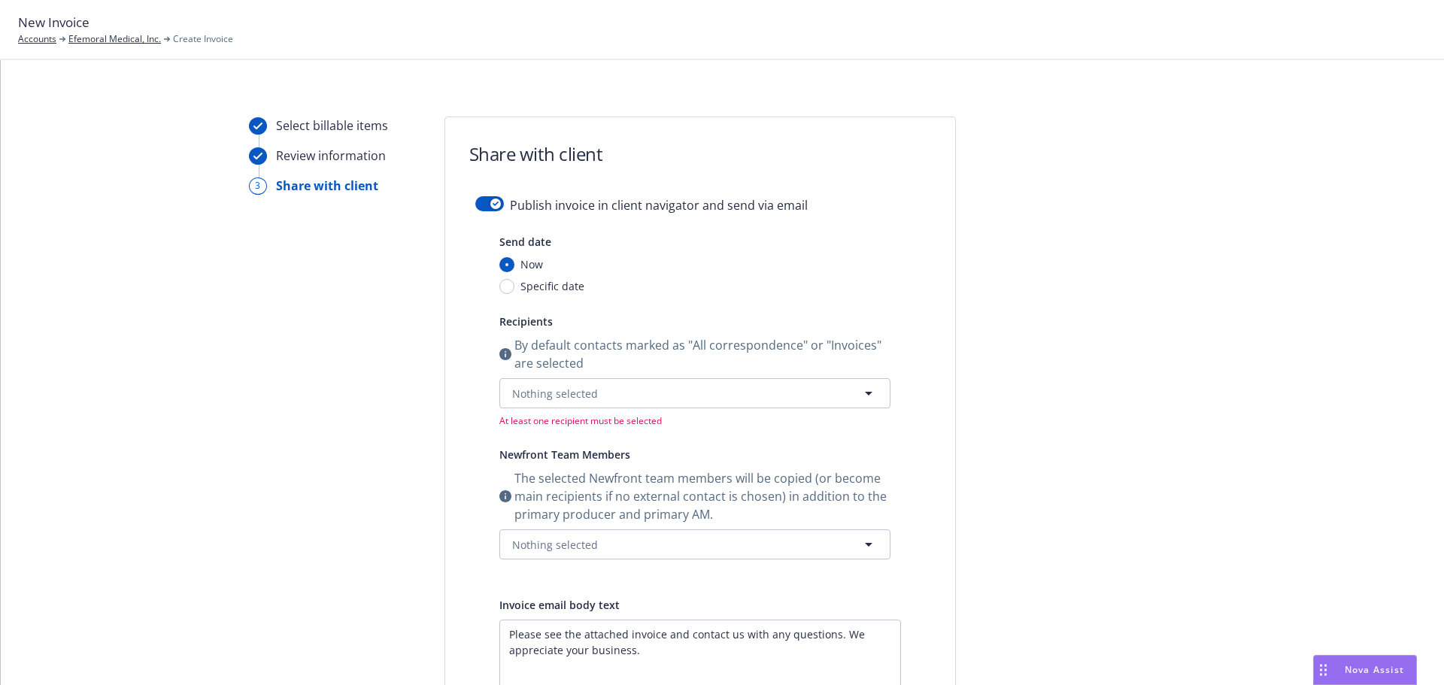
scroll to position [0, 0]
click at [478, 199] on form "Share with client Publish invoice in client navigator and send via email Send d…" at bounding box center [700, 521] width 510 height 800
click at [490, 208] on div "button" at bounding box center [495, 207] width 11 height 11
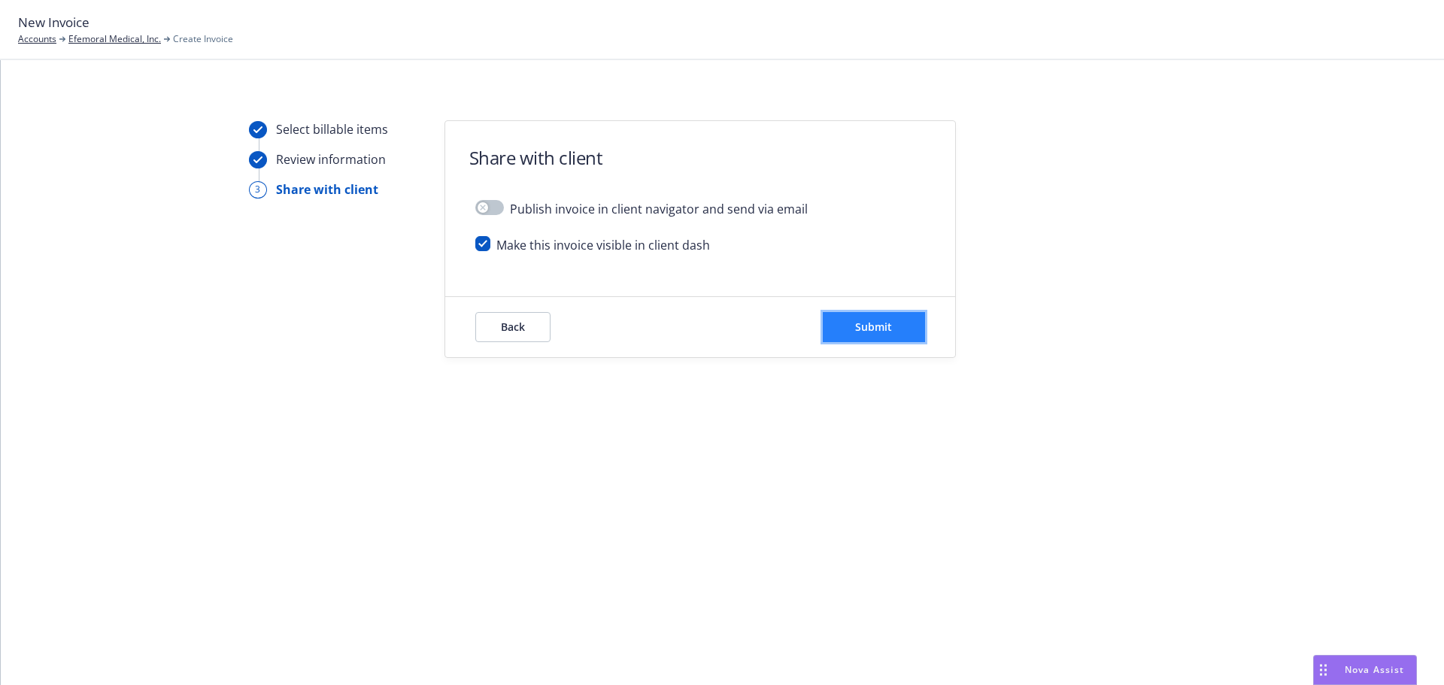
click at [874, 328] on span "Submit" at bounding box center [873, 327] width 37 height 14
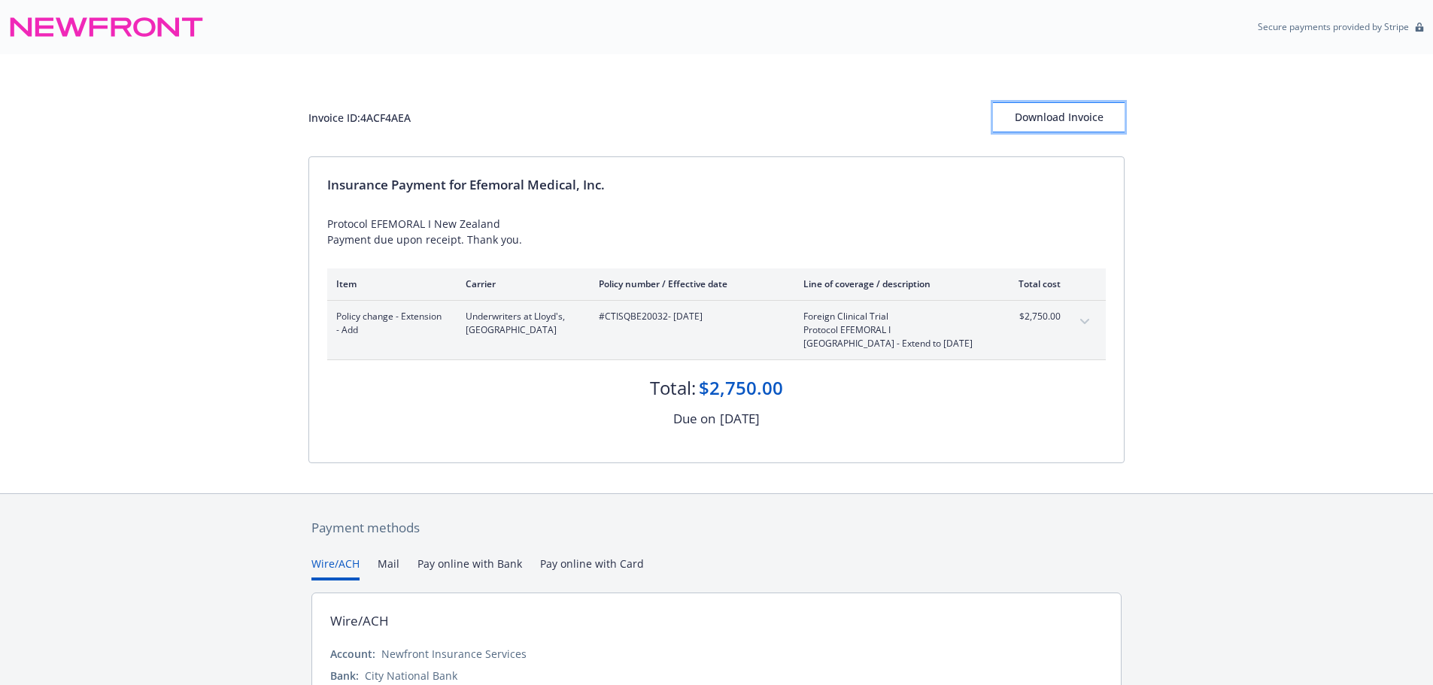
click at [1069, 115] on div "Download Invoice" at bounding box center [1059, 117] width 132 height 29
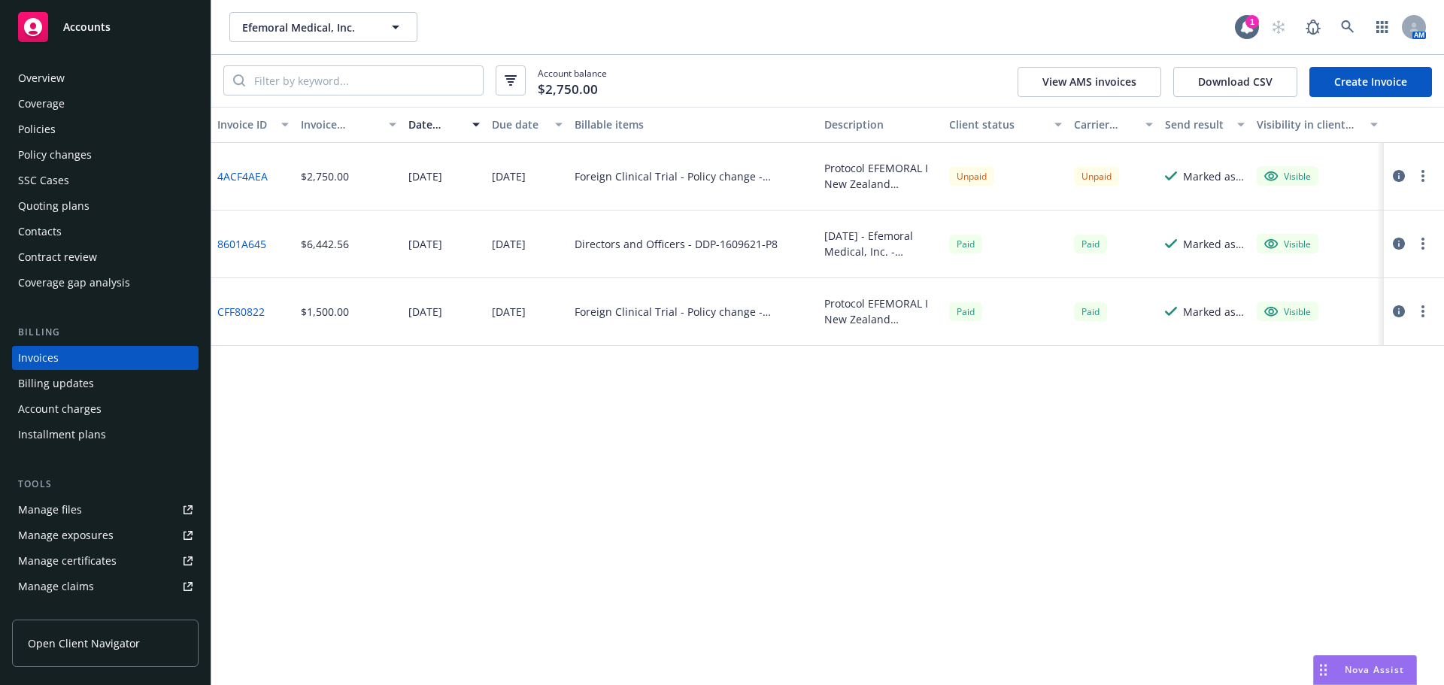
click at [117, 144] on div "Policy changes" at bounding box center [105, 155] width 174 height 24
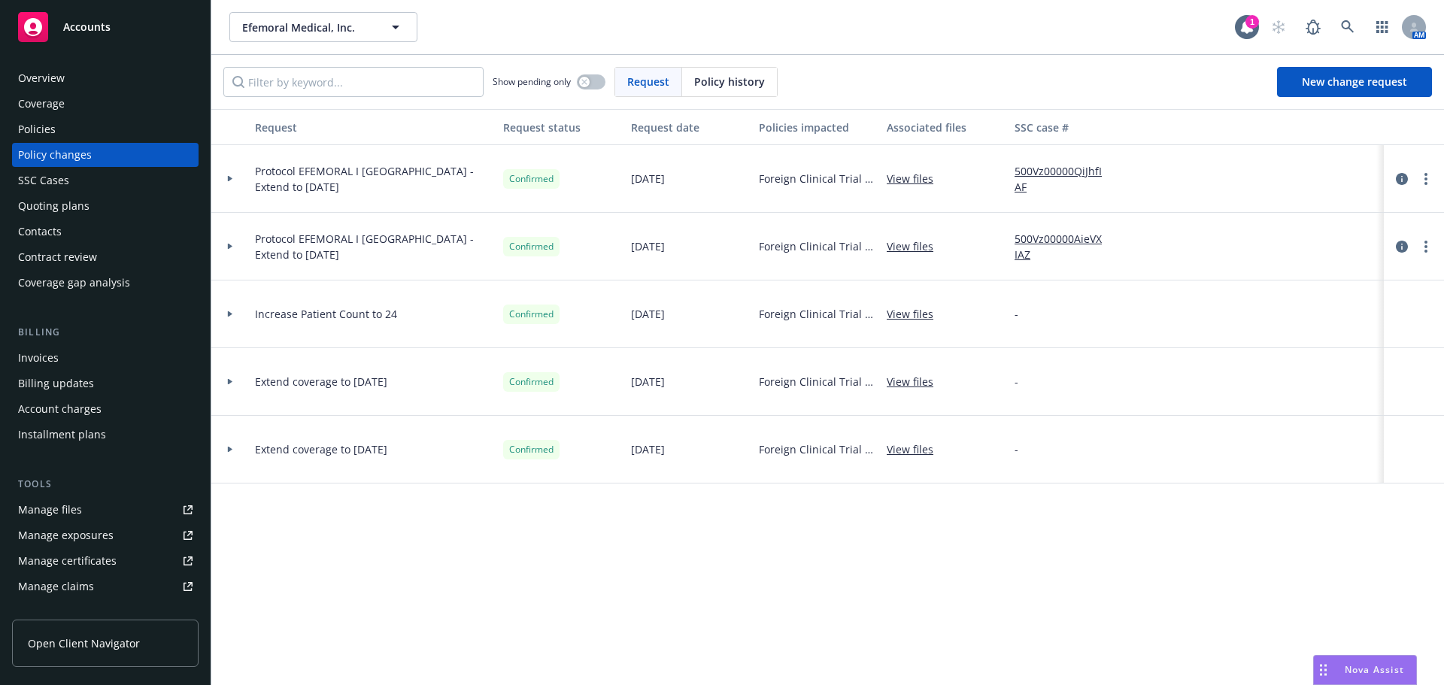
click at [82, 119] on div "Policies" at bounding box center [105, 129] width 174 height 24
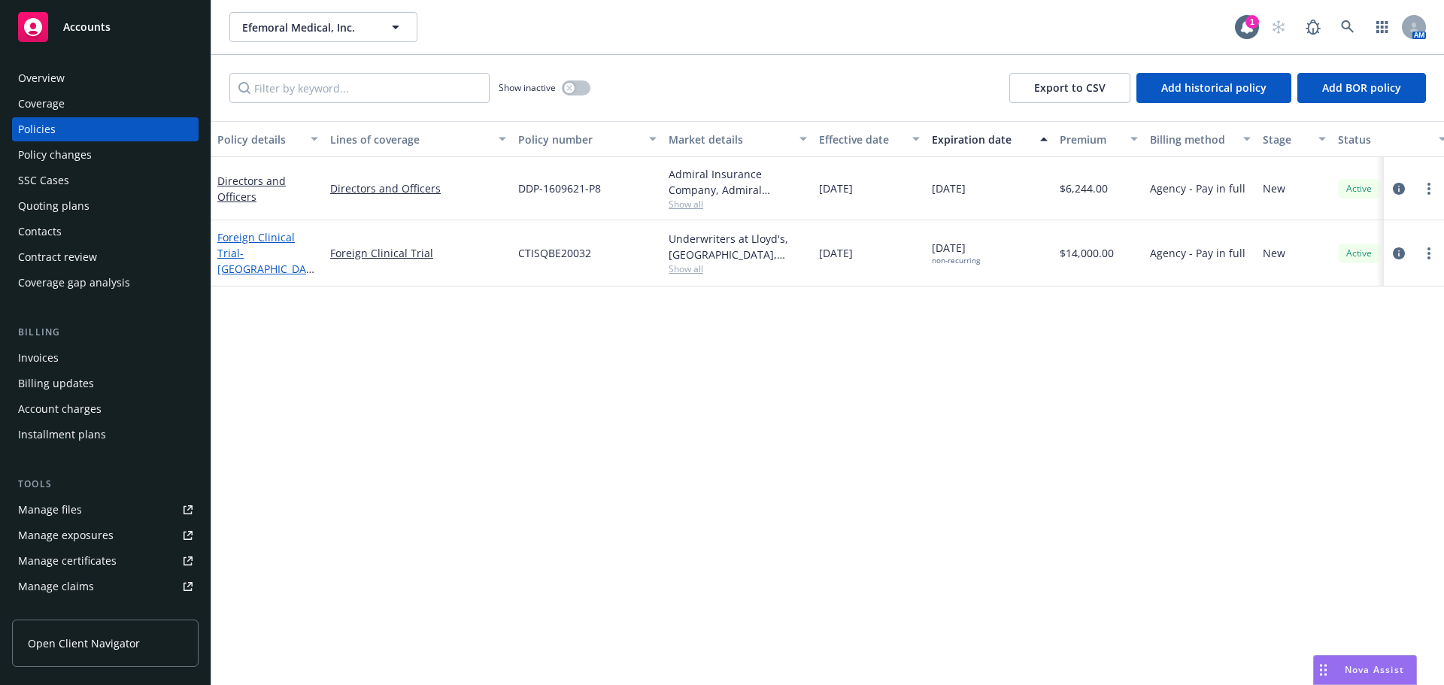
click at [257, 266] on span "- New Zealand/EFEMORAL I" at bounding box center [265, 269] width 97 height 46
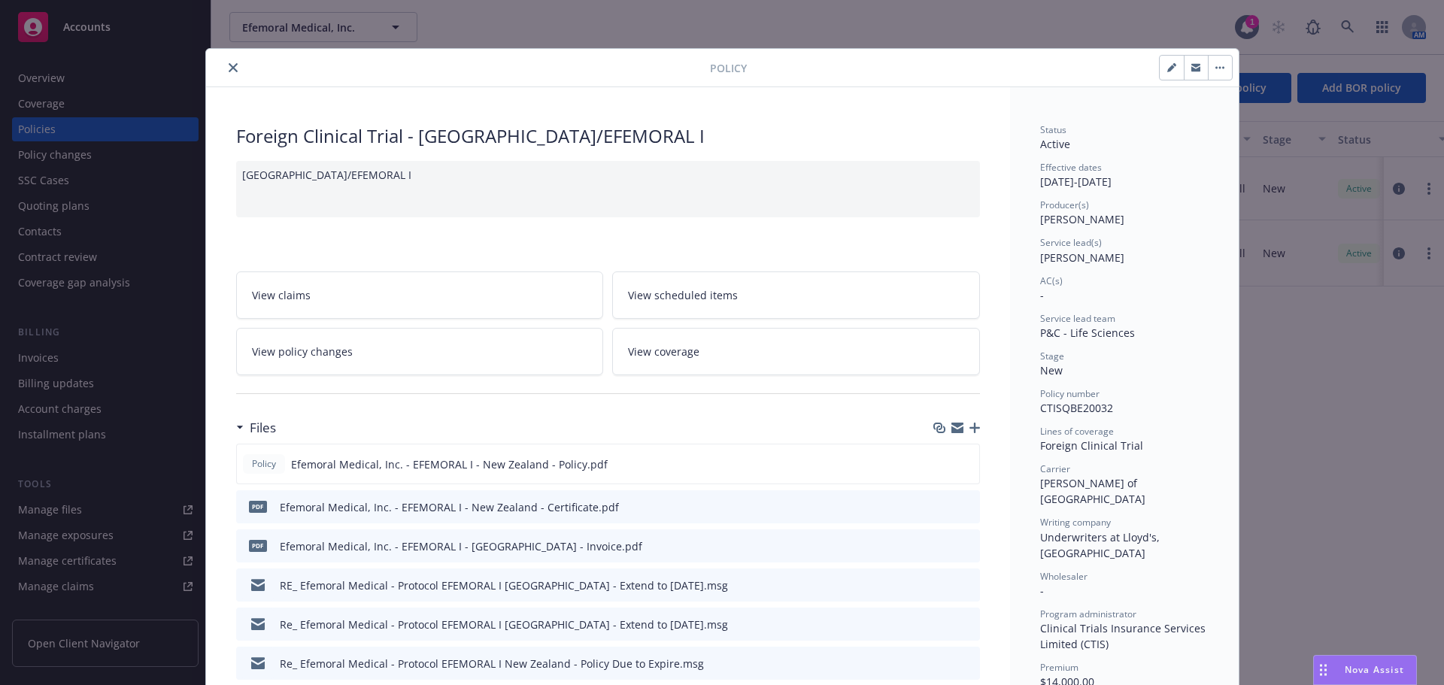
click at [969, 424] on icon "button" at bounding box center [974, 428] width 11 height 11
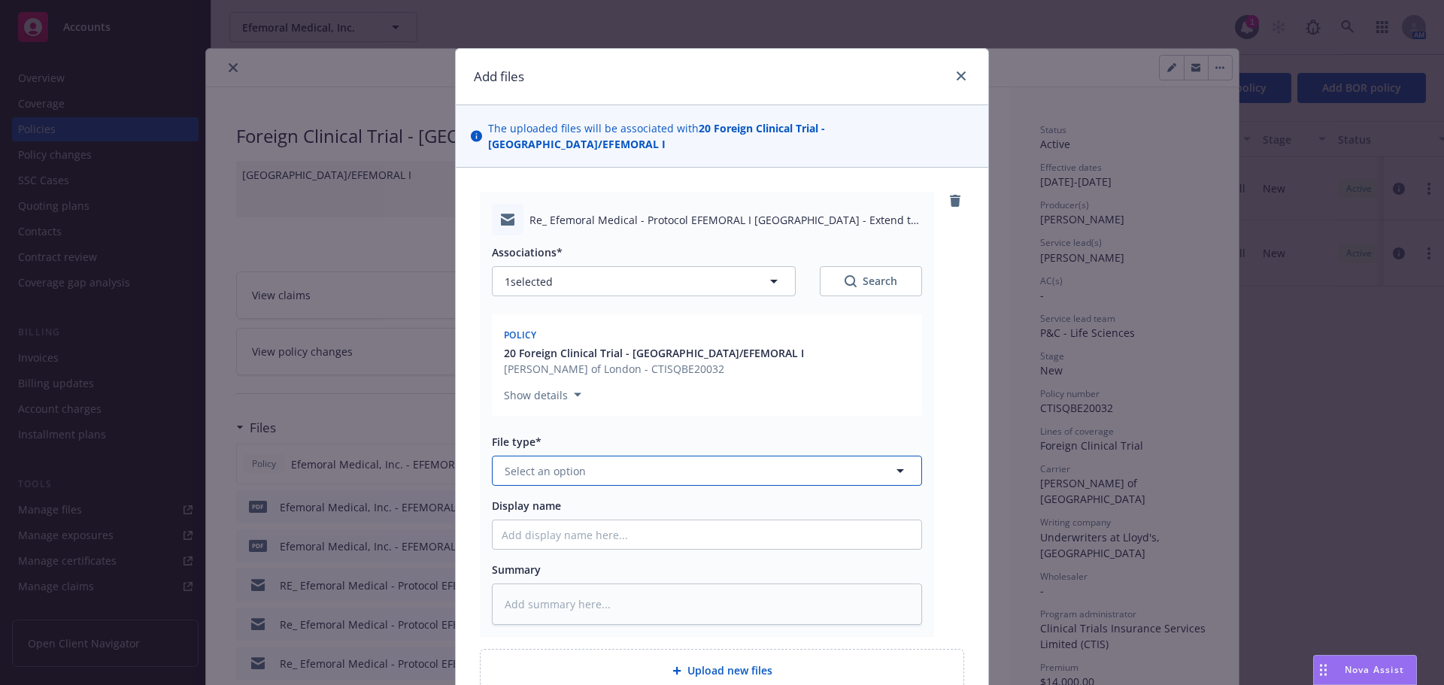
click at [624, 456] on button "Select an option" at bounding box center [707, 471] width 430 height 30
type input "em"
click at [602, 542] on div "Email" at bounding box center [707, 553] width 411 height 22
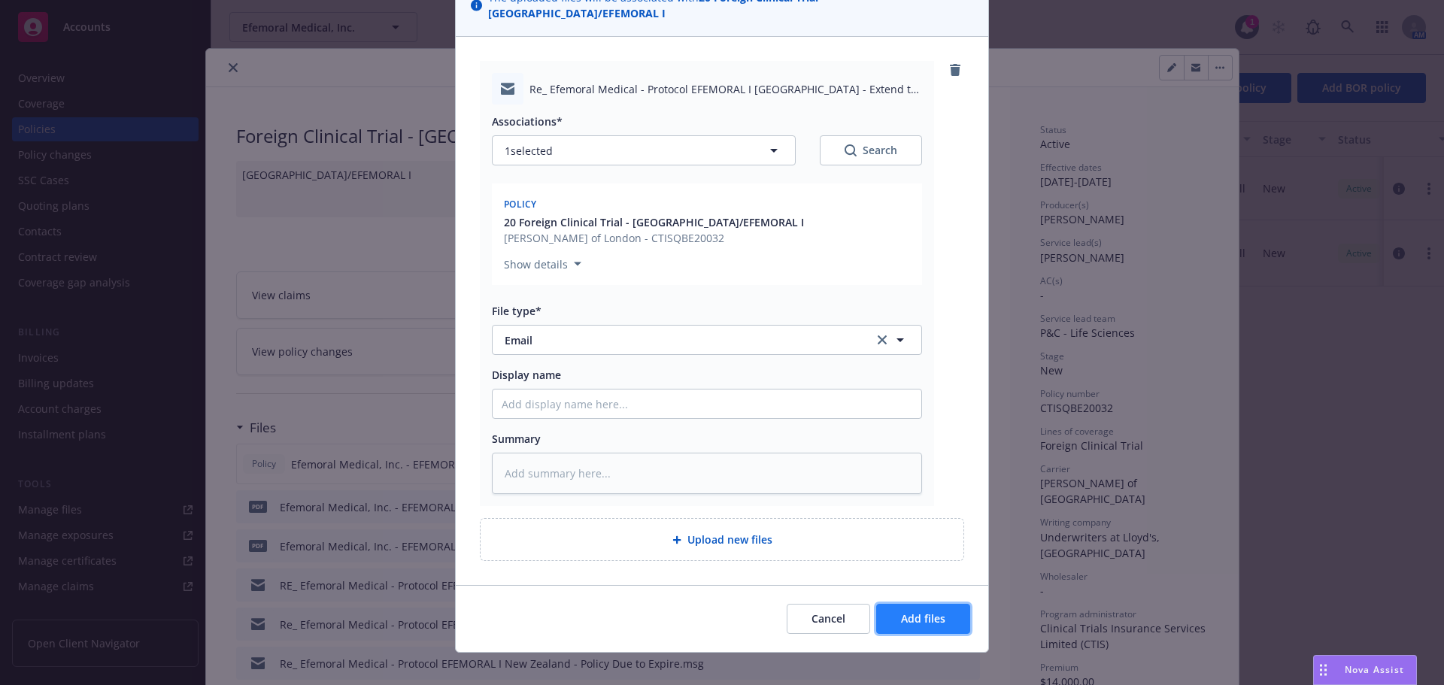
click at [918, 611] on span "Add files" at bounding box center [923, 618] width 44 height 14
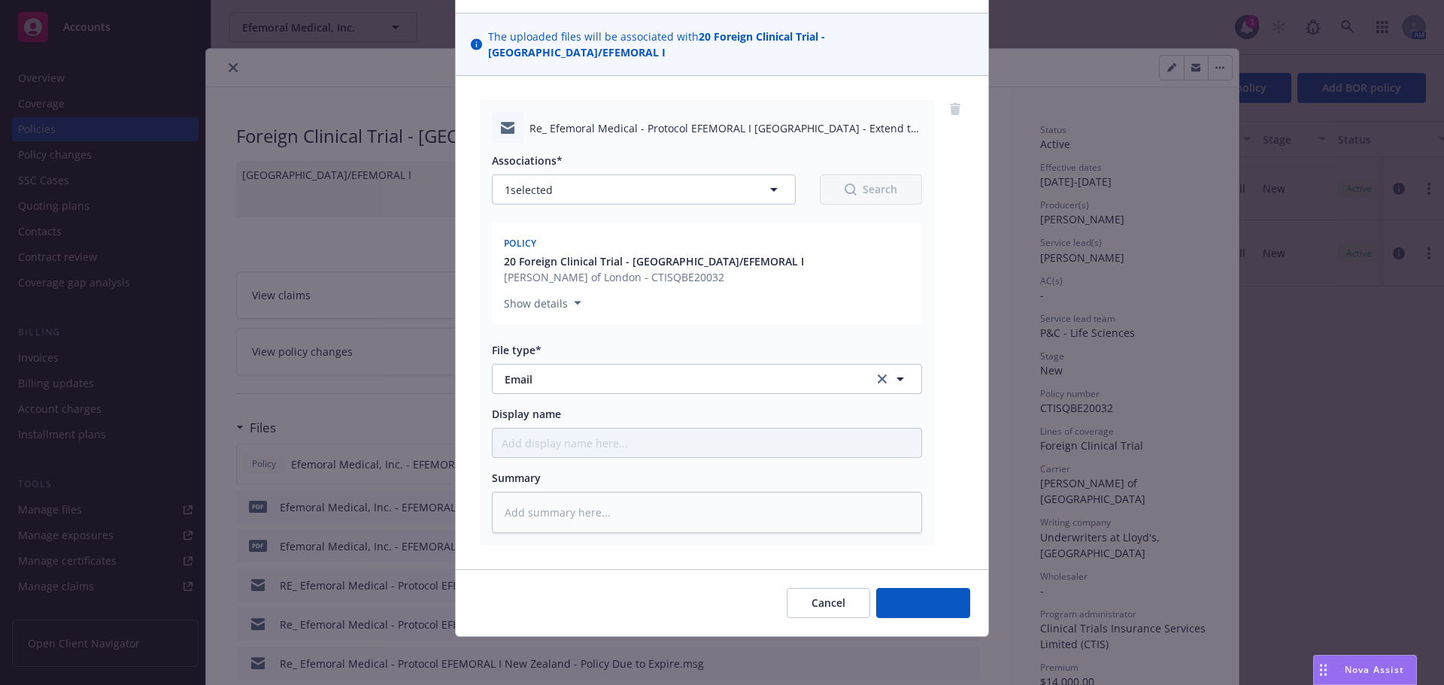
scroll to position [76, 0]
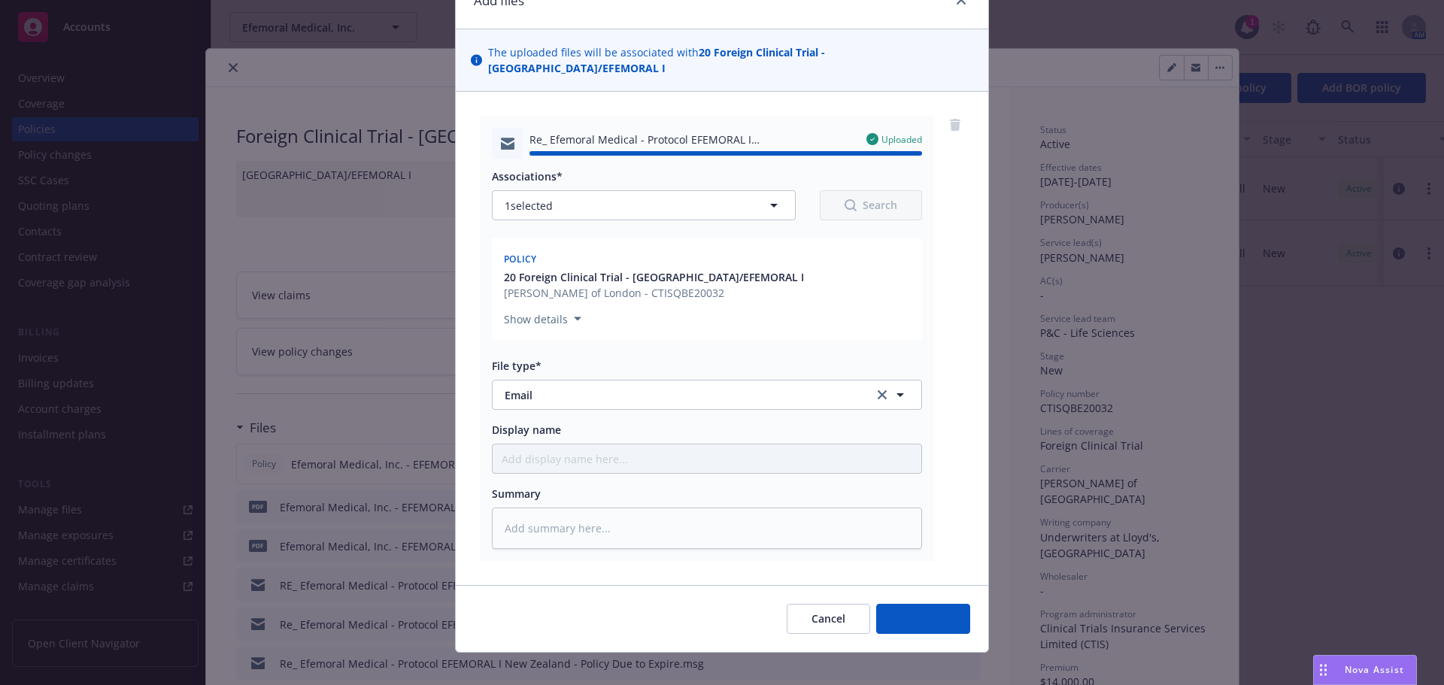
type textarea "x"
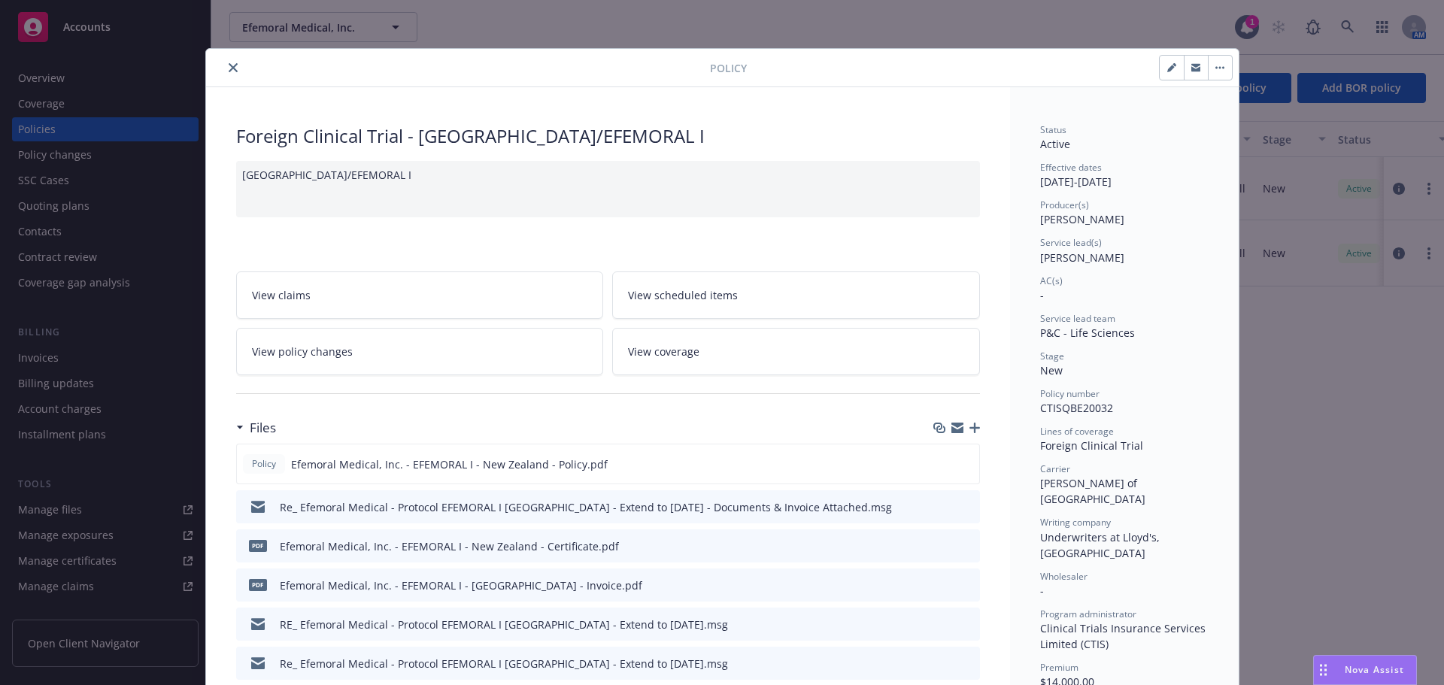
click at [229, 68] on icon "close" at bounding box center [233, 67] width 9 height 9
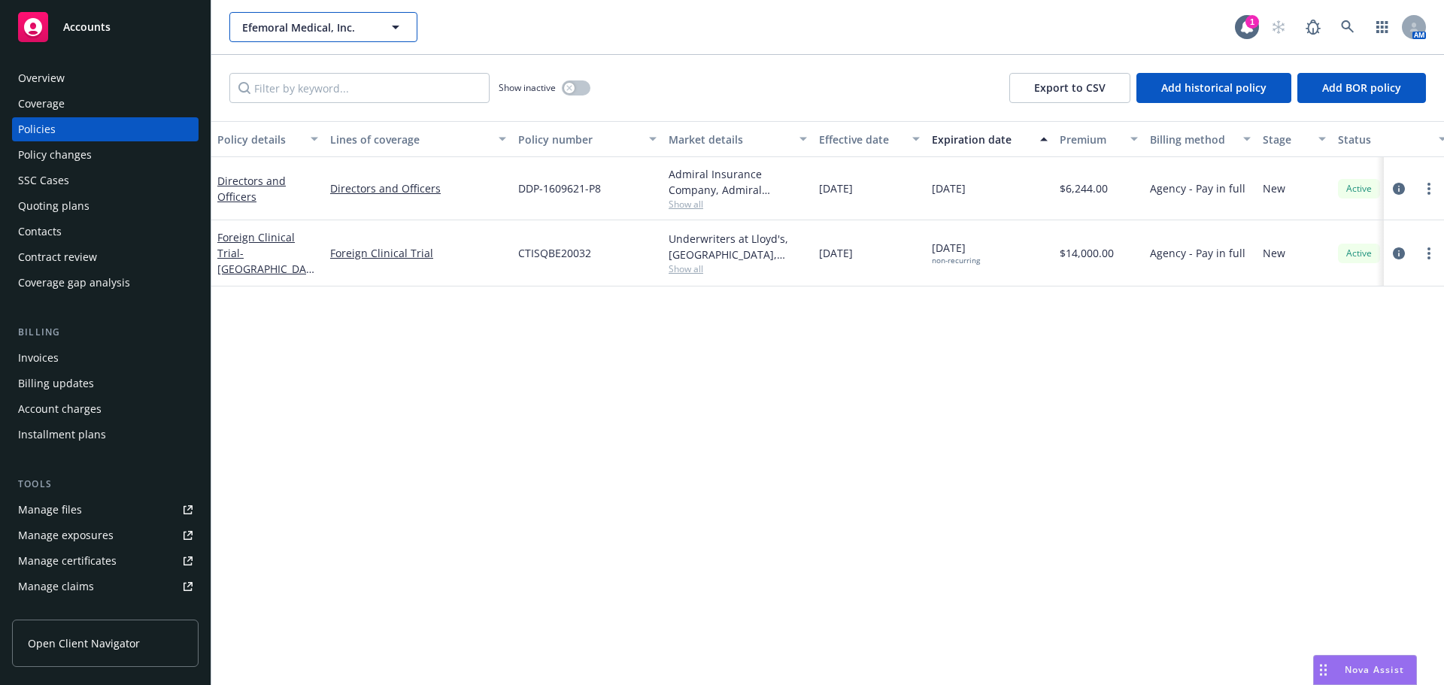
click at [284, 32] on span "Efemoral Medical, Inc." at bounding box center [307, 28] width 130 height 16
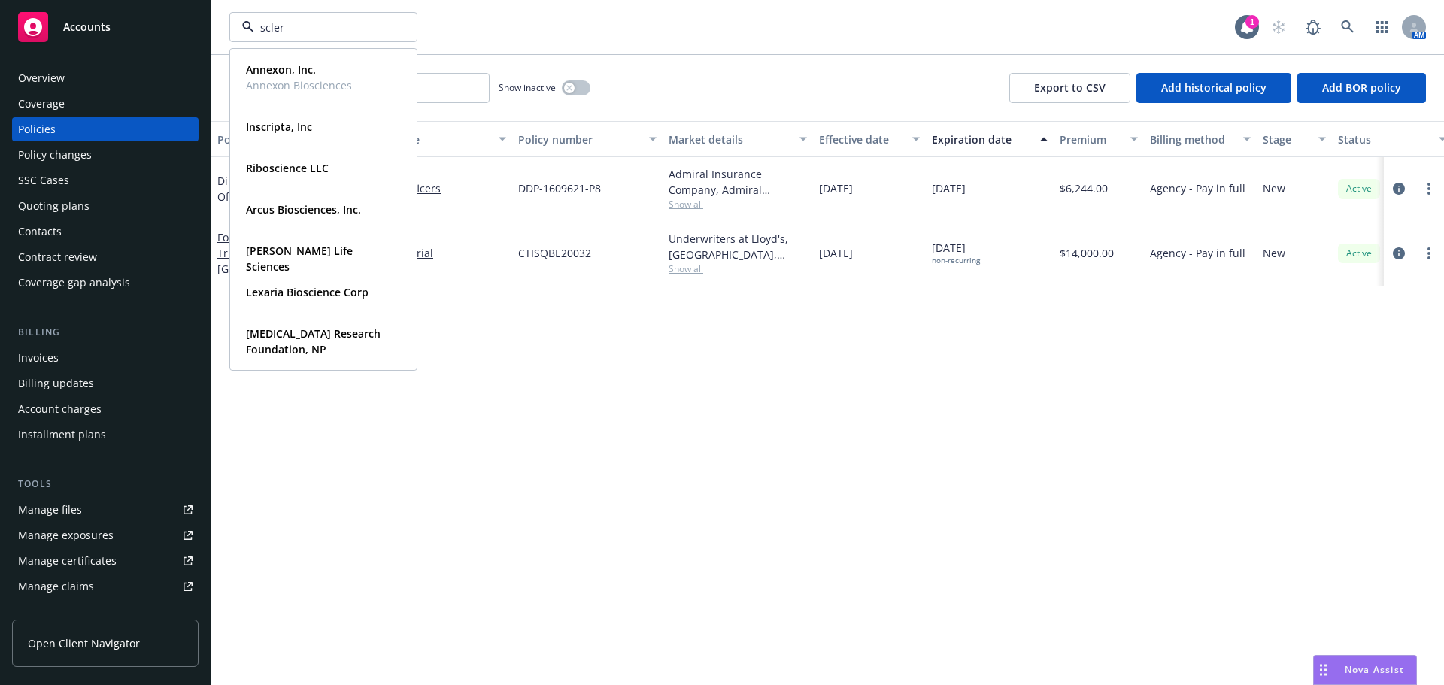
type input "sclero"
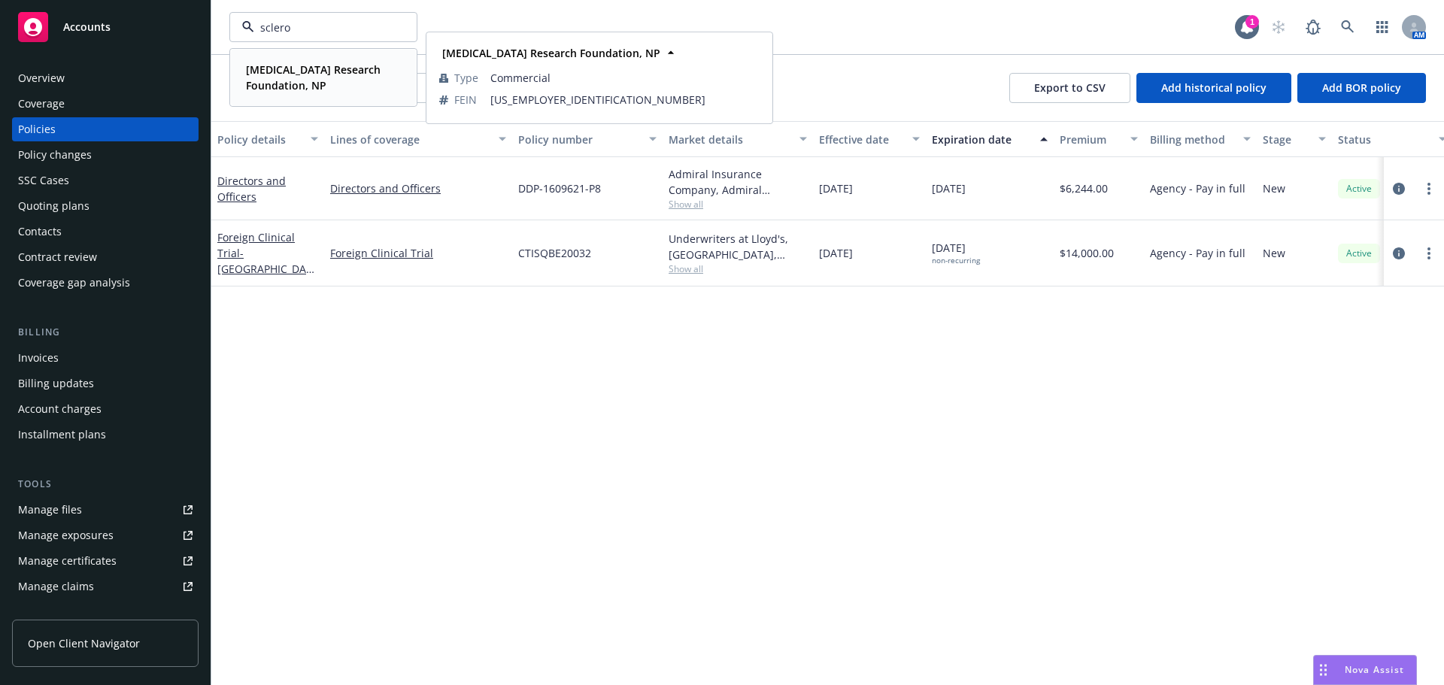
click at [320, 75] on strong "Scleroderma Research Foundation, NP" at bounding box center [313, 77] width 135 height 30
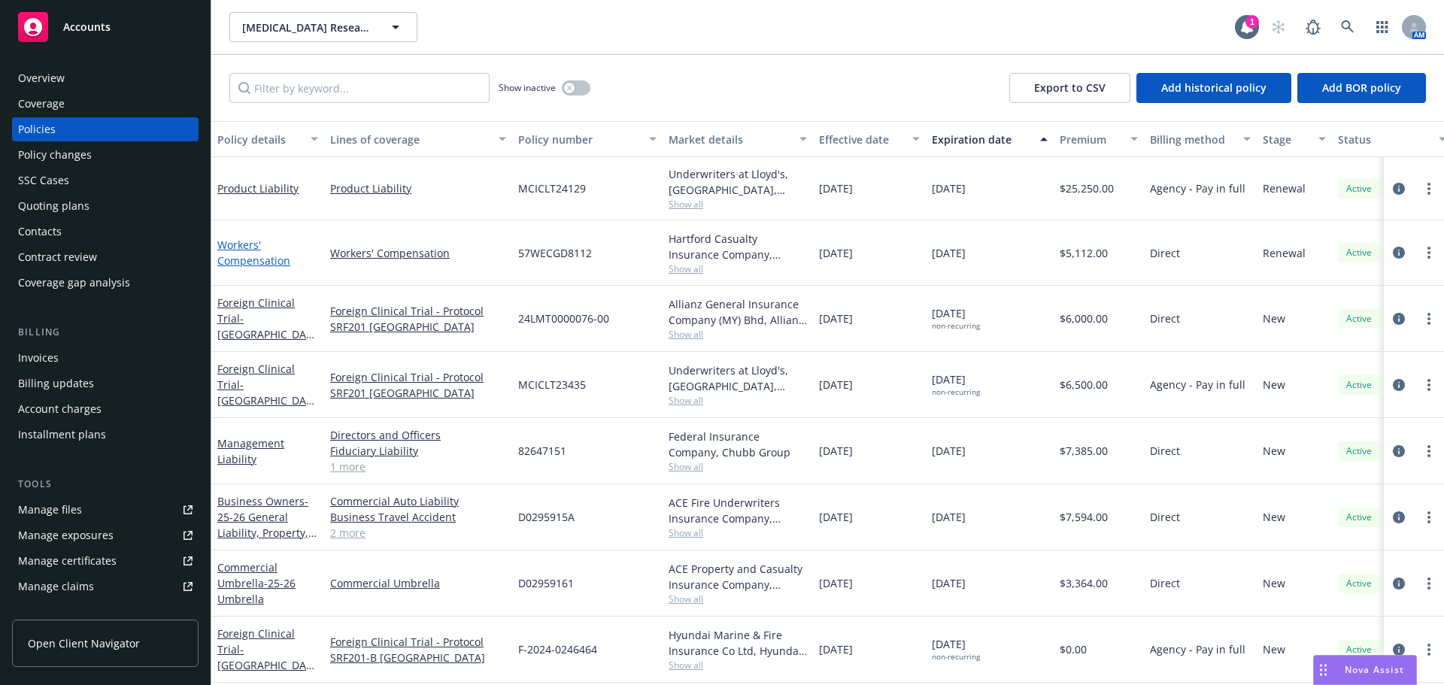
click at [255, 259] on link "Workers' Compensation" at bounding box center [253, 253] width 73 height 30
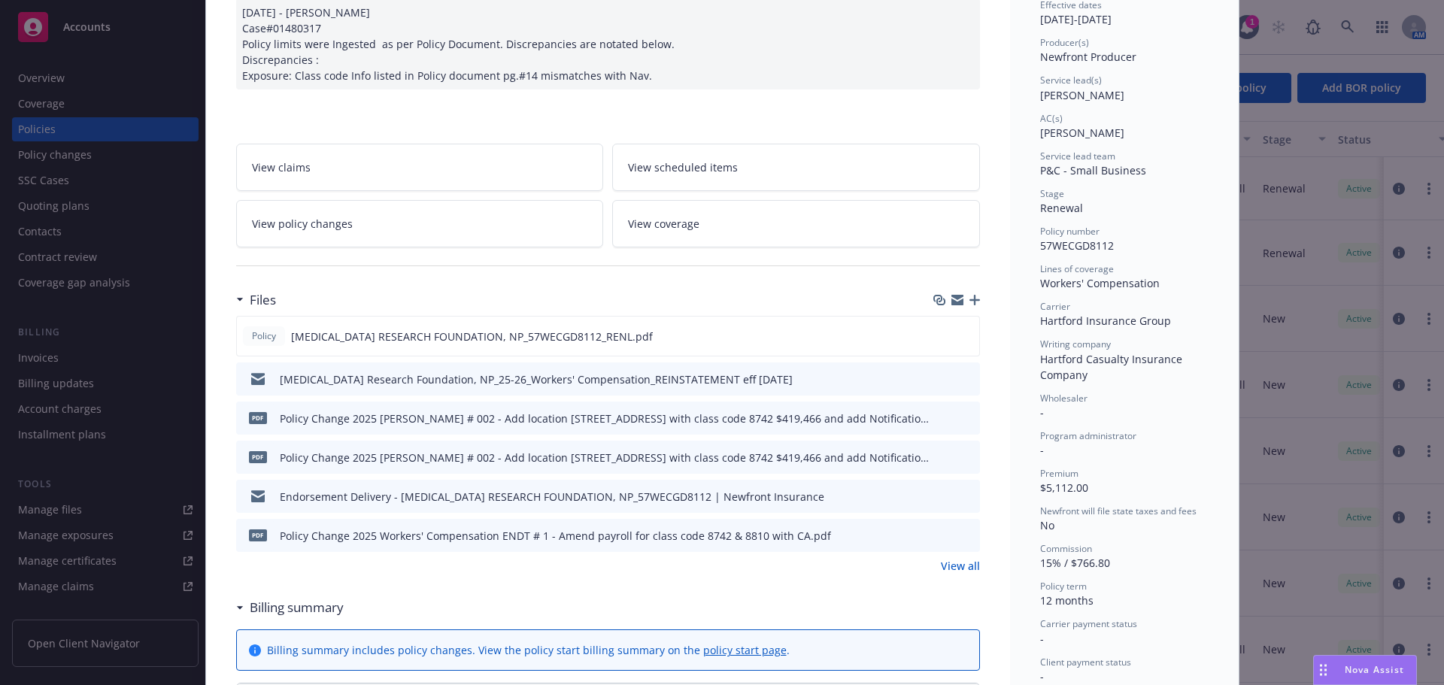
scroll to position [75, 0]
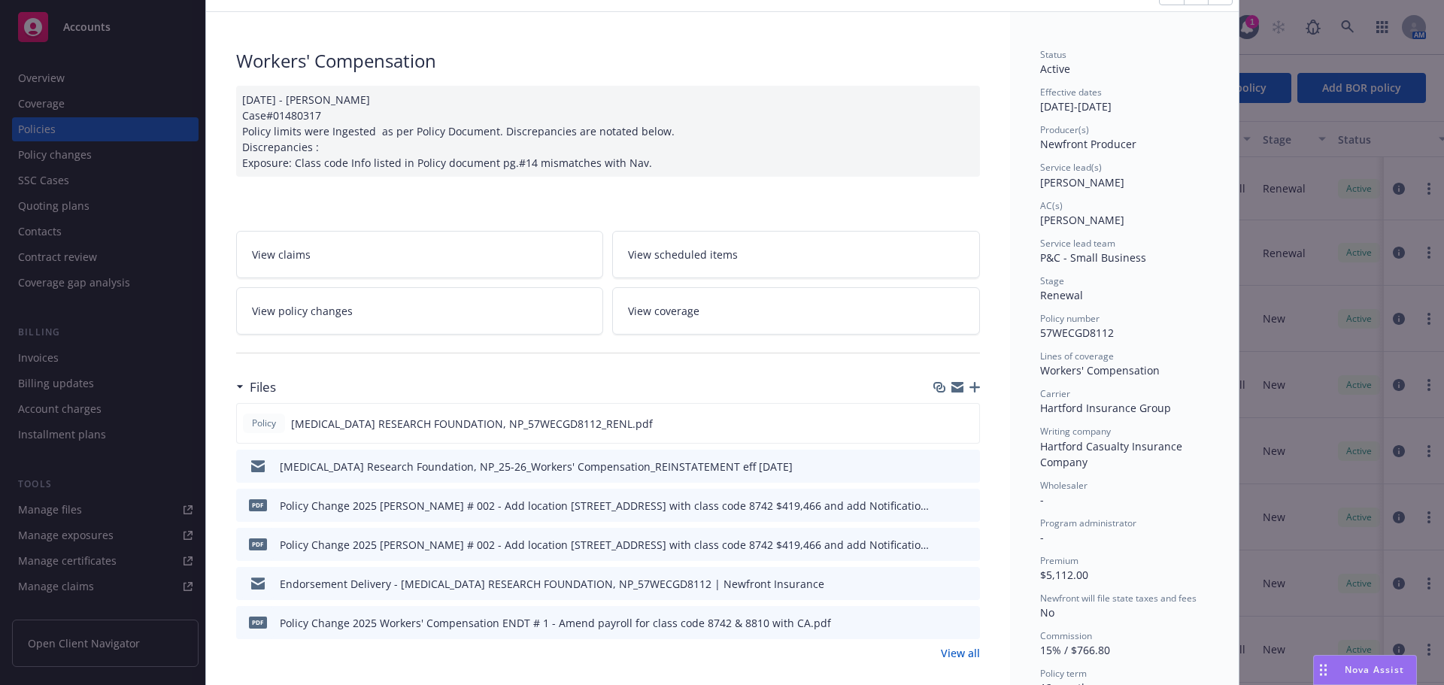
drag, startPoint x: 1180, startPoint y: 357, endPoint x: 1191, endPoint y: 416, distance: 59.6
click at [1187, 409] on div "Carrier Hartford Insurance Group" at bounding box center [1124, 401] width 168 height 29
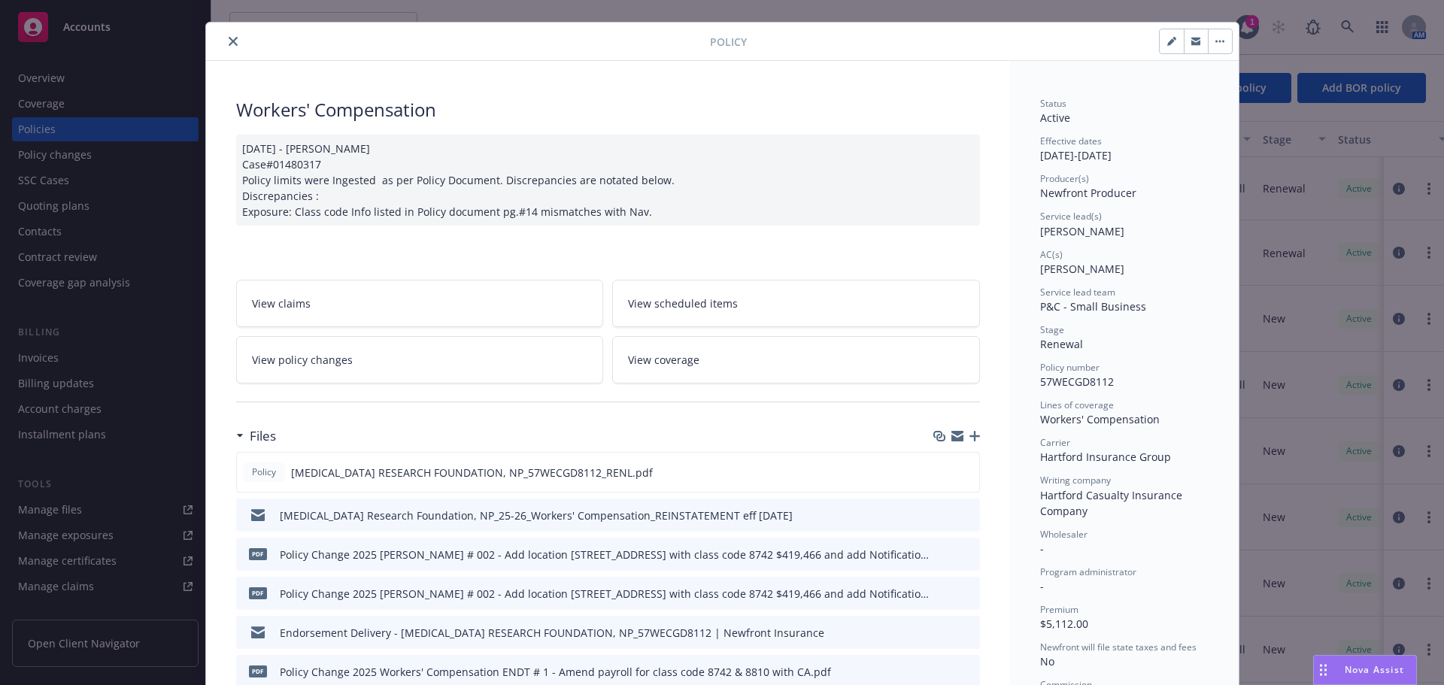
scroll to position [0, 0]
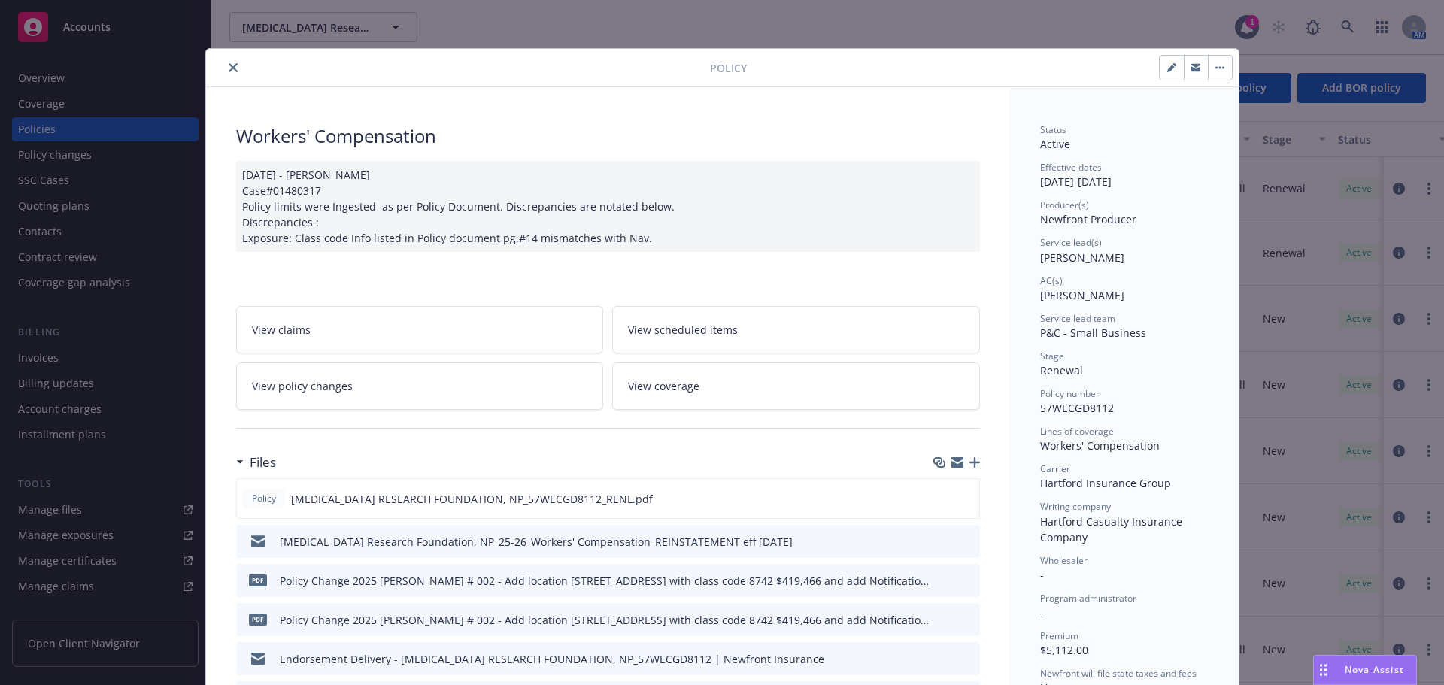
click at [229, 68] on icon "close" at bounding box center [233, 67] width 9 height 9
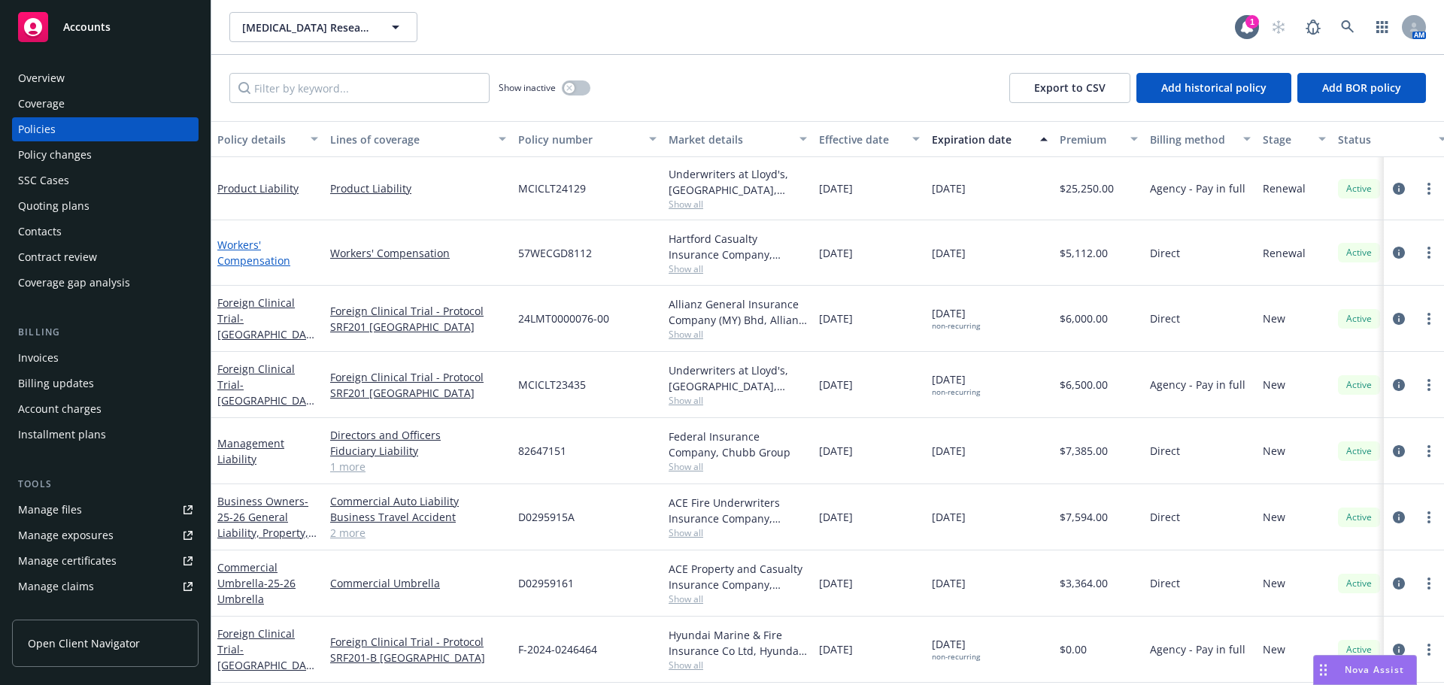
click at [248, 259] on link "Workers' Compensation" at bounding box center [253, 253] width 73 height 30
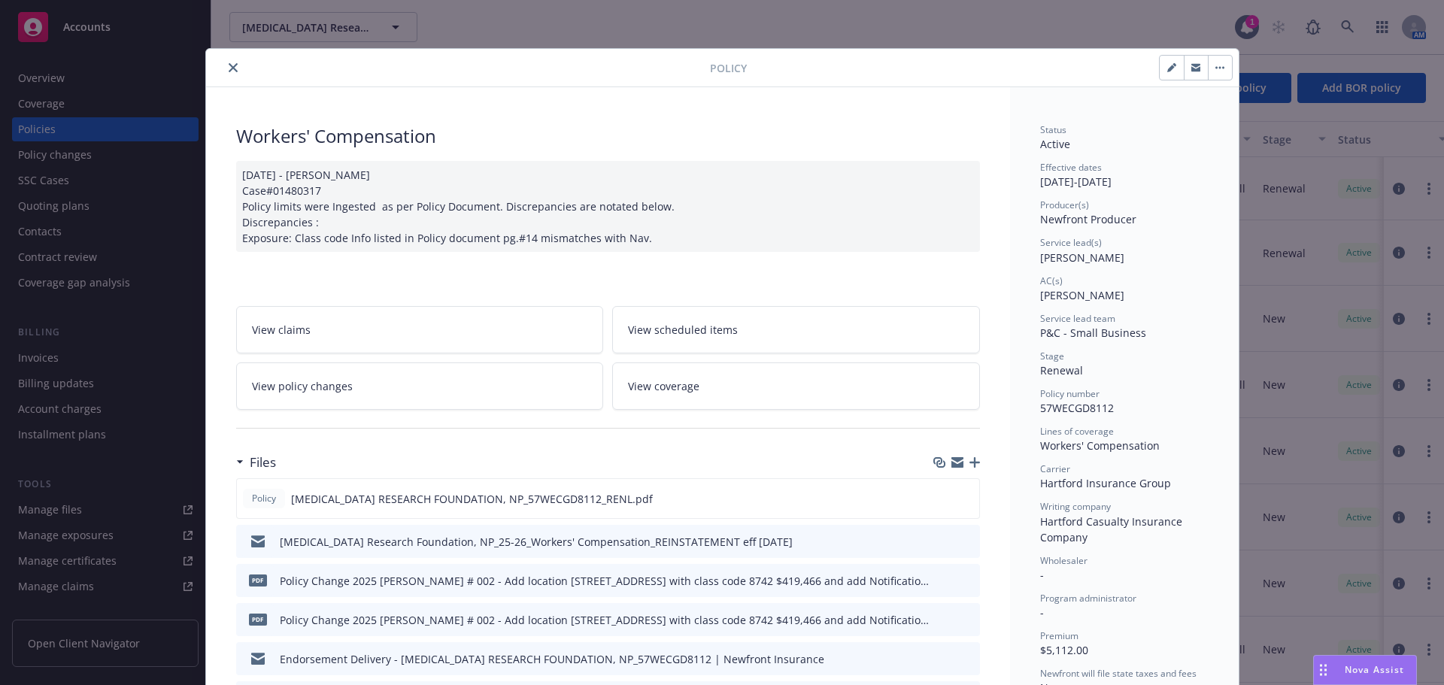
click at [231, 62] on button "close" at bounding box center [233, 68] width 18 height 18
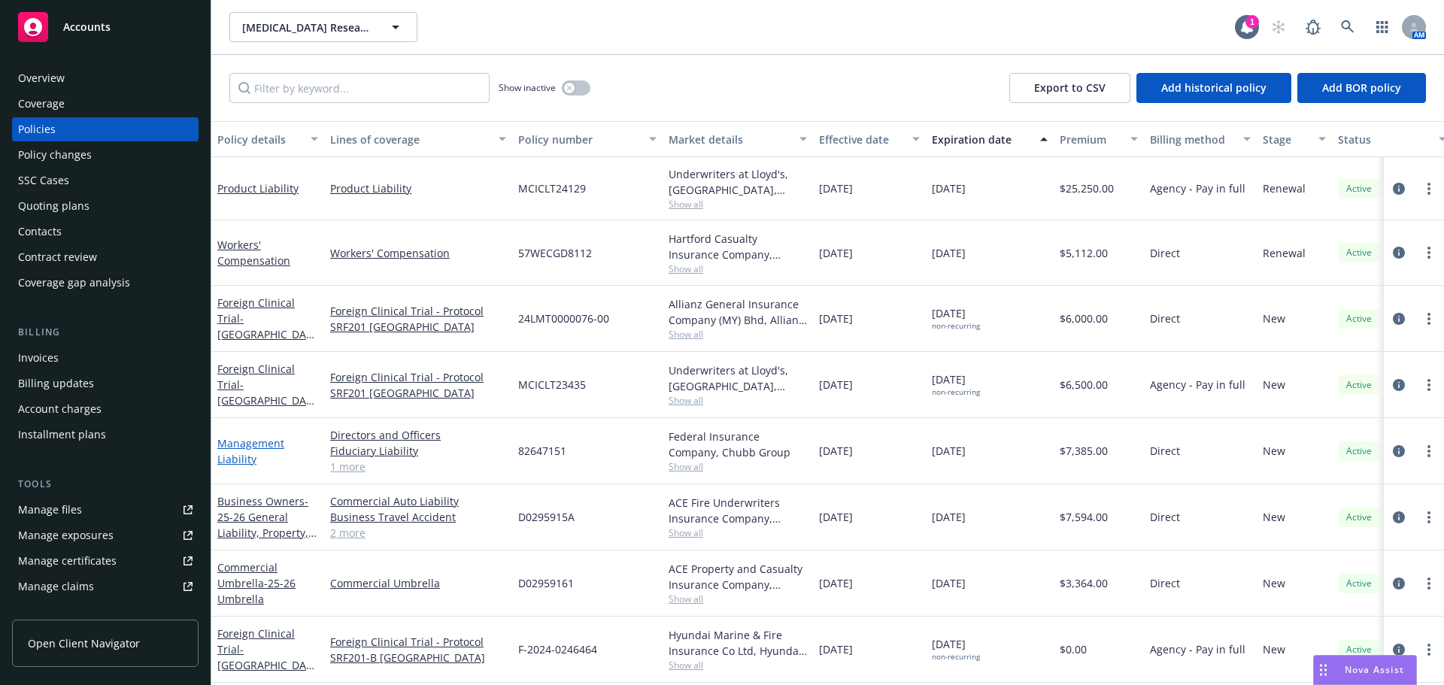
click at [259, 441] on link "Management Liability" at bounding box center [250, 451] width 67 height 30
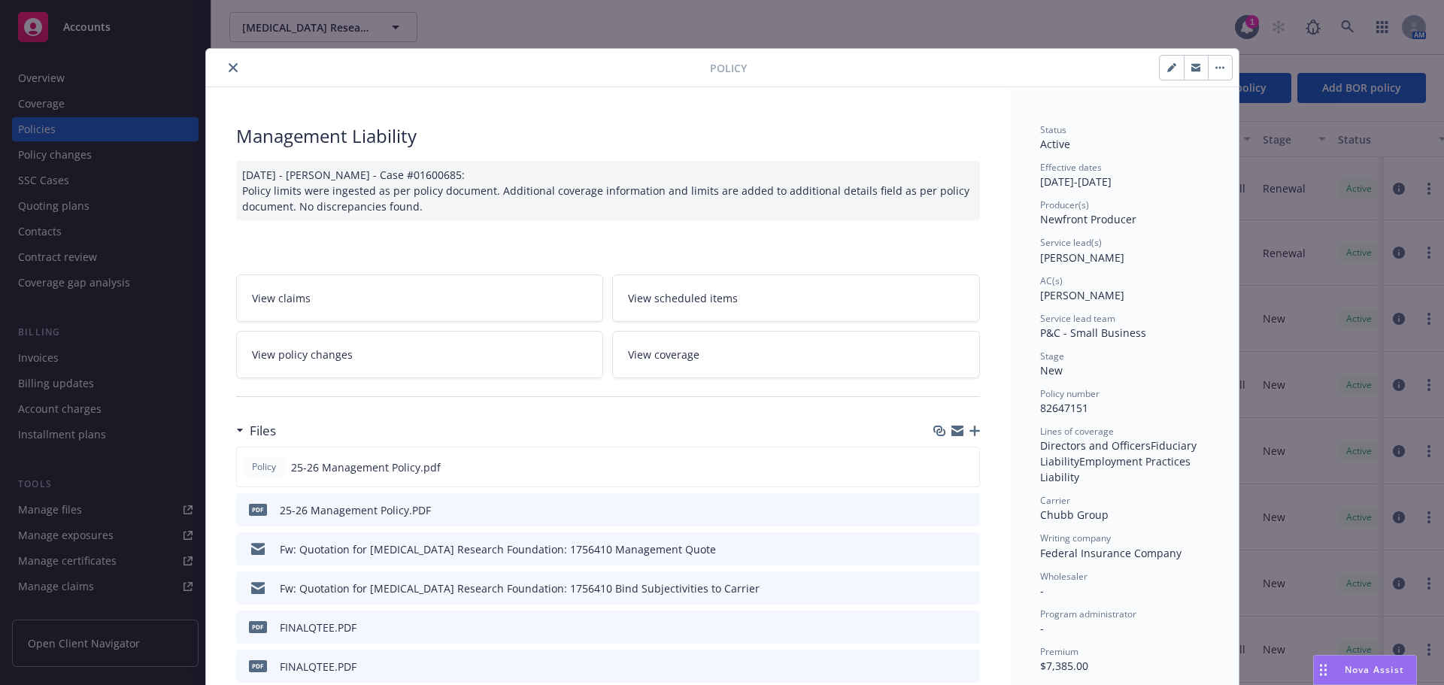
click at [229, 69] on icon "close" at bounding box center [233, 67] width 9 height 9
